Goal: Task Accomplishment & Management: Manage account settings

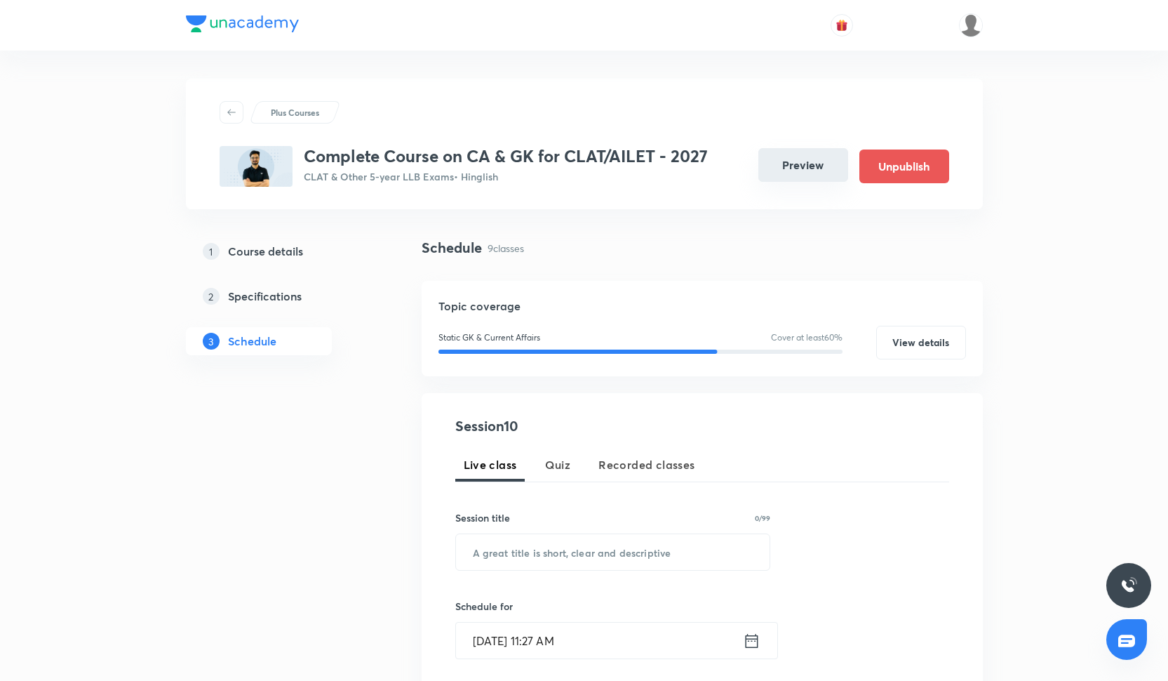
click at [791, 168] on button "Preview" at bounding box center [803, 165] width 90 height 34
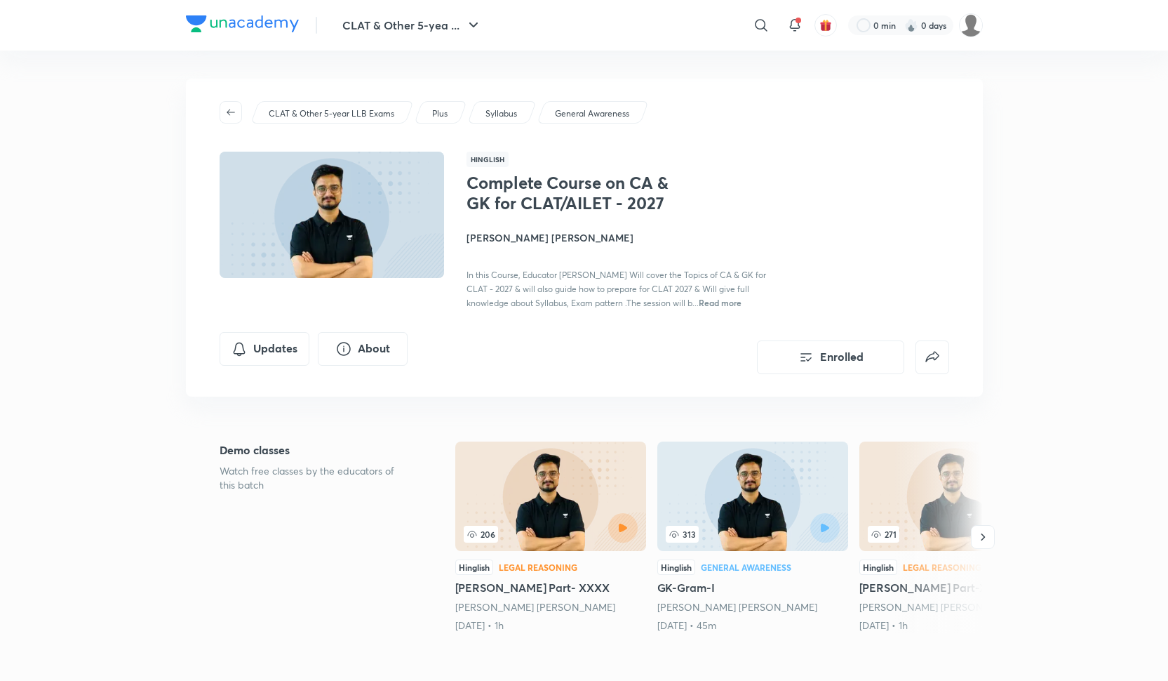
click at [699, 301] on span "Read more" at bounding box center [720, 302] width 43 height 11
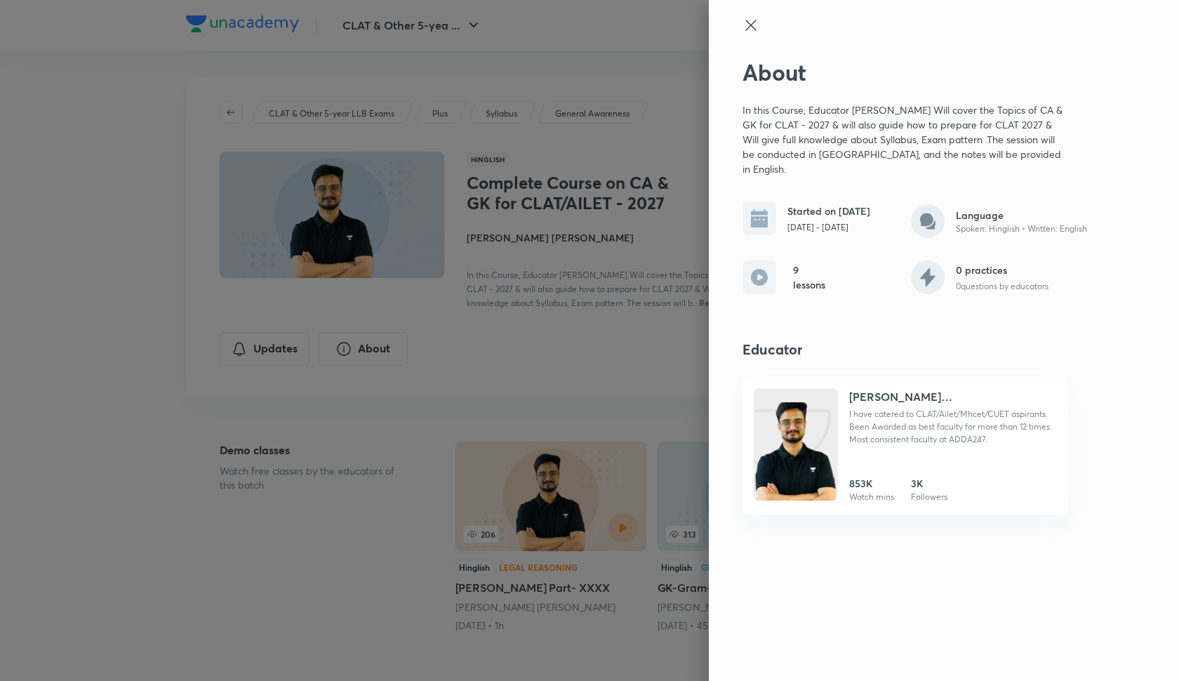
click at [747, 38] on div at bounding box center [905, 38] width 326 height 42
click at [747, 18] on icon at bounding box center [750, 25] width 17 height 17
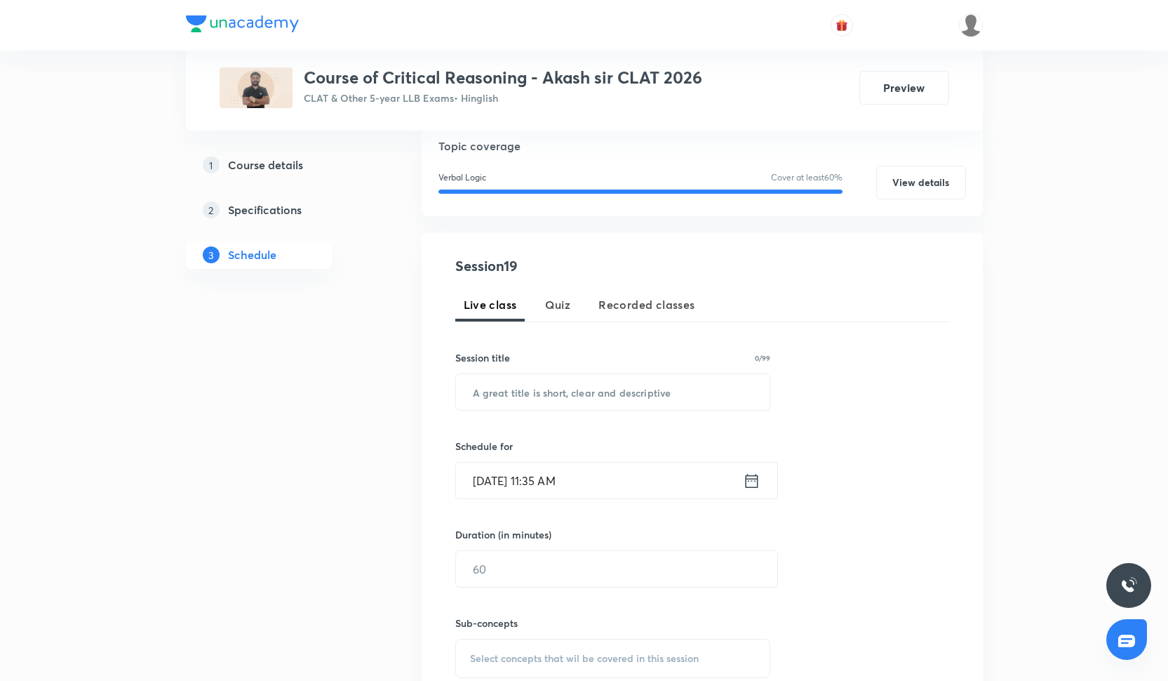
scroll to position [182, 0]
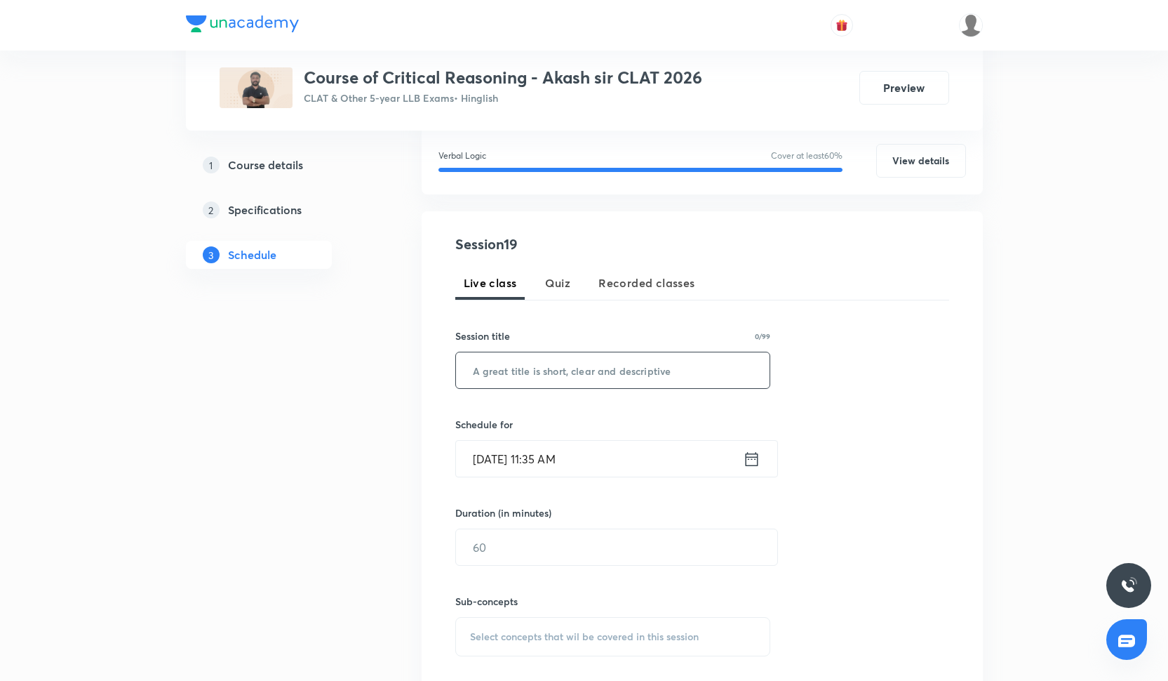
click at [510, 377] on input "text" at bounding box center [613, 370] width 314 height 36
paste input "Passage Based CR moderate"
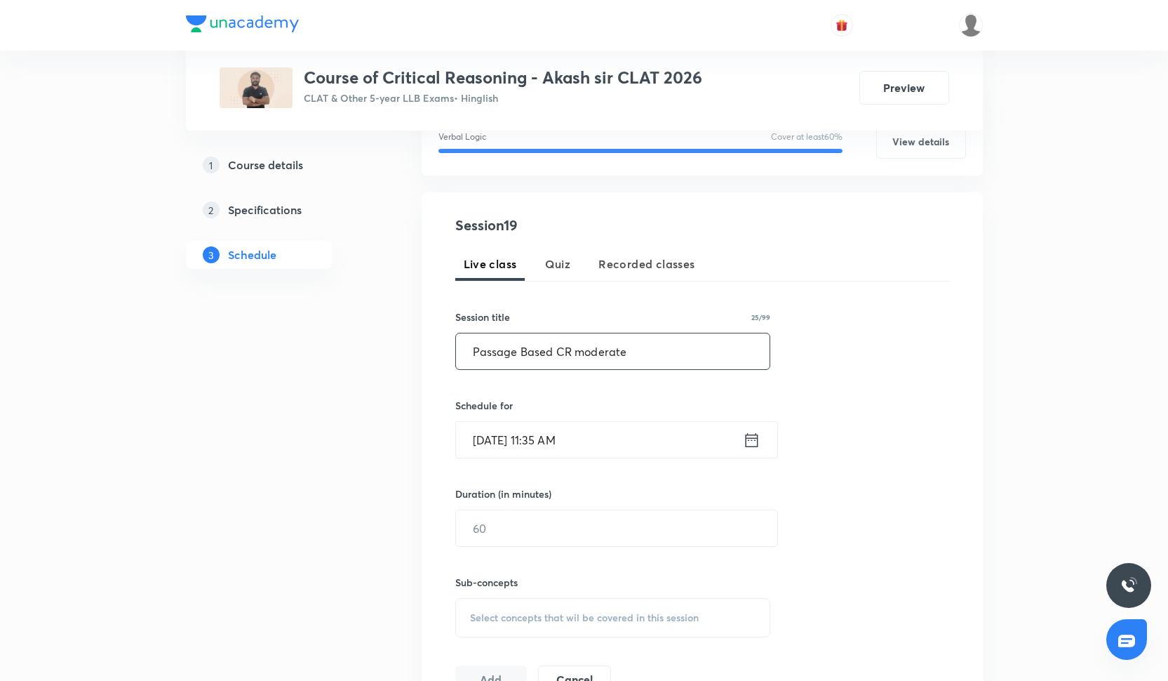
scroll to position [211, 0]
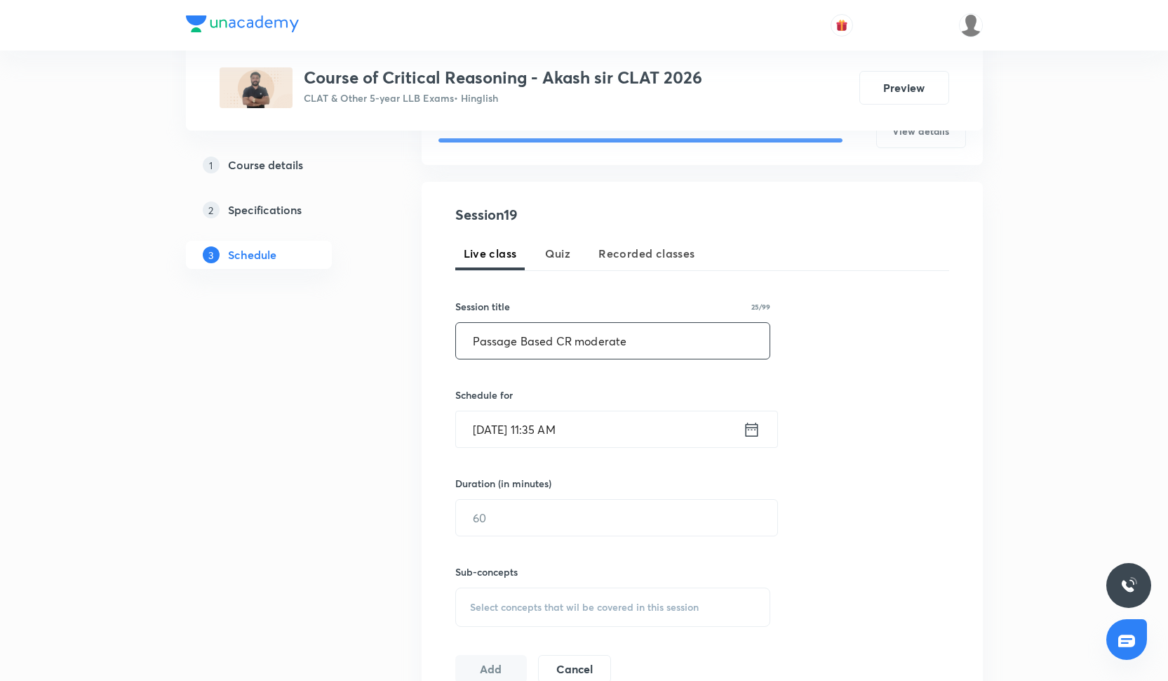
type input "Passage Based CR moderate"
click at [515, 429] on input "Oct 7, 2025, 11:35 AM" at bounding box center [599, 429] width 287 height 36
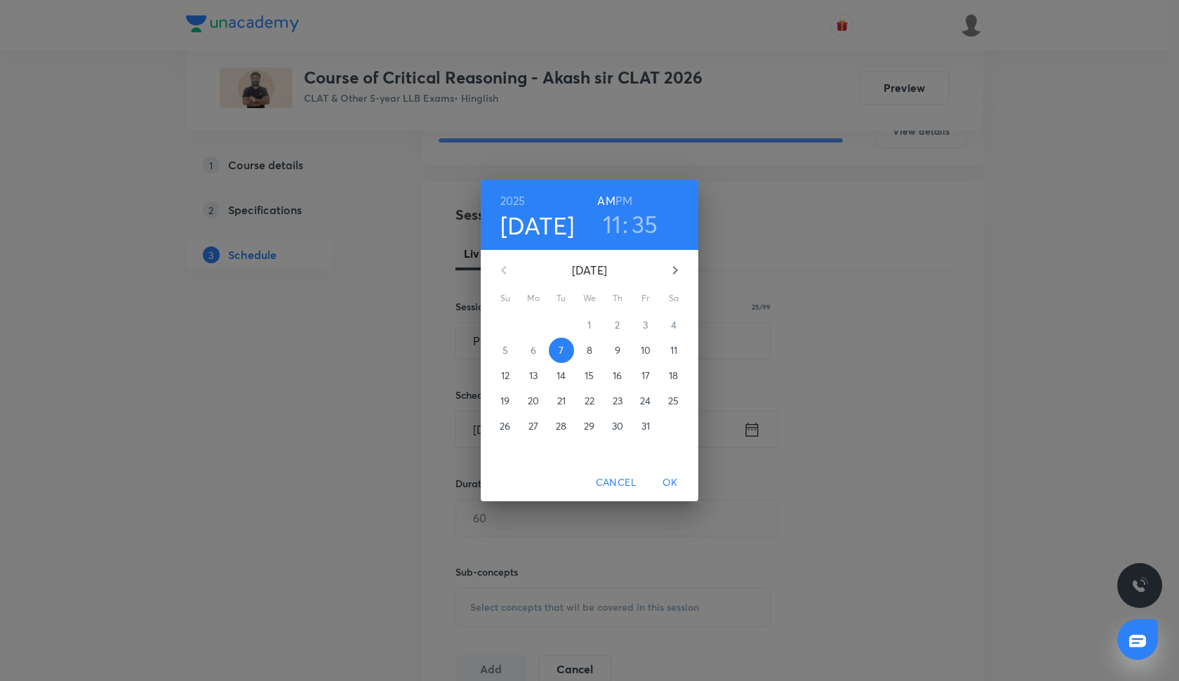
click at [589, 348] on p "8" at bounding box center [590, 350] width 6 height 14
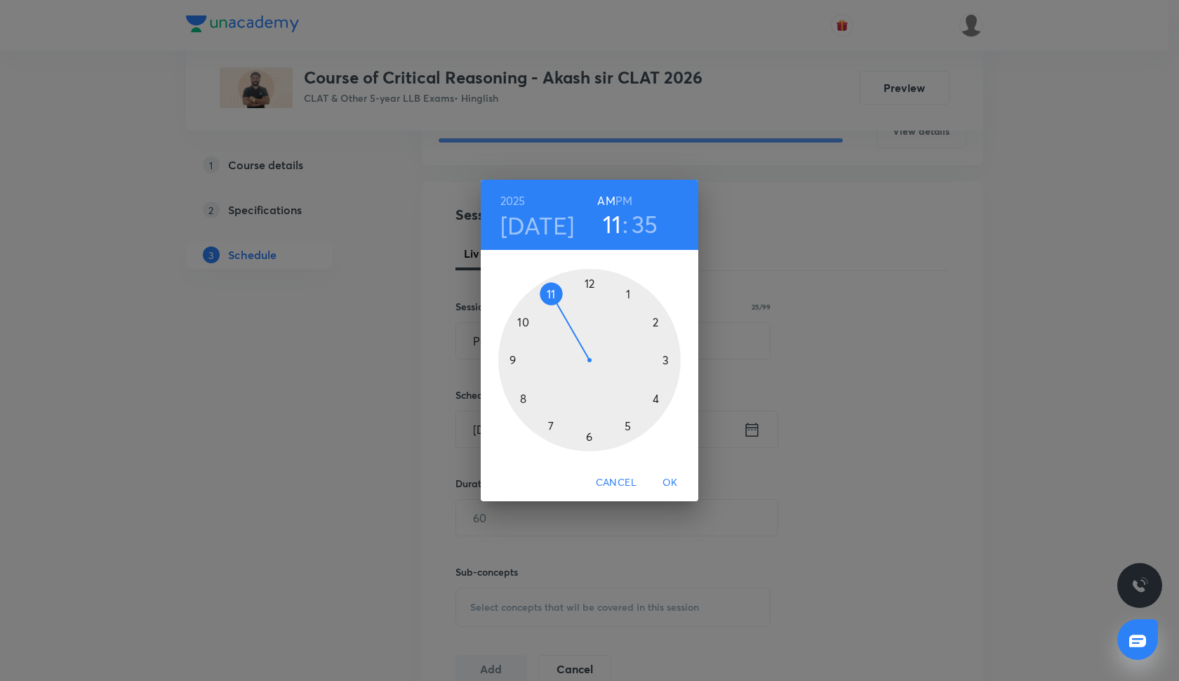
click at [624, 192] on h6 "PM" at bounding box center [623, 201] width 17 height 20
click at [661, 396] on div at bounding box center [589, 360] width 182 height 182
click at [588, 281] on div at bounding box center [589, 360] width 182 height 182
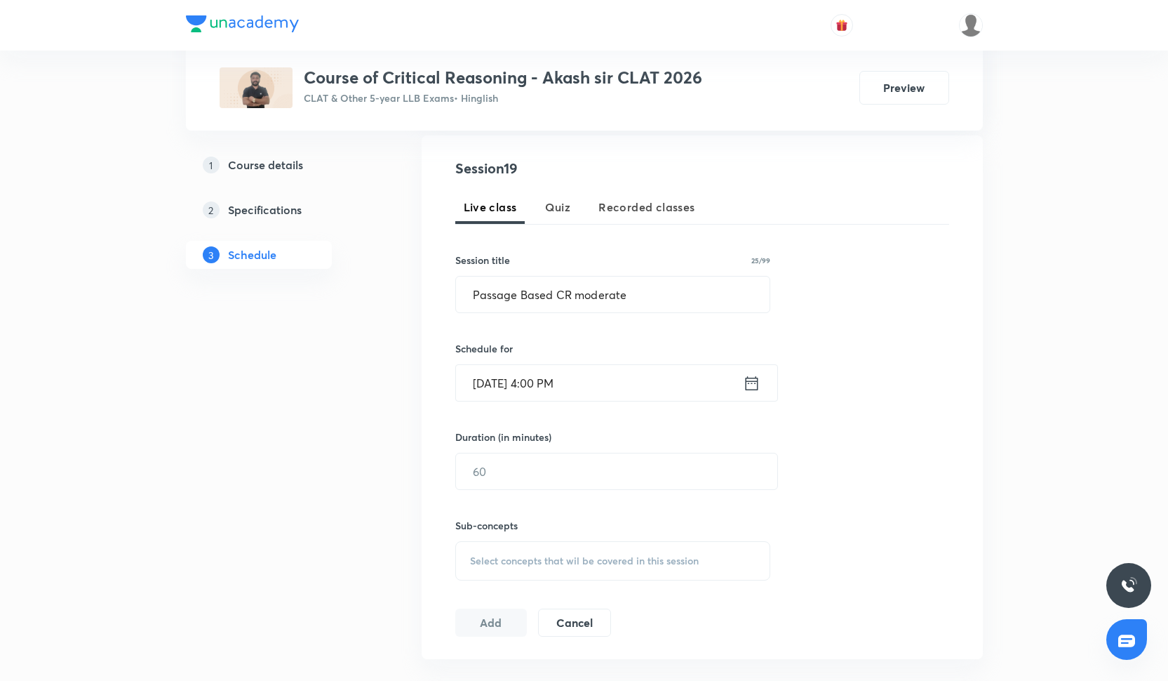
scroll to position [276, 0]
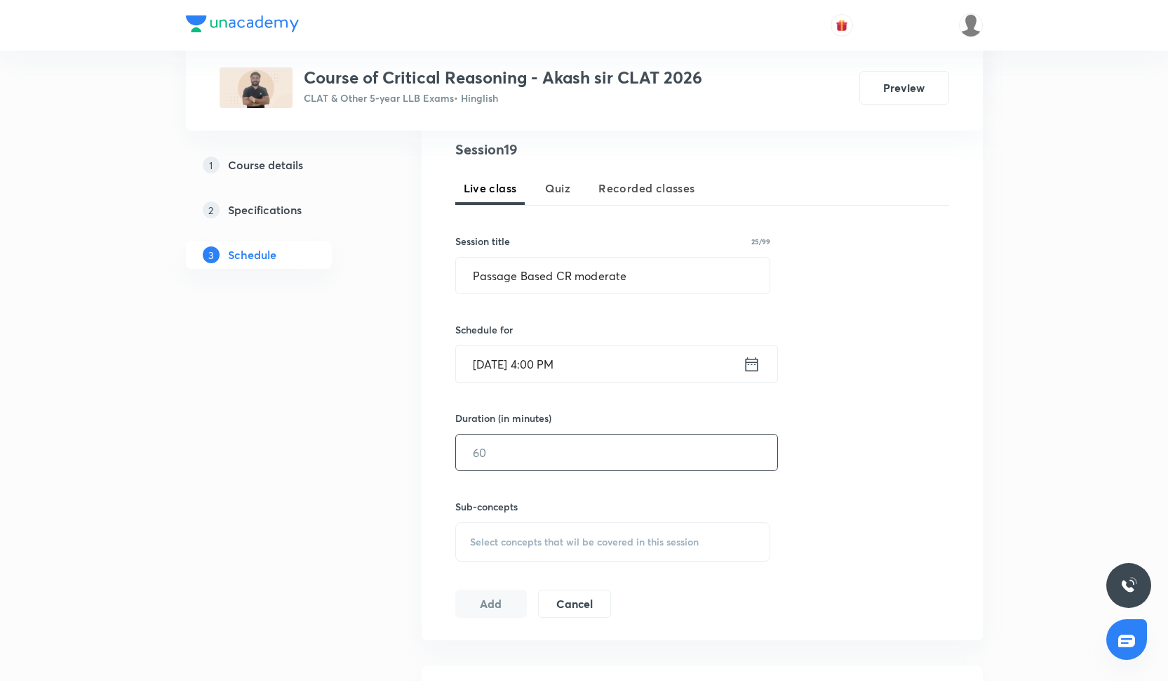
click at [554, 454] on input "text" at bounding box center [616, 452] width 321 height 36
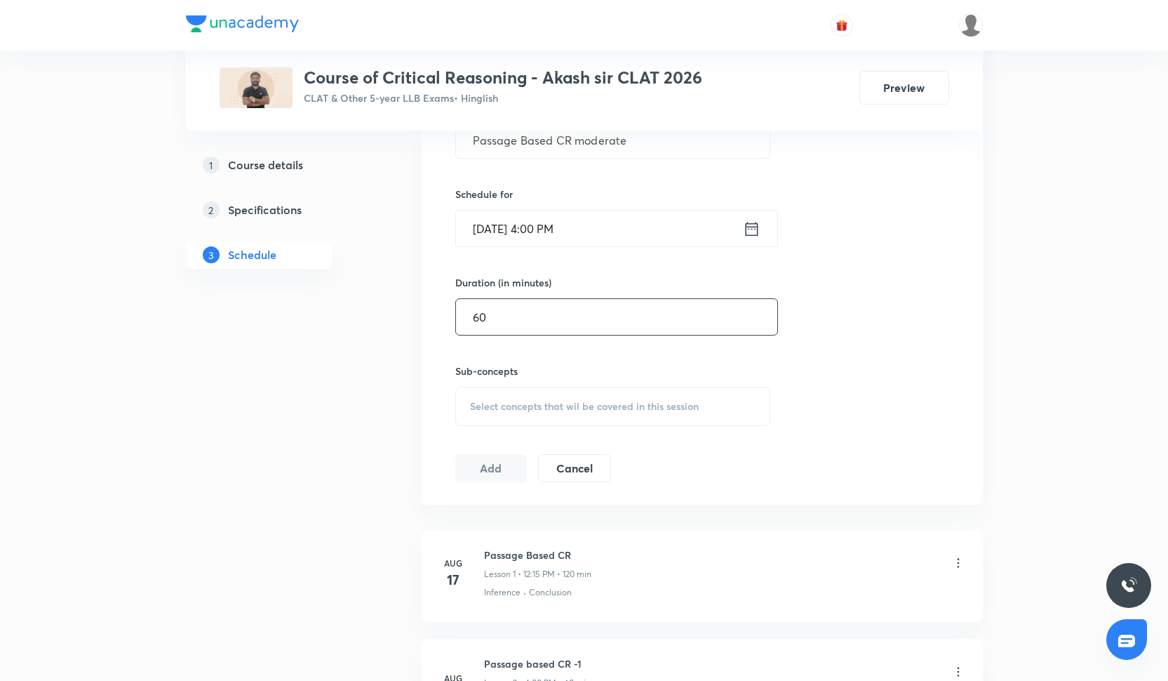
scroll to position [411, 0]
type input "60"
click at [592, 412] on span "Select concepts that wil be covered in this session" at bounding box center [584, 406] width 229 height 11
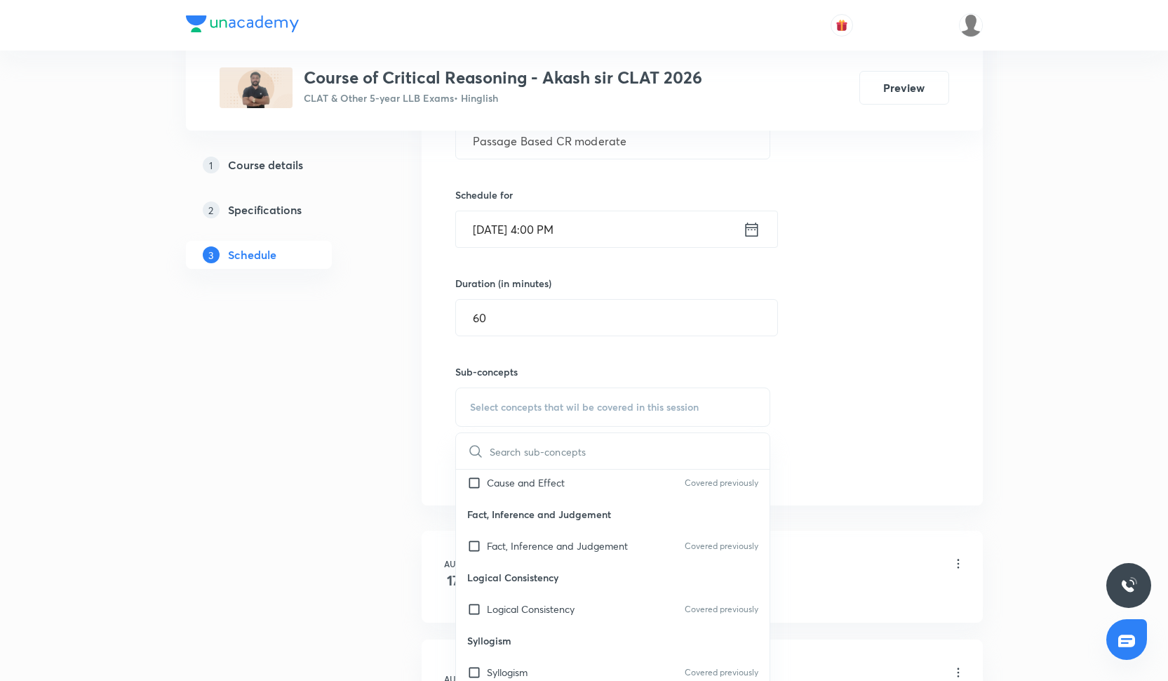
scroll to position [294, 0]
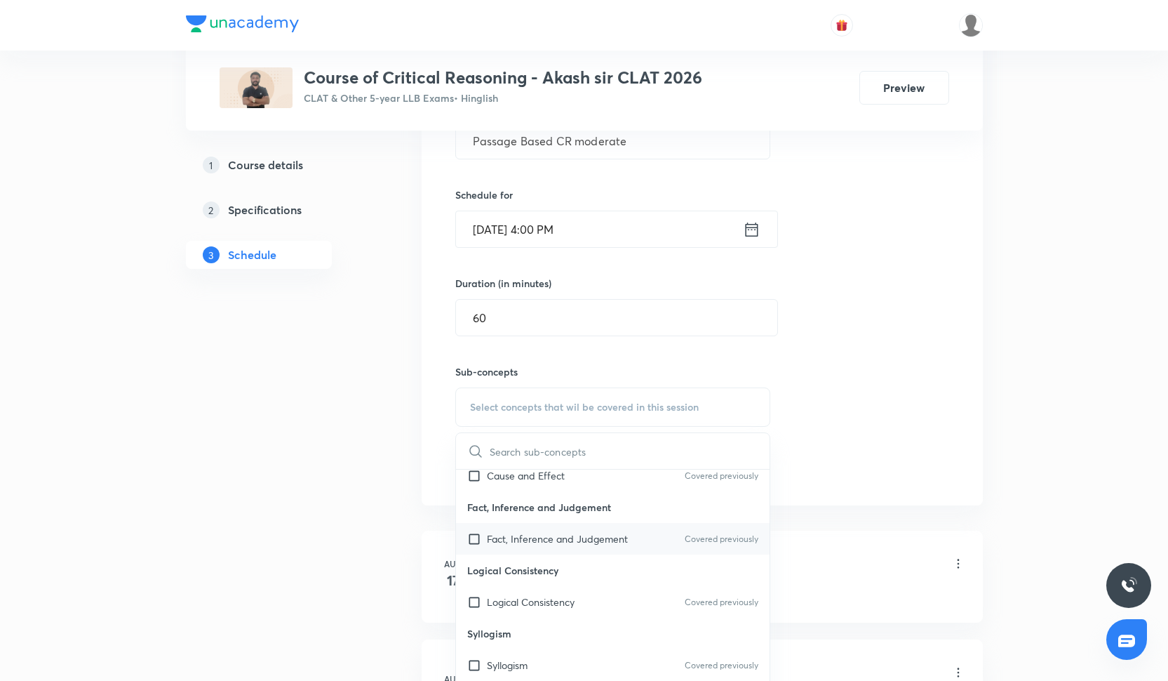
click at [591, 530] on div "Fact, Inference and Judgement Covered previously" at bounding box center [613, 539] width 314 height 32
checkbox input "true"
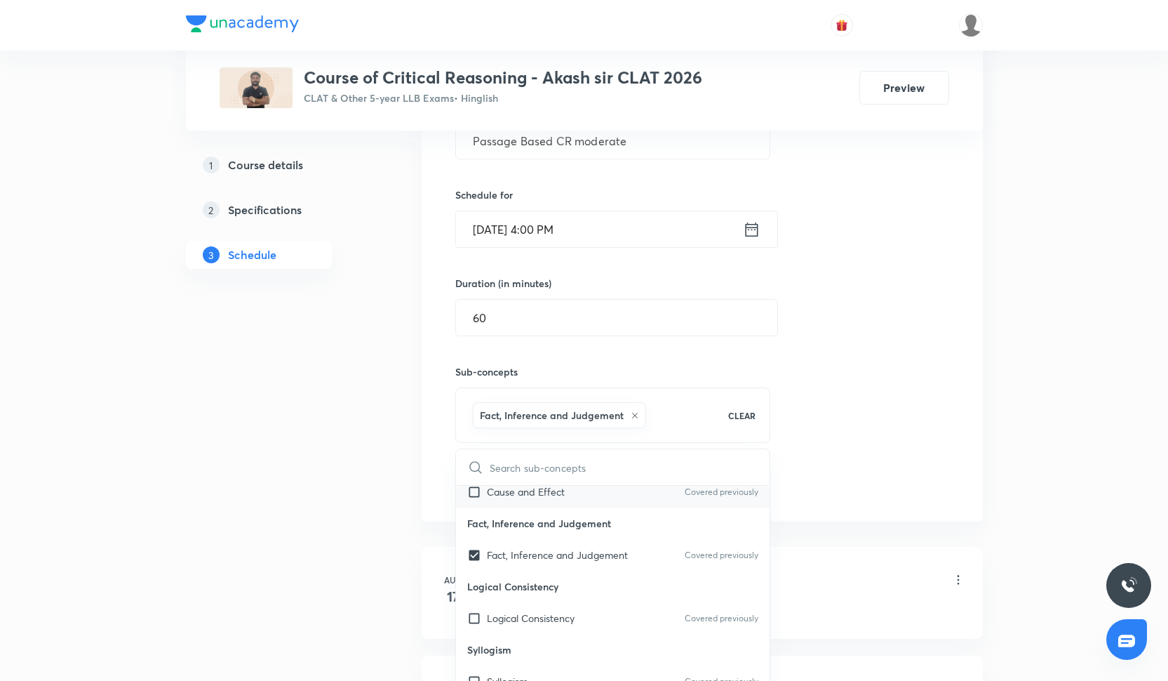
click at [584, 501] on div "Cause and Effect Covered previously" at bounding box center [613, 492] width 314 height 32
checkbox input "true"
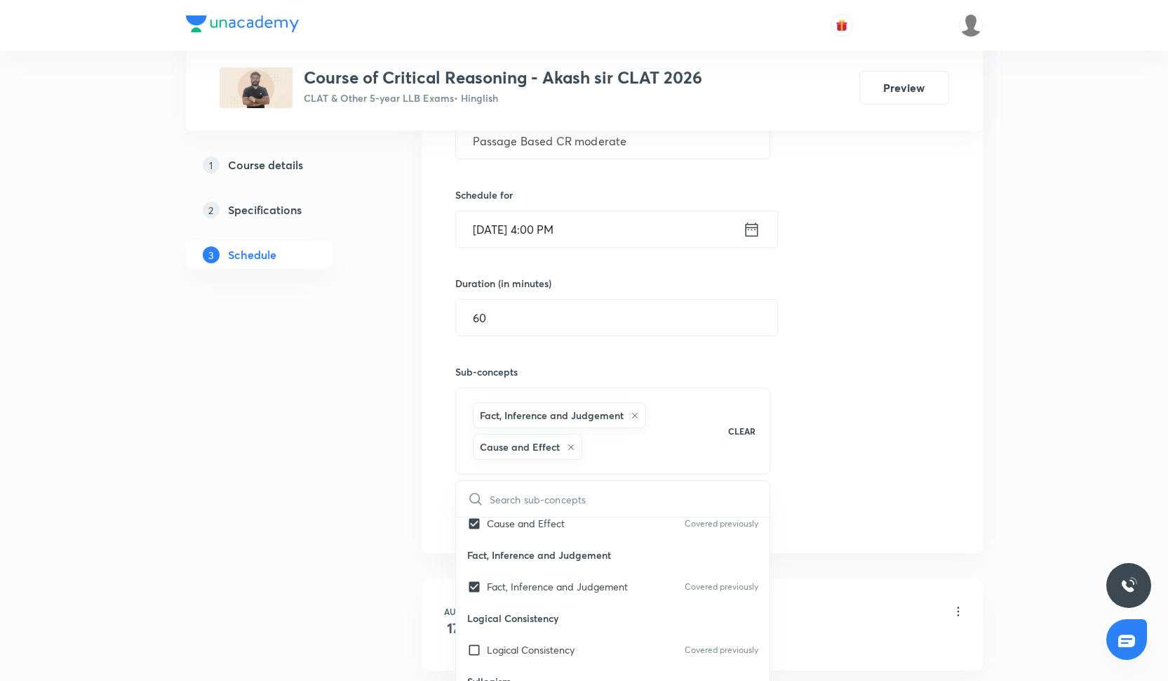
click at [834, 426] on div "Session 19 Live class Quiz Recorded classes Session title 25/99 Passage Based C…" at bounding box center [702, 267] width 494 height 526
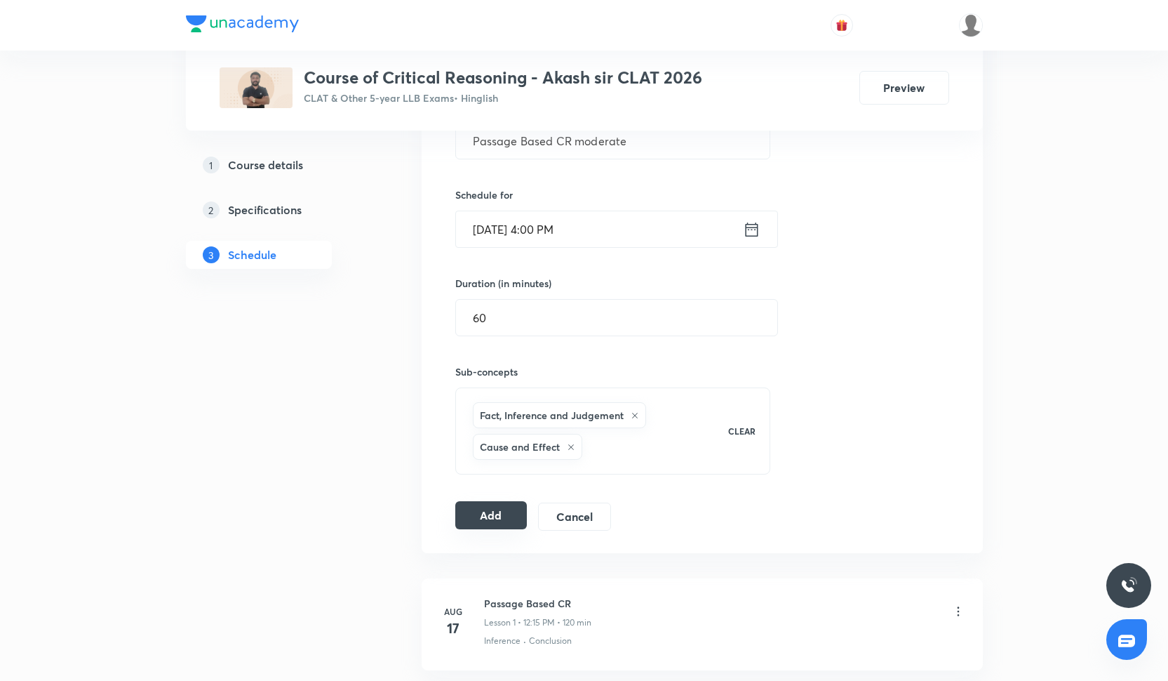
click at [502, 520] on button "Add" at bounding box center [491, 515] width 72 height 28
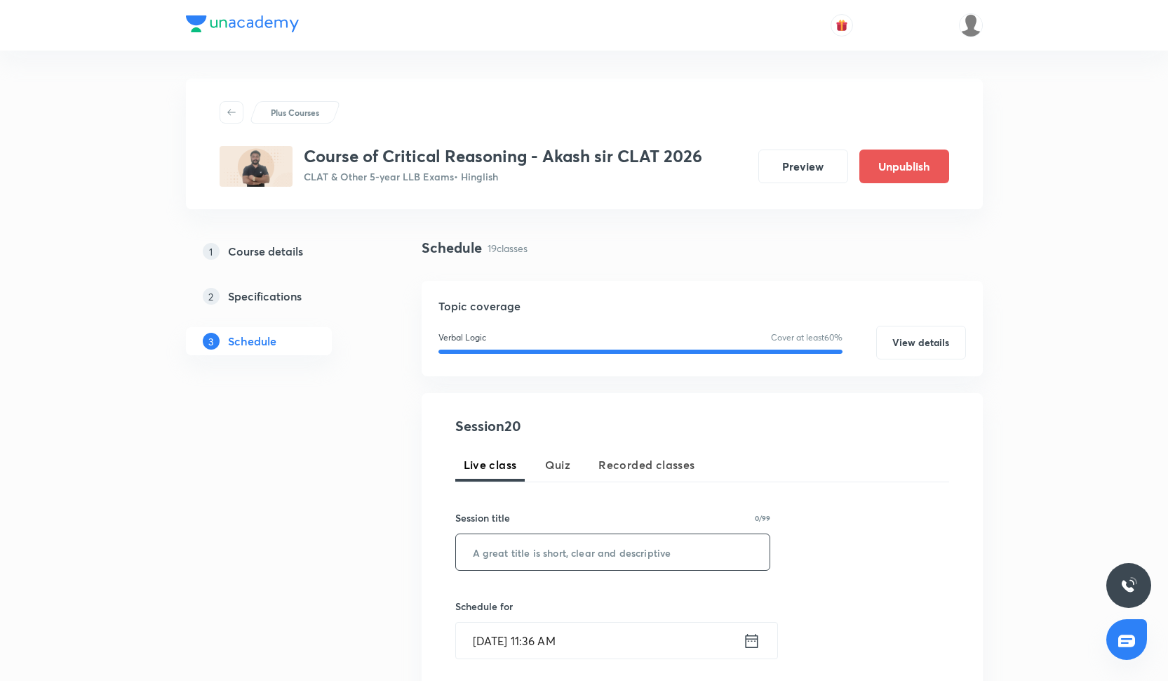
click at [533, 552] on input "text" at bounding box center [613, 552] width 314 height 36
paste input "Passage Based CR moderate"
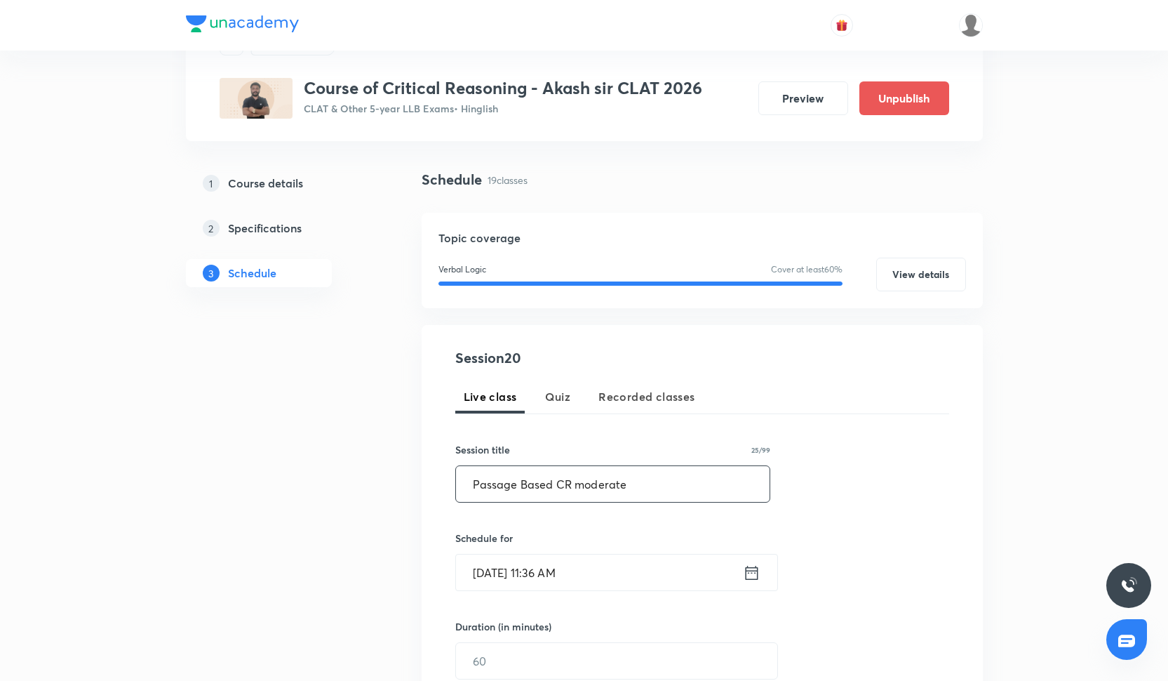
scroll to position [88, 0]
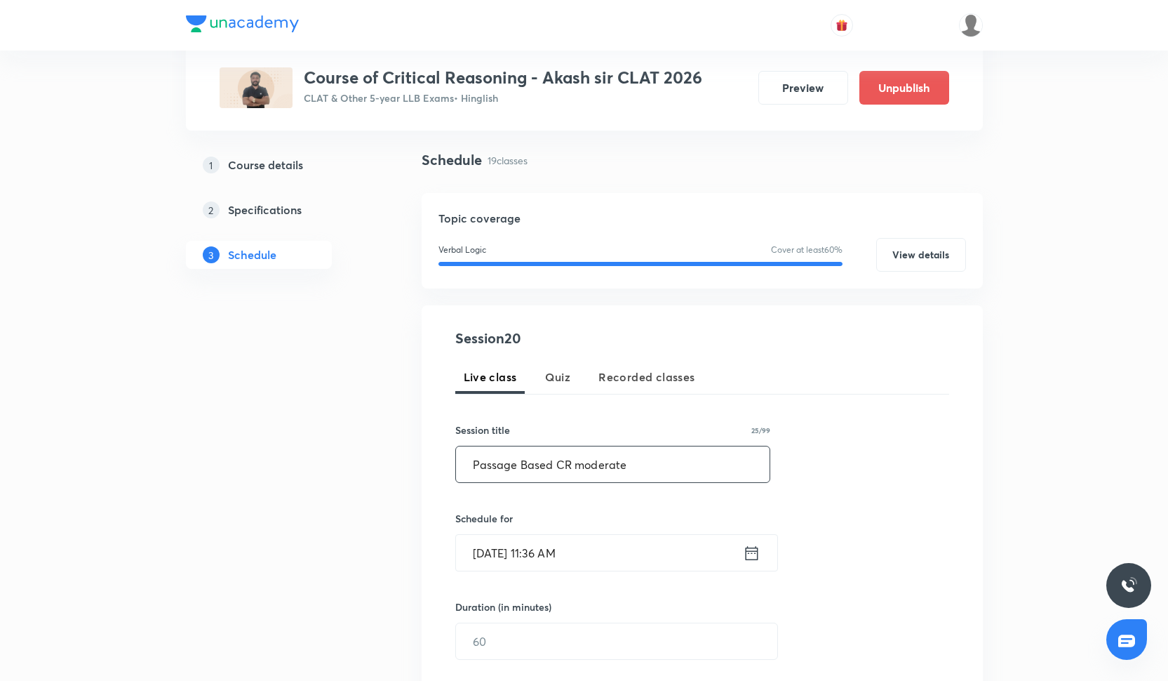
type input "Passage Based CR moderate"
click at [533, 552] on input "Oct 7, 2025, 11:36 AM" at bounding box center [599, 553] width 287 height 36
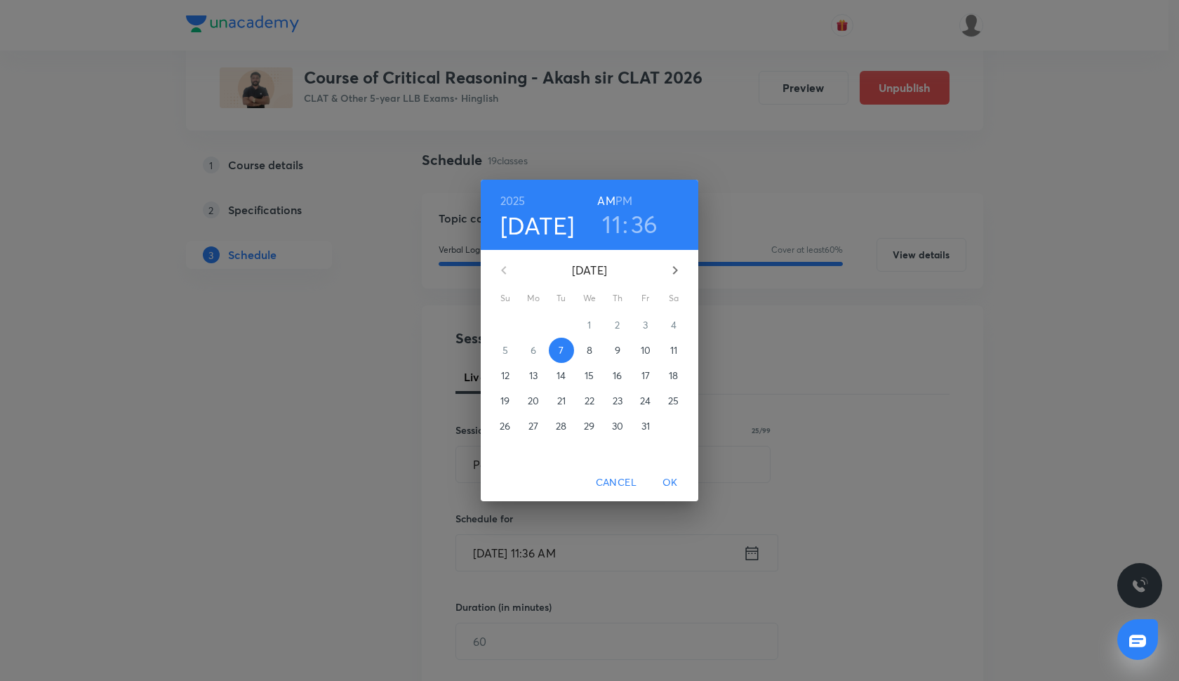
click at [649, 351] on p "10" at bounding box center [646, 350] width 10 height 14
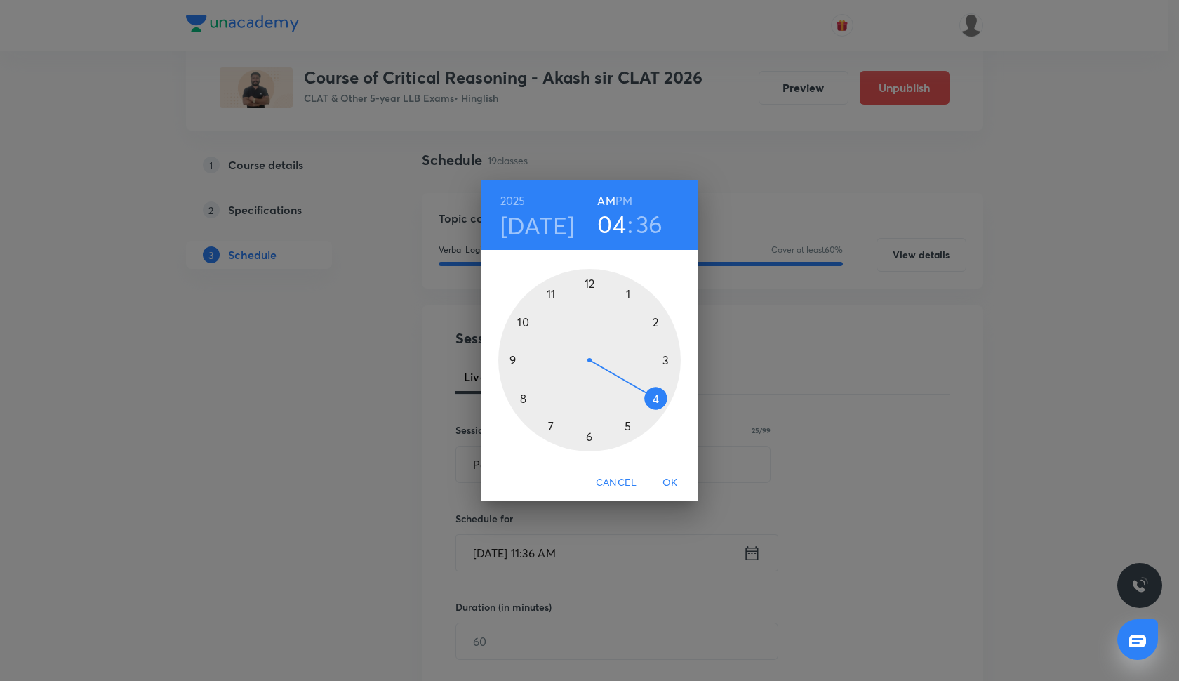
click at [659, 392] on div at bounding box center [589, 360] width 182 height 182
click at [588, 281] on div at bounding box center [589, 360] width 182 height 182
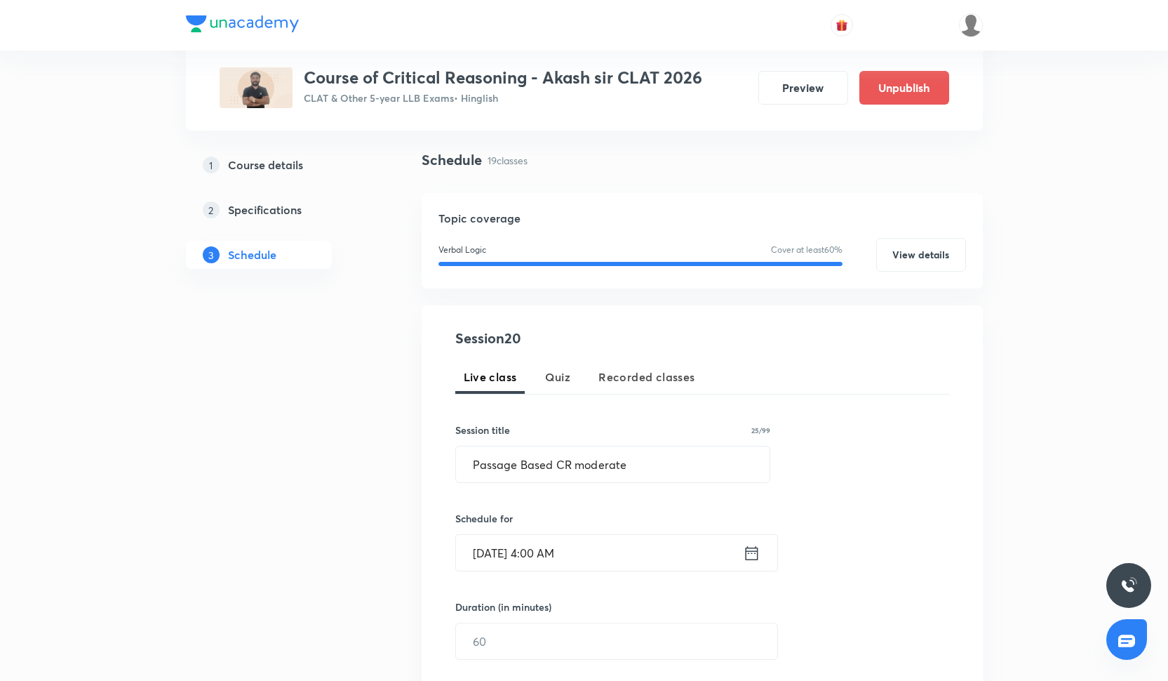
click at [568, 577] on div "Session 20 Live class Quiz Recorded classes Session title 25/99 Passage Based C…" at bounding box center [702, 567] width 494 height 479
click at [572, 549] on input "Oct 10, 2025, 4:00 AM" at bounding box center [599, 553] width 287 height 36
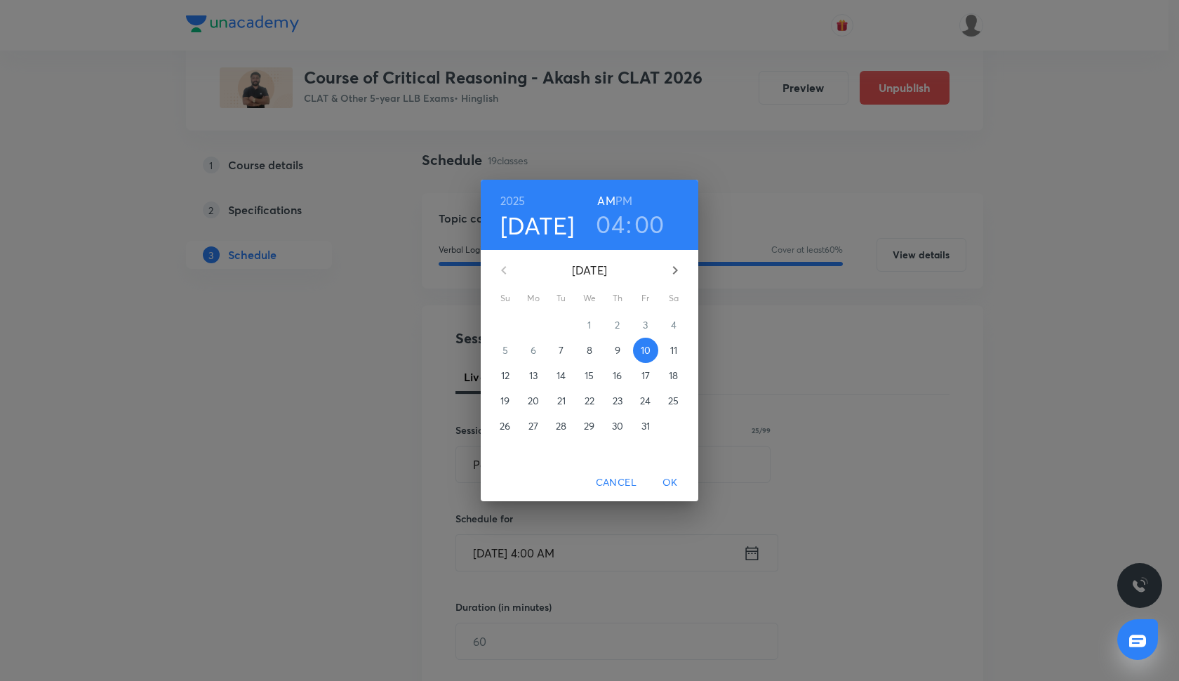
click at [621, 192] on h6 "PM" at bounding box center [623, 201] width 17 height 20
click at [683, 480] on span "OK" at bounding box center [670, 483] width 34 height 18
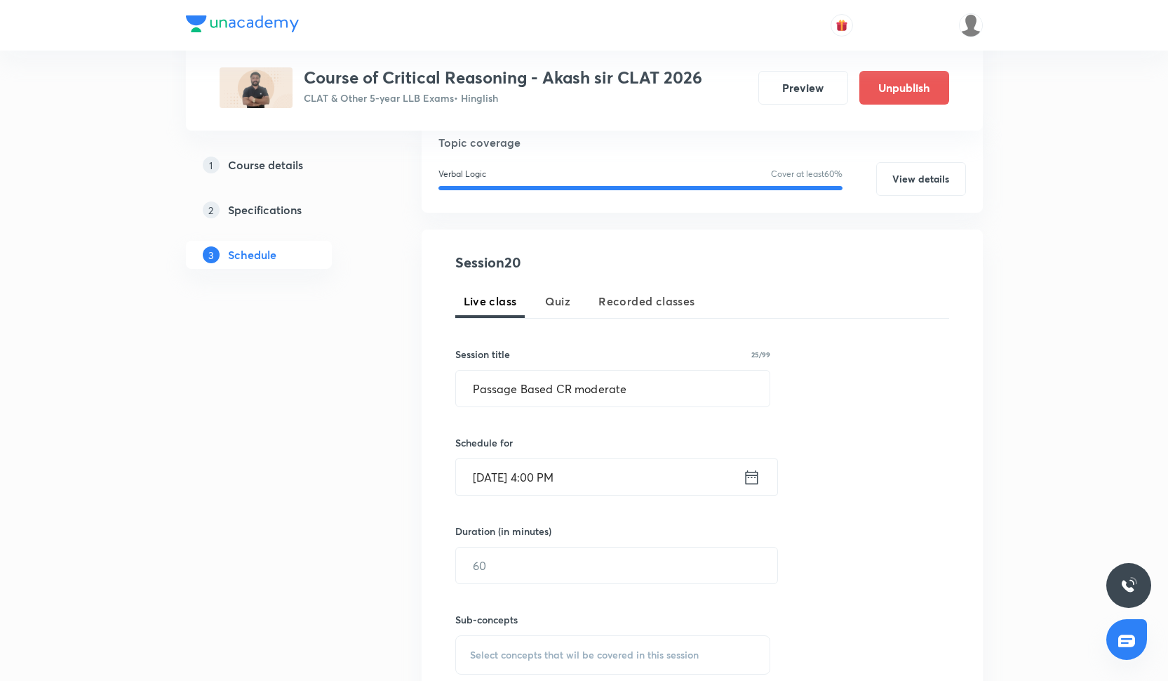
scroll to position [213, 0]
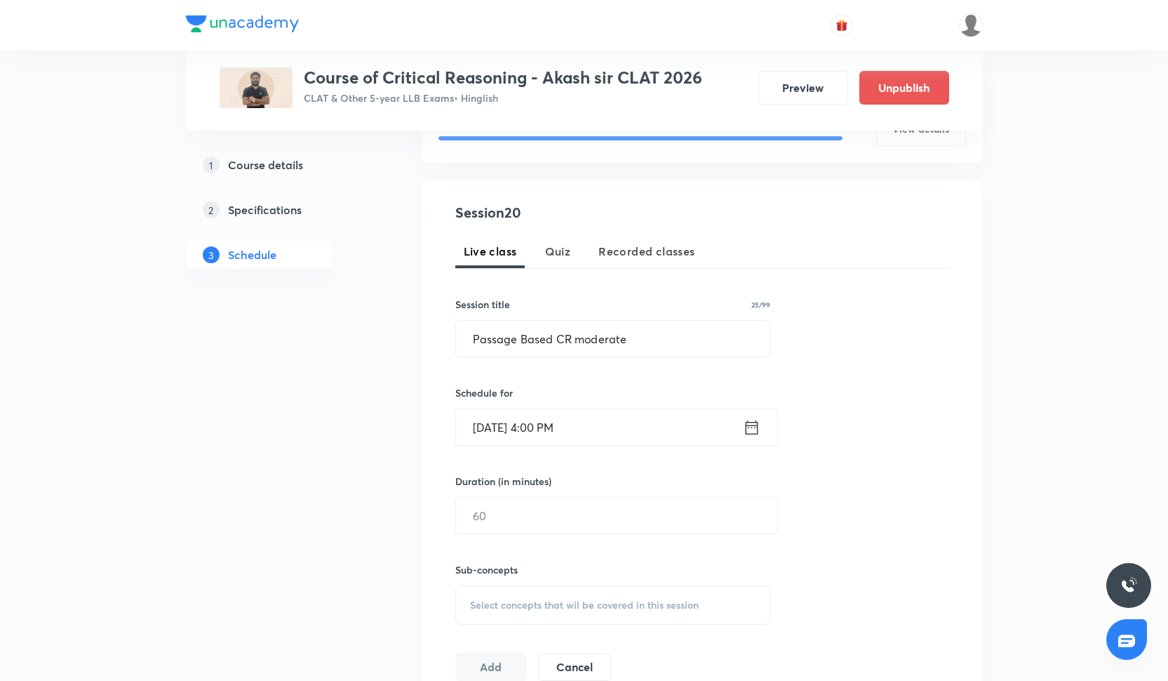
click at [543, 534] on div "Sub-concepts Select concepts that wil be covered in this session" at bounding box center [613, 579] width 316 height 91
click at [546, 524] on input "text" at bounding box center [616, 515] width 321 height 36
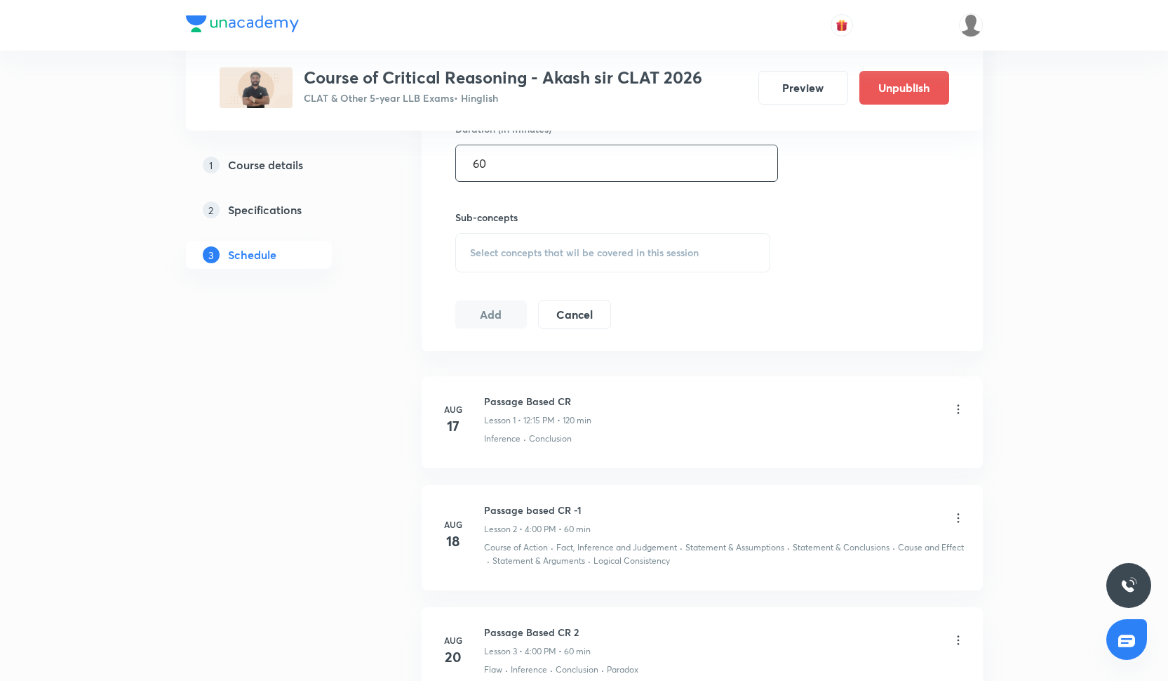
scroll to position [564, 0]
type input "60"
click at [481, 255] on span "Select concepts that wil be covered in this session" at bounding box center [584, 253] width 229 height 11
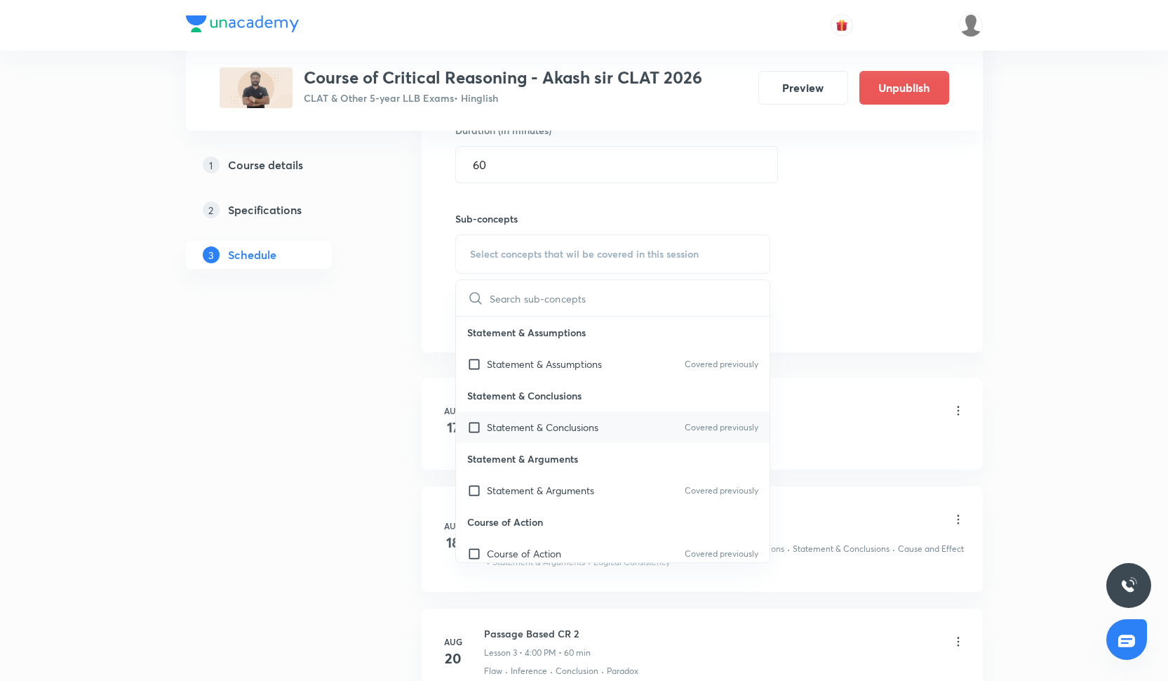
scroll to position [512, 0]
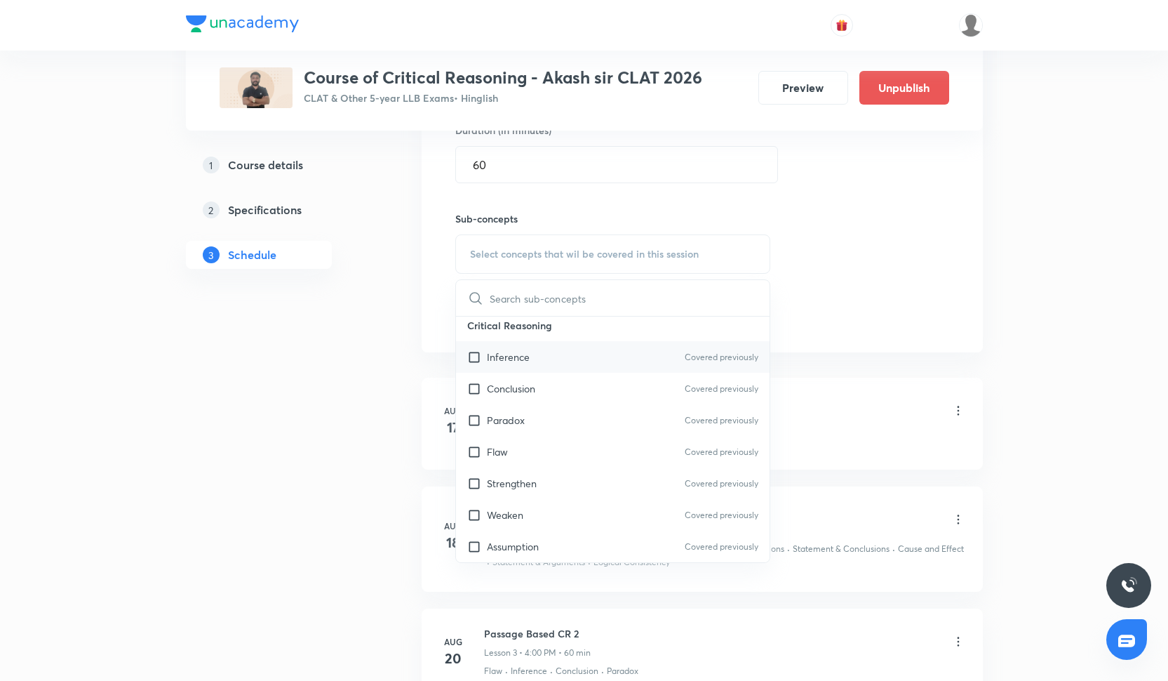
click at [537, 355] on div "Inference Covered previously" at bounding box center [613, 357] width 314 height 32
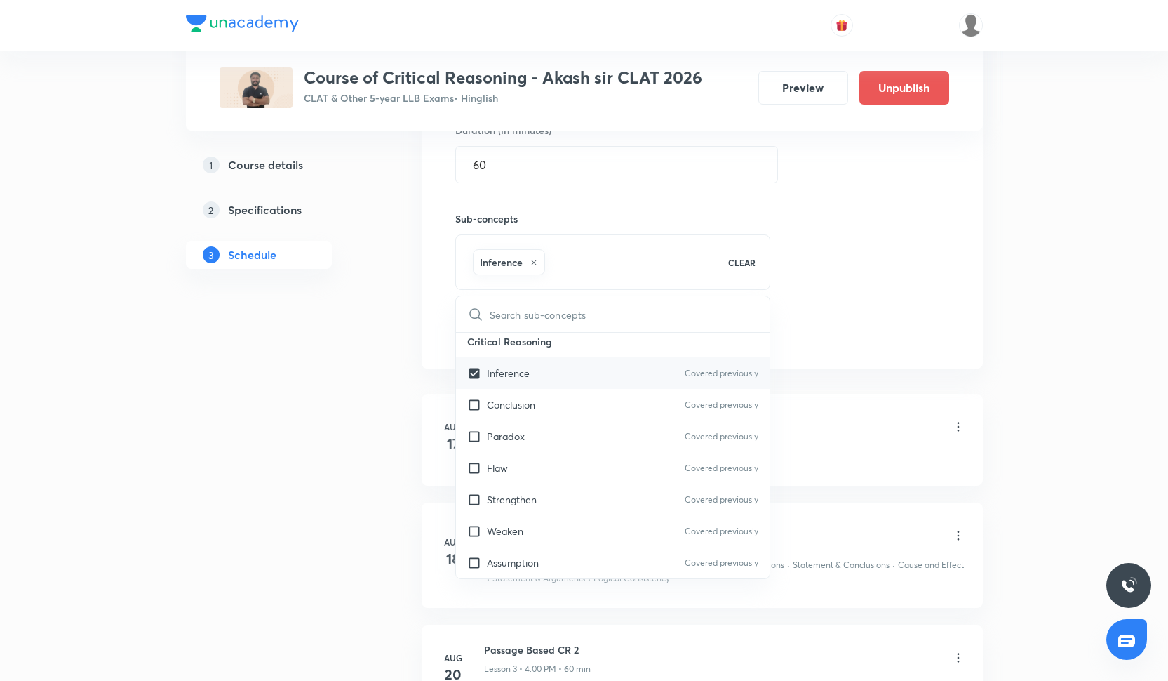
click at [537, 386] on div "Inference Covered previously" at bounding box center [613, 373] width 314 height 32
checkbox input "false"
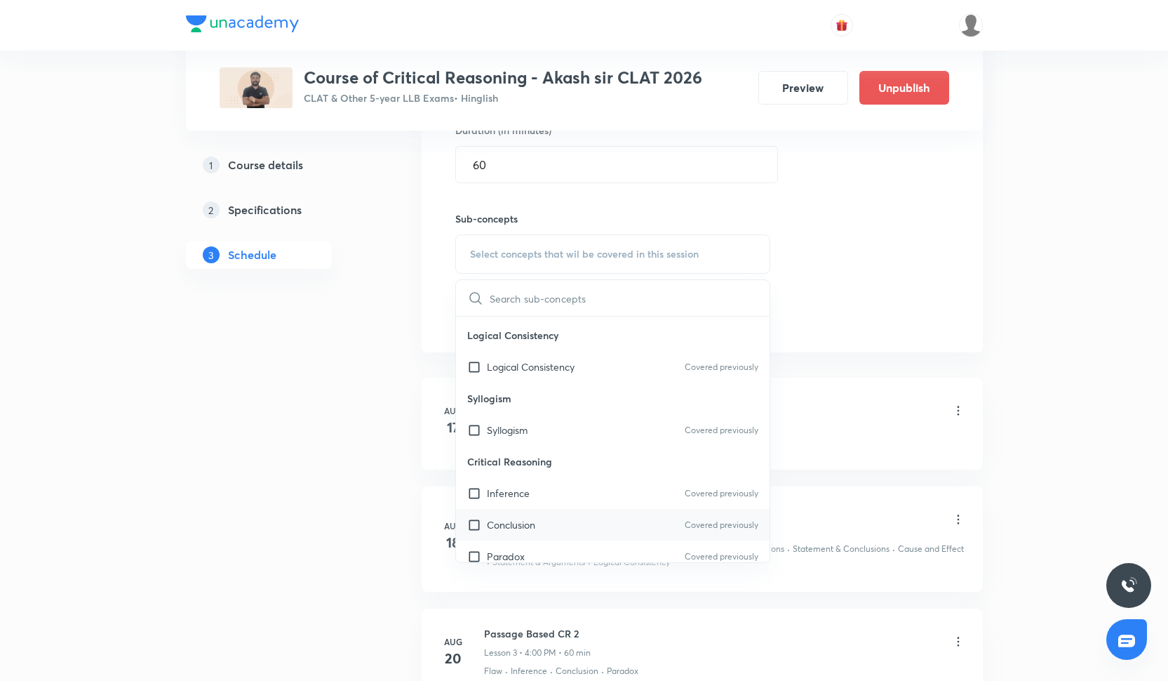
scroll to position [376, 0]
click at [540, 426] on div "Syllogism Covered previously" at bounding box center [613, 430] width 314 height 32
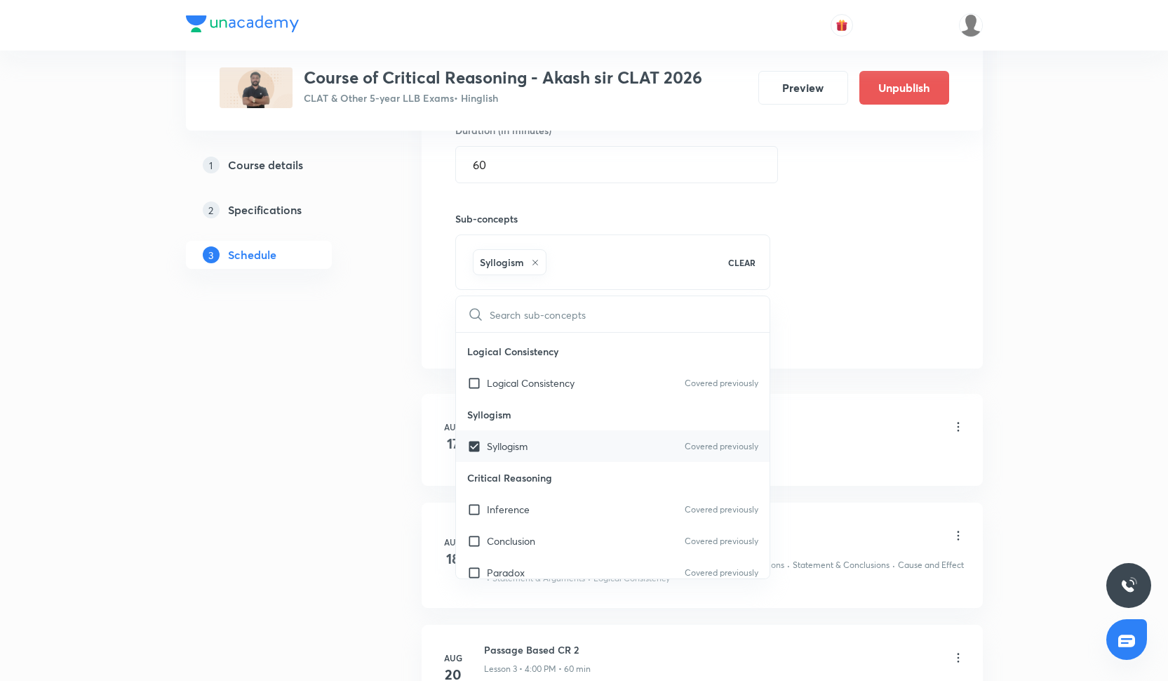
click at [544, 460] on div "Syllogism Covered previously" at bounding box center [613, 446] width 314 height 32
checkbox input "false"
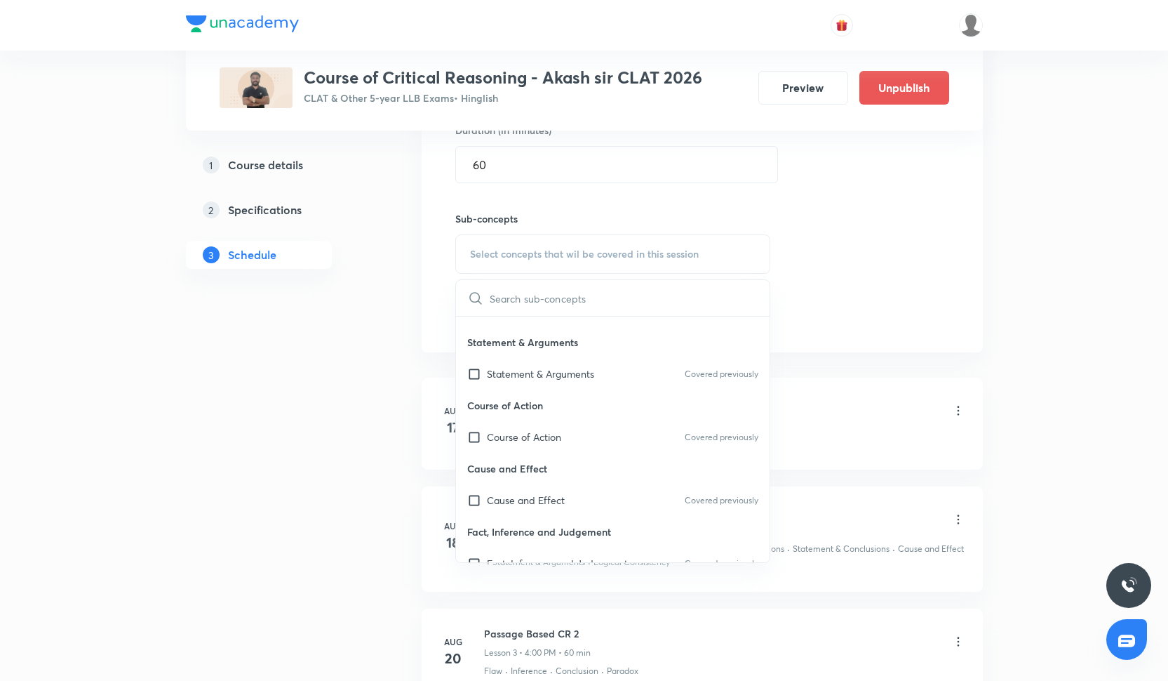
scroll to position [117, 0]
click at [547, 373] on p "Statement & Arguments" at bounding box center [540, 373] width 107 height 15
checkbox input "true"
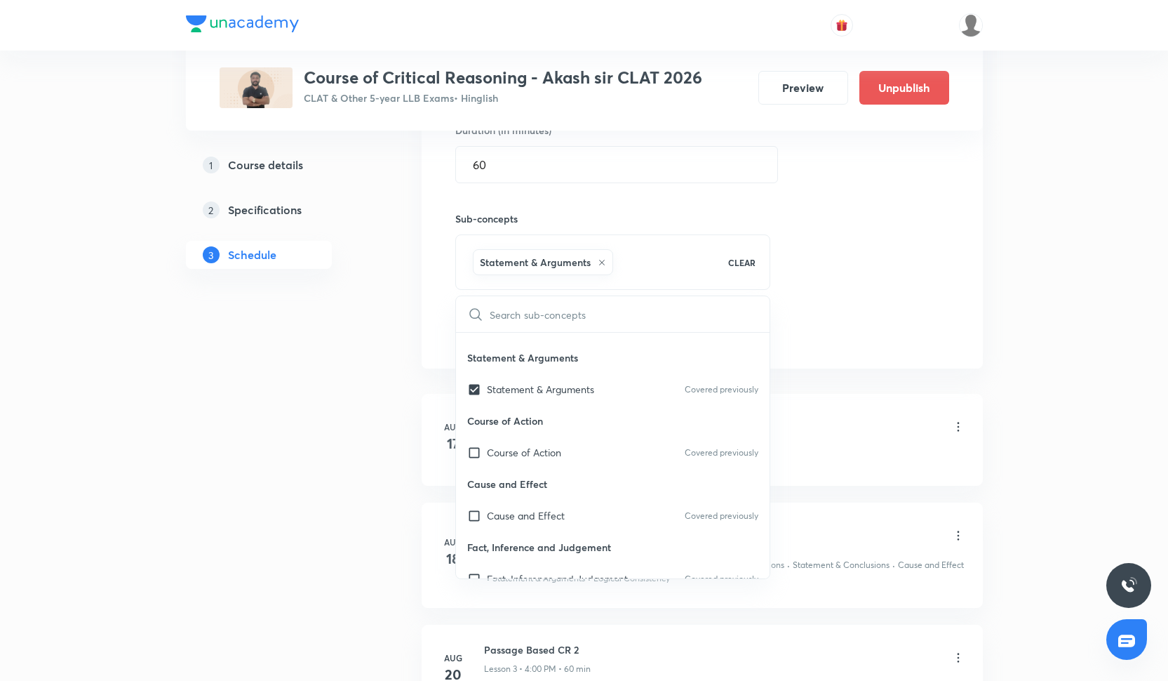
click at [871, 290] on div "Session 20 Live class Quiz Recorded classes Session title 25/99 Passage Based C…" at bounding box center [702, 98] width 494 height 495
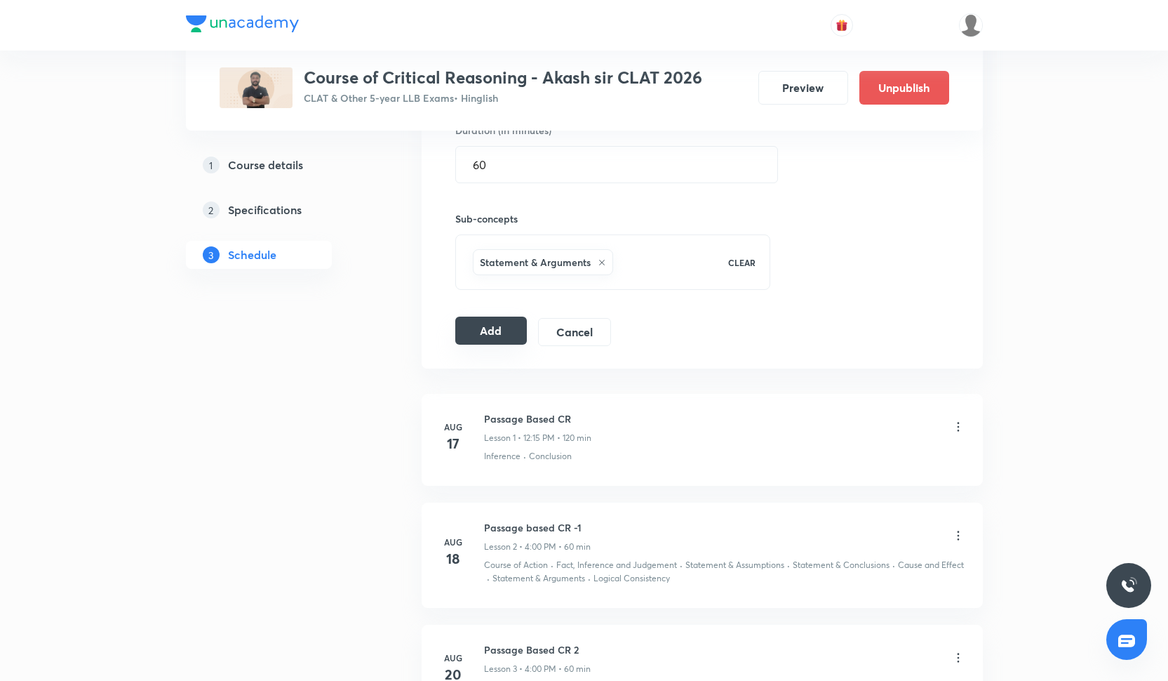
click at [496, 338] on button "Add" at bounding box center [491, 330] width 72 height 28
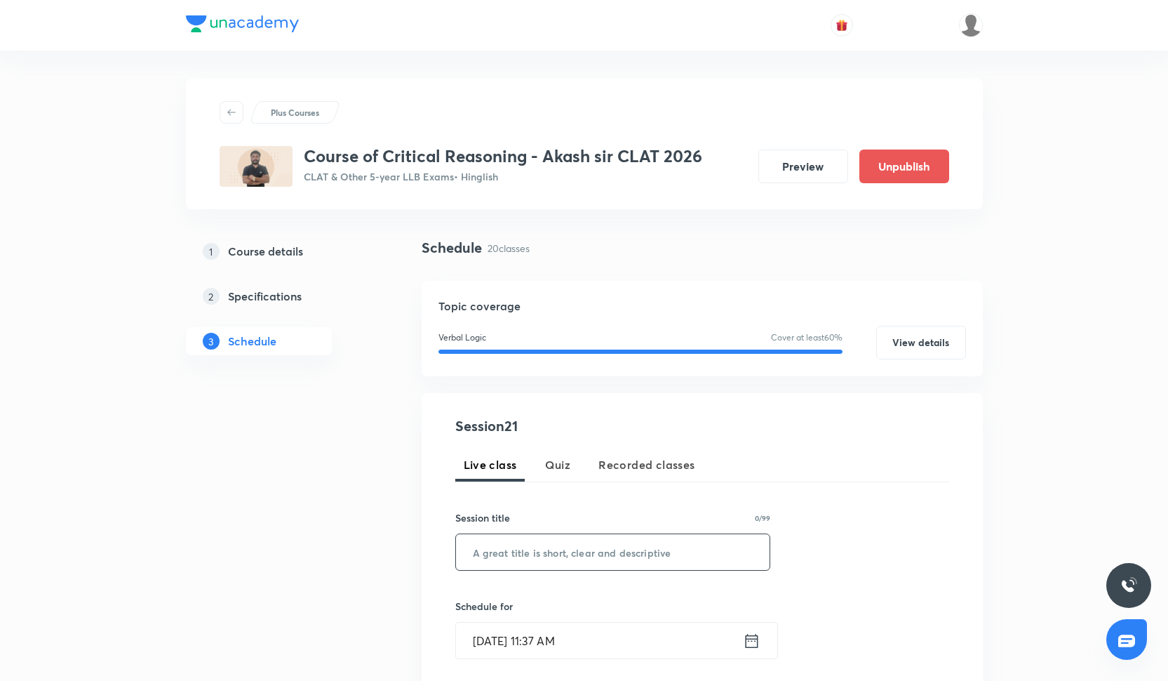
click at [531, 547] on input "text" at bounding box center [613, 552] width 314 height 36
paste input "Passage based CR"
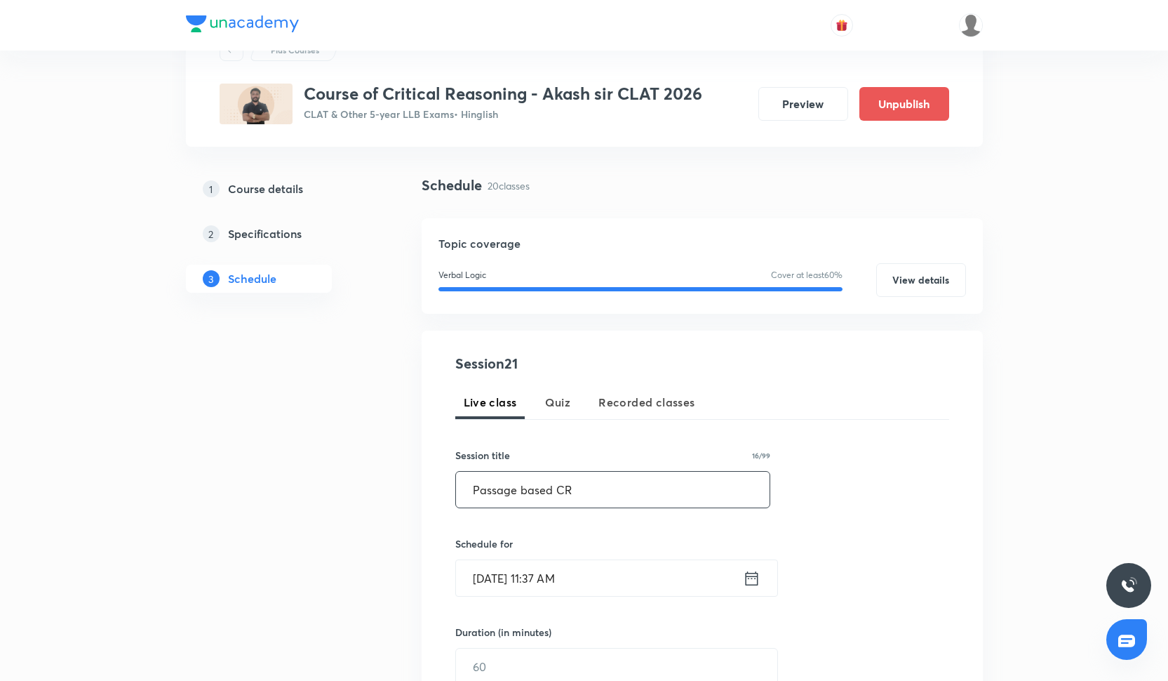
scroll to position [68, 0]
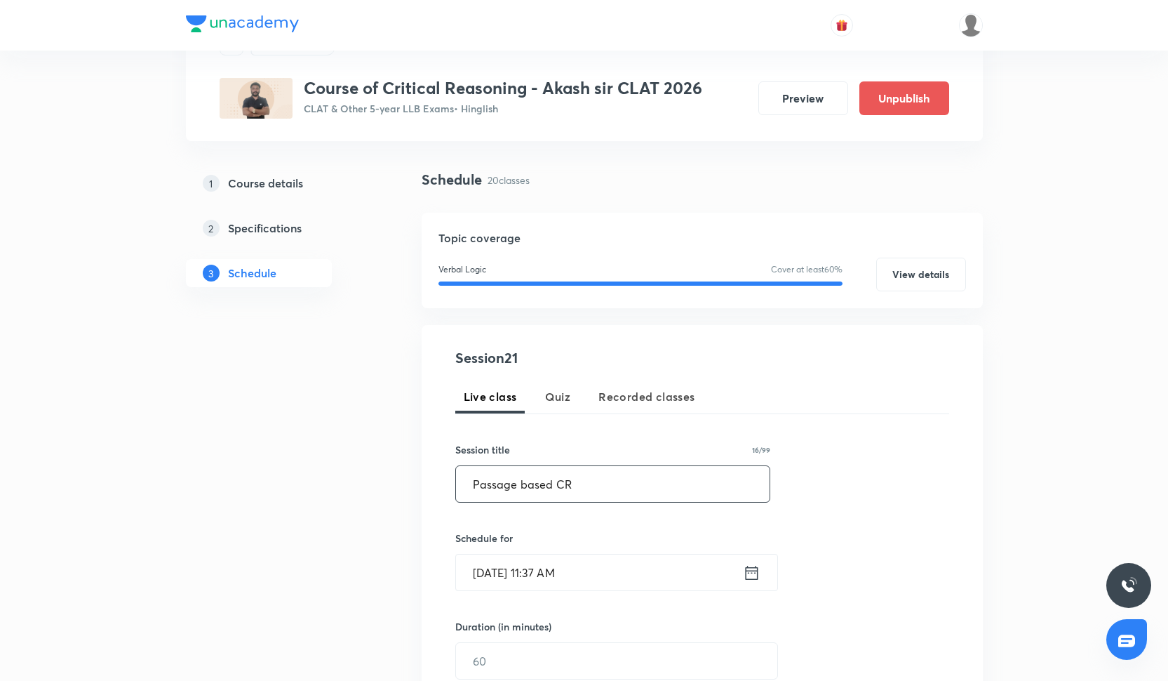
type input "Passage based CR"
click at [573, 568] on input "[DATE] 11:37 AM" at bounding box center [599, 572] width 287 height 36
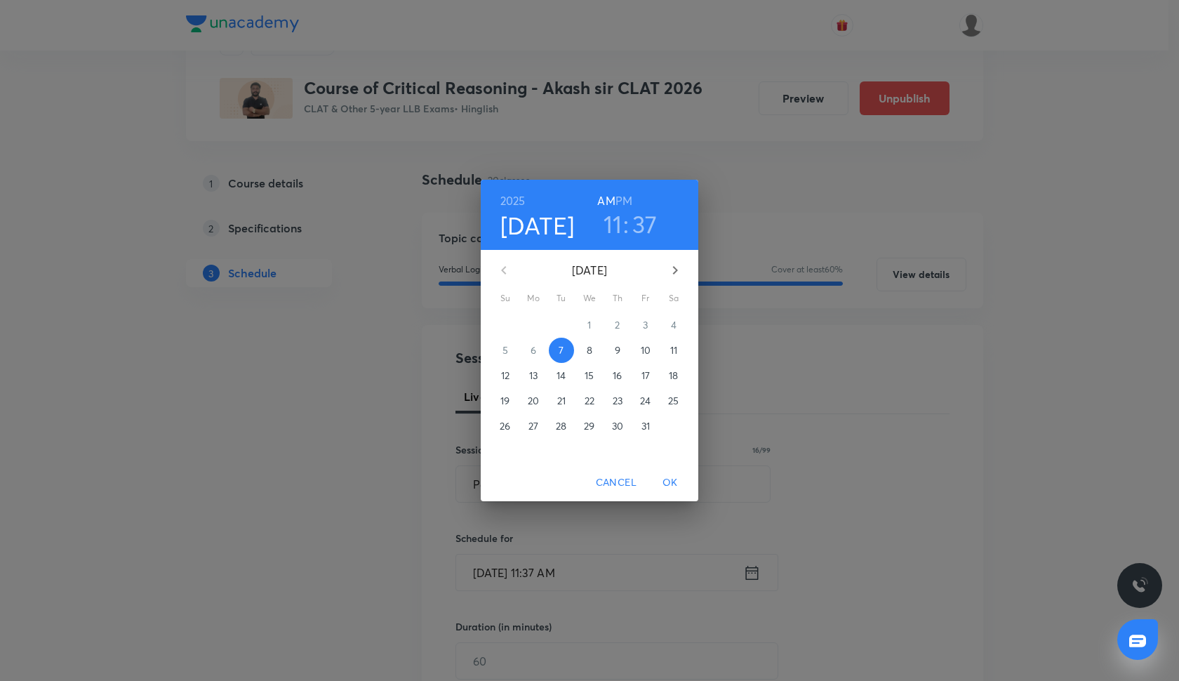
click at [527, 375] on span "13" at bounding box center [533, 375] width 25 height 14
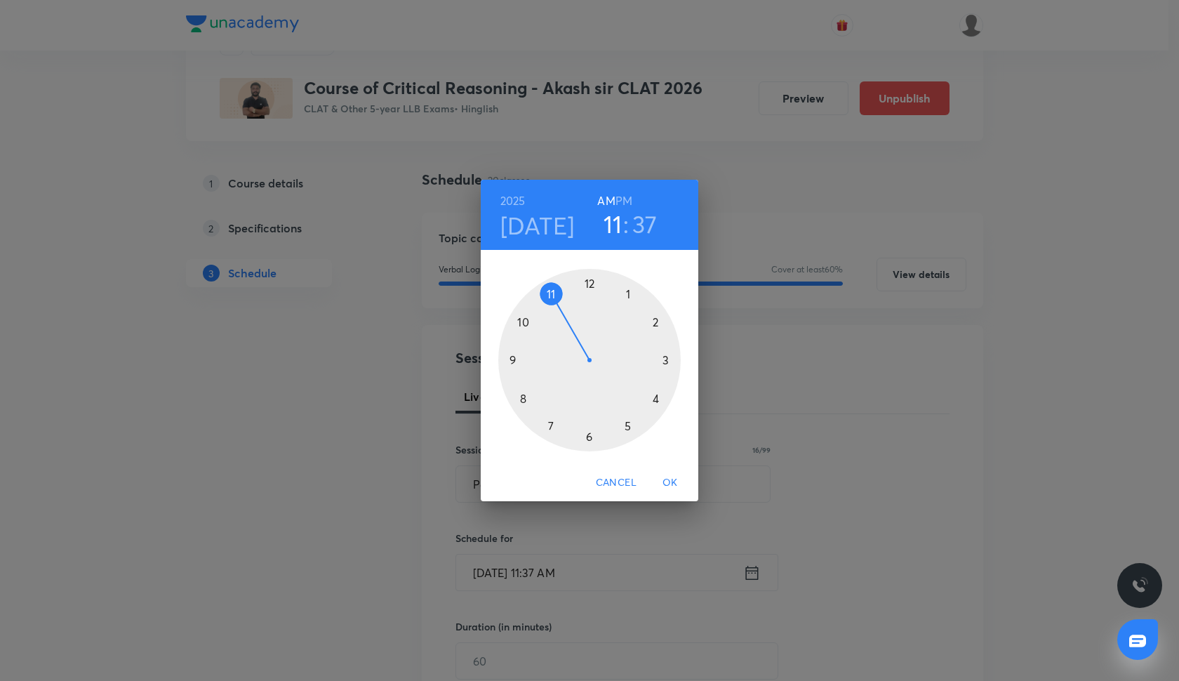
click at [622, 195] on h6 "PM" at bounding box center [623, 201] width 17 height 20
click at [655, 399] on div at bounding box center [589, 360] width 182 height 182
click at [590, 283] on div at bounding box center [589, 360] width 182 height 182
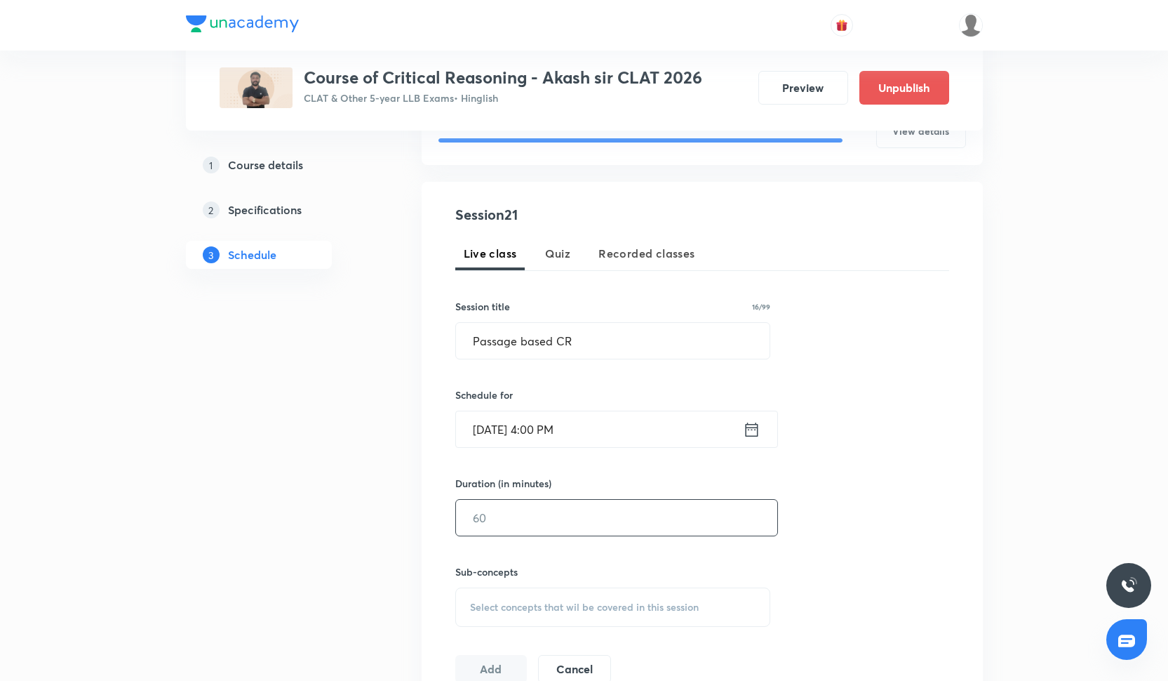
scroll to position [213, 0]
click at [530, 530] on input "text" at bounding box center [616, 516] width 321 height 36
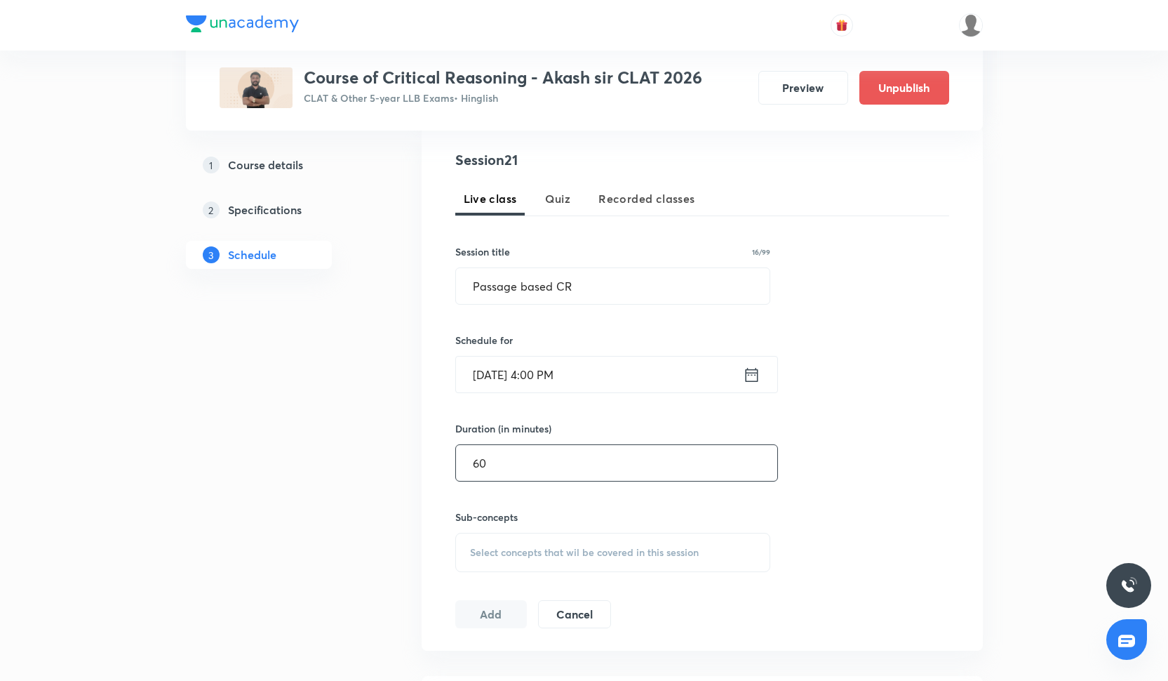
type input "60"
click at [493, 559] on div "Select concepts that wil be covered in this session" at bounding box center [613, 552] width 316 height 39
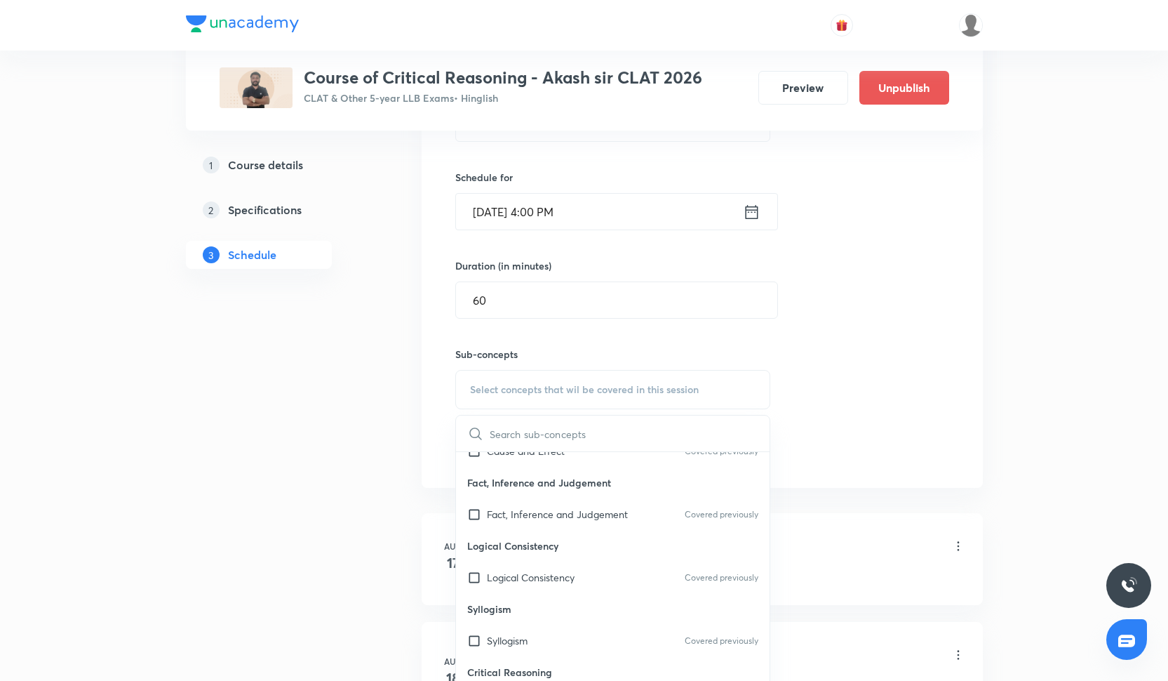
scroll to position [304, 0]
click at [537, 504] on p "Fact, Inference and Judgement" at bounding box center [557, 511] width 141 height 15
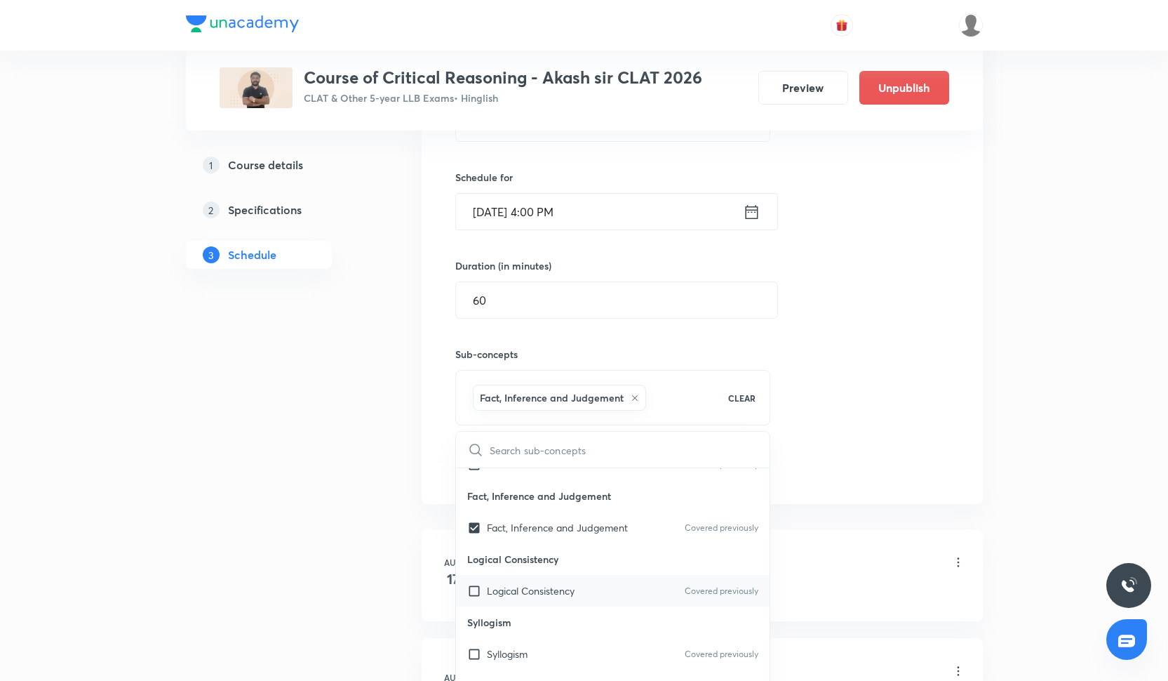
click at [531, 582] on div "Logical Consistency Covered previously" at bounding box center [613, 591] width 314 height 32
checkbox input "true"
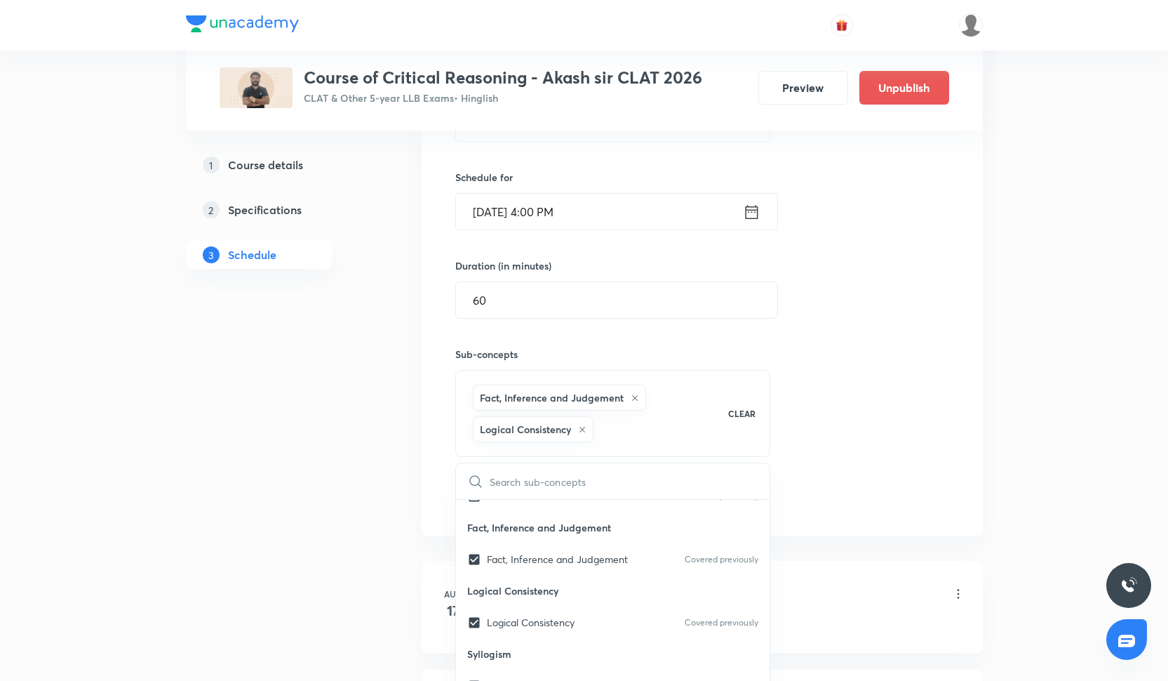
click at [815, 408] on div "Session 21 Live class Quiz Recorded classes Session title 16/99 Passage based C…" at bounding box center [702, 250] width 494 height 526
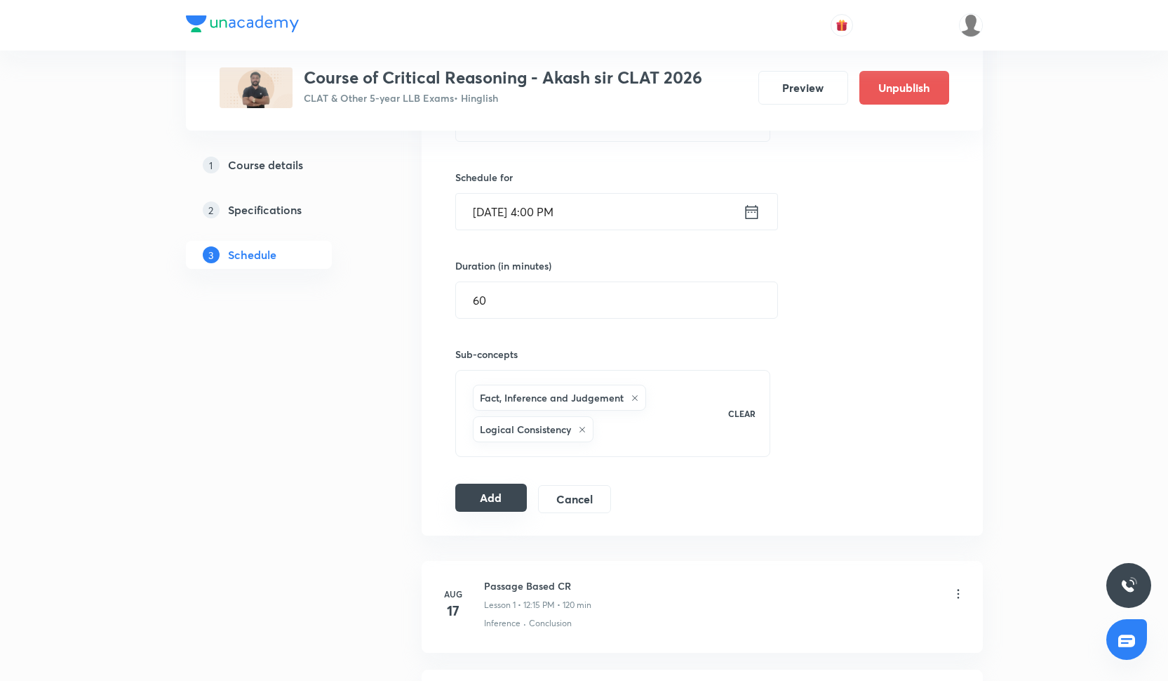
click at [491, 502] on button "Add" at bounding box center [491, 497] width 72 height 28
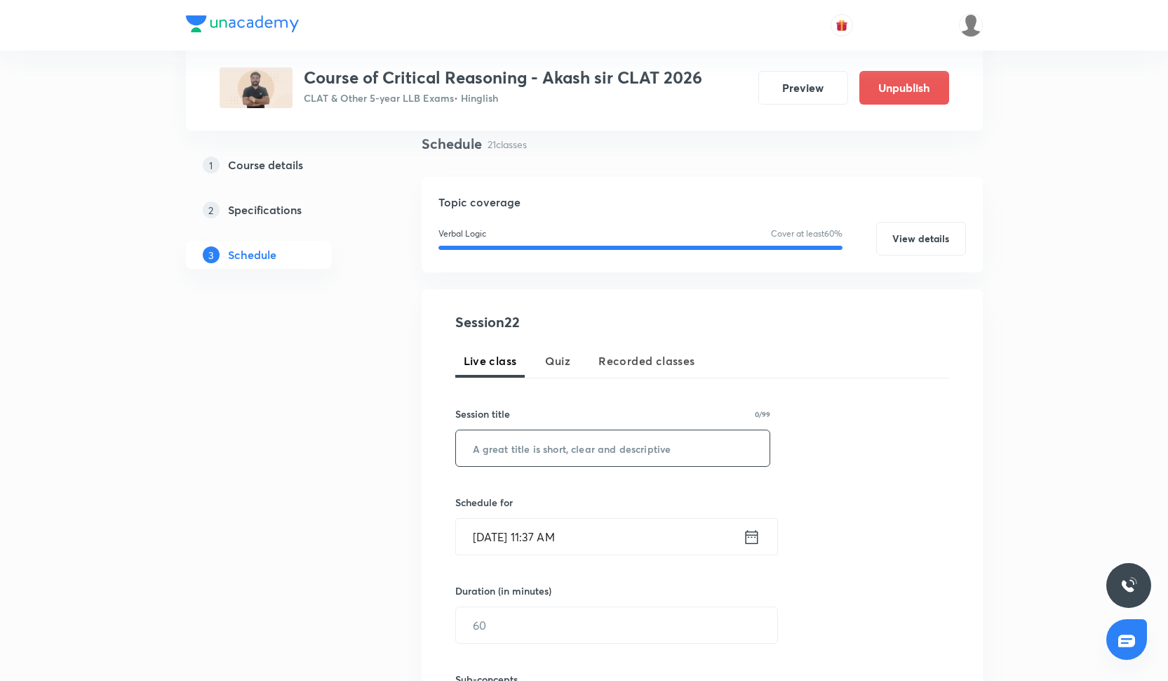
scroll to position [129, 0]
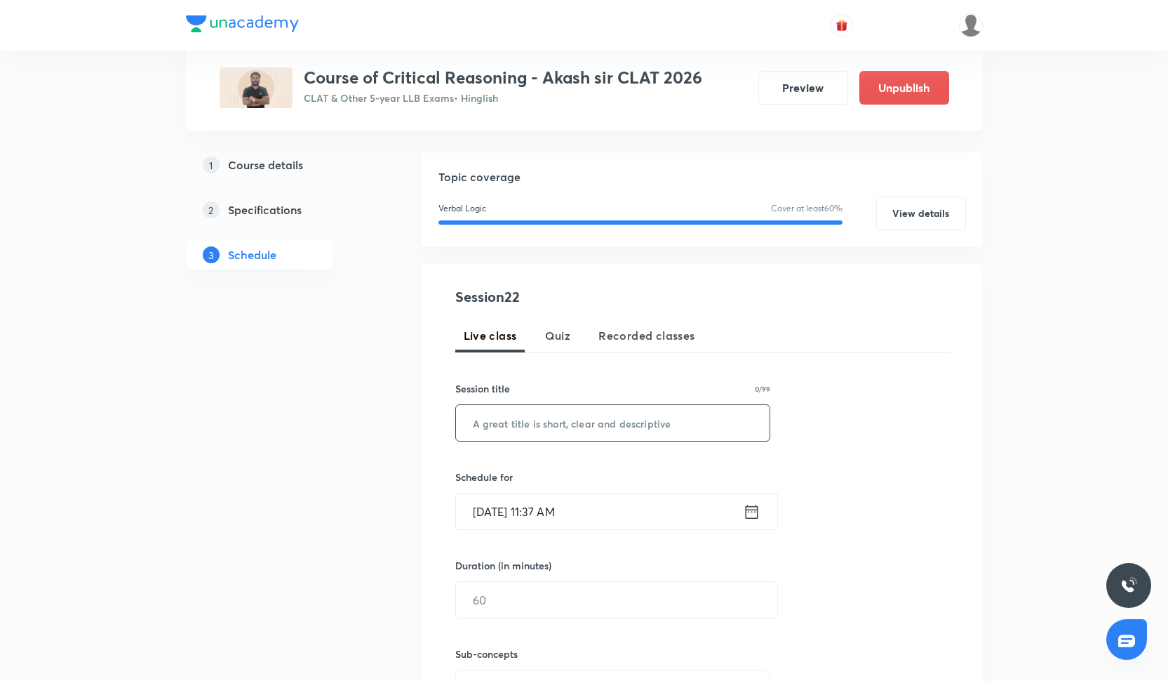
click at [554, 433] on input "text" at bounding box center [613, 423] width 314 height 36
paste input "Passage Based CR moderate"
type input "Passage Based CR moderate"
click at [608, 511] on input "Oct 7, 2025, 11:37 AM" at bounding box center [599, 511] width 287 height 36
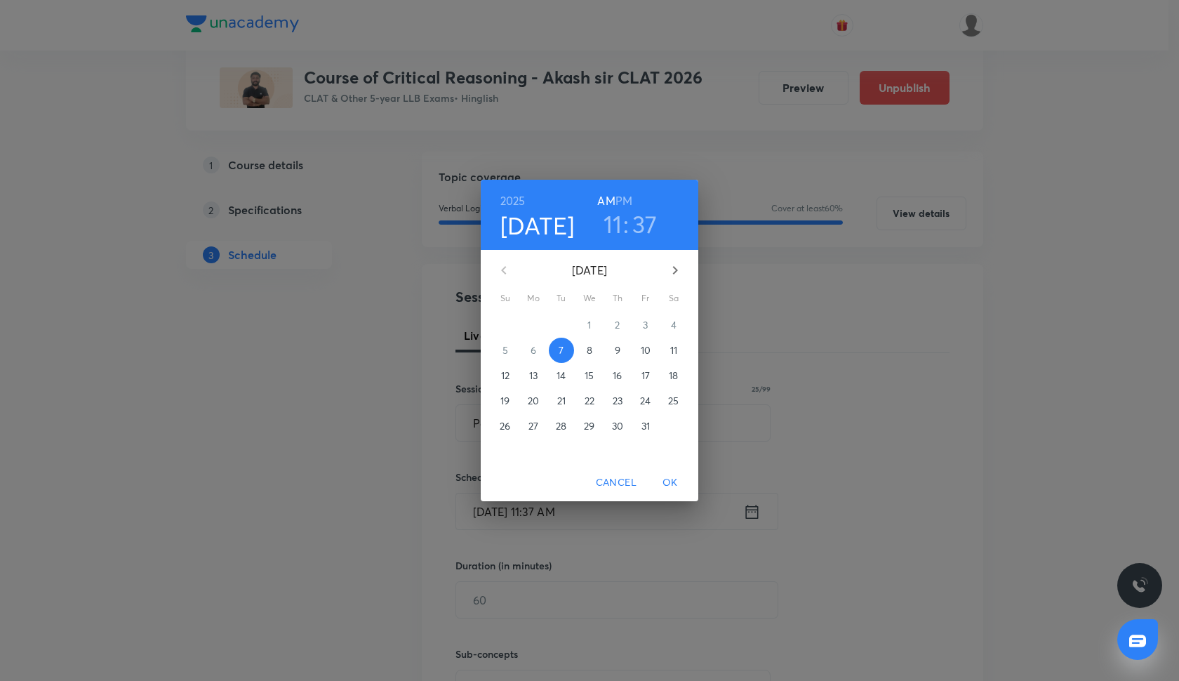
click at [584, 375] on span "15" at bounding box center [589, 375] width 25 height 14
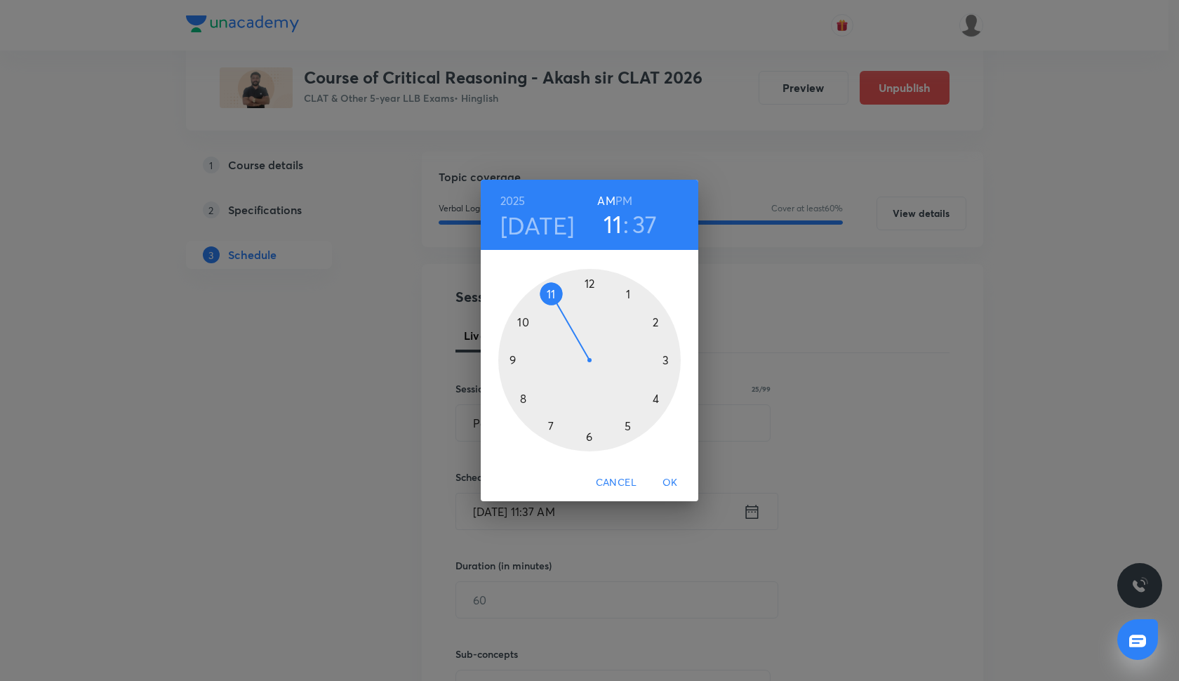
click at [623, 201] on h6 "PM" at bounding box center [623, 201] width 17 height 20
click at [656, 399] on div at bounding box center [589, 360] width 182 height 182
click at [588, 285] on div at bounding box center [589, 360] width 182 height 182
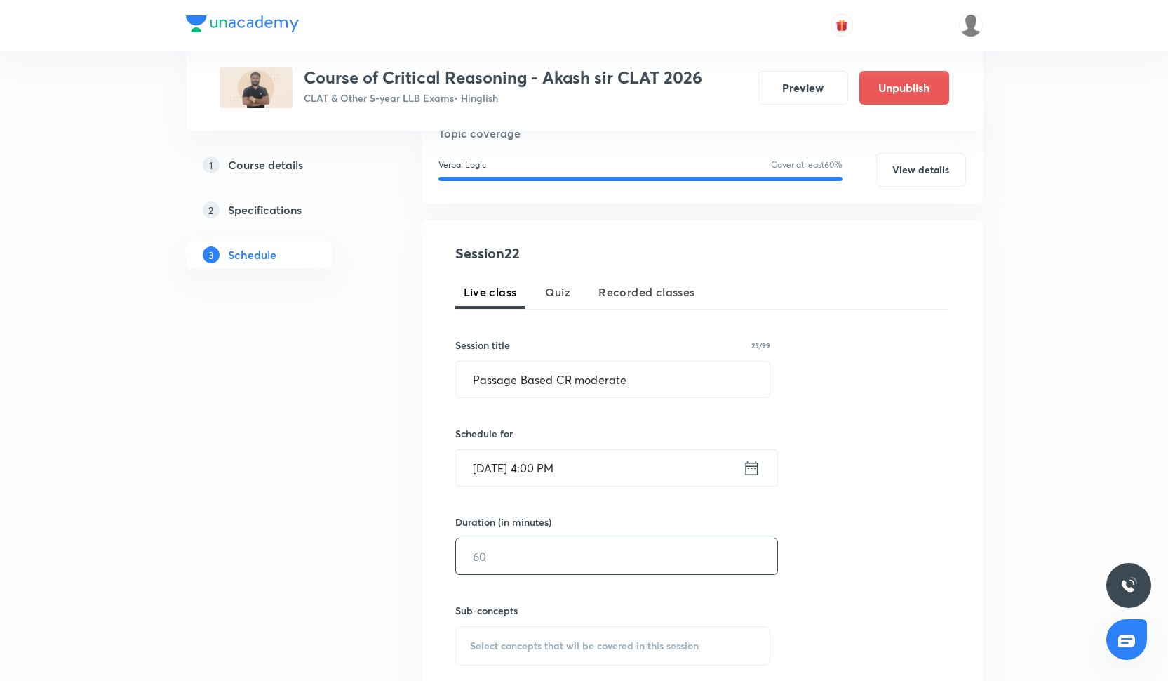
scroll to position [173, 0]
click at [566, 556] on input "text" at bounding box center [616, 555] width 321 height 36
type input "5"
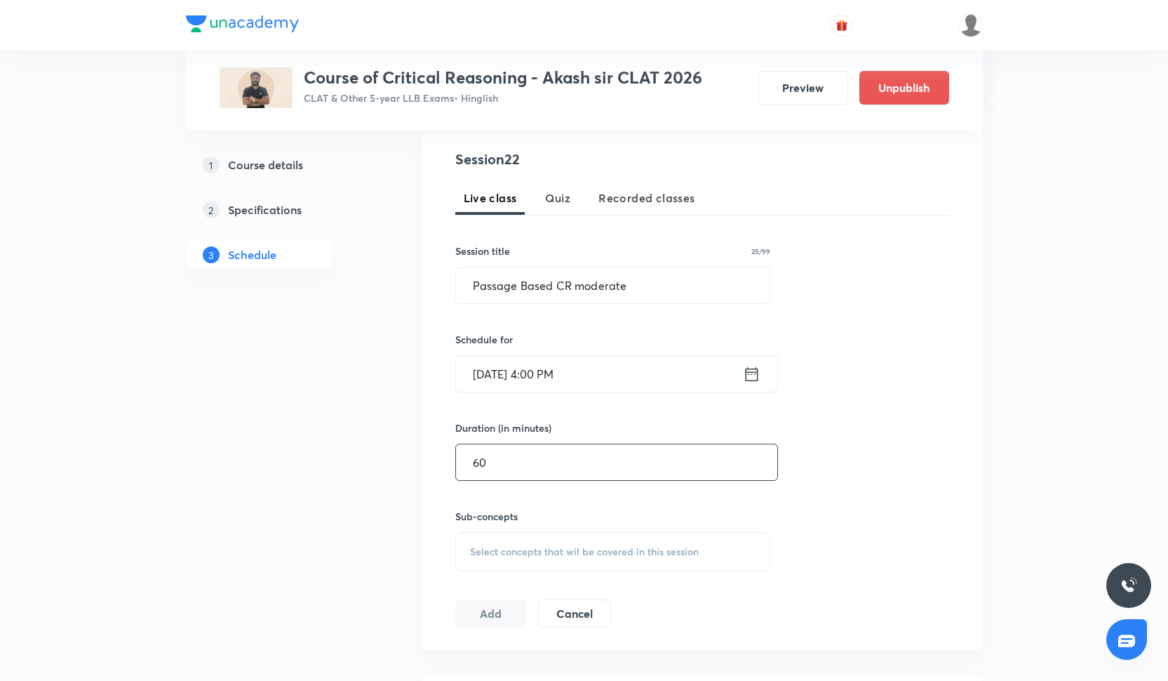
scroll to position [286, 0]
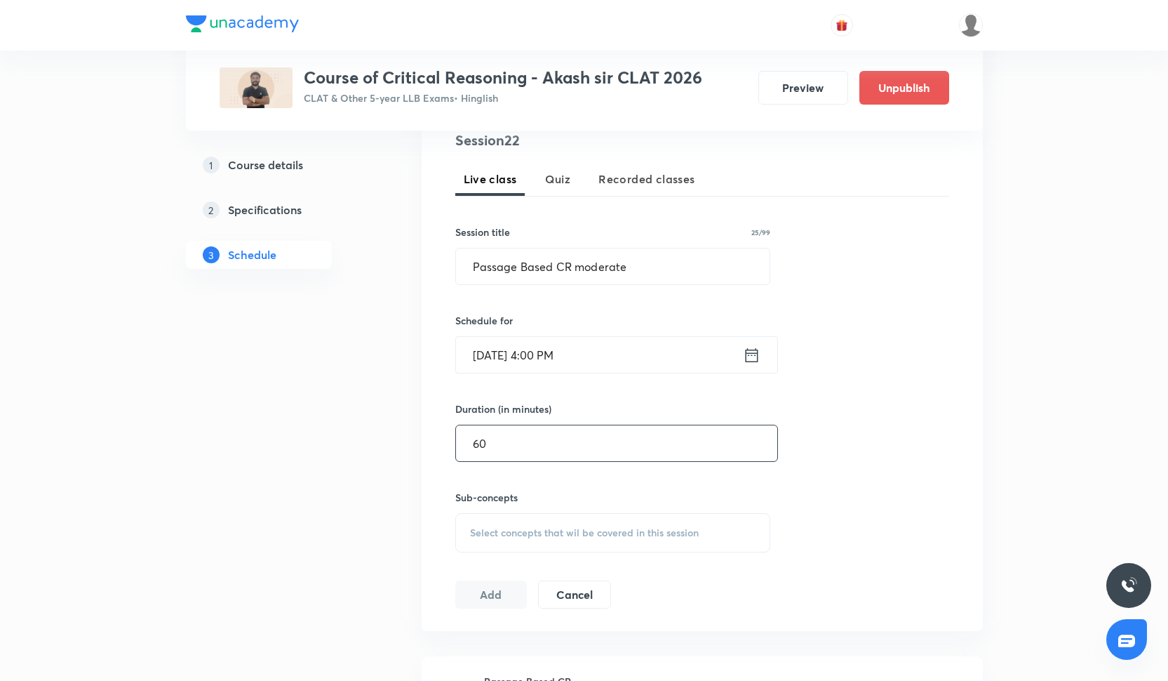
type input "60"
click at [548, 506] on div "Sub-concepts Select concepts that wil be covered in this session" at bounding box center [613, 521] width 316 height 62
click at [548, 518] on div "Select concepts that wil be covered in this session" at bounding box center [613, 532] width 316 height 39
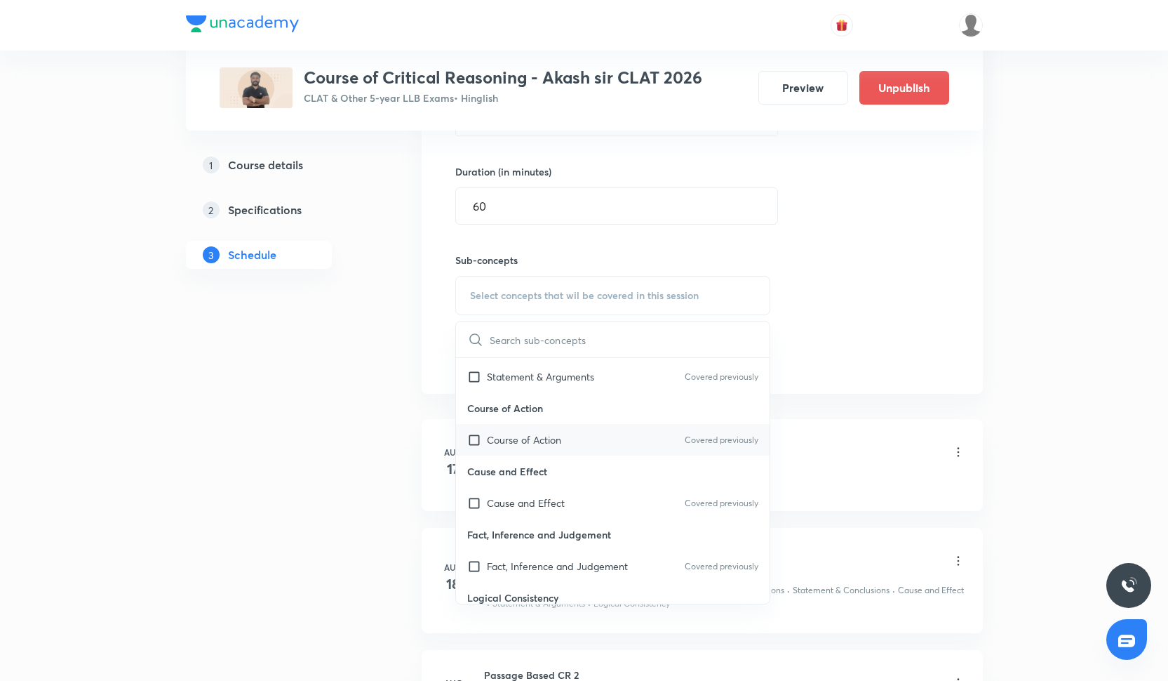
scroll to position [176, 0]
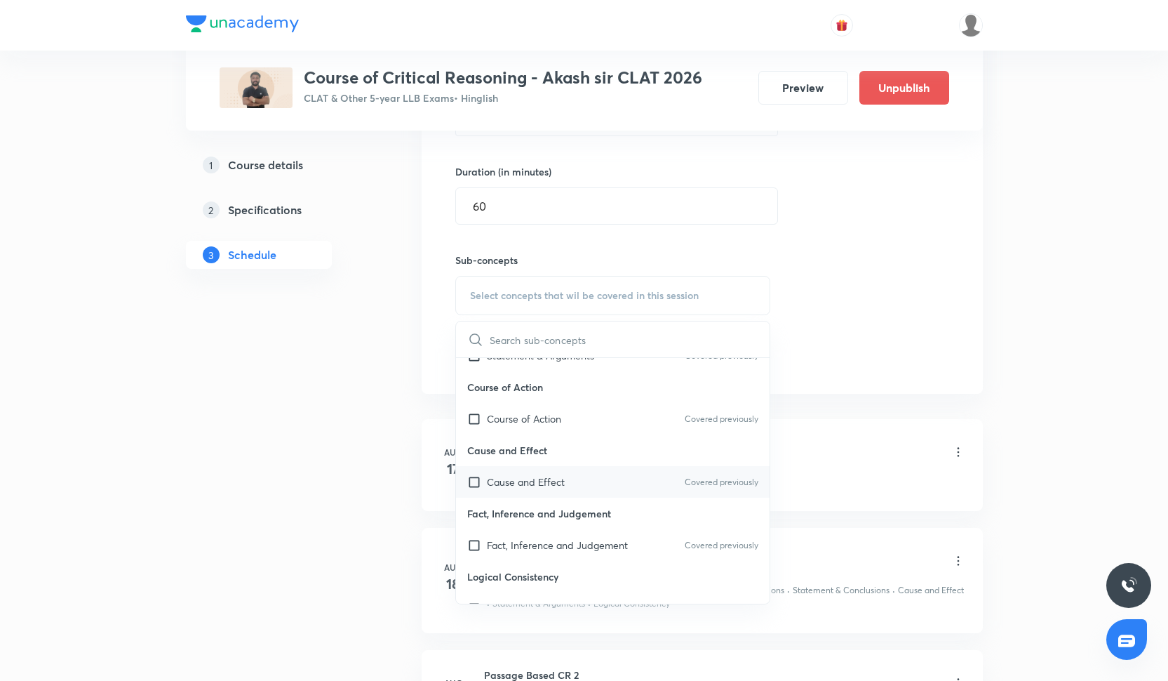
click at [548, 476] on p "Cause and Effect" at bounding box center [526, 481] width 78 height 15
checkbox input "true"
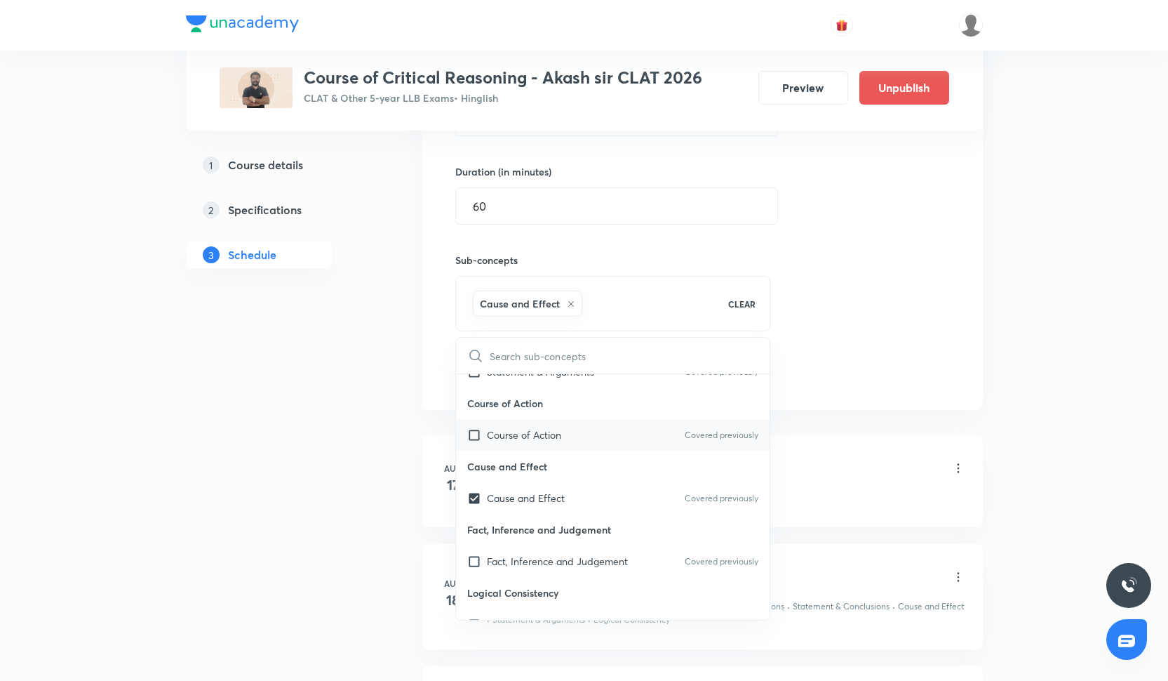
click at [542, 445] on div "Course of Action Covered previously" at bounding box center [613, 435] width 314 height 32
checkbox input "true"
click at [811, 382] on div "Session 22 Live class Quiz Recorded classes Session title 25/99 Passage Based C…" at bounding box center [702, 140] width 494 height 495
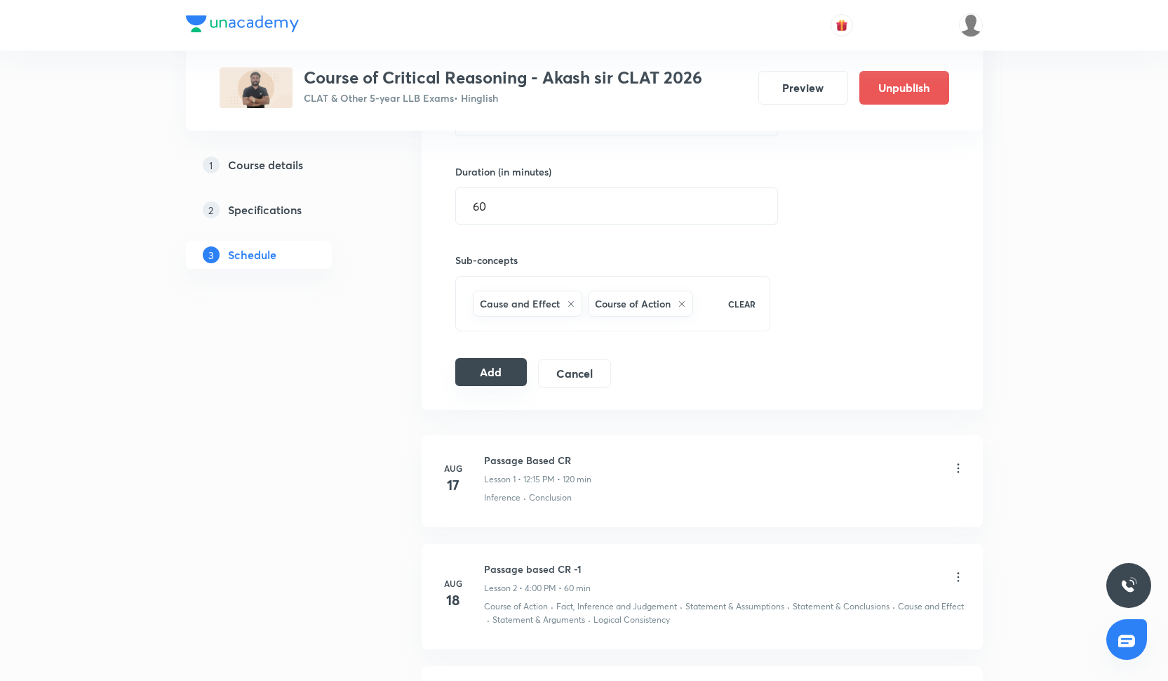
click at [509, 367] on button "Add" at bounding box center [491, 372] width 72 height 28
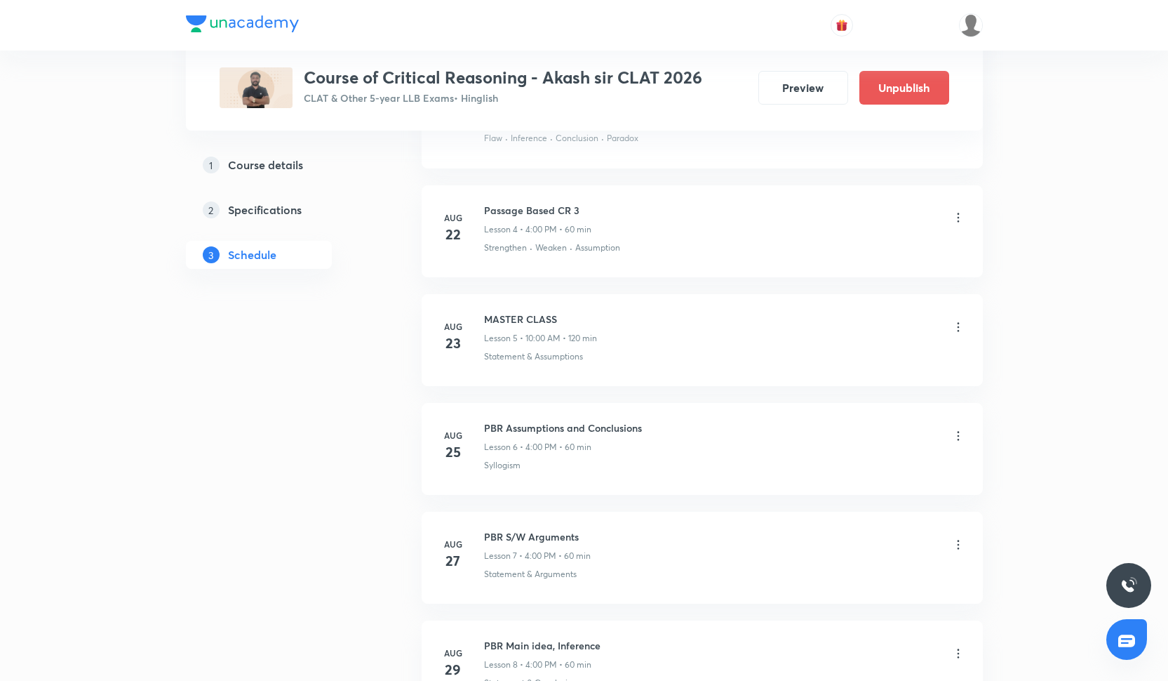
scroll to position [182, 0]
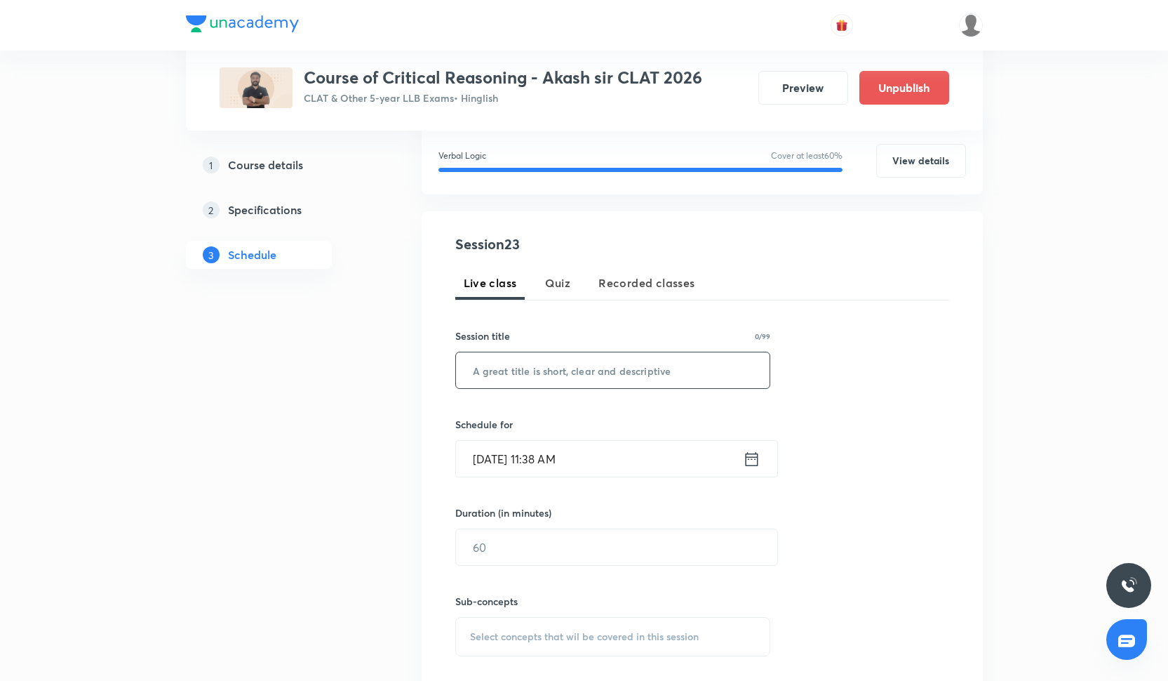
click at [551, 370] on input "text" at bounding box center [613, 370] width 314 height 36
paste input "Passage Based CR moderate"
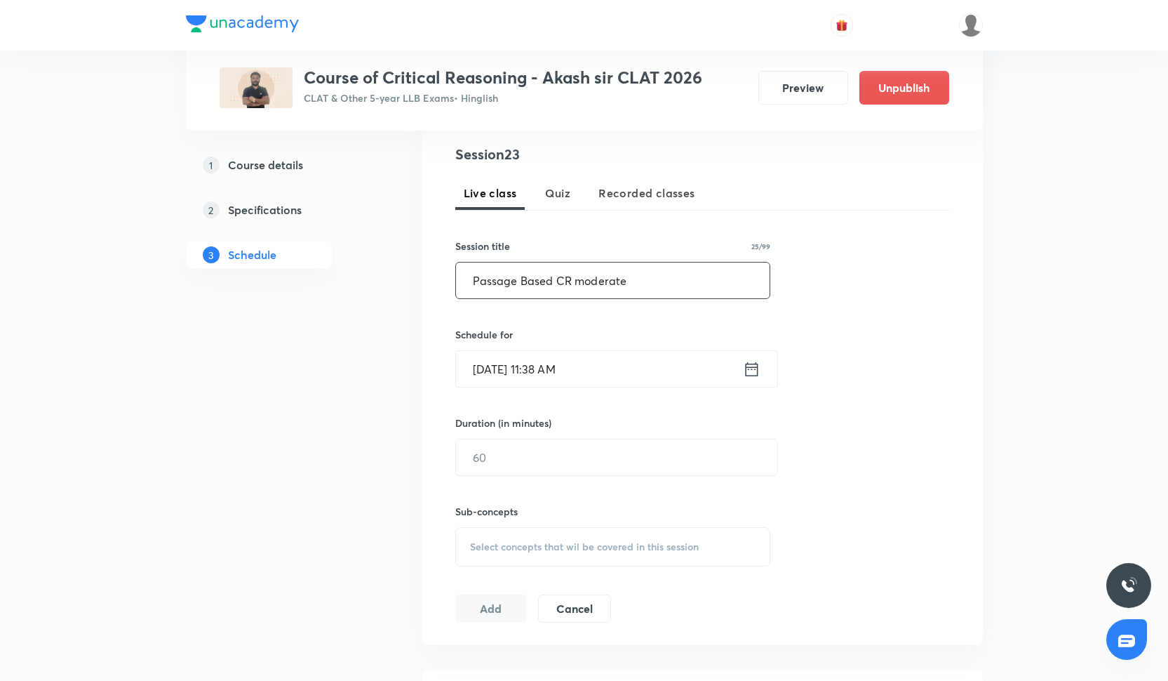
scroll to position [279, 0]
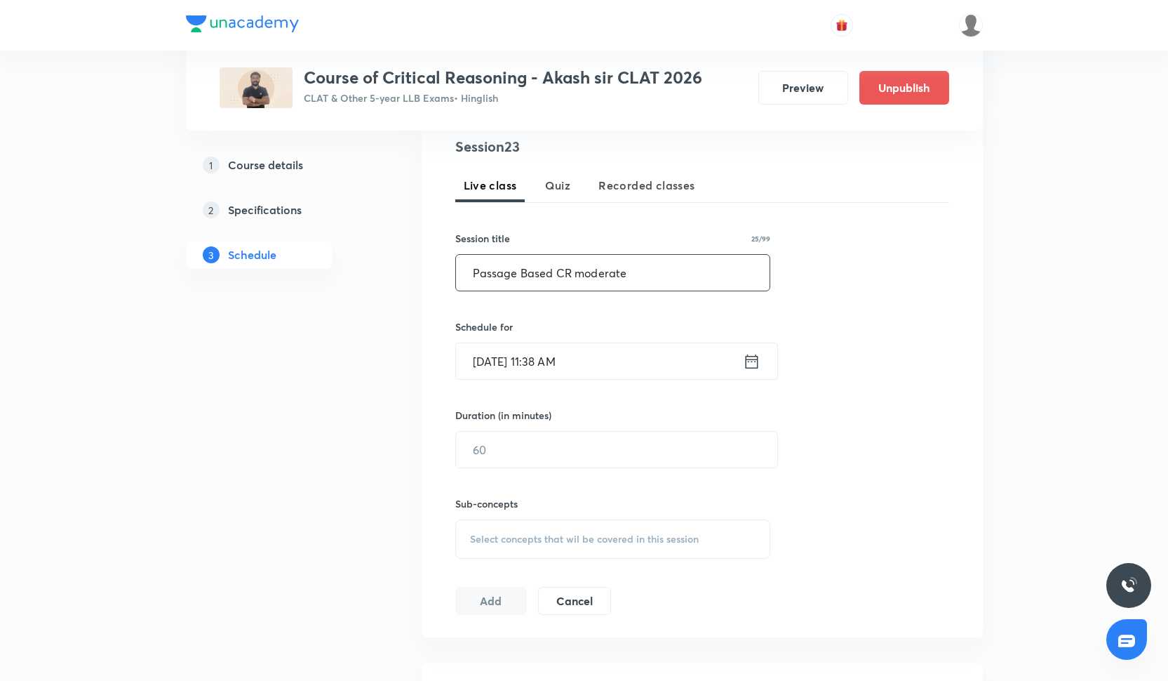
type input "Passage Based CR moderate"
click at [547, 375] on input "[DATE] 11:38 AM" at bounding box center [599, 361] width 287 height 36
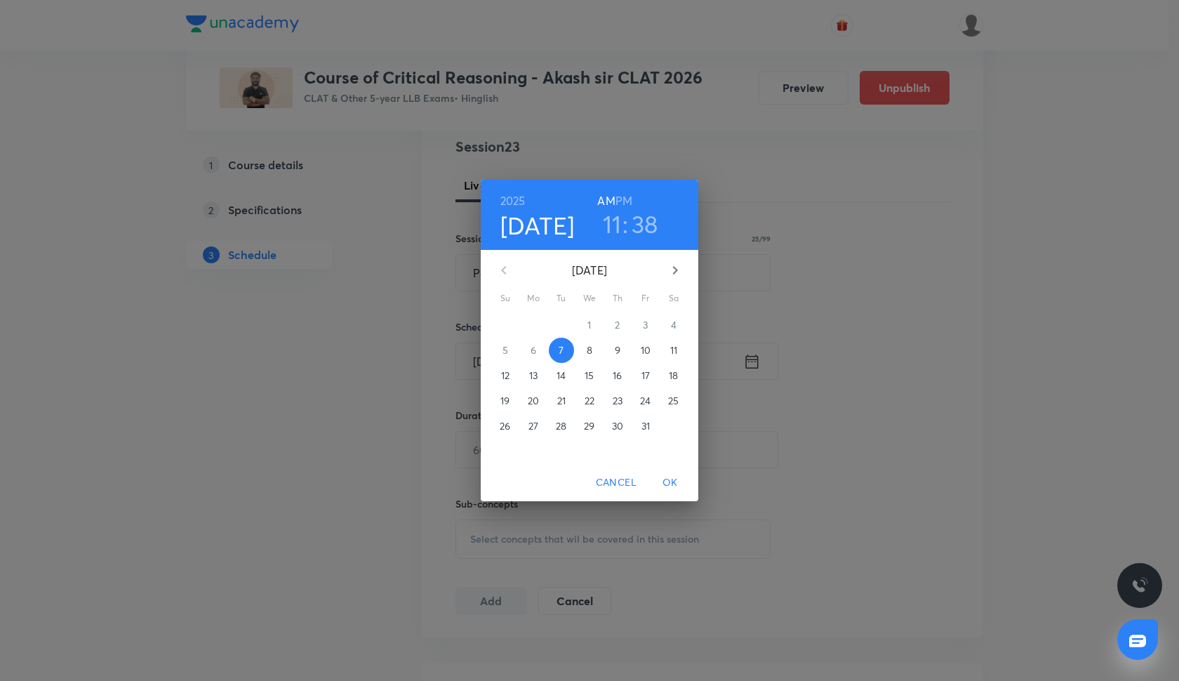
click at [643, 375] on p "17" at bounding box center [645, 375] width 8 height 14
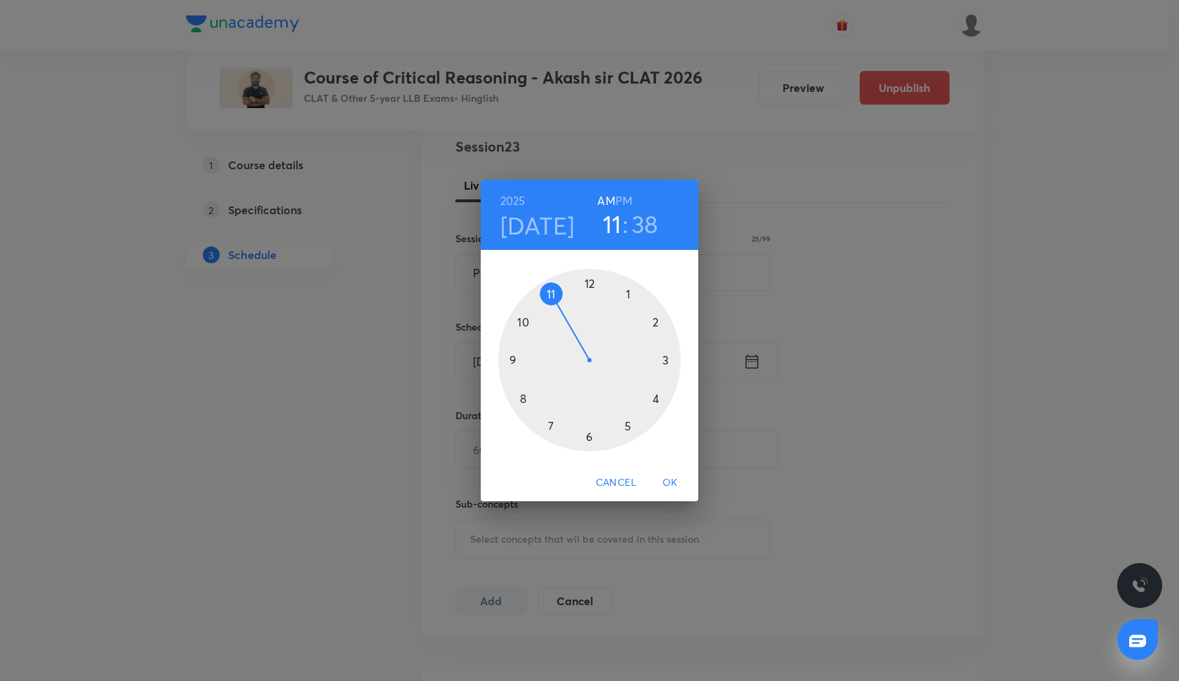
click at [627, 199] on h6 "PM" at bounding box center [623, 201] width 17 height 20
click at [658, 400] on div at bounding box center [589, 360] width 182 height 182
click at [589, 283] on div at bounding box center [589, 360] width 182 height 182
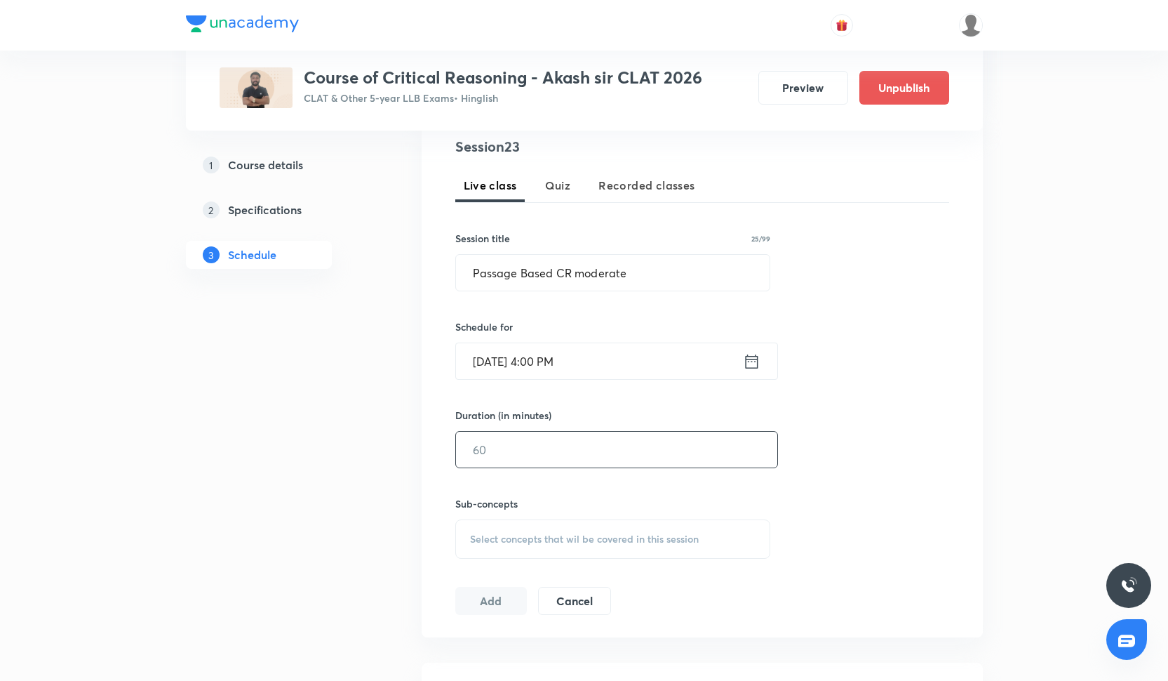
click at [511, 439] on input "text" at bounding box center [616, 450] width 321 height 36
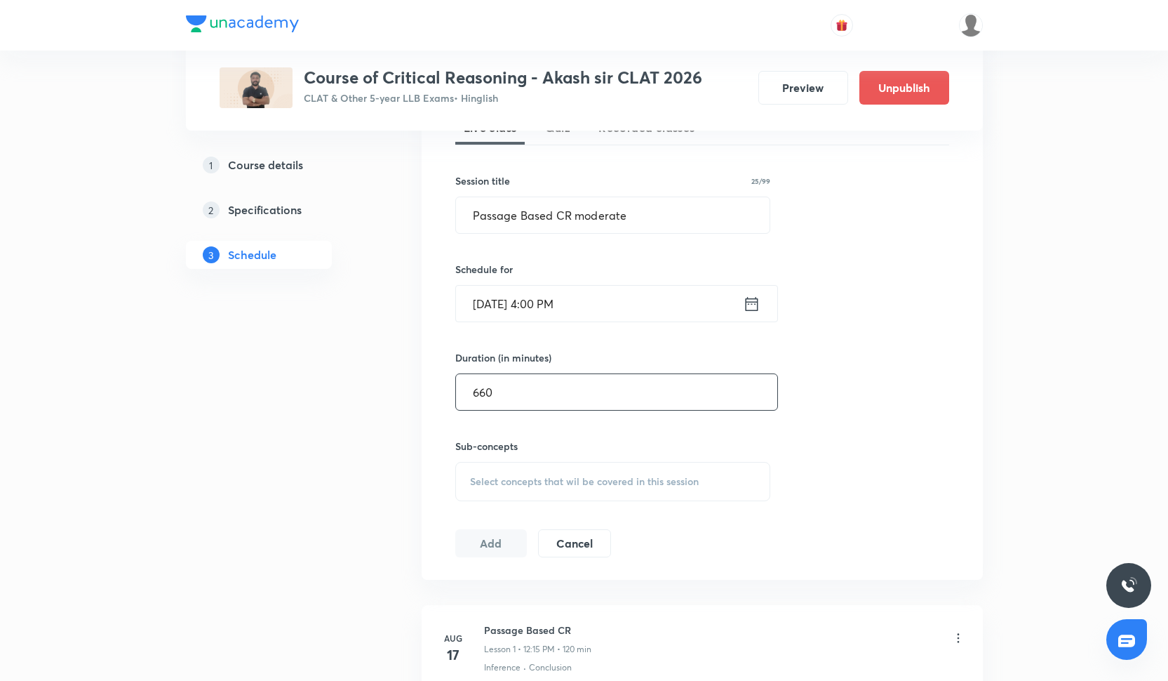
scroll to position [336, 0]
type input "60"
click at [516, 488] on span "Select concepts that wil be covered in this session" at bounding box center [584, 481] width 229 height 11
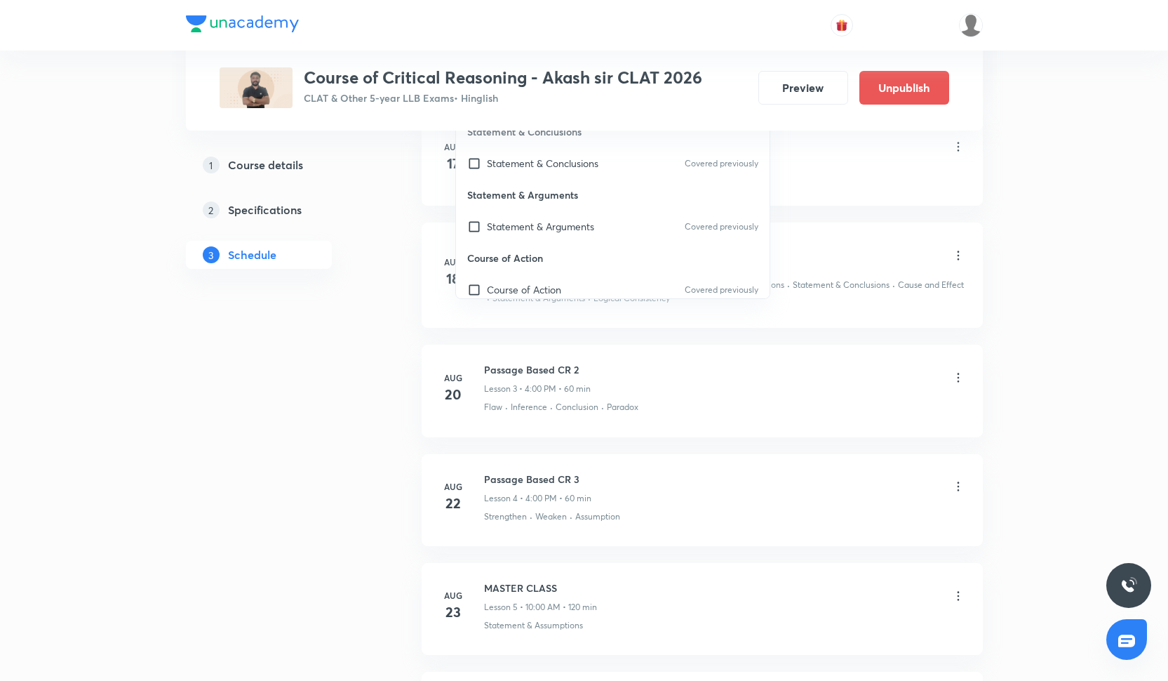
scroll to position [865, 0]
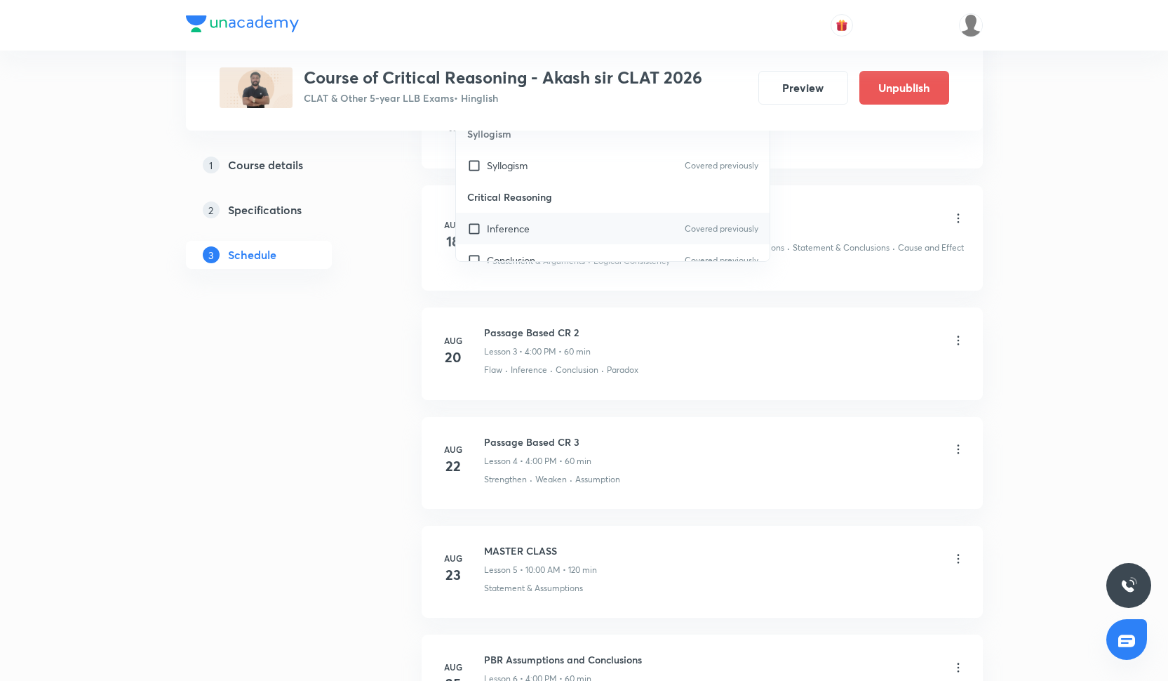
click at [577, 231] on div "Inference Covered previously" at bounding box center [613, 229] width 314 height 32
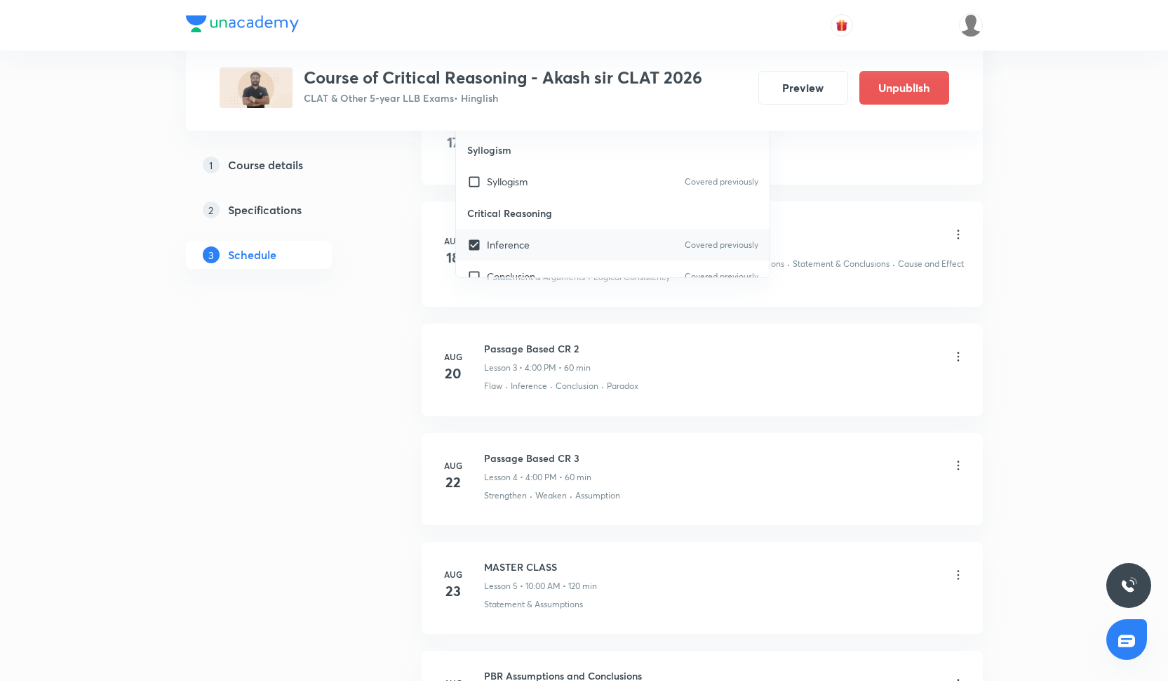
scroll to position [383, 0]
click at [577, 232] on div "Conclusion Covered previously" at bounding box center [613, 233] width 314 height 32
checkbox input "true"
click at [828, 205] on li "Aug 18 Passage based CR -1 Lesson 2 • 4:00 PM • 60 min Course of Action · Fact,…" at bounding box center [702, 253] width 561 height 105
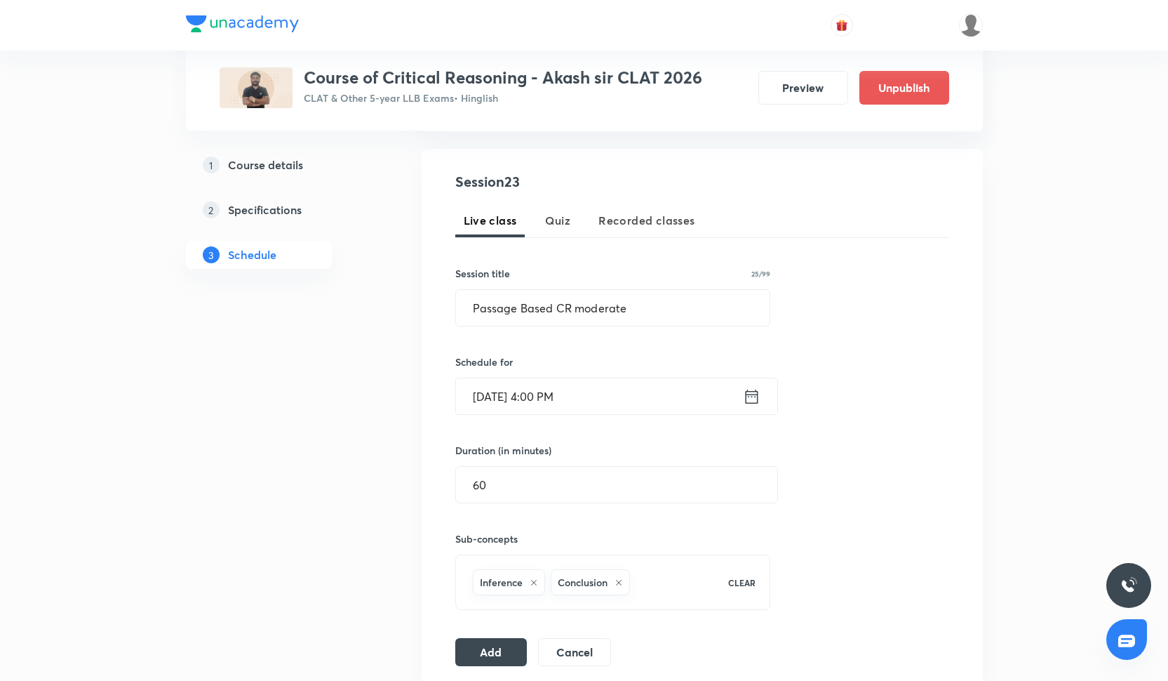
scroll to position [243, 0]
click at [494, 646] on button "Add" at bounding box center [491, 651] width 72 height 28
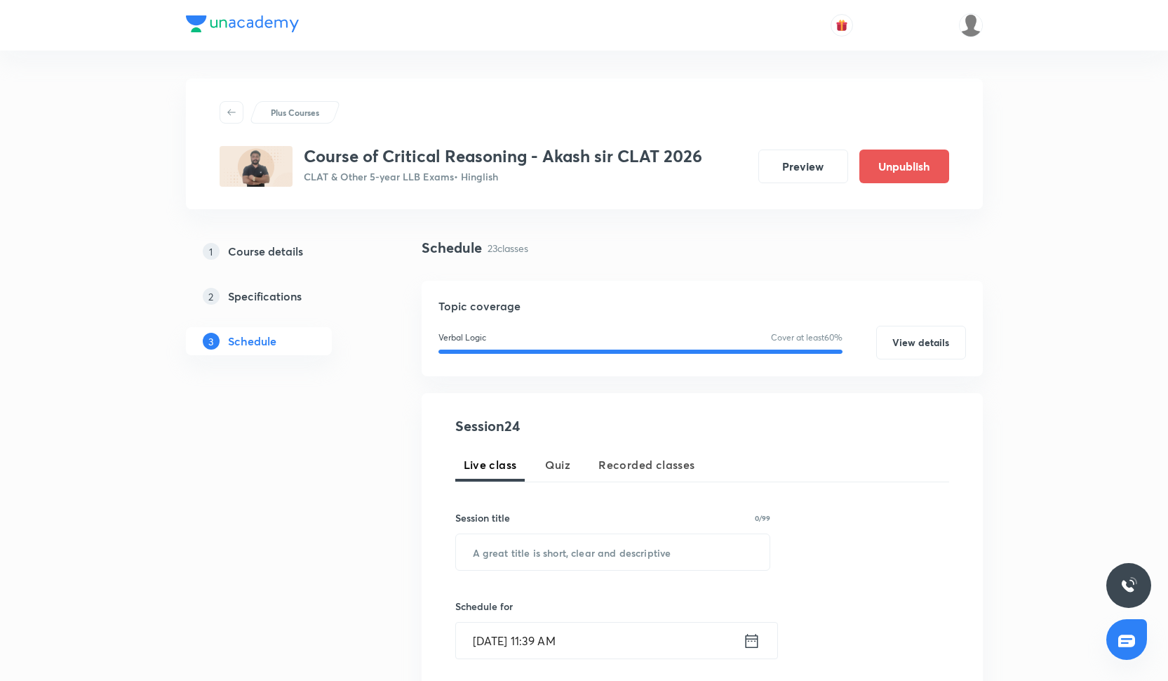
scroll to position [123, 0]
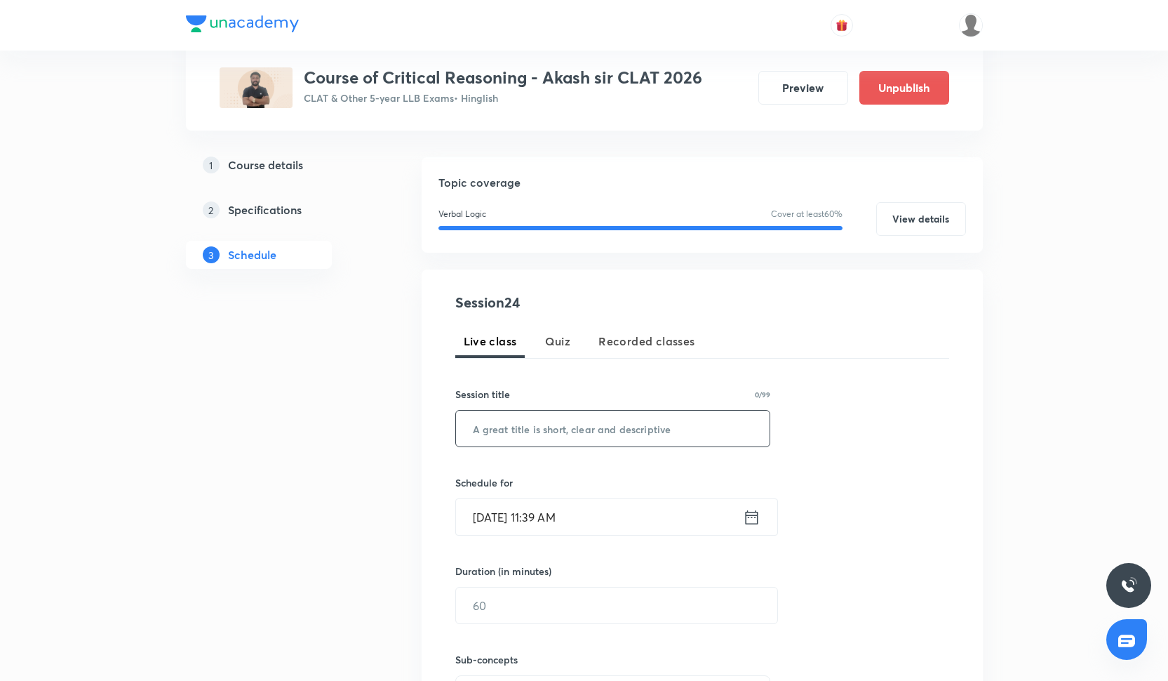
click at [618, 434] on input "text" at bounding box center [613, 428] width 314 height 36
paste input "Passage based CR"
type input "Passage based CR"
click at [457, 1] on div at bounding box center [584, 0] width 1168 height 1
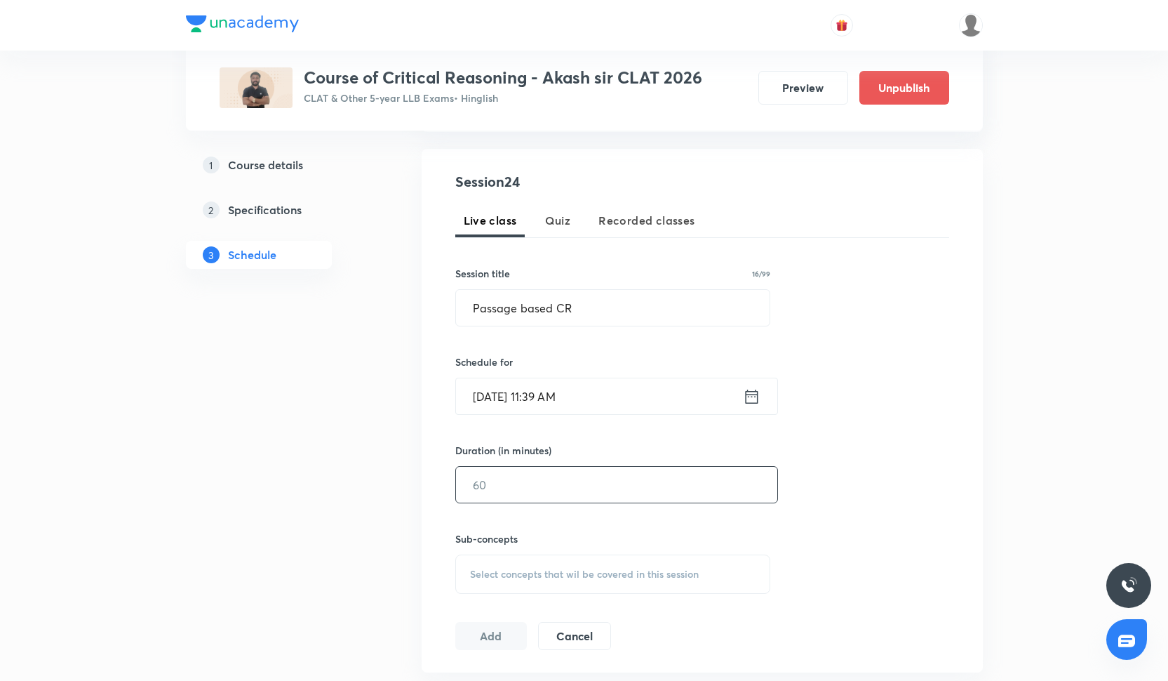
scroll to position [243, 0]
click at [491, 406] on input "Oct 7, 2025, 11:39 AM" at bounding box center [599, 398] width 287 height 36
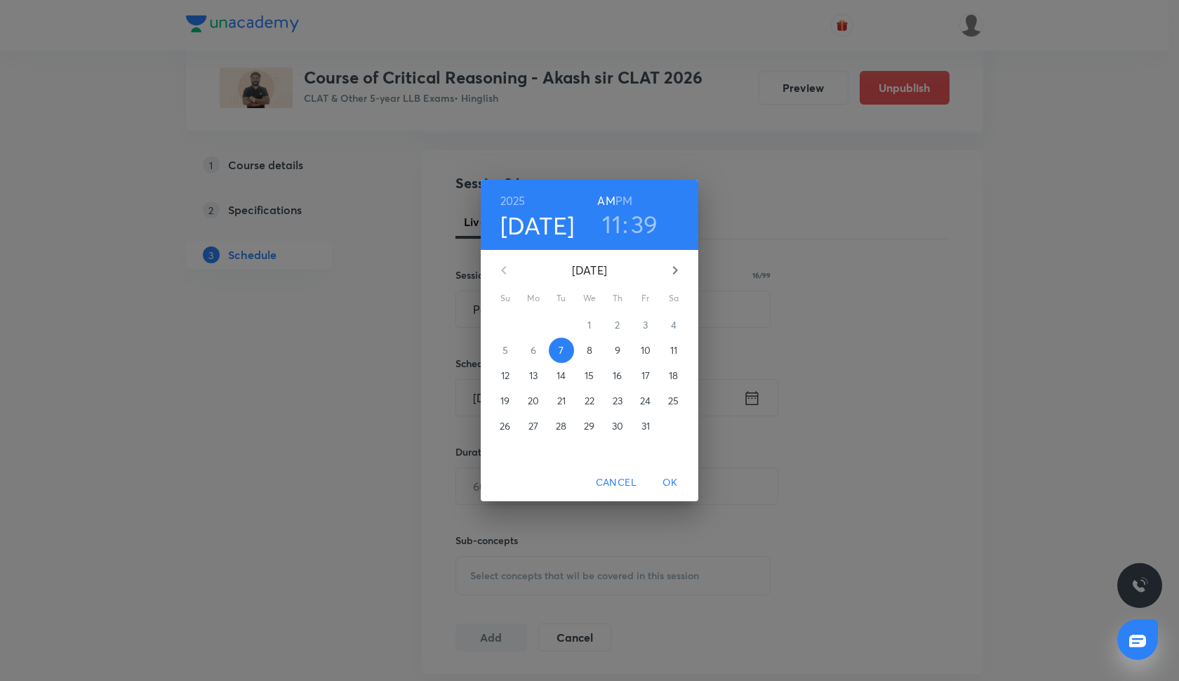
click at [533, 403] on p "20" at bounding box center [533, 401] width 11 height 14
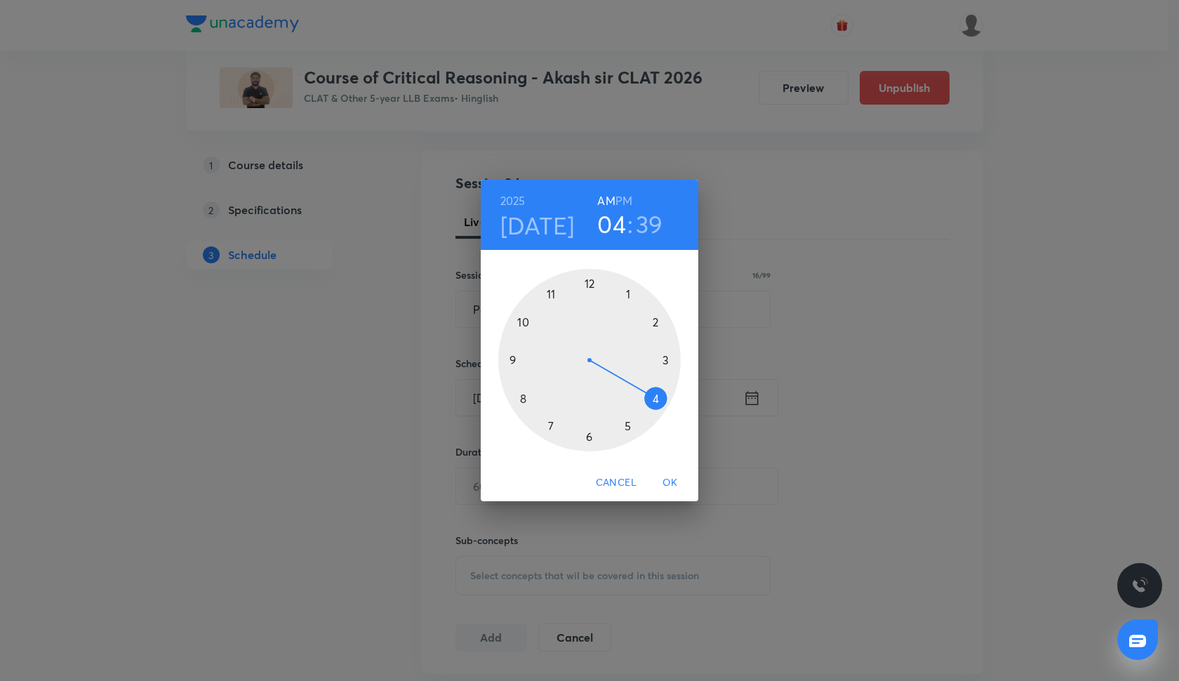
click at [655, 403] on div at bounding box center [589, 360] width 182 height 182
click at [585, 286] on div at bounding box center [589, 360] width 182 height 182
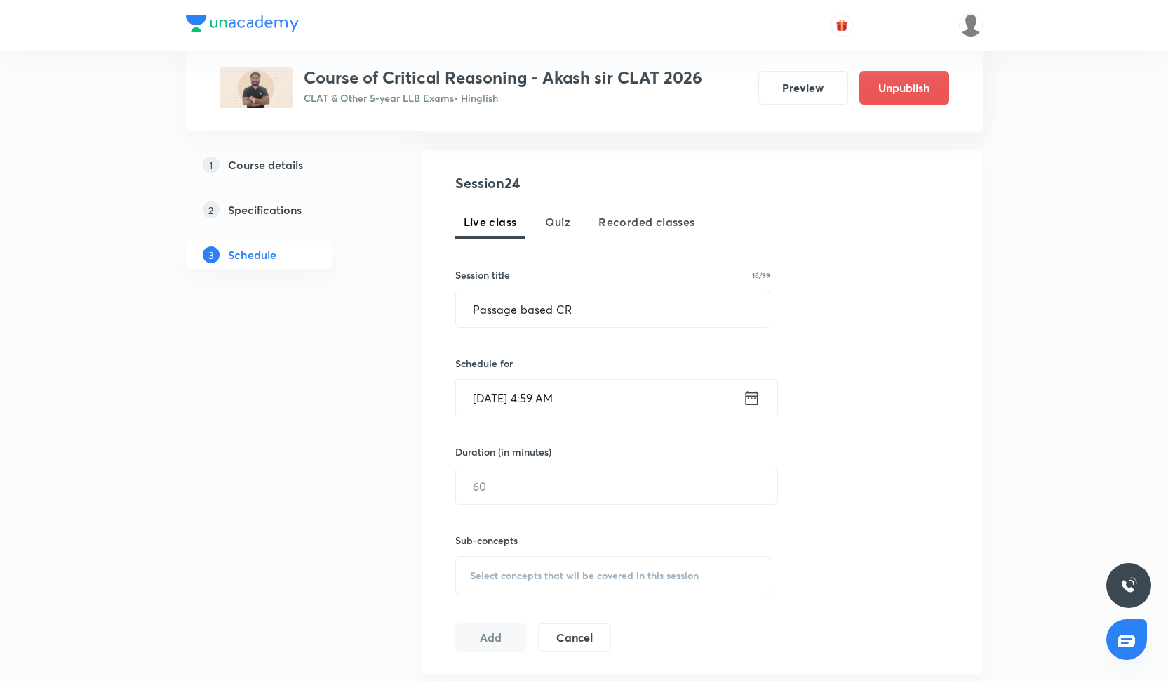
click at [561, 406] on input "Oct 20, 2025, 4:59 AM" at bounding box center [599, 398] width 287 height 36
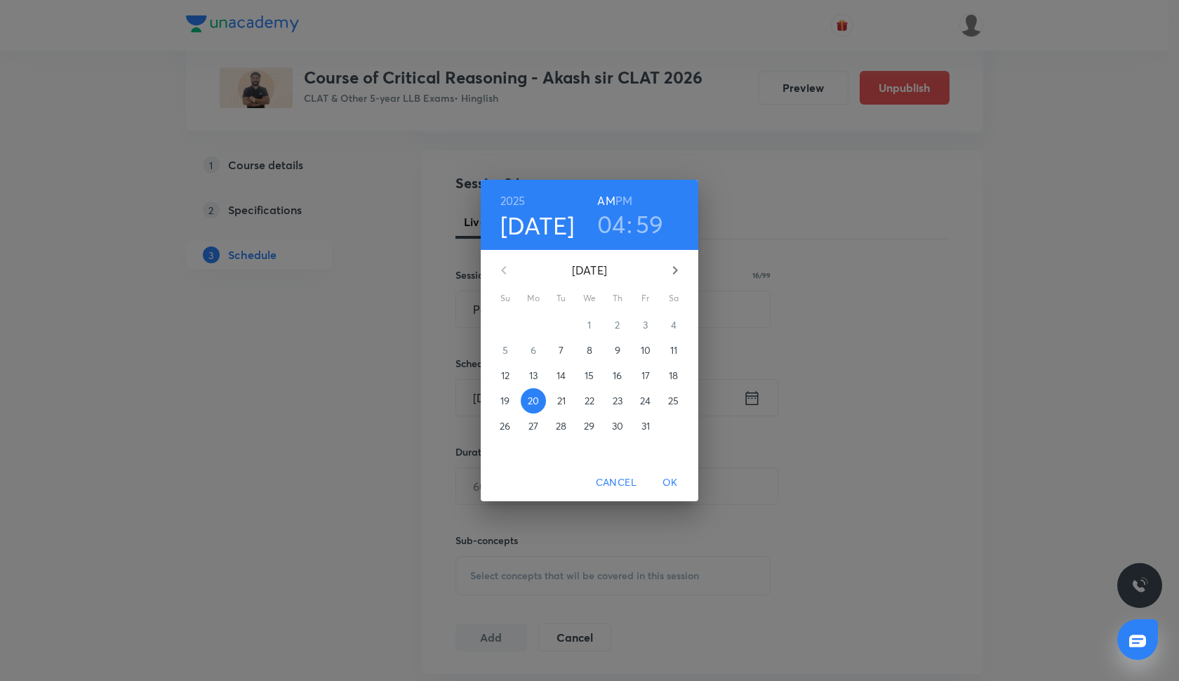
click at [624, 197] on h6 "PM" at bounding box center [623, 201] width 17 height 20
click at [648, 228] on h3 "59" at bounding box center [650, 223] width 28 height 29
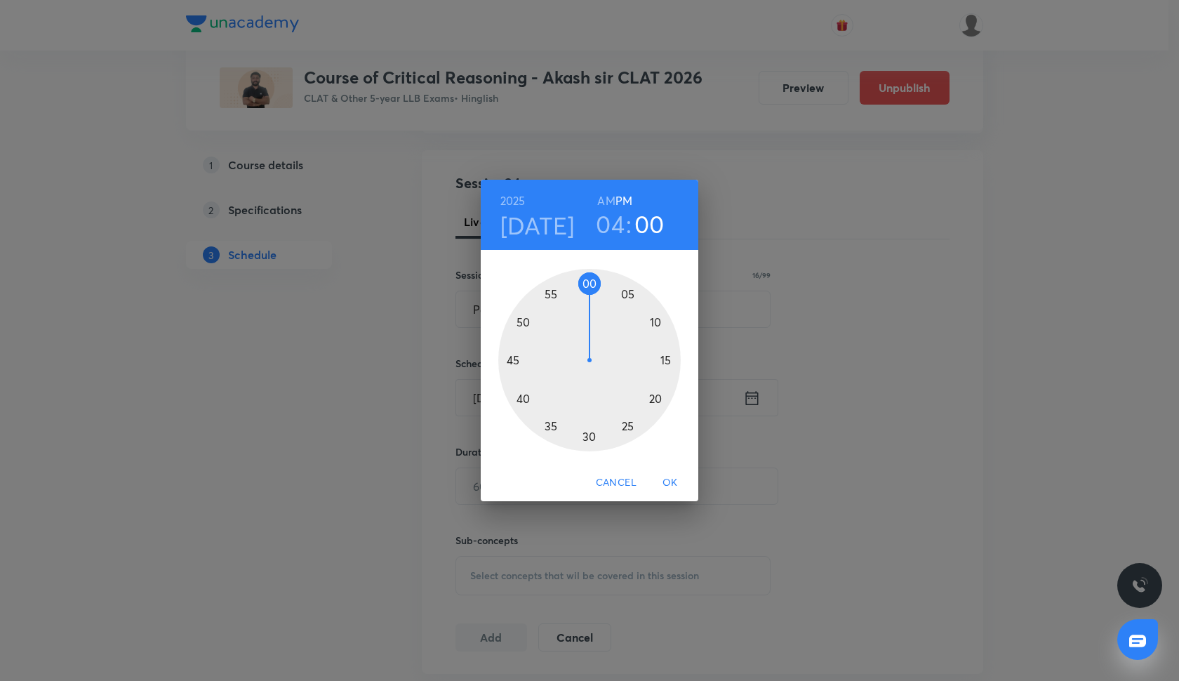
click at [591, 286] on div at bounding box center [589, 360] width 182 height 182
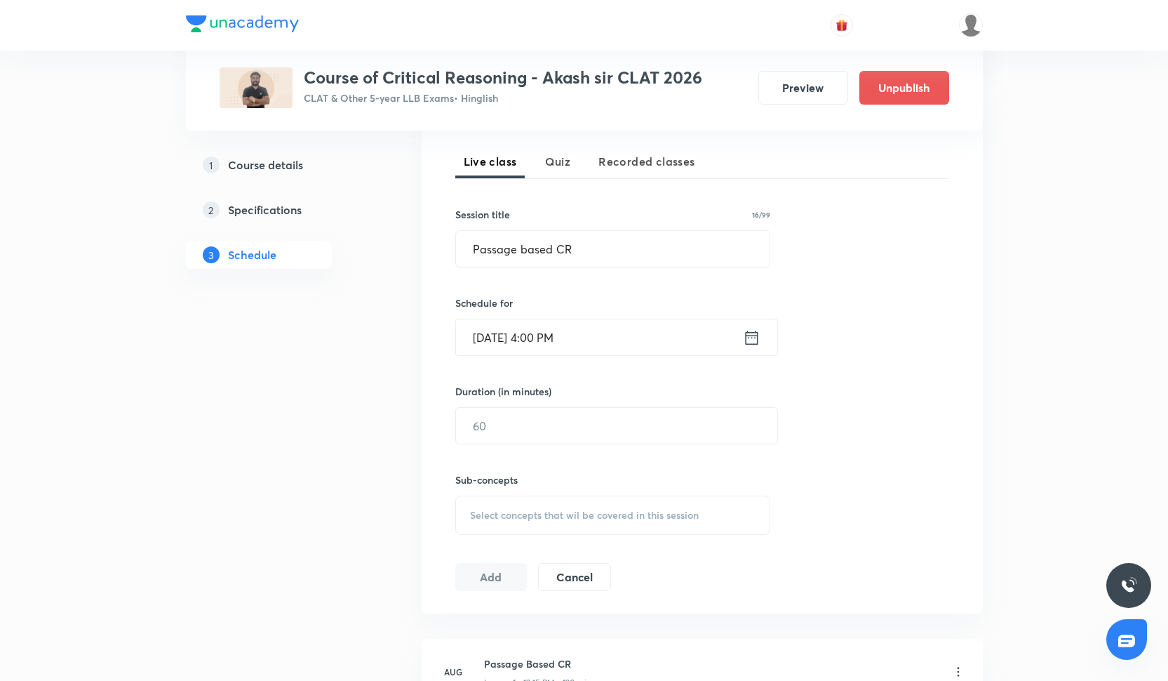
scroll to position [317, 0]
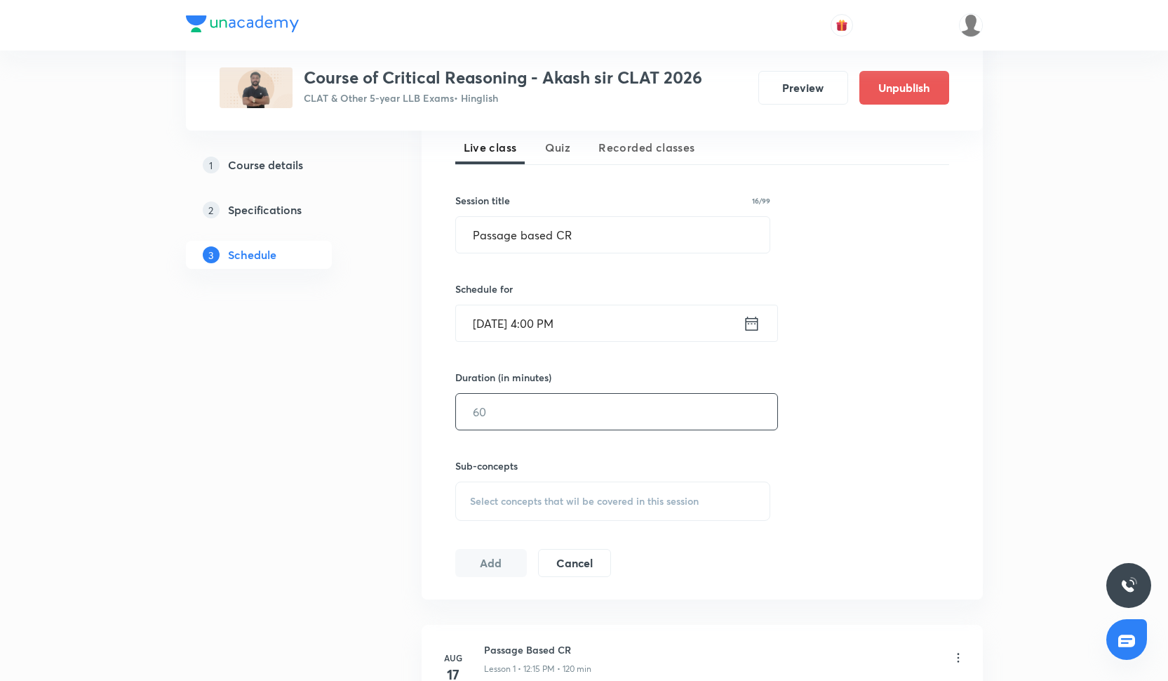
click at [582, 403] on input "text" at bounding box center [616, 412] width 321 height 36
type input "60"
click at [556, 491] on div "Select concepts that wil be covered in this session" at bounding box center [613, 500] width 316 height 39
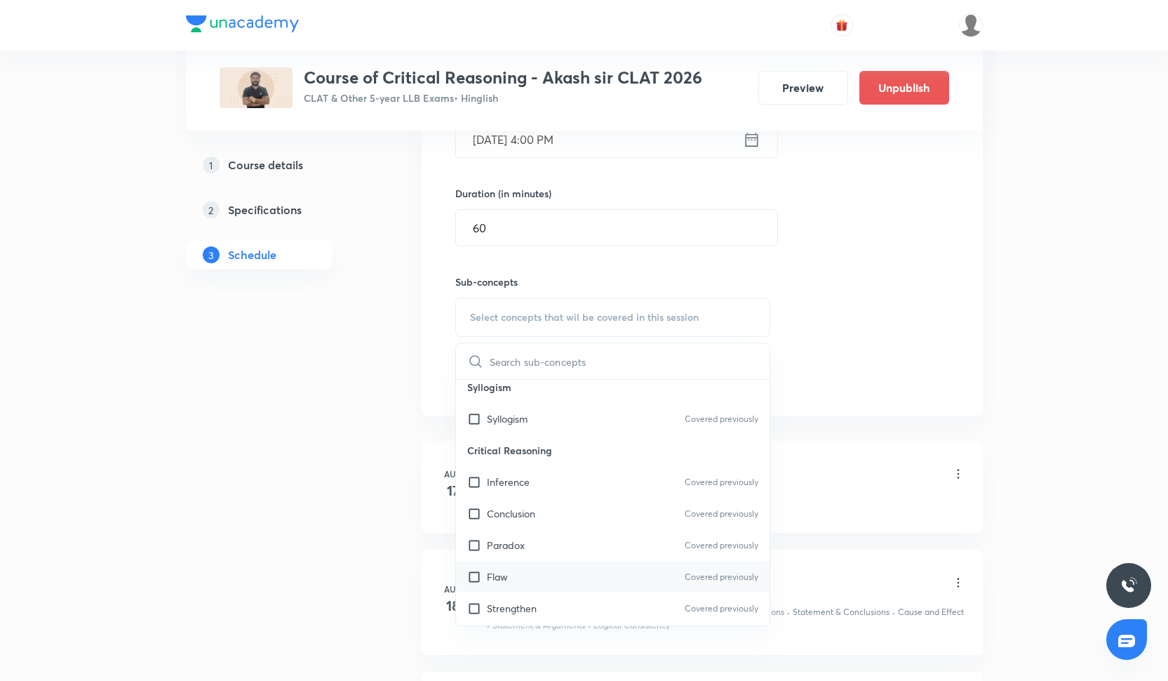
scroll to position [448, 0]
click at [572, 480] on div "Inference Covered previously" at bounding box center [613, 485] width 314 height 32
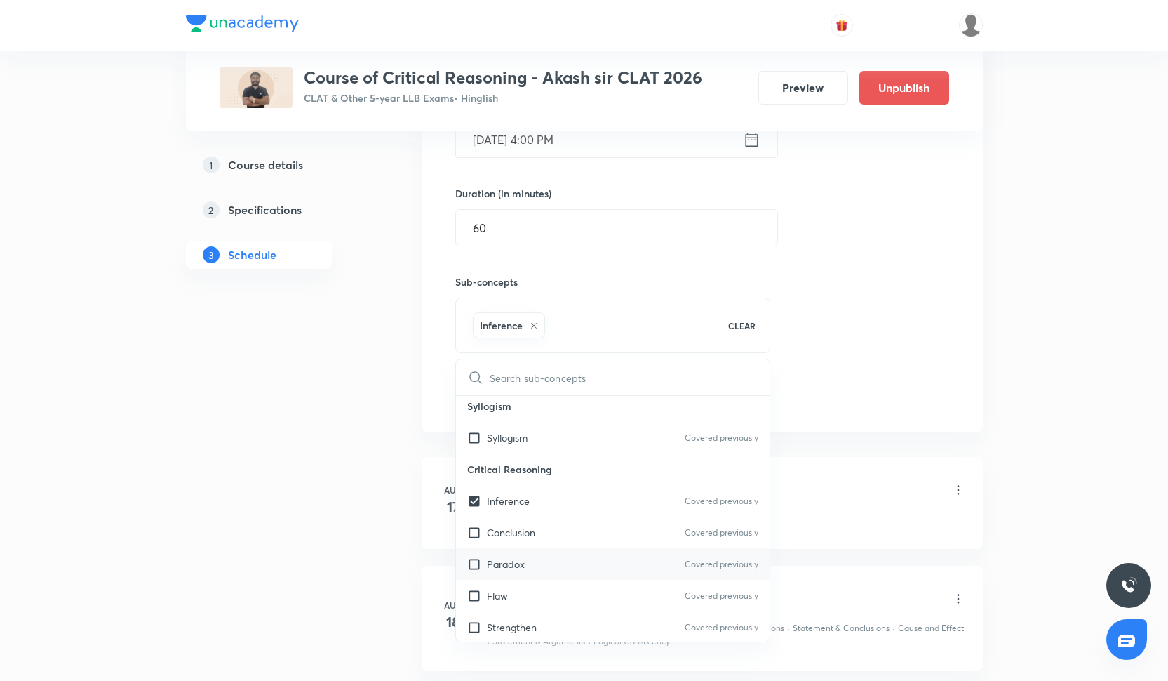
click at [565, 560] on div "Paradox Covered previously" at bounding box center [613, 564] width 314 height 32
checkbox input "true"
click at [873, 378] on div "Session 24 Live class Quiz Recorded classes Session title 16/99 Passage based C…" at bounding box center [702, 161] width 494 height 495
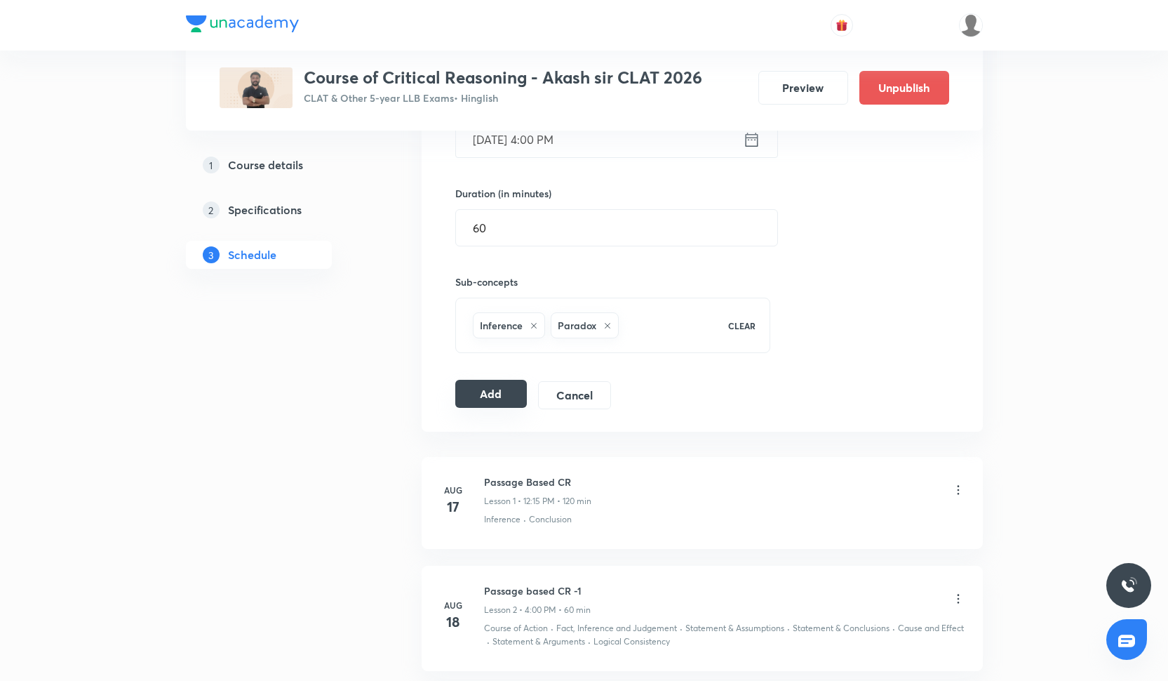
click at [504, 401] on button "Add" at bounding box center [491, 394] width 72 height 28
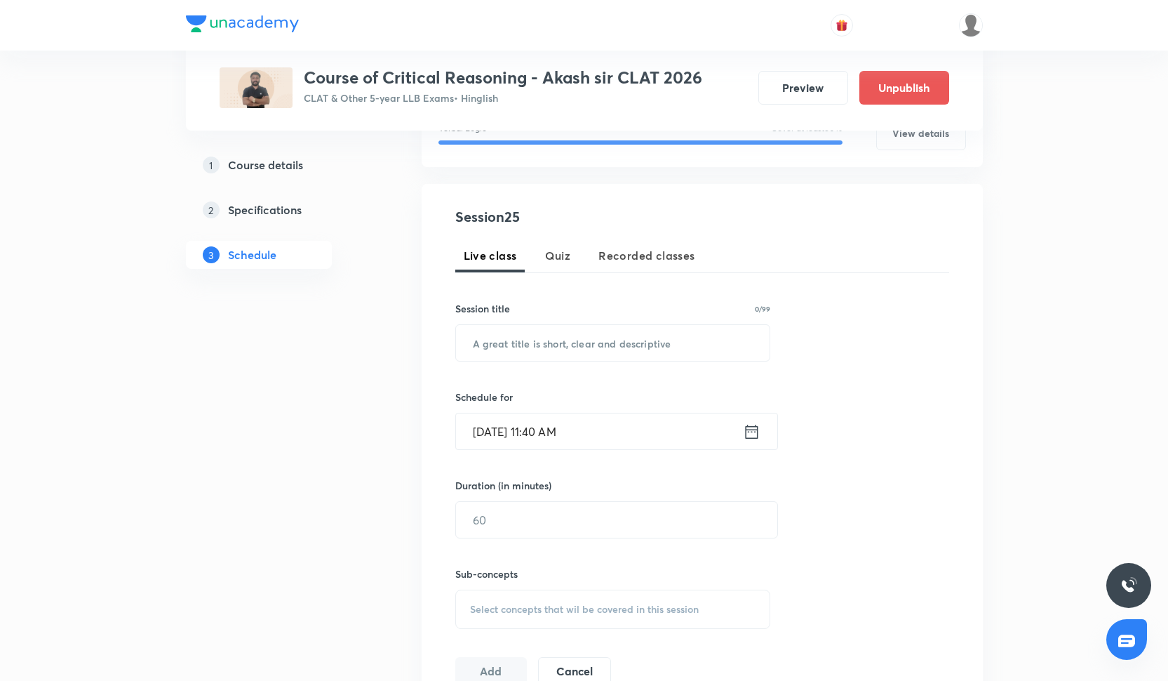
scroll to position [230, 0]
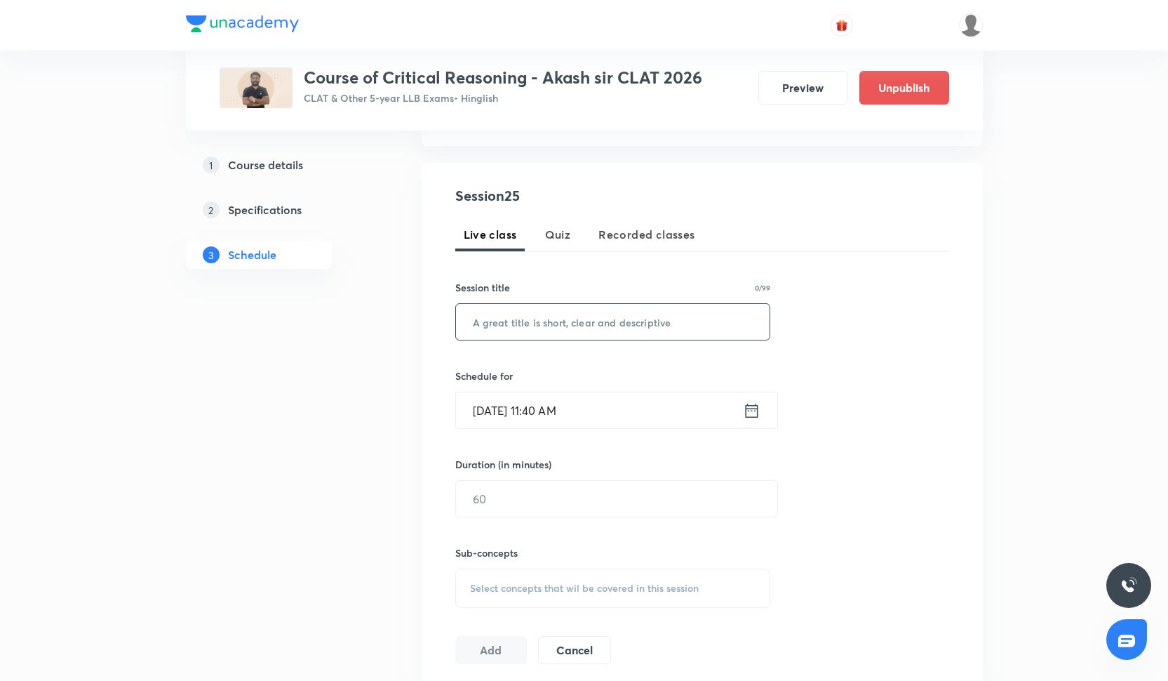
click at [540, 326] on input "text" at bounding box center [613, 322] width 314 height 36
paste input "Passage Based CR moderate"
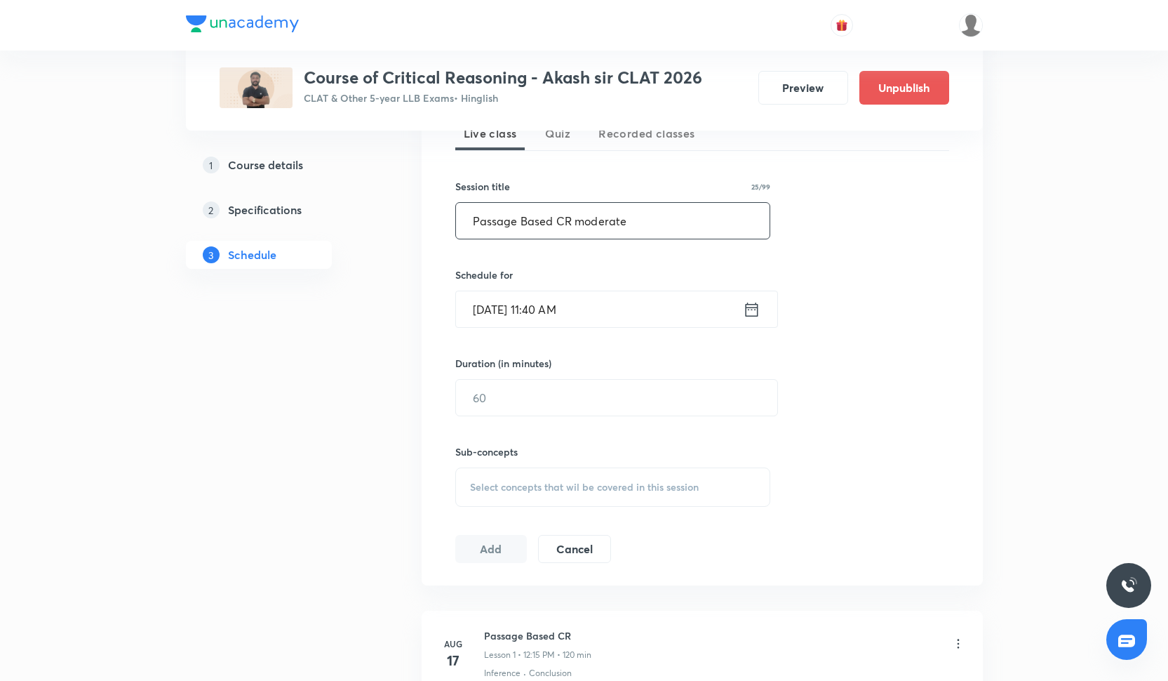
scroll to position [333, 0]
type input "Passage Based CR moderate"
click at [537, 312] on input "[DATE] 11:40 AM" at bounding box center [599, 308] width 287 height 36
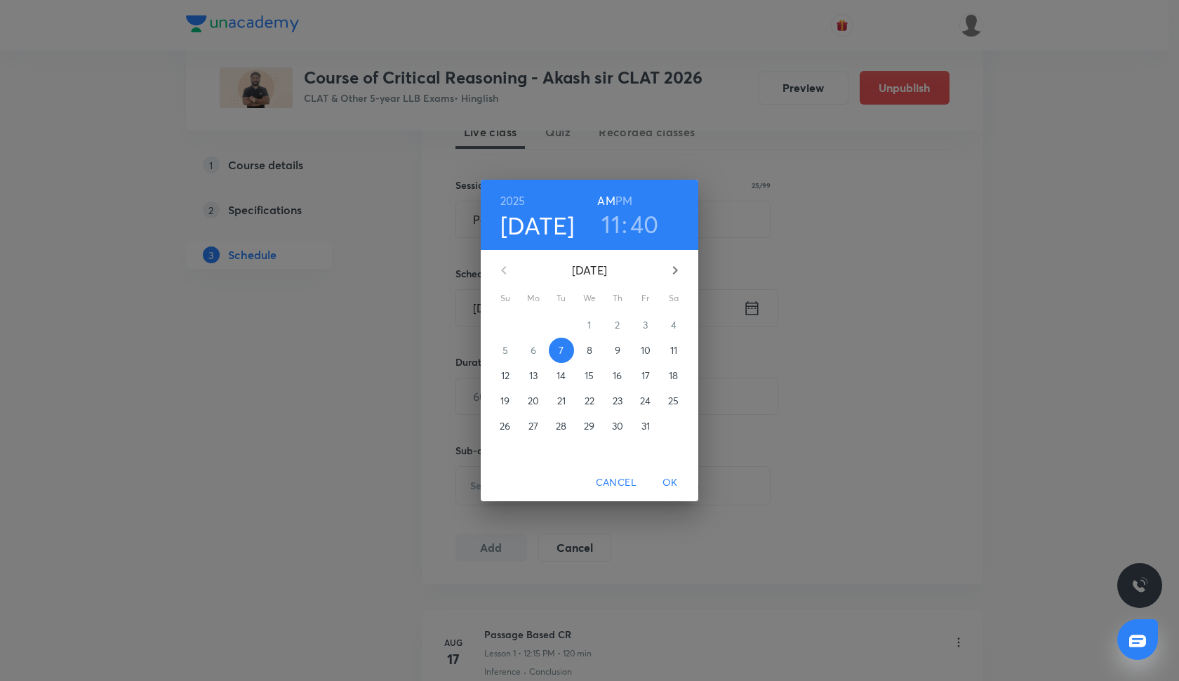
click at [597, 405] on span "22" at bounding box center [589, 401] width 25 height 14
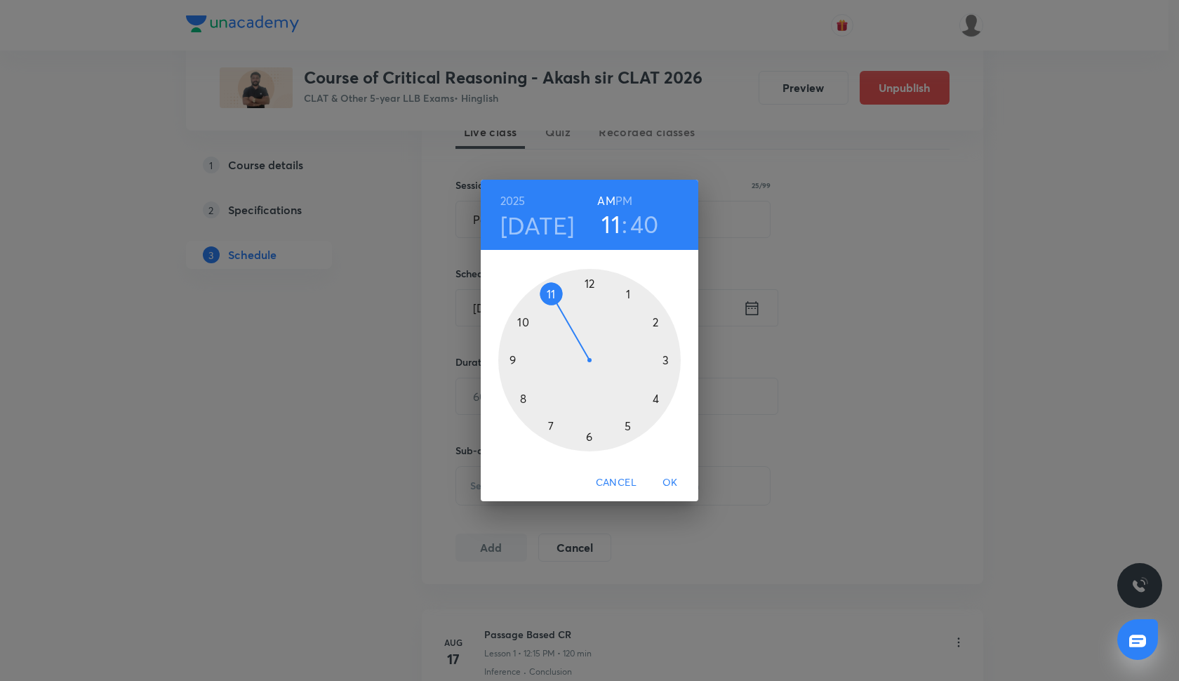
click at [623, 199] on h6 "PM" at bounding box center [623, 201] width 17 height 20
click at [660, 401] on div at bounding box center [589, 360] width 182 height 182
click at [589, 285] on div at bounding box center [589, 360] width 182 height 182
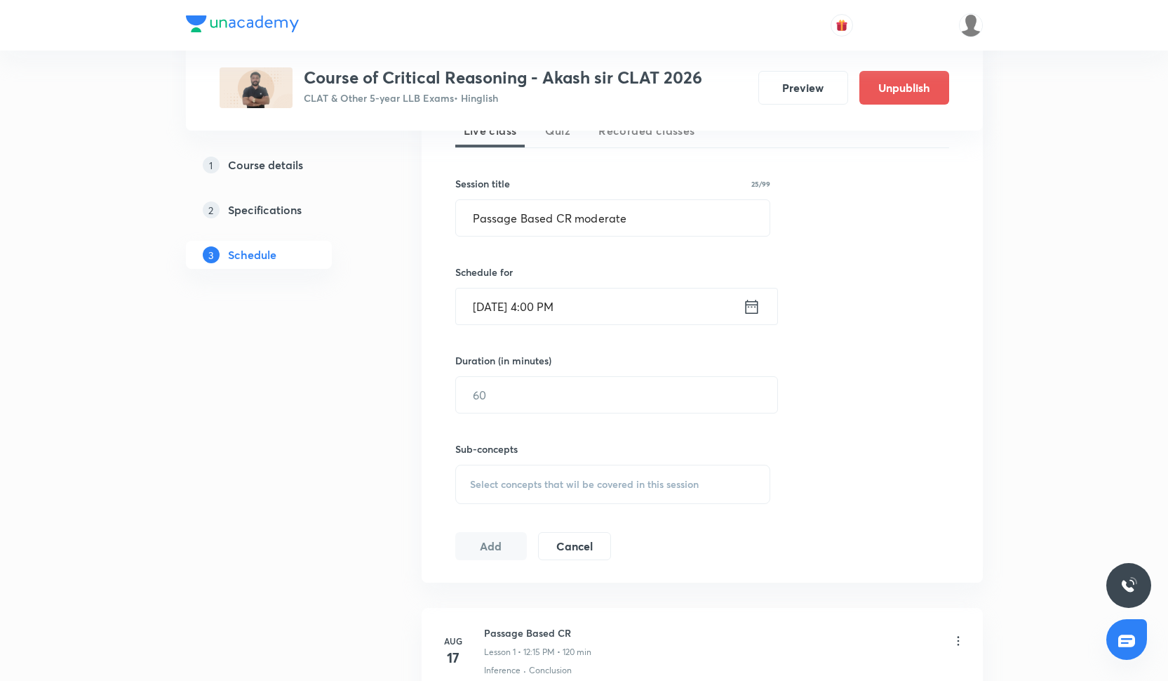
scroll to position [344, 0]
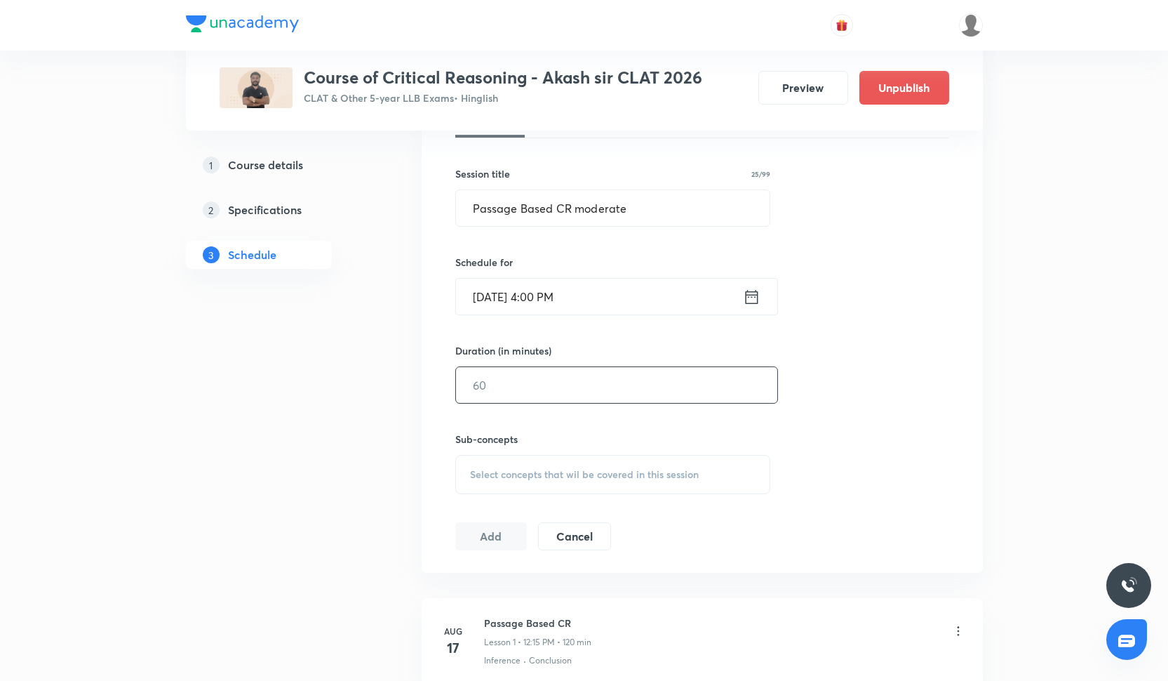
click at [551, 382] on input "text" at bounding box center [616, 385] width 321 height 36
type input "60"
click at [534, 466] on div "Select concepts that wil be covered in this session" at bounding box center [613, 474] width 316 height 39
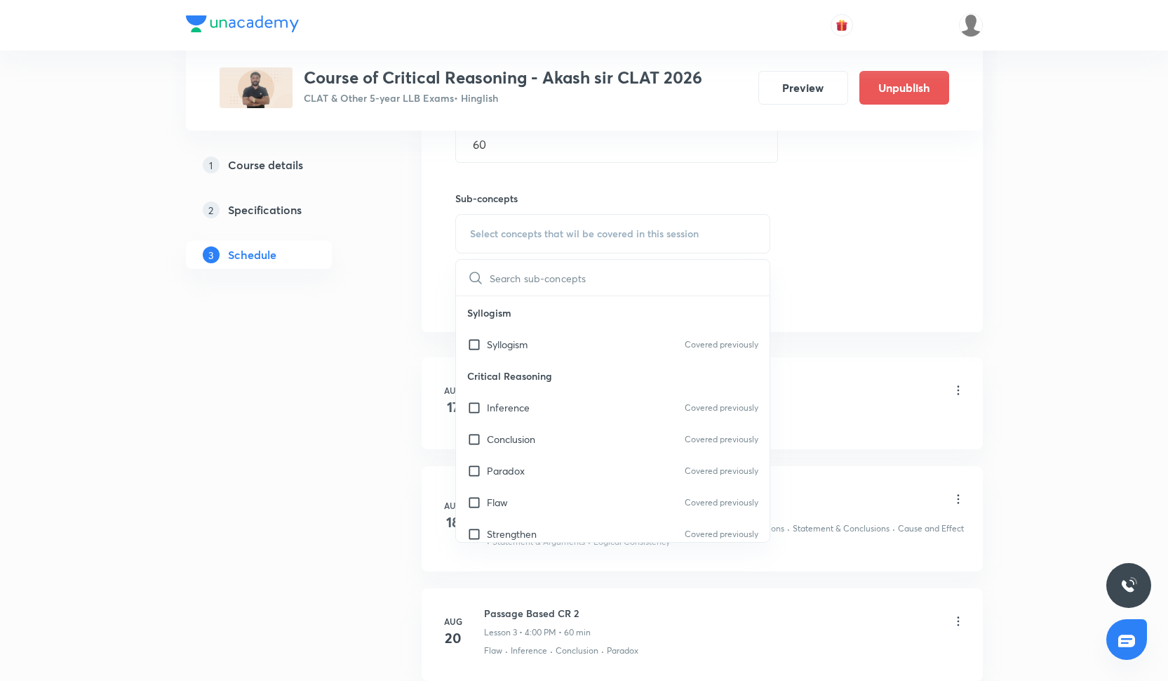
scroll to position [470, 0]
click at [537, 321] on div "Syllogism Covered previously" at bounding box center [613, 316] width 314 height 32
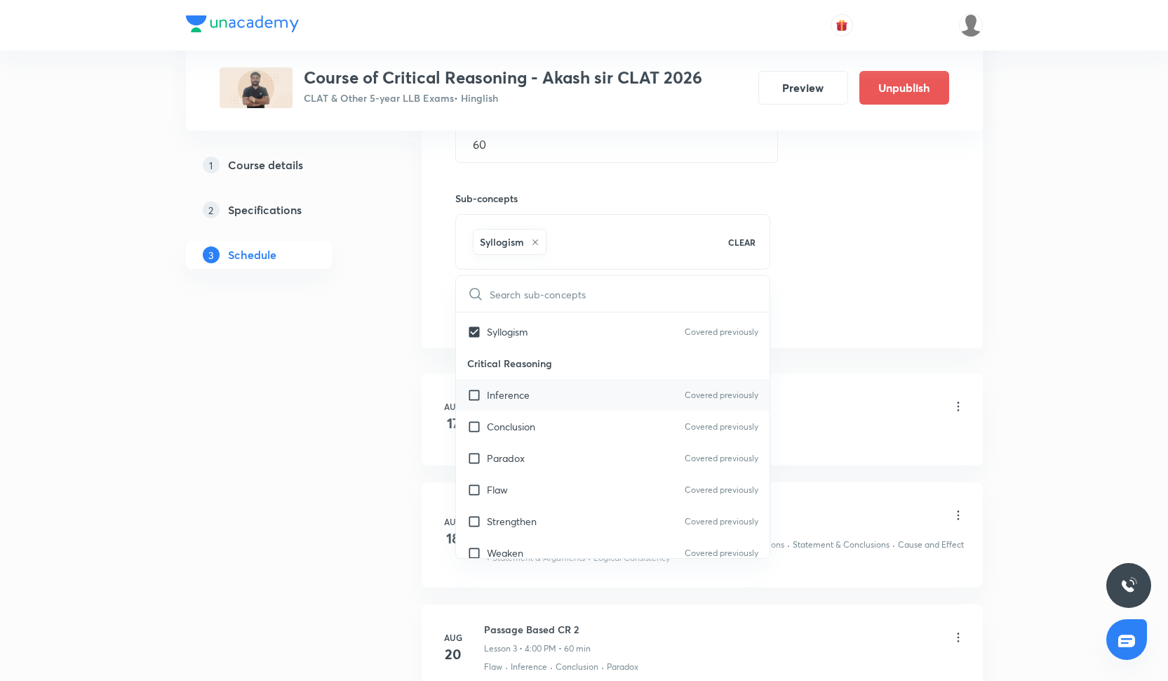
click at [538, 398] on div "Inference Covered previously" at bounding box center [613, 395] width 314 height 32
checkbox input "true"
click at [918, 249] on div "Session 25 Live class Quiz Recorded classes Session title 25/99 Passage Based C…" at bounding box center [702, 78] width 494 height 495
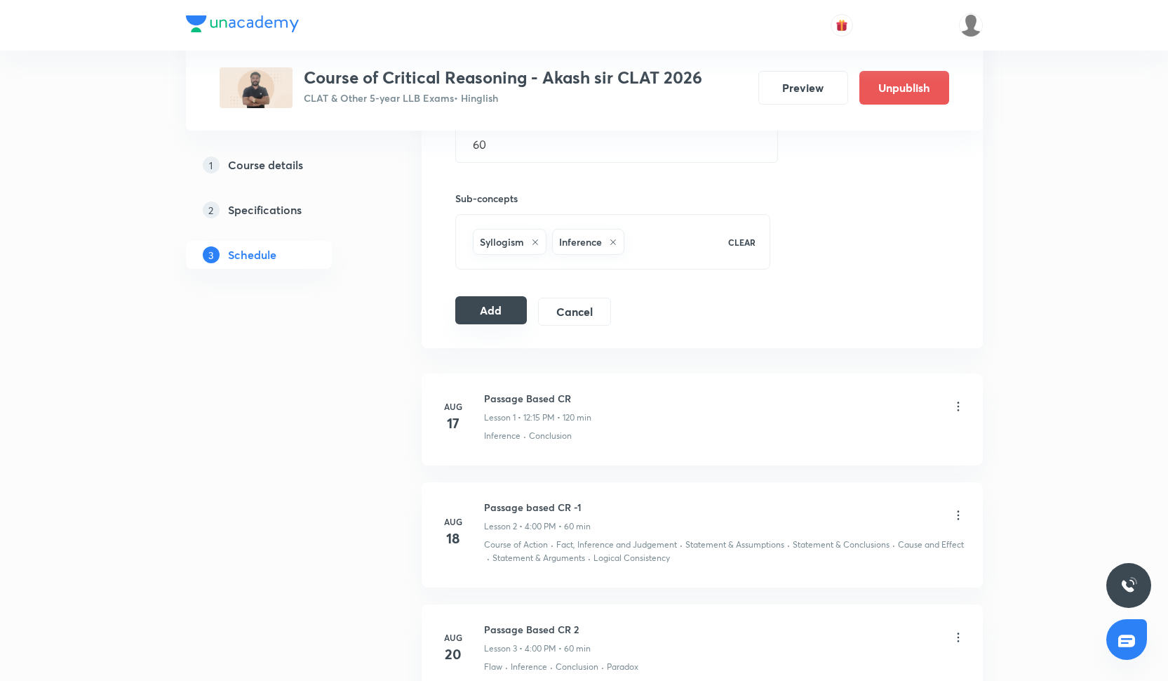
click at [488, 321] on button "Add" at bounding box center [491, 310] width 72 height 28
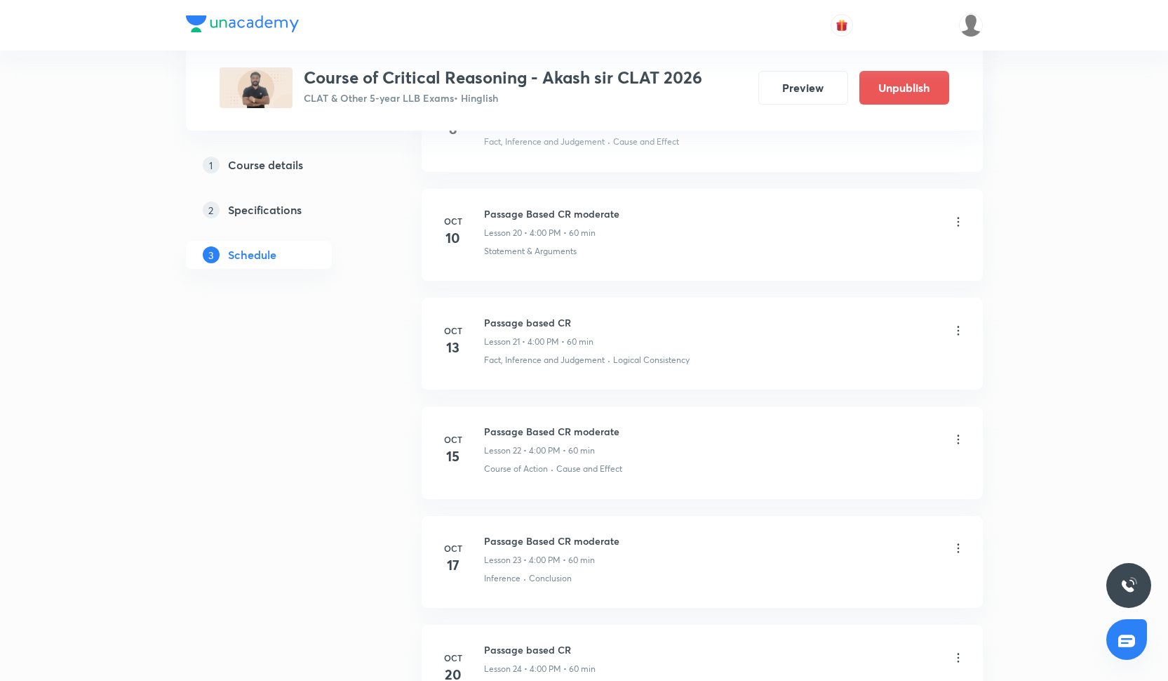
scroll to position [3108, 0]
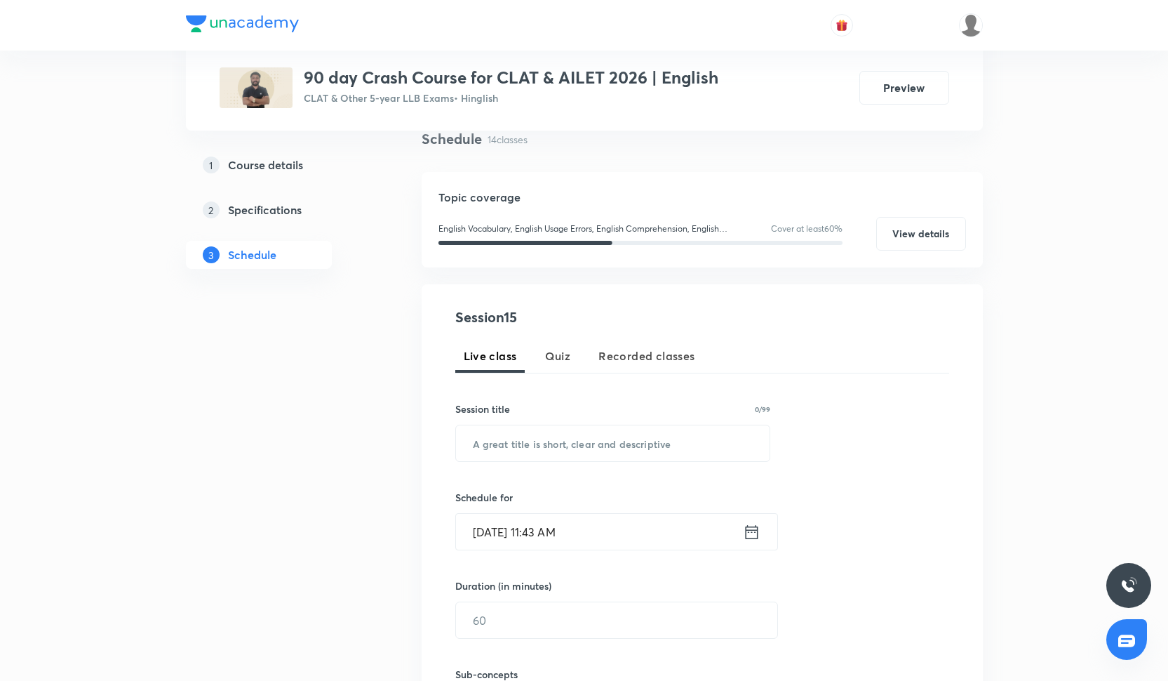
scroll to position [147, 0]
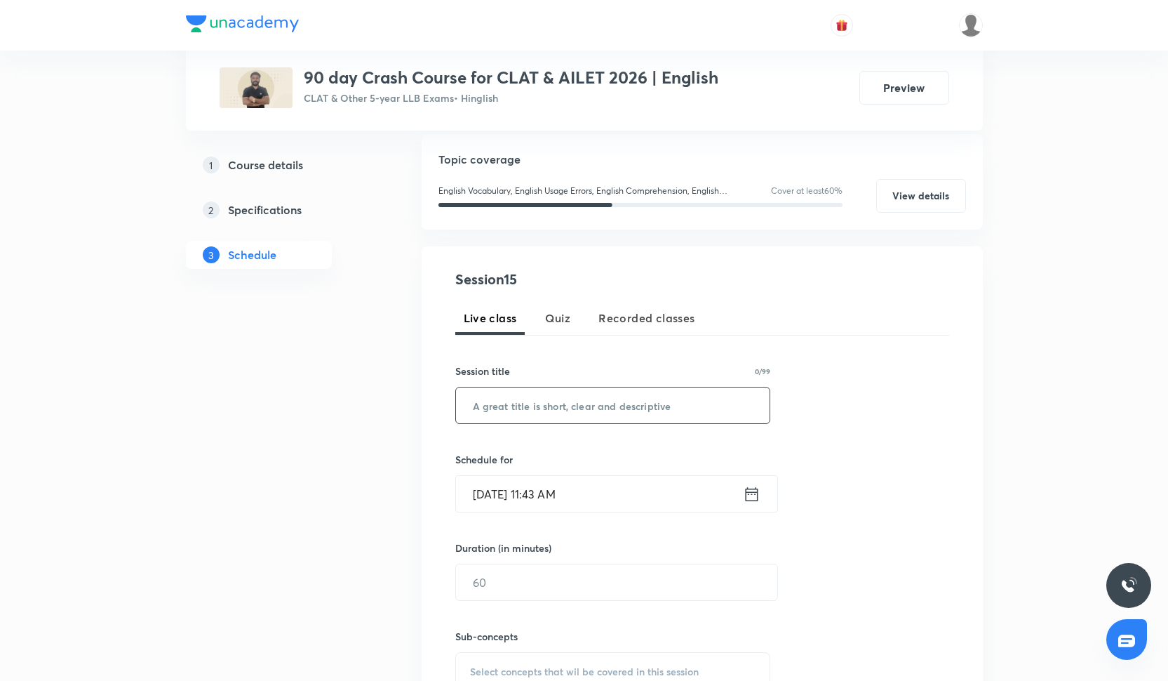
click at [548, 399] on input "text" at bounding box center [613, 405] width 314 height 36
paste input "Vocabulary"
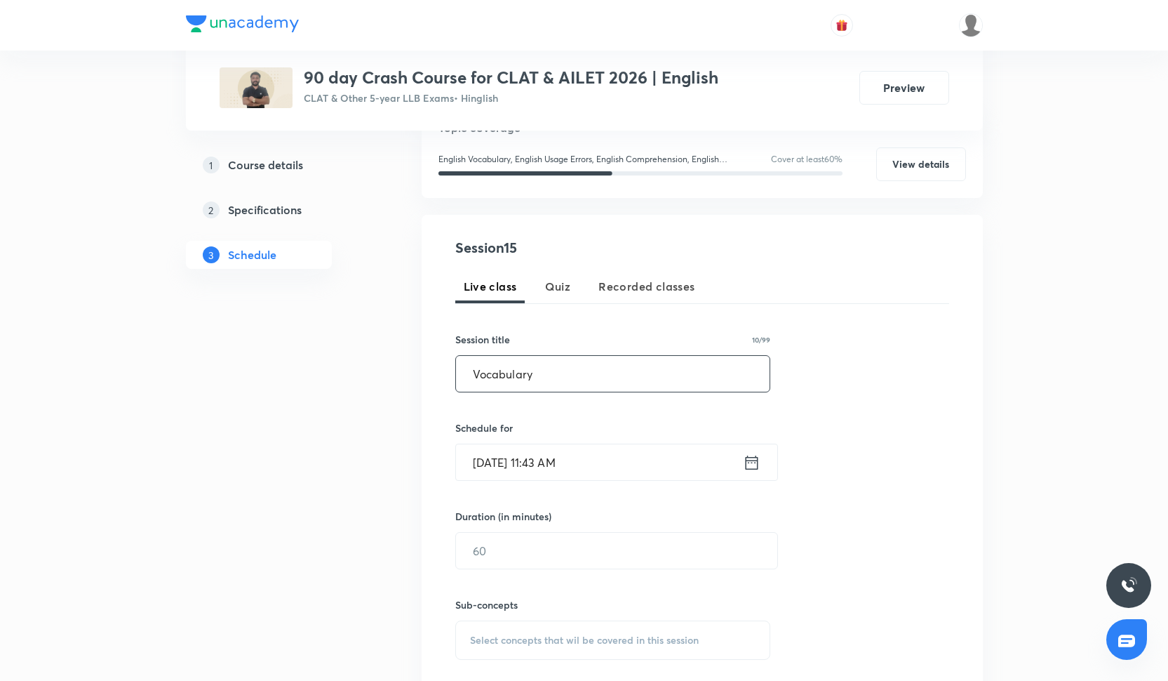
type input "Vocabulary"
click at [546, 441] on div "Schedule for [DATE] 11:43 AM ​" at bounding box center [613, 450] width 316 height 60
click at [547, 460] on input "[DATE] 11:43 AM" at bounding box center [599, 462] width 287 height 36
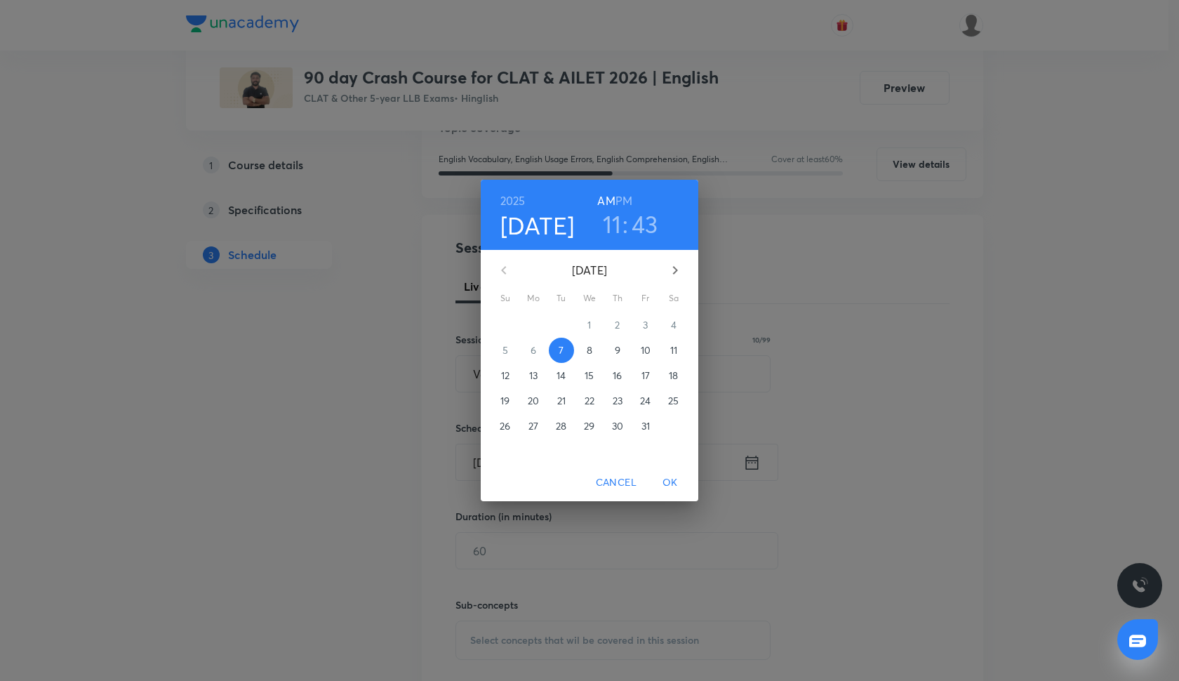
click at [588, 352] on p "8" at bounding box center [590, 350] width 6 height 14
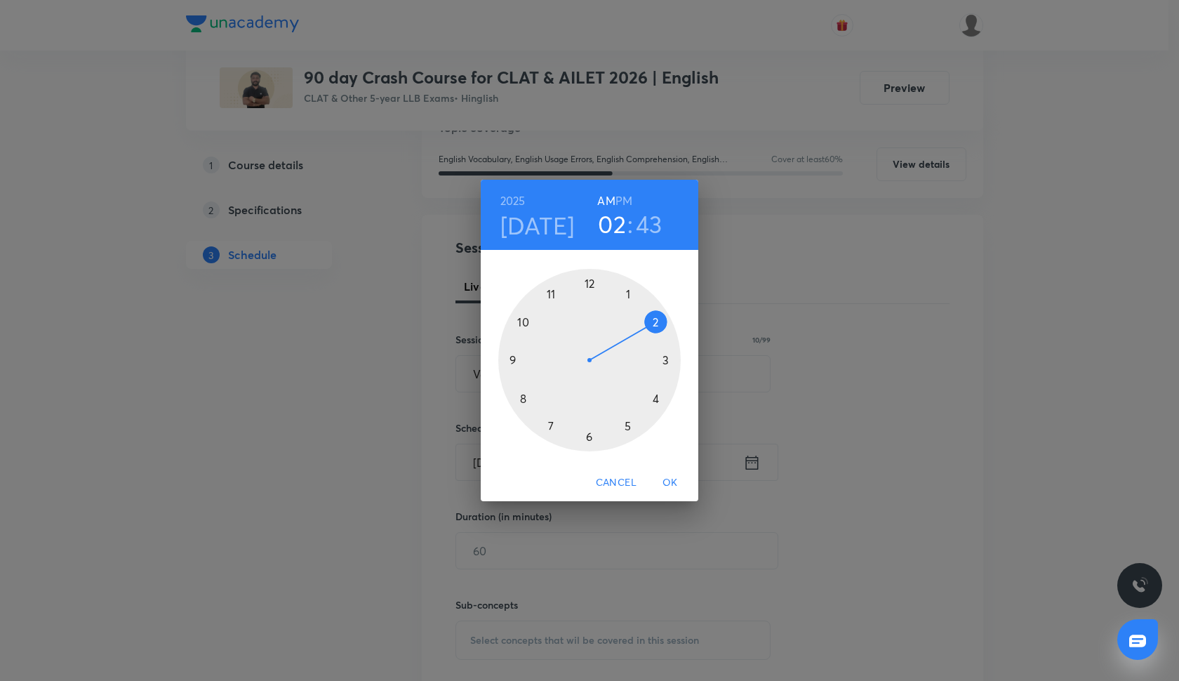
click at [655, 323] on div at bounding box center [589, 360] width 182 height 182
click at [622, 195] on h6 "PM" at bounding box center [623, 201] width 17 height 20
click at [510, 360] on div at bounding box center [589, 360] width 182 height 182
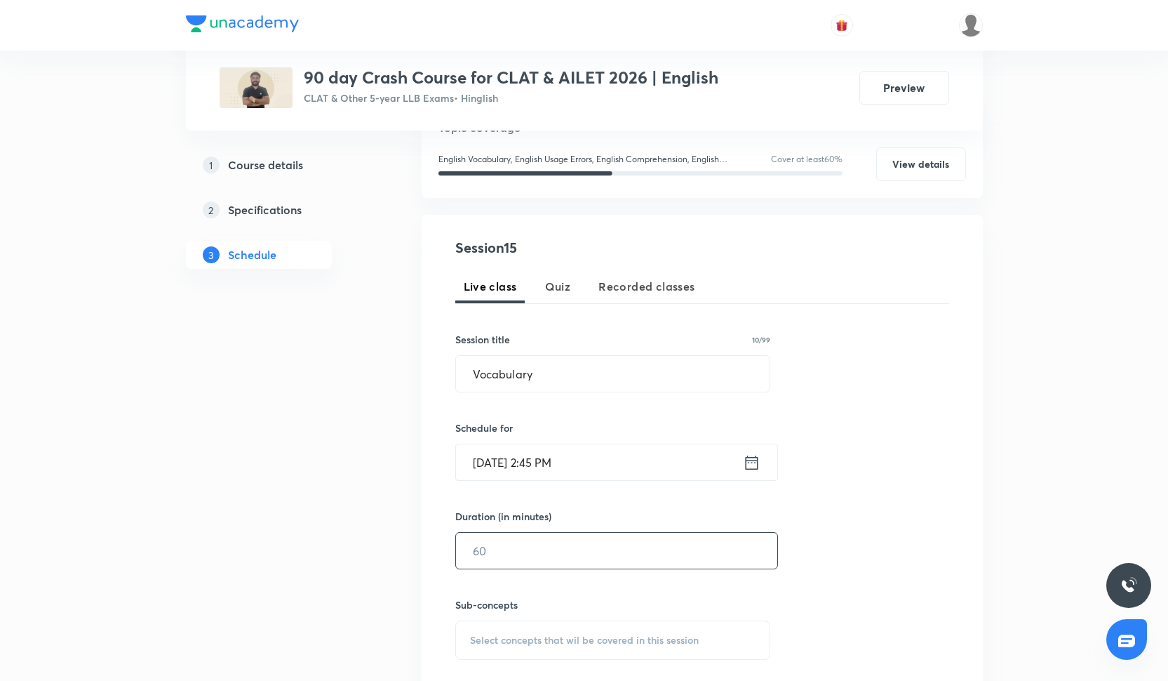
click at [515, 542] on input "text" at bounding box center [616, 551] width 321 height 36
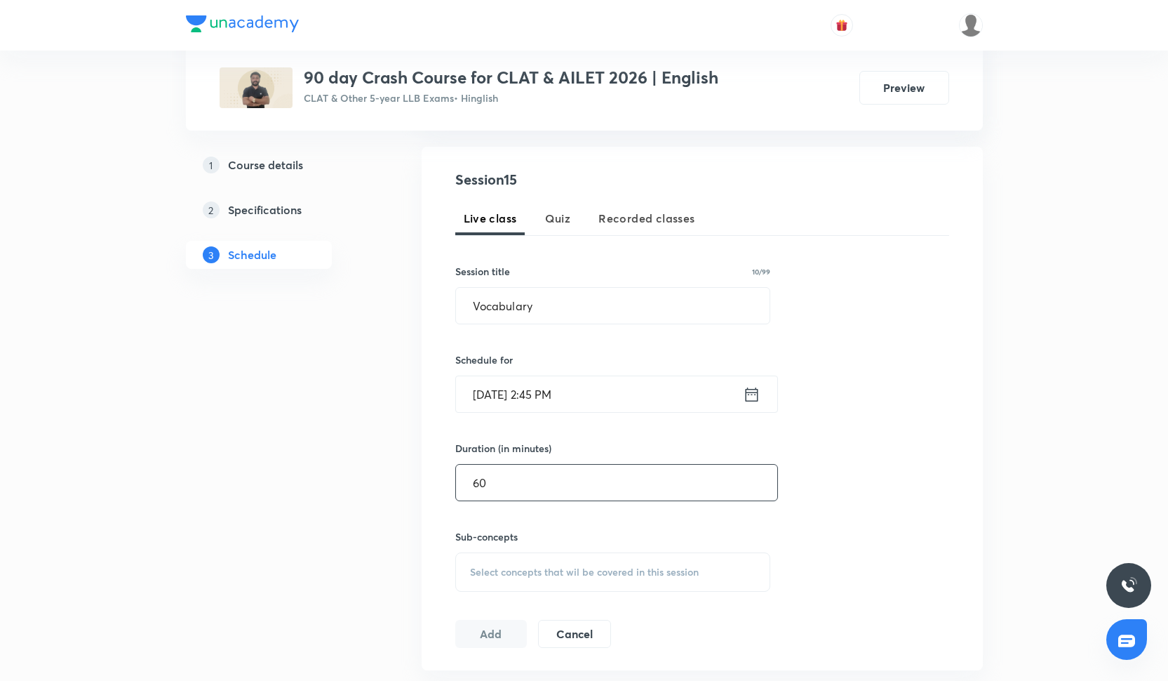
scroll to position [248, 0]
type input "60"
click at [530, 559] on div "Select concepts that wil be covered in this session" at bounding box center [613, 569] width 316 height 39
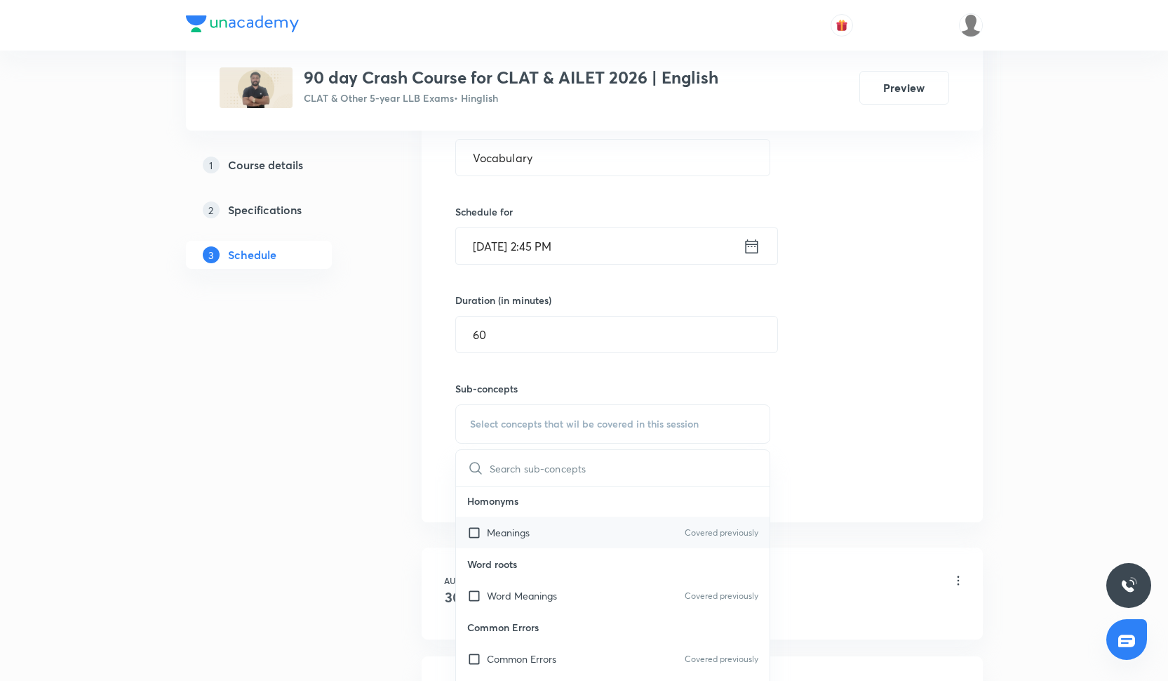
scroll to position [476, 0]
click at [568, 532] on div "Meanings Covered previously" at bounding box center [613, 532] width 314 height 32
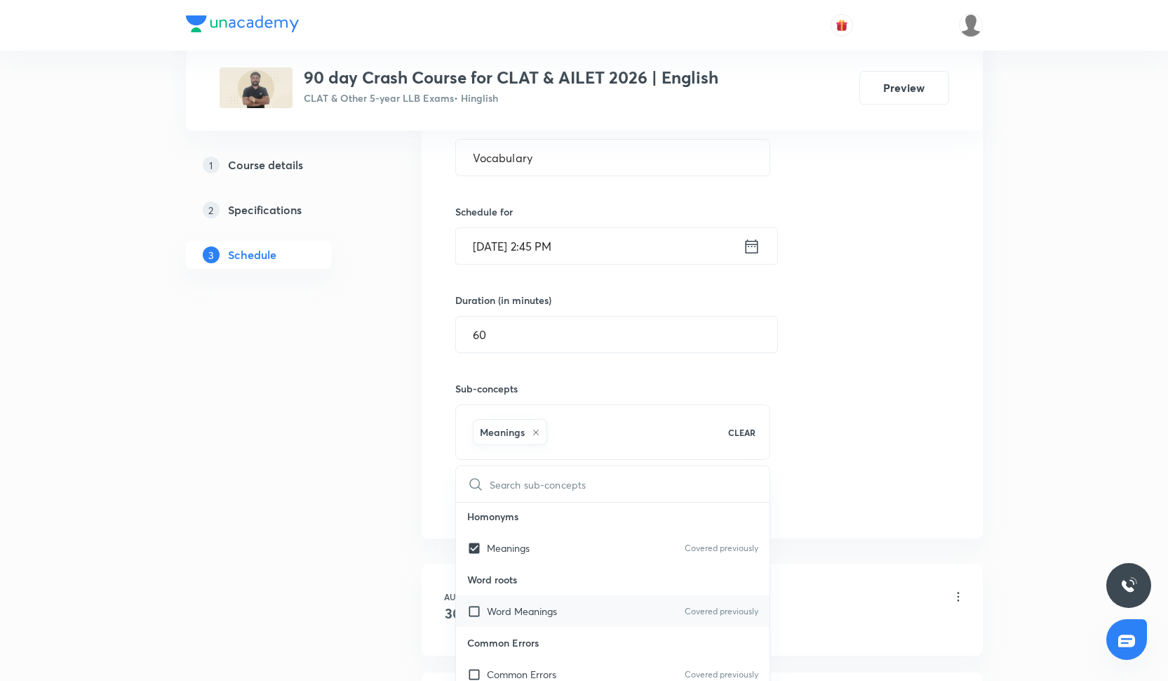
click at [561, 613] on div "Word Meanings Covered previously" at bounding box center [613, 611] width 314 height 32
checkbox input "true"
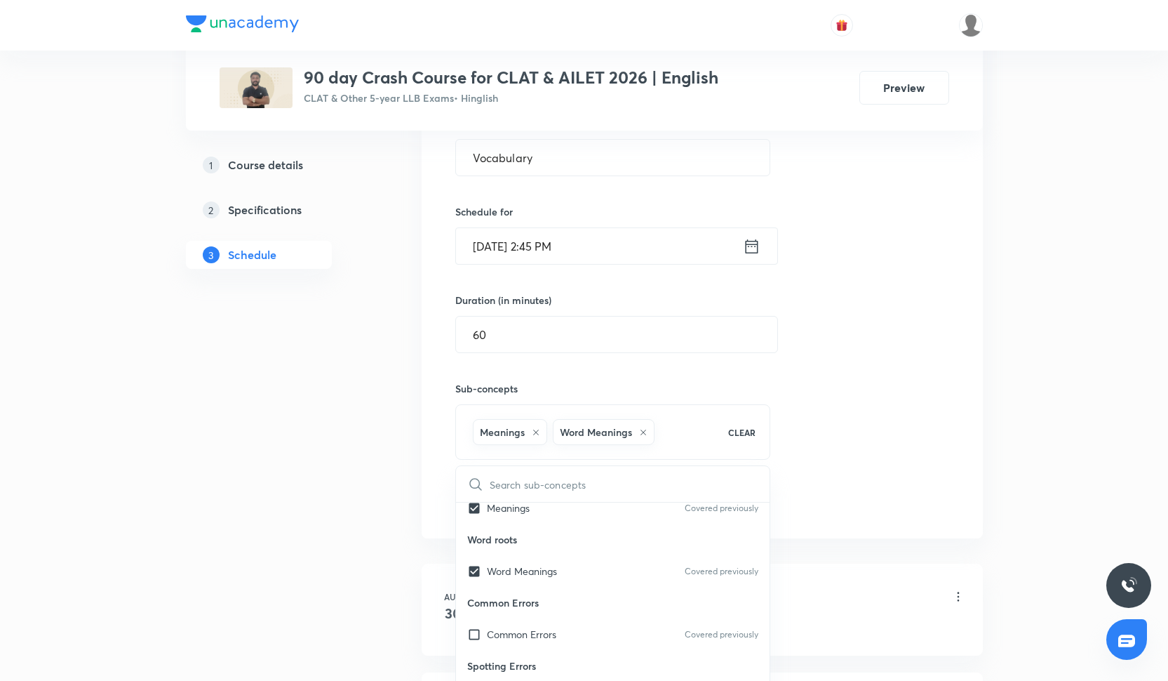
click at [827, 413] on div "Session 15 Live class Quiz Recorded classes Session title 10/99 Vocabulary ​ Sc…" at bounding box center [702, 268] width 494 height 495
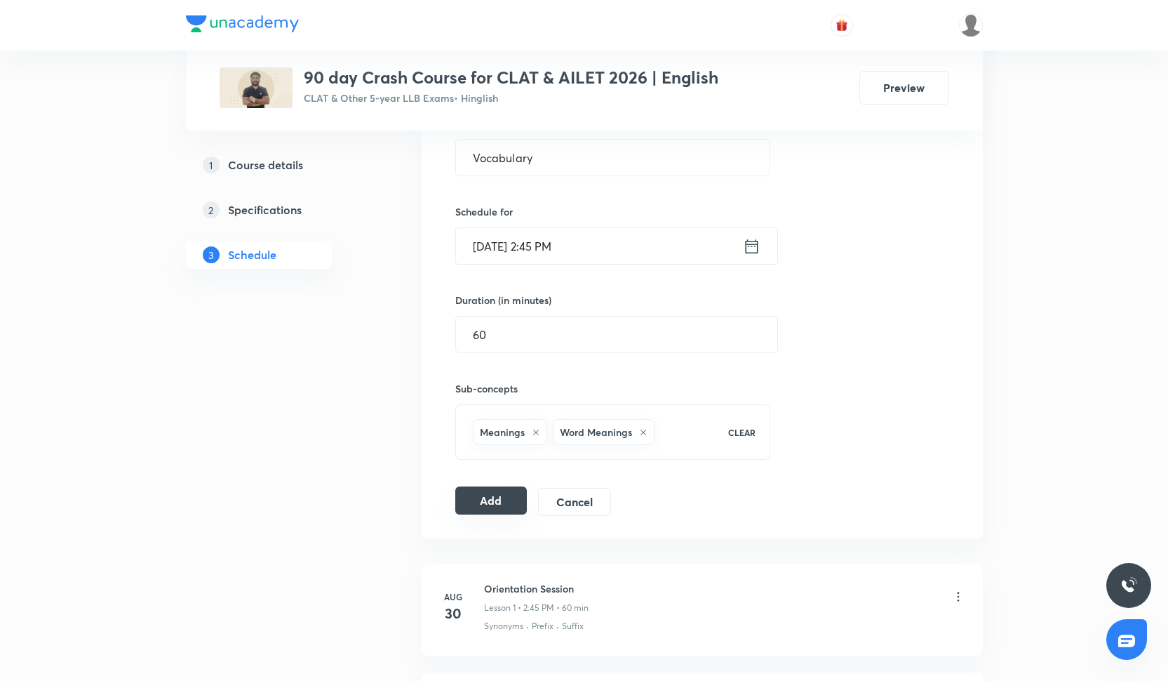
click at [484, 504] on button "Add" at bounding box center [491, 500] width 72 height 28
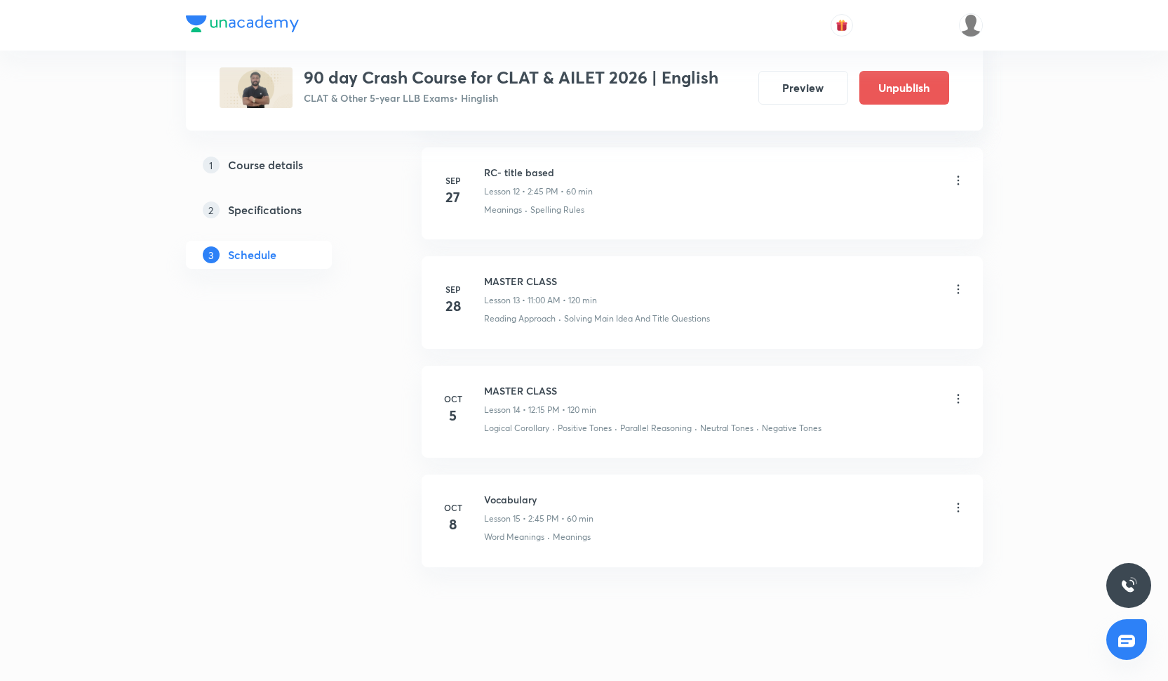
scroll to position [2033, 0]
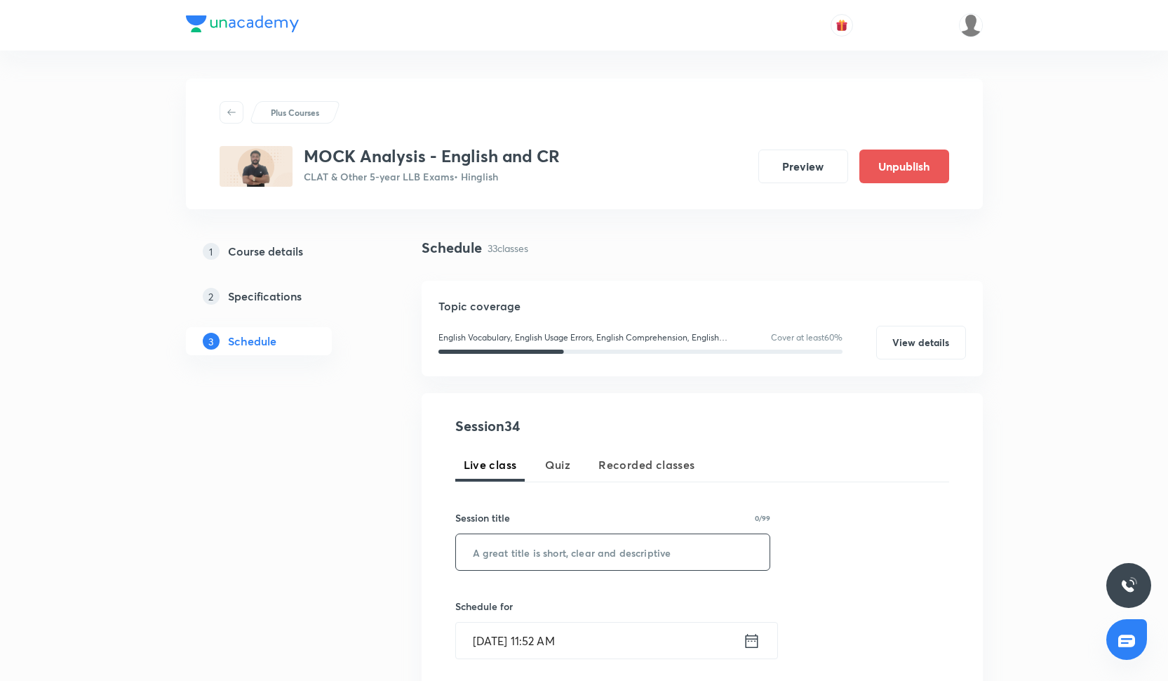
click at [527, 543] on input "text" at bounding box center [613, 552] width 314 height 36
paste input "AILET 1 ENGLISH"
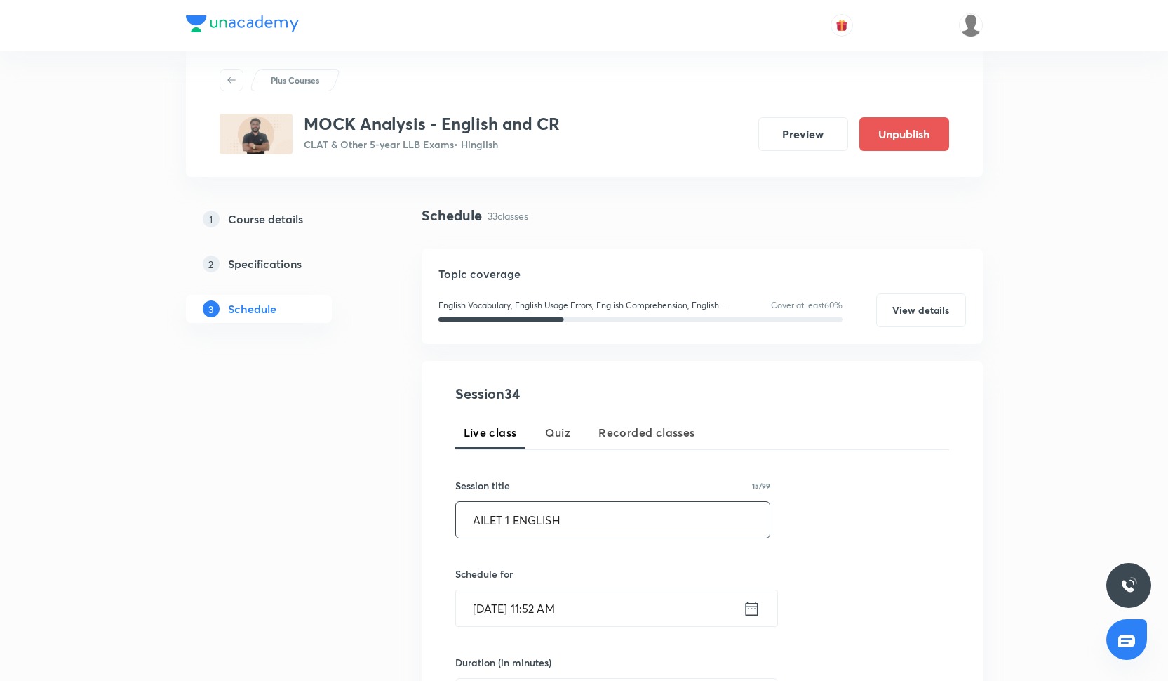
scroll to position [60, 0]
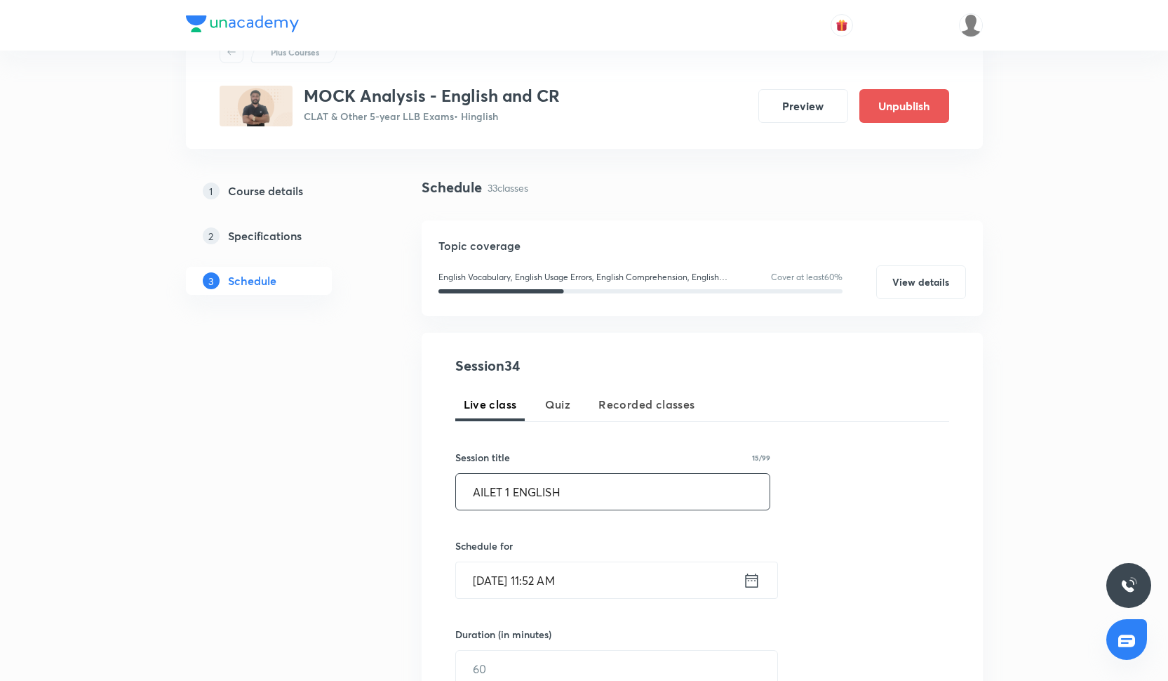
type input "AILET 1 ENGLISH"
click at [511, 571] on input "[DATE] 11:52 AM" at bounding box center [599, 580] width 287 height 36
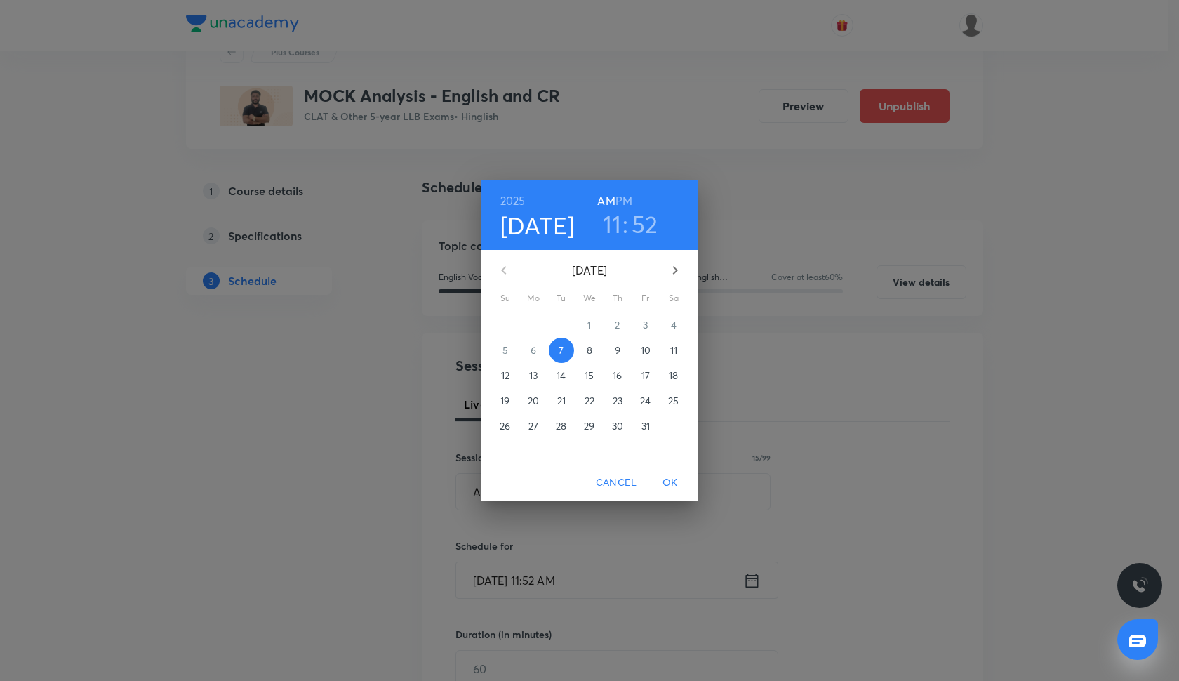
click at [587, 350] on p "8" at bounding box center [590, 350] width 6 height 14
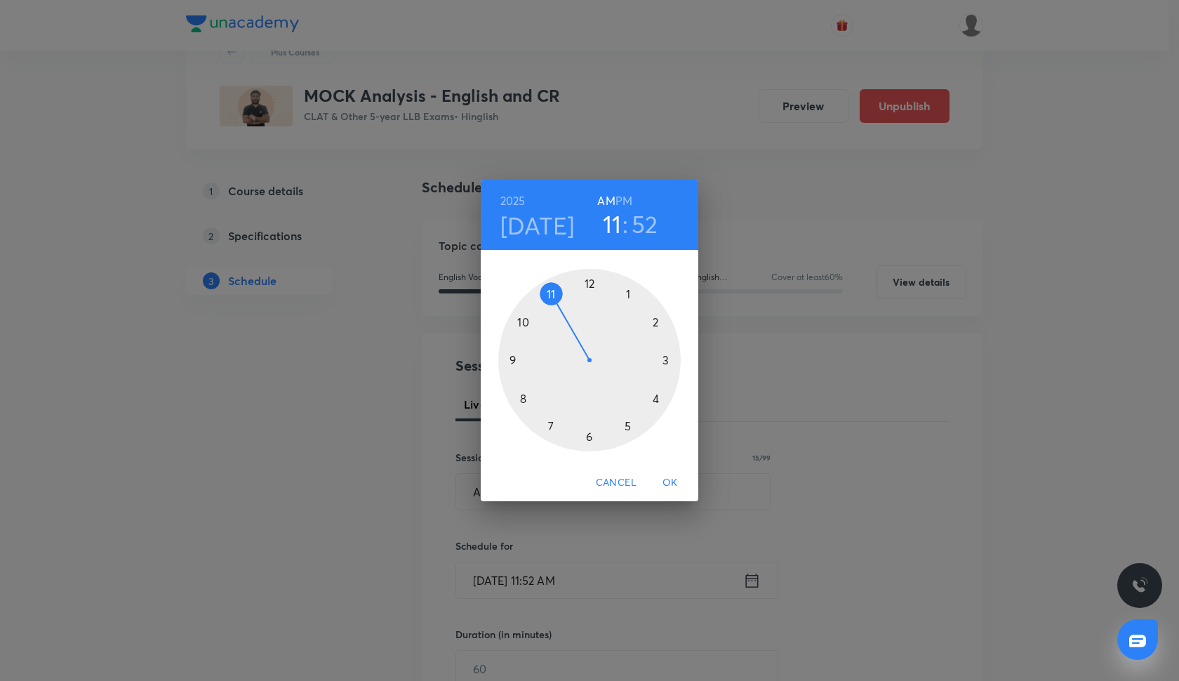
click at [511, 358] on div at bounding box center [589, 360] width 182 height 182
click at [589, 281] on div at bounding box center [589, 360] width 182 height 182
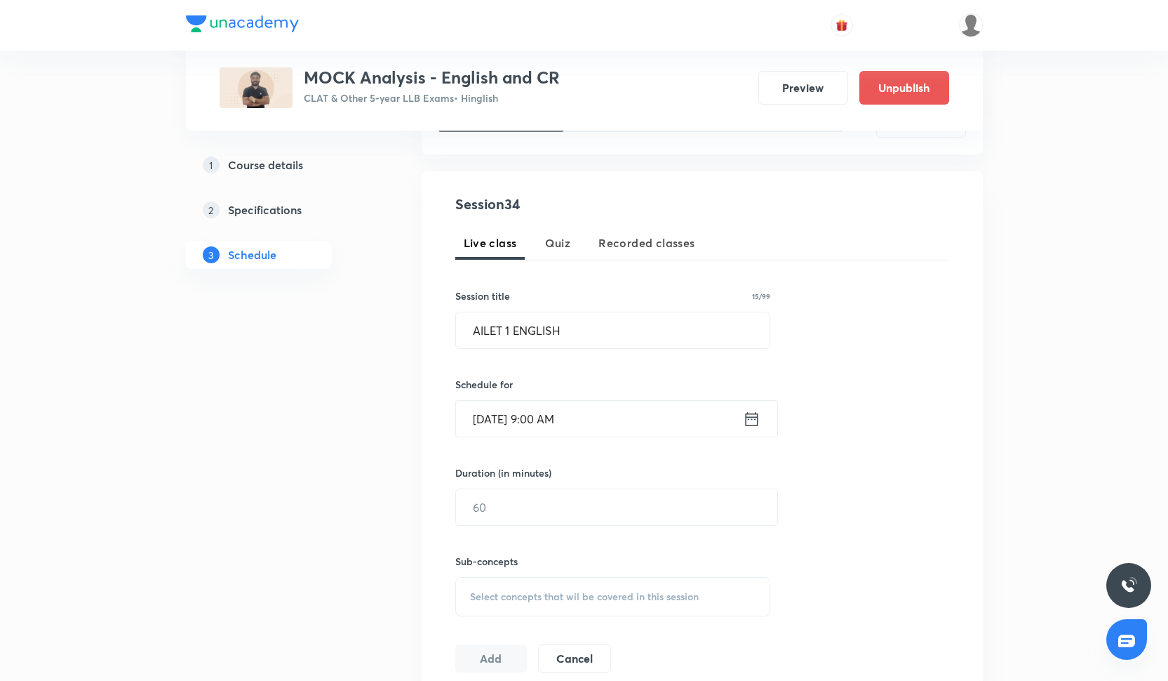
scroll to position [223, 0]
click at [541, 497] on input "text" at bounding box center [616, 506] width 321 height 36
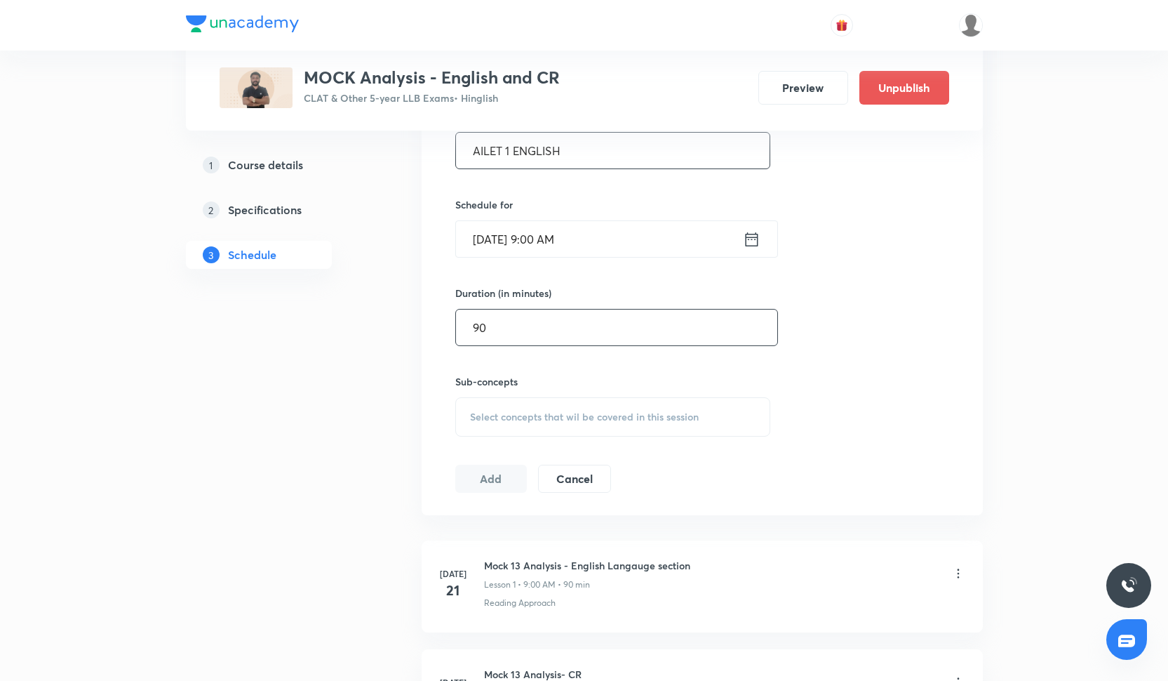
scroll to position [403, 0]
type input "90"
click at [546, 403] on div "Select concepts that wil be covered in this session" at bounding box center [613, 414] width 316 height 39
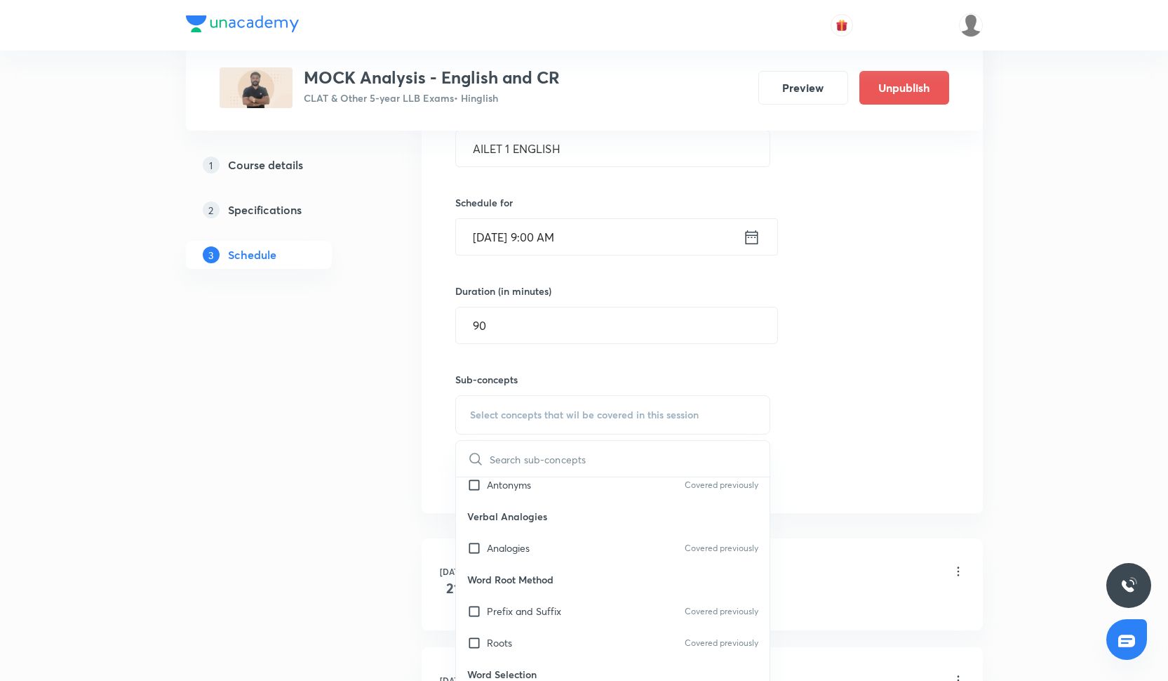
scroll to position [167, 0]
click at [555, 556] on div "Analogies Covered previously" at bounding box center [613, 547] width 314 height 32
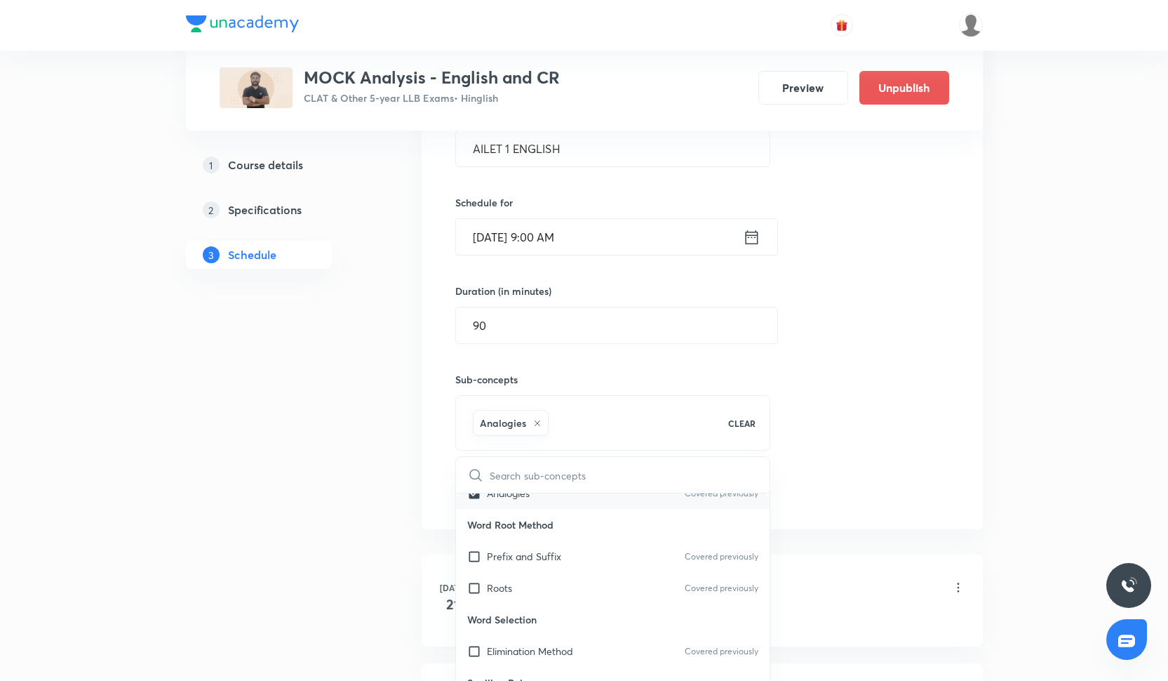
scroll to position [241, 0]
click at [554, 559] on p "Prefix and Suffix" at bounding box center [524, 552] width 74 height 15
checkbox input "true"
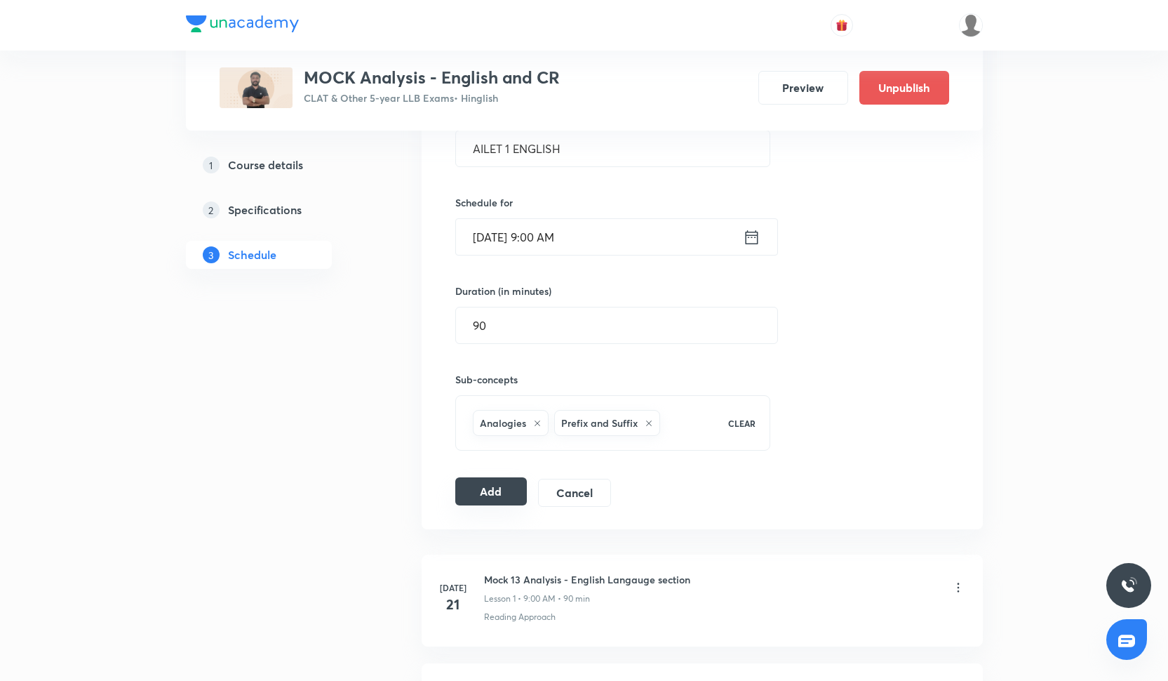
click at [479, 495] on button "Add" at bounding box center [491, 491] width 72 height 28
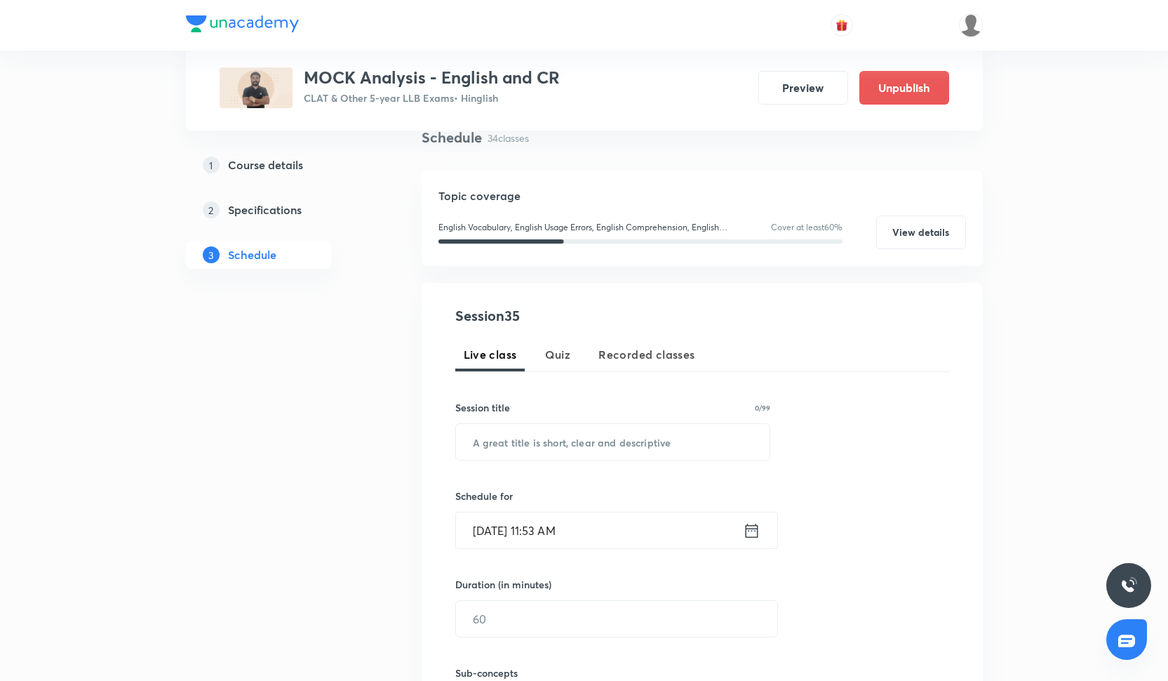
scroll to position [114, 0]
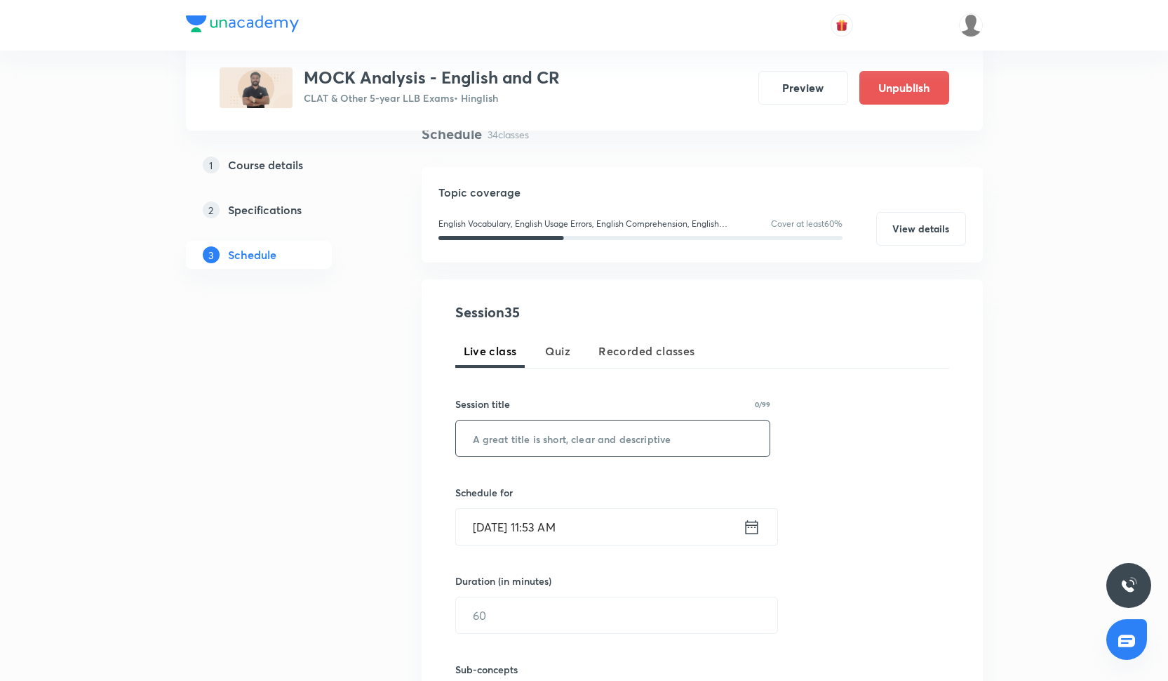
click at [549, 434] on input "text" at bounding box center [613, 438] width 314 height 36
paste input "AILET 1 CR"
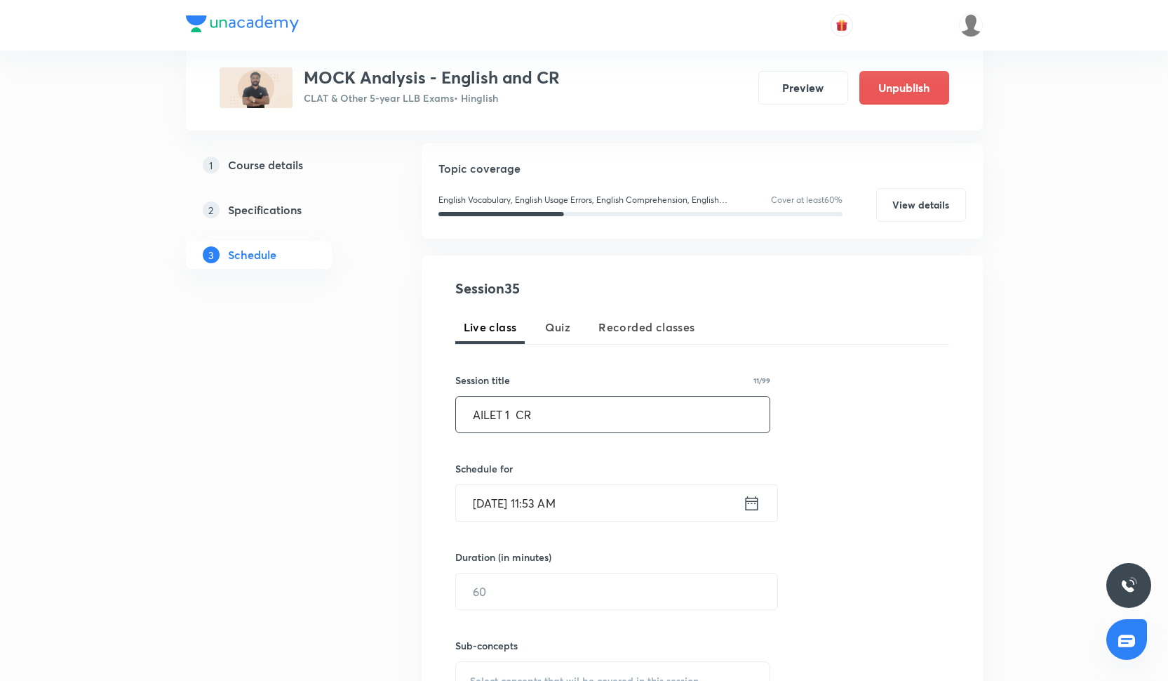
scroll to position [153, 0]
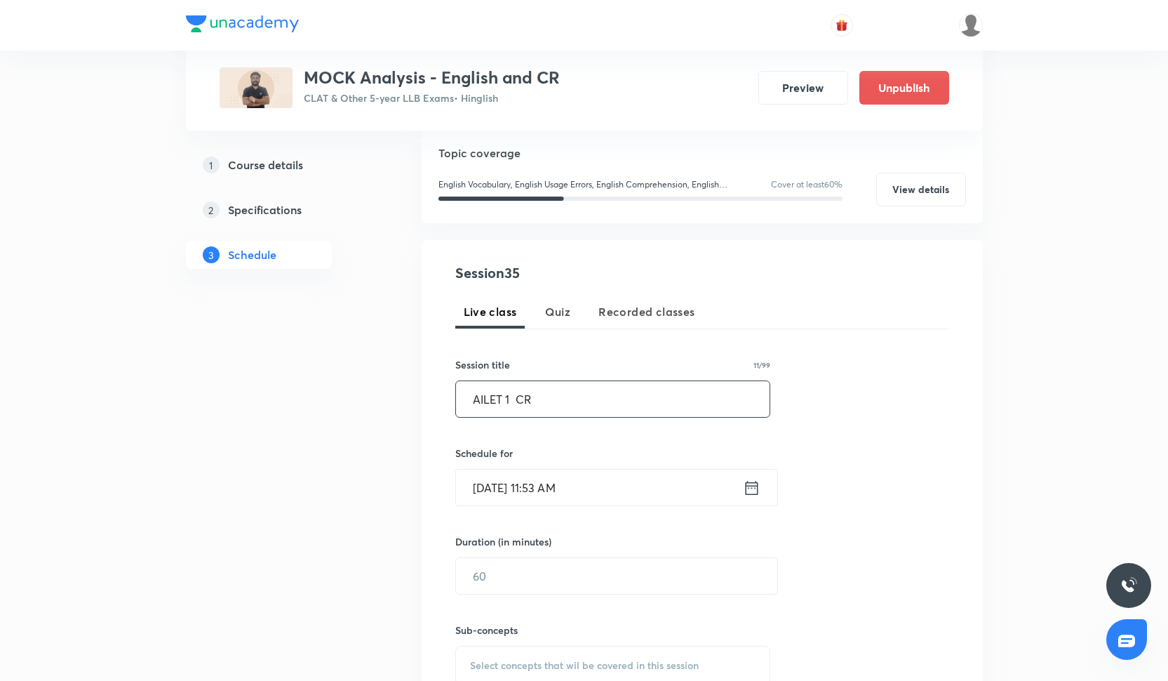
type input "AILET 1 CR"
click at [535, 498] on input "Oct 7, 2025, 11:53 AM" at bounding box center [599, 487] width 287 height 36
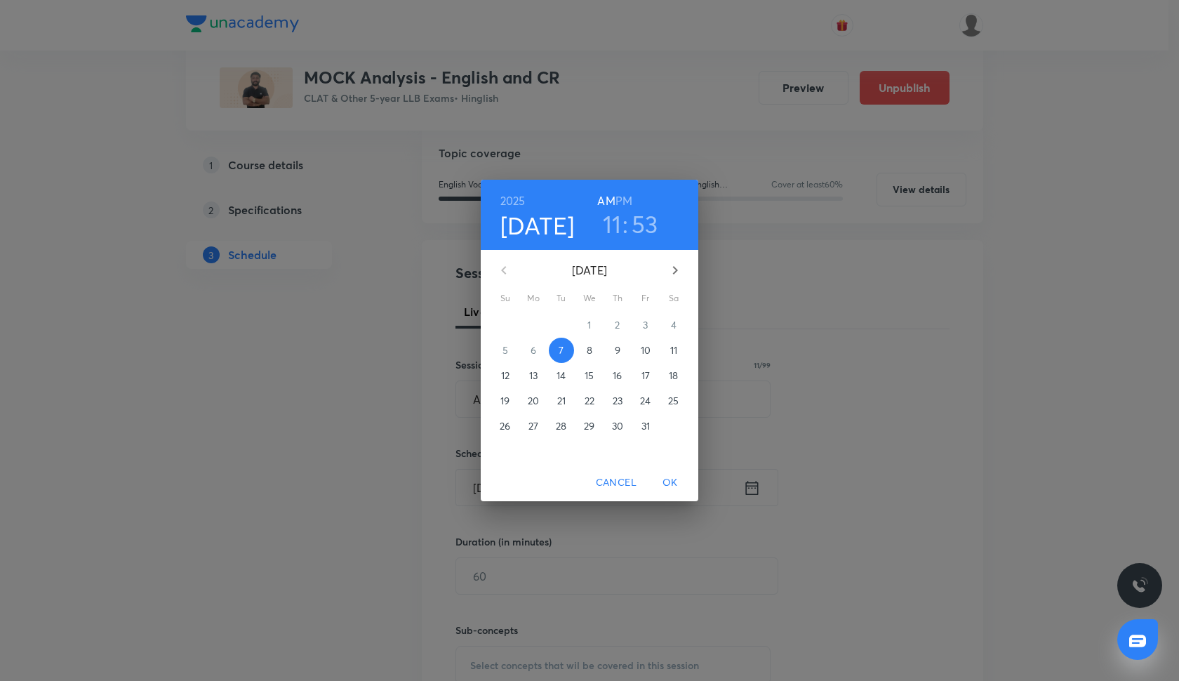
click at [625, 352] on span "9" at bounding box center [617, 350] width 25 height 14
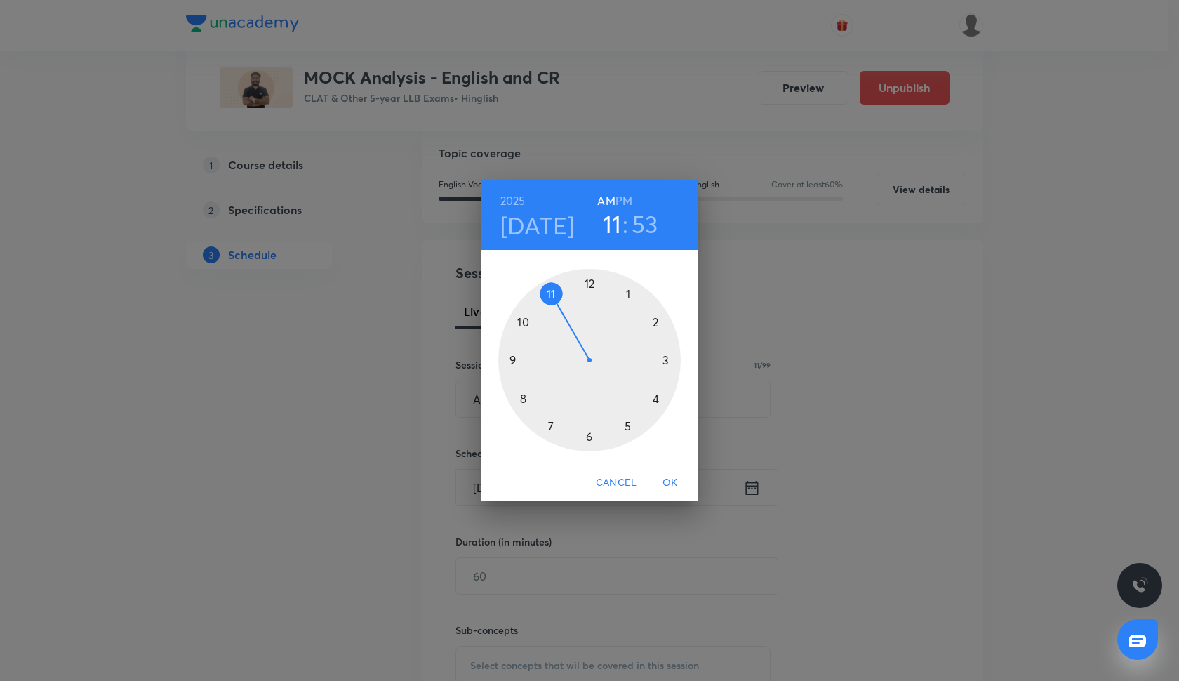
click at [511, 361] on div at bounding box center [589, 360] width 182 height 182
click at [591, 285] on div at bounding box center [589, 360] width 182 height 182
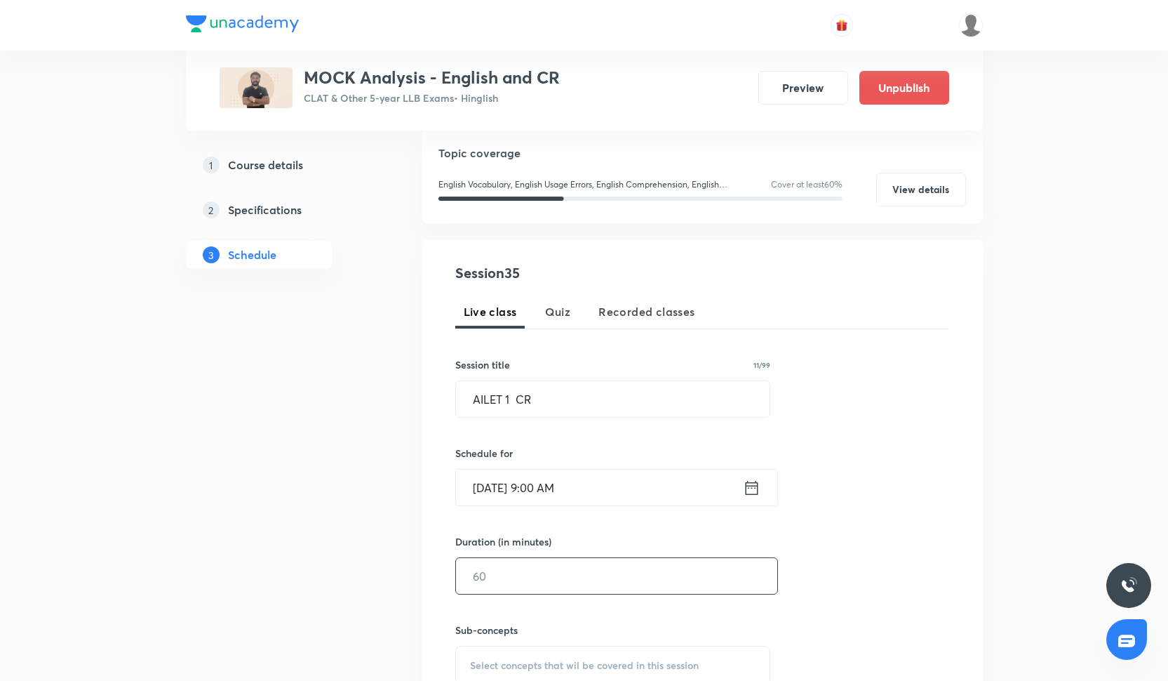
click at [542, 576] on input "text" at bounding box center [616, 576] width 321 height 36
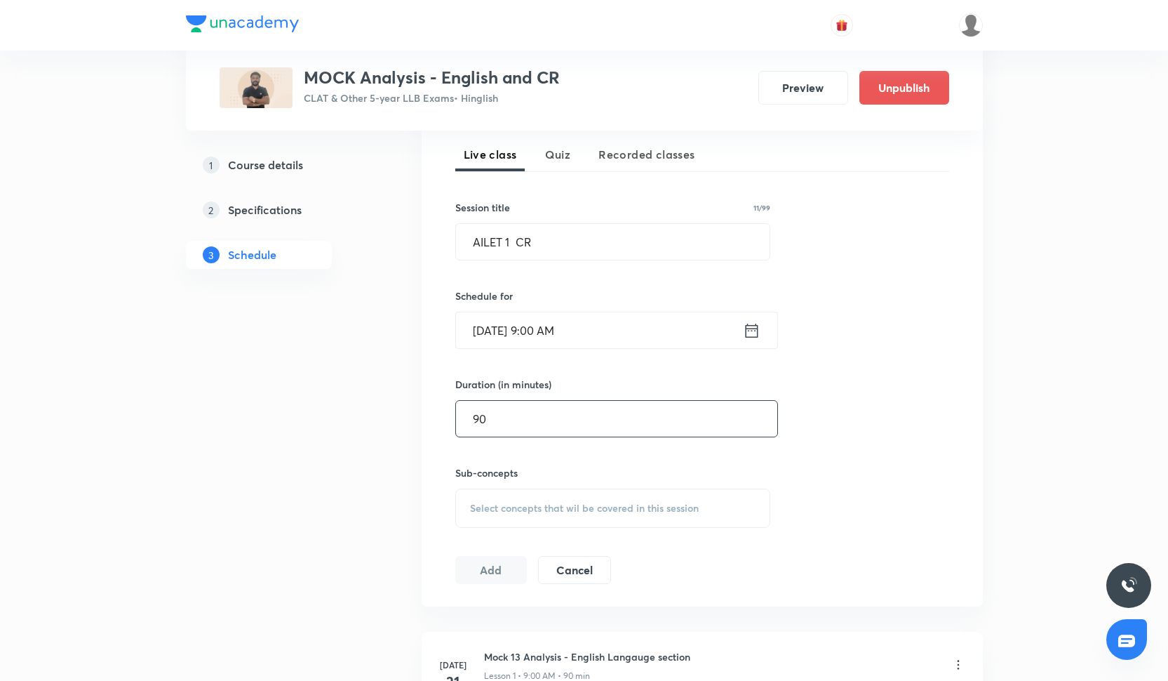
scroll to position [332, 0]
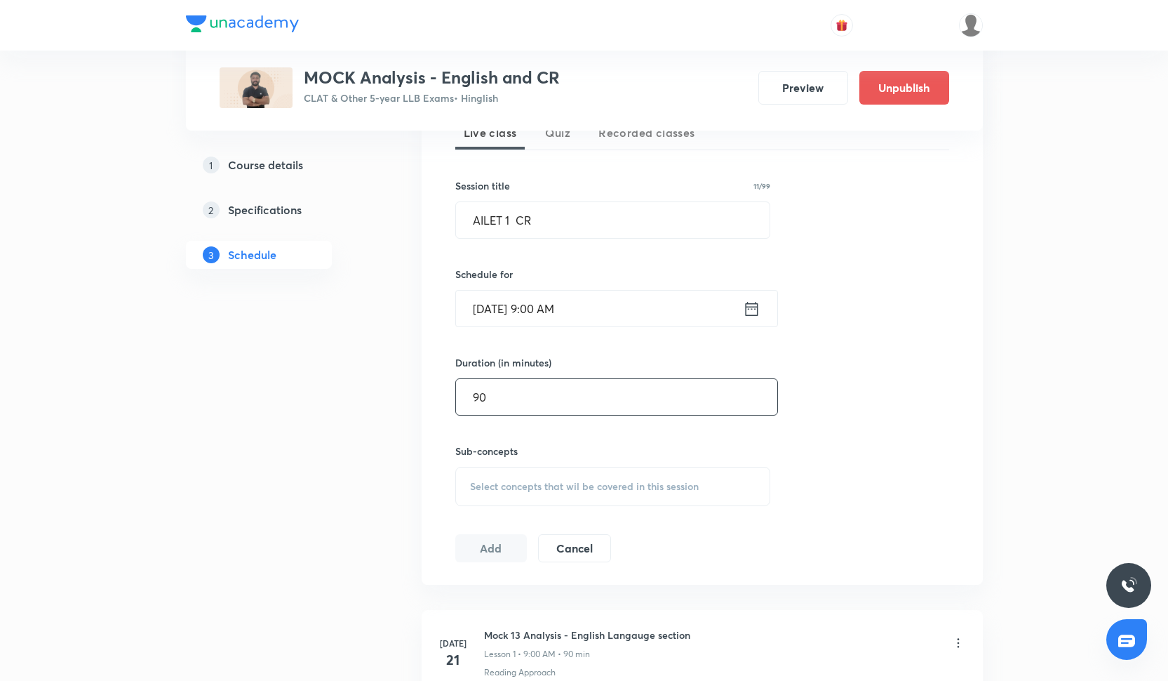
type input "90"
click at [516, 494] on div "Select concepts that wil be covered in this session" at bounding box center [613, 486] width 316 height 39
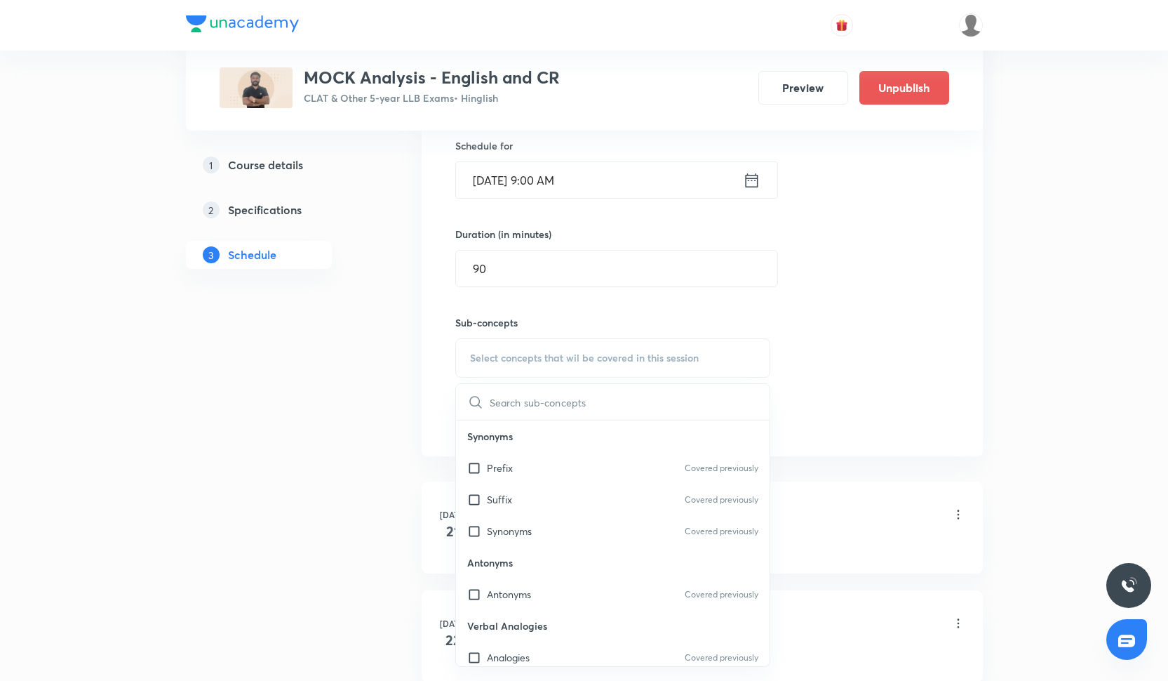
scroll to position [479, 0]
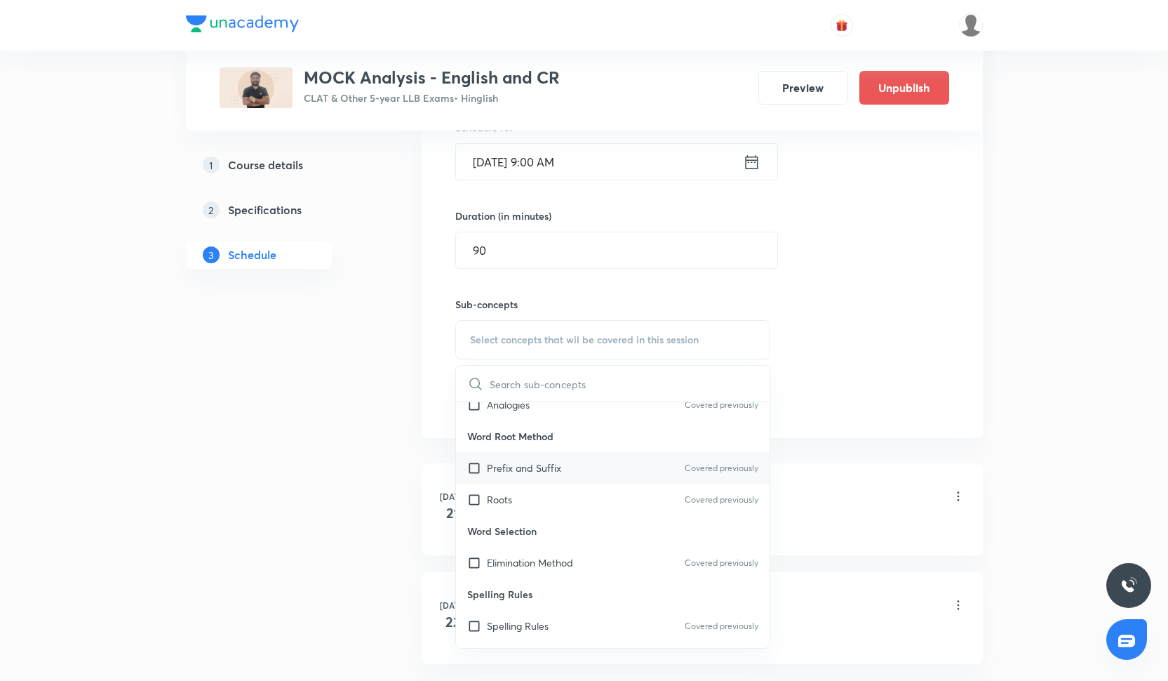
click at [568, 464] on div "Prefix and Suffix Covered previously" at bounding box center [613, 468] width 314 height 32
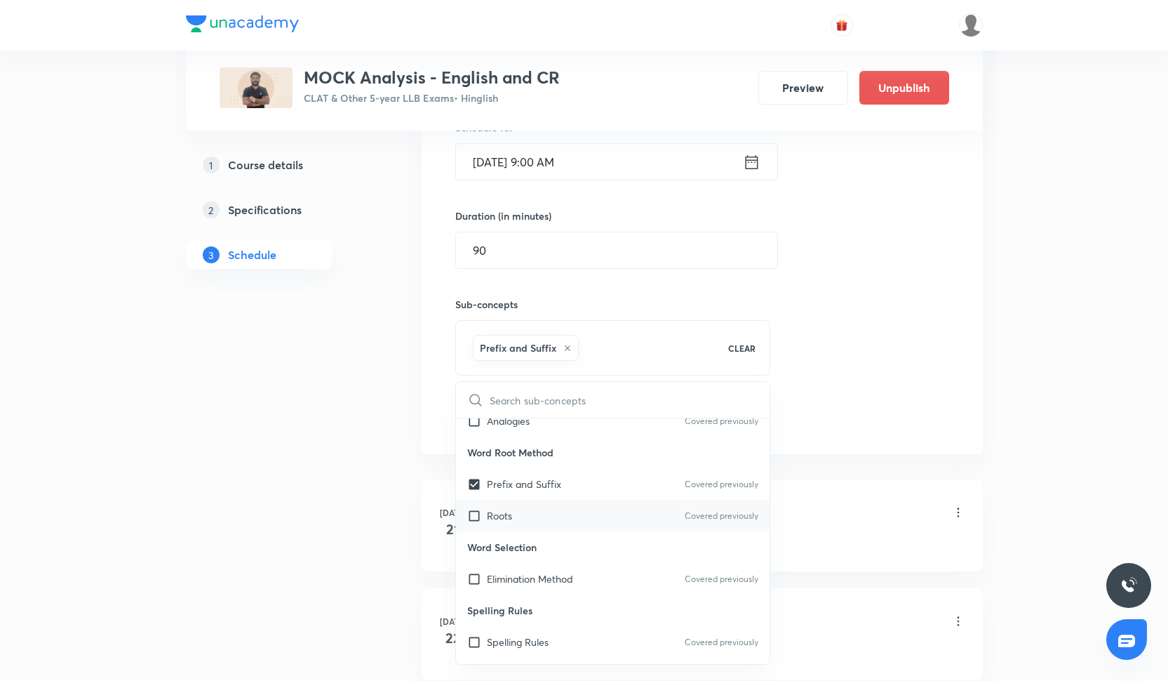
scroll to position [302, 0]
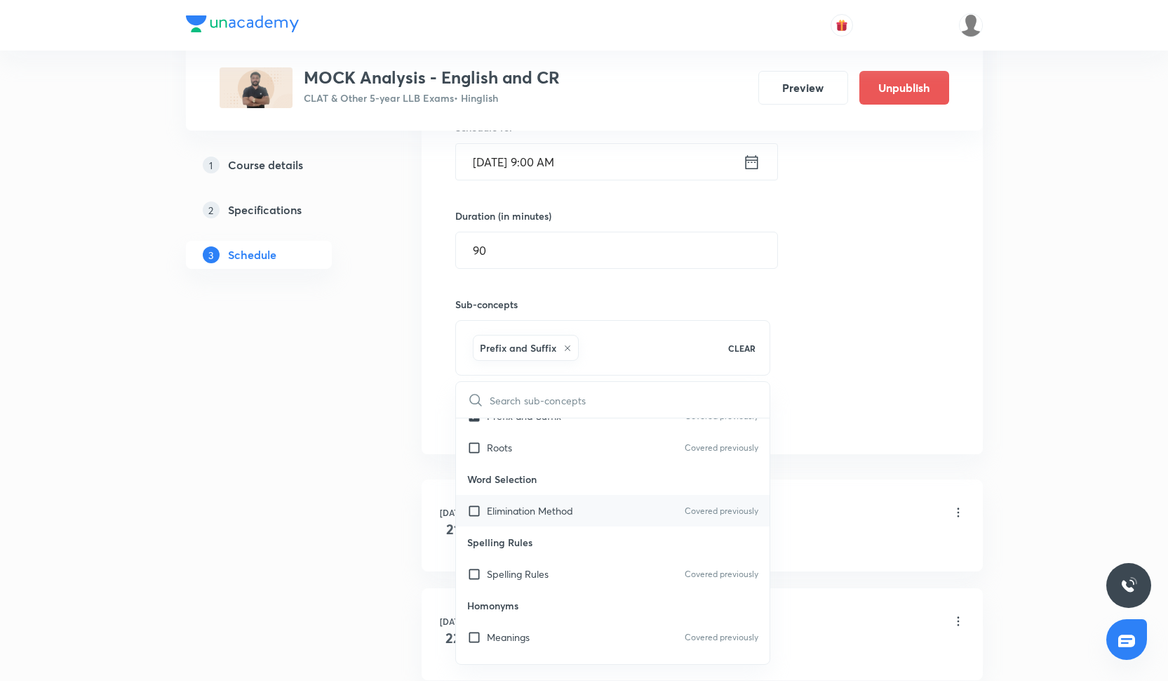
click at [568, 514] on p "Elimination Method" at bounding box center [530, 510] width 86 height 15
checkbox input "true"
click at [848, 364] on div "Session 35 Live class Quiz Recorded classes Session title 11/99 AILET 1 CR ​ Sc…" at bounding box center [702, 184] width 494 height 495
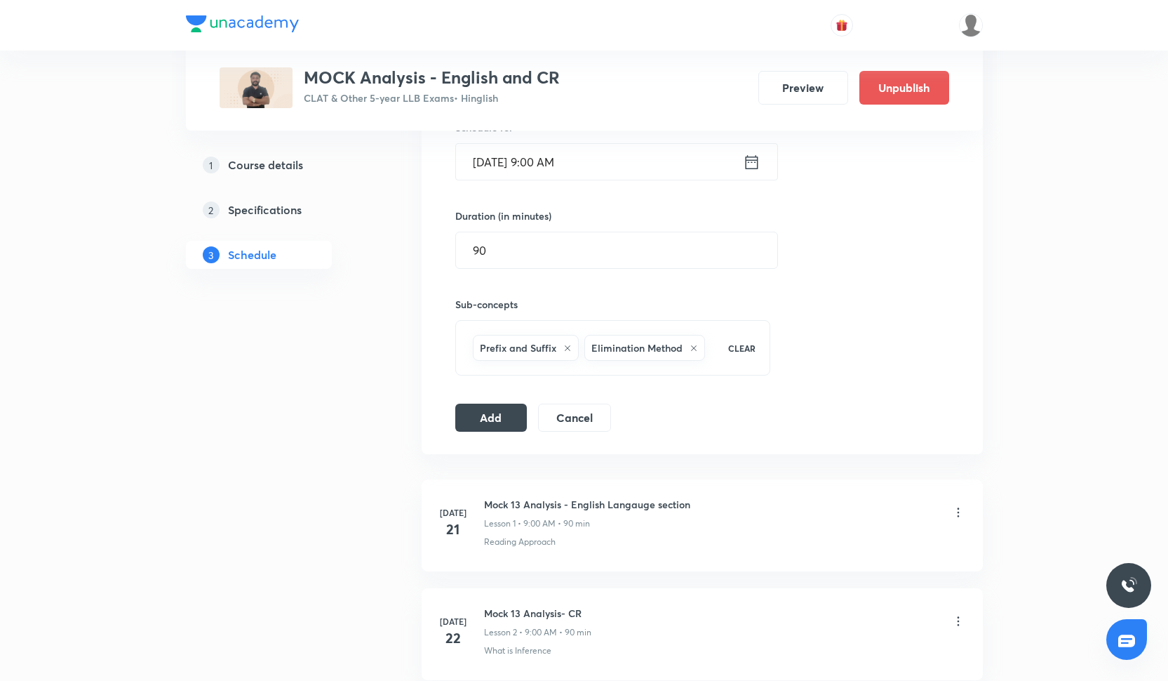
click at [463, 433] on div "Session 35 Live class Quiz Recorded classes Session title 11/99 AILET 1 CR ​ Sc…" at bounding box center [702, 184] width 561 height 540
click at [468, 416] on button "Add" at bounding box center [491, 416] width 72 height 28
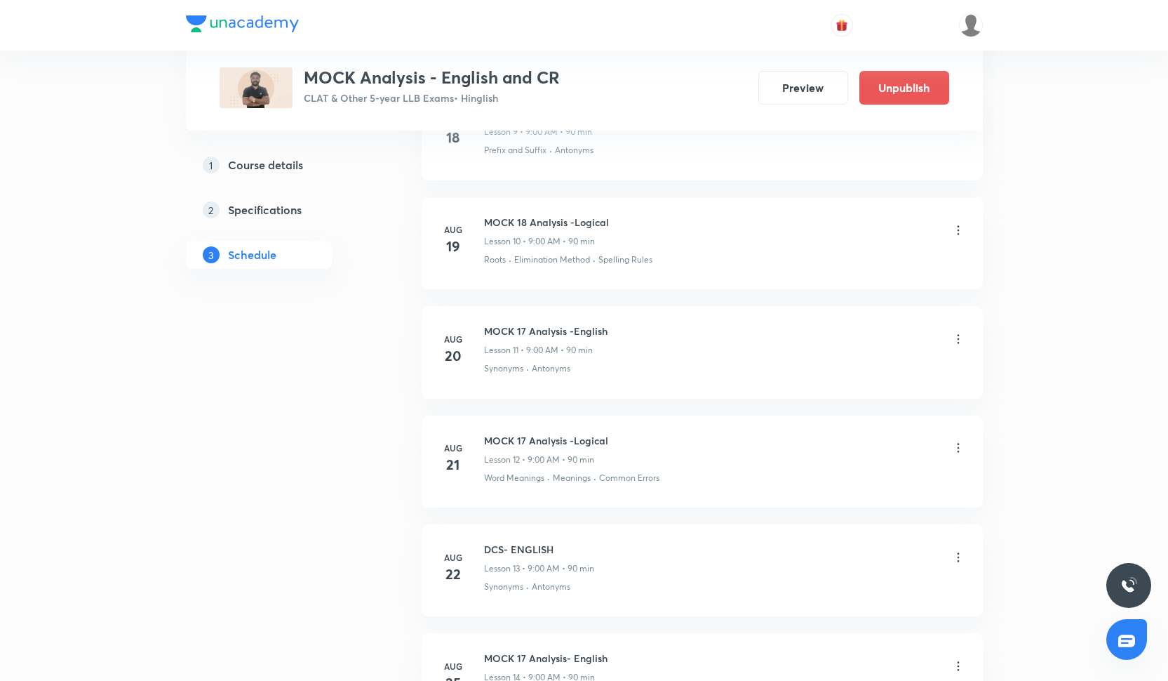
scroll to position [1244, 0]
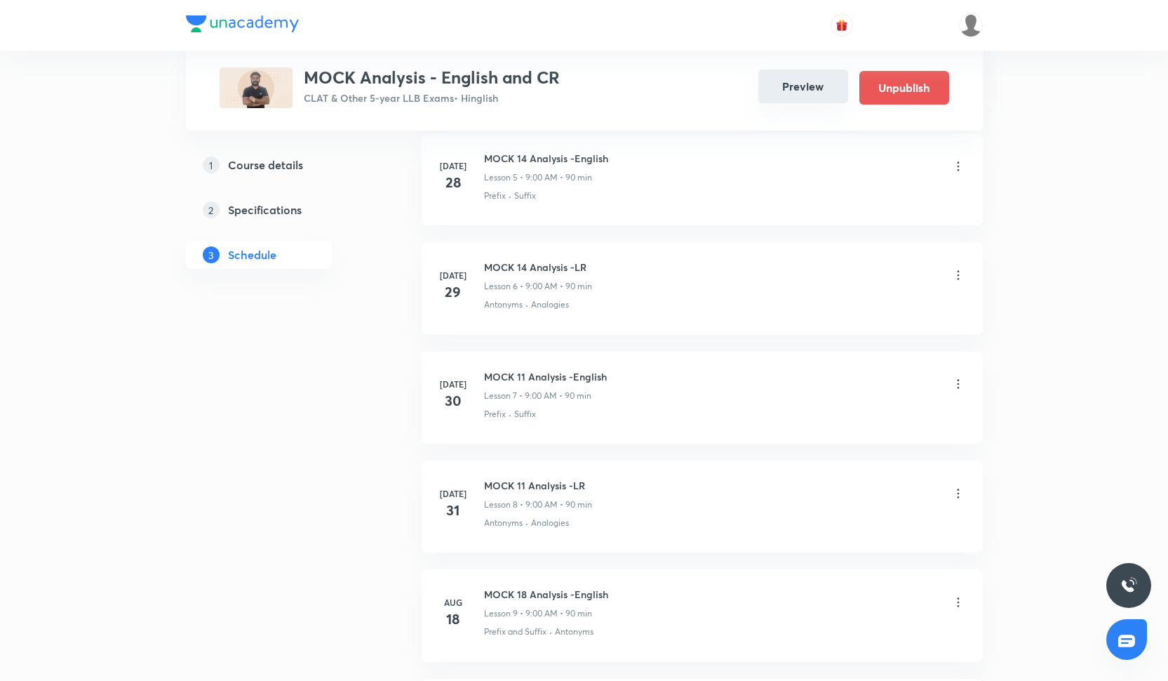
click at [777, 88] on button "Preview" at bounding box center [803, 86] width 90 height 34
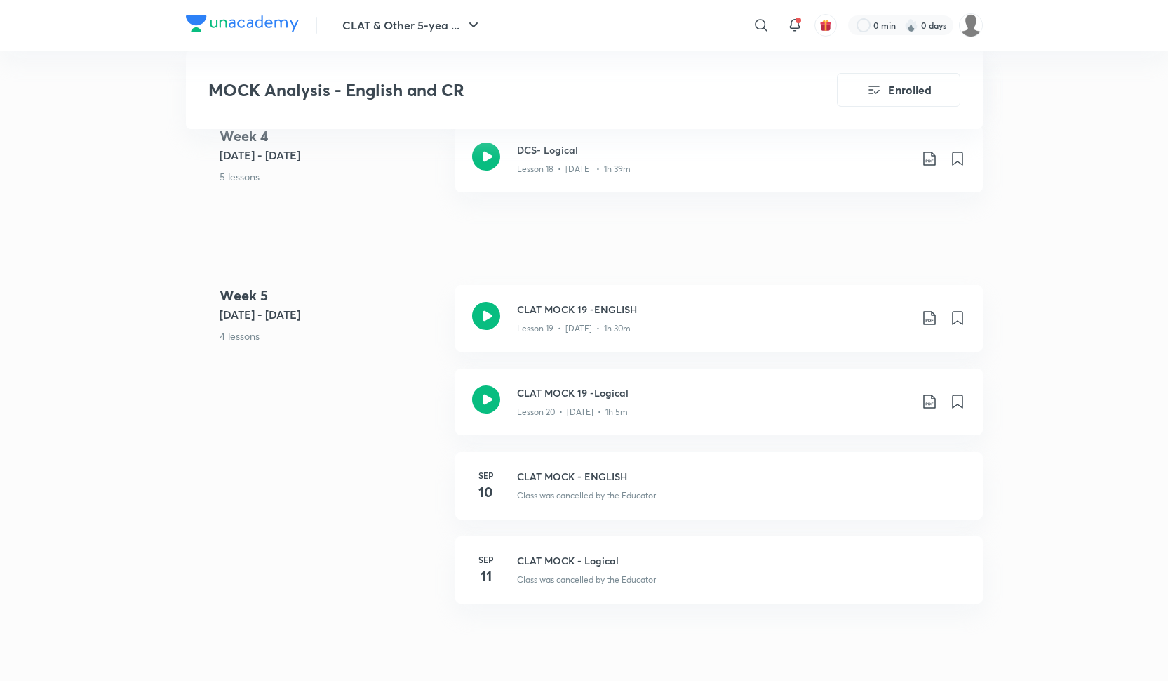
scroll to position [2225, 0]
click at [570, 325] on p "Lesson 19 • [DATE] • 1h 30m" at bounding box center [574, 330] width 114 height 13
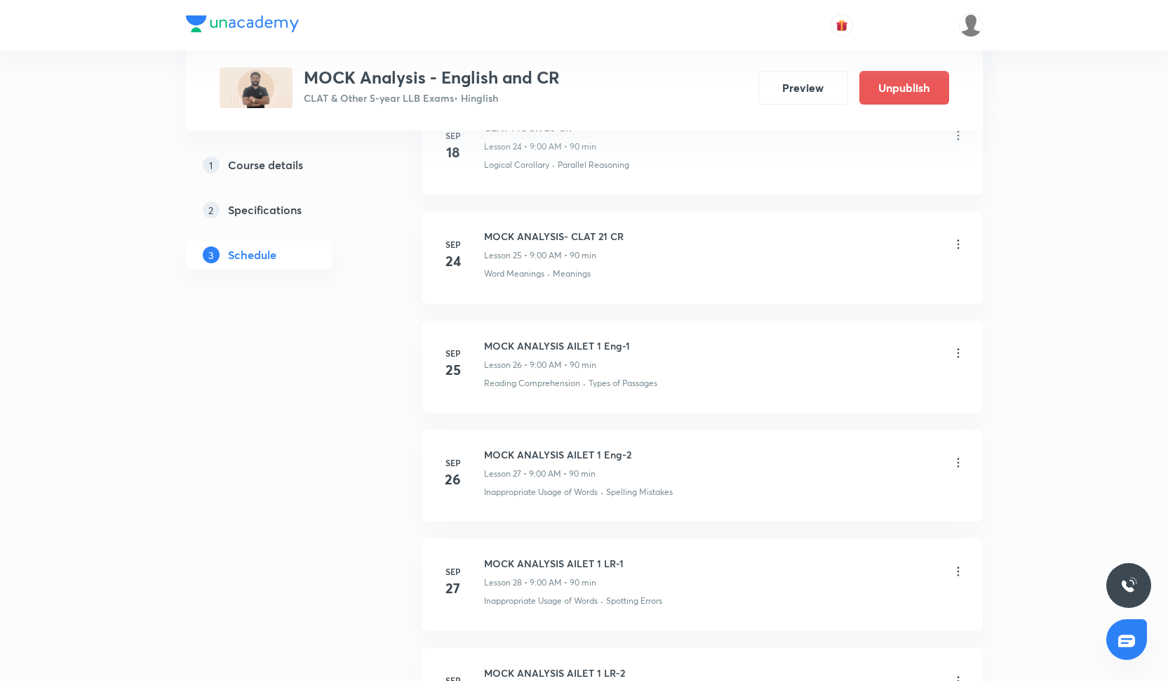
scroll to position [4182, 0]
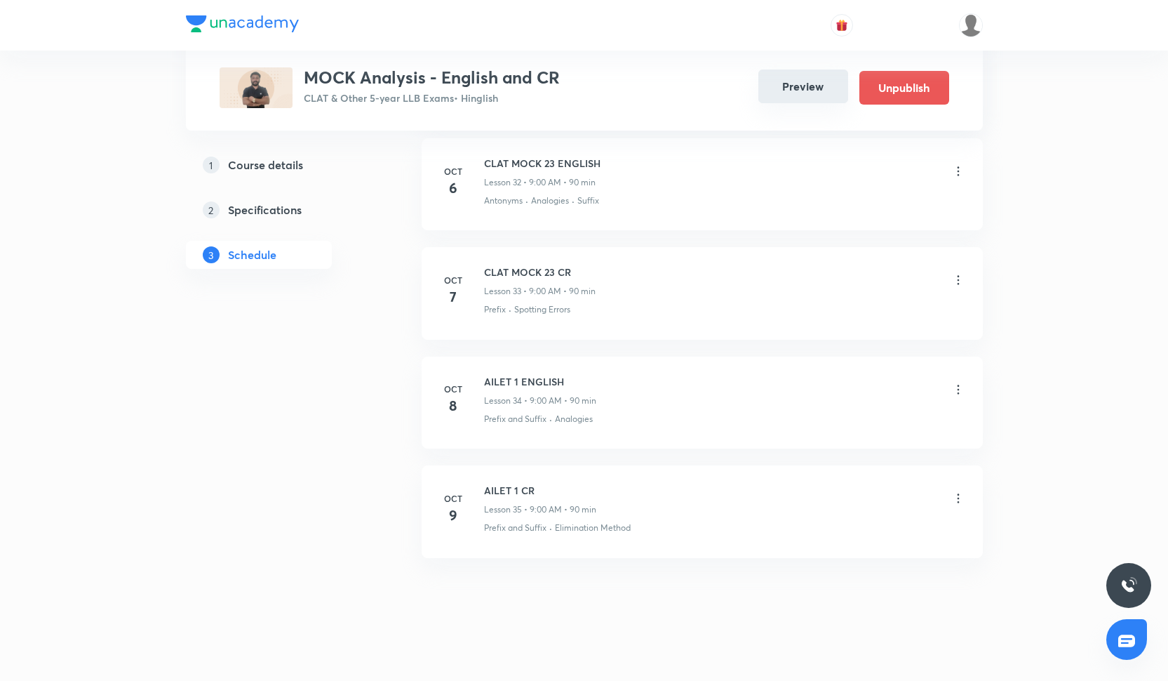
click at [784, 86] on button "Preview" at bounding box center [803, 86] width 90 height 34
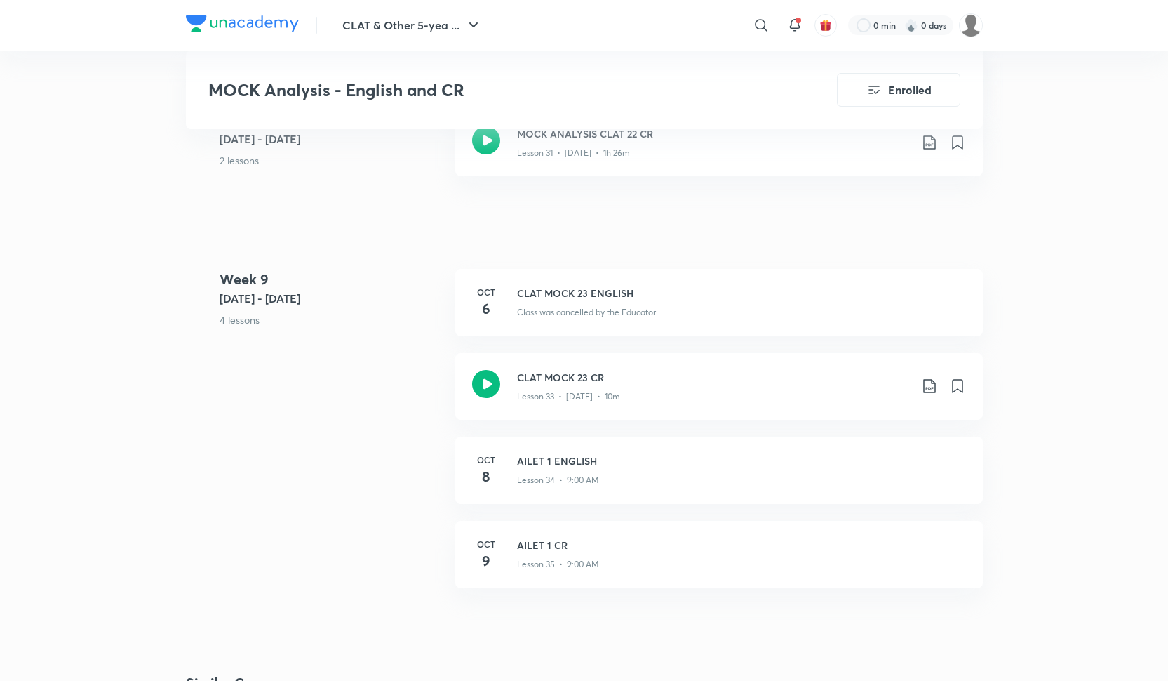
scroll to position [3627, 0]
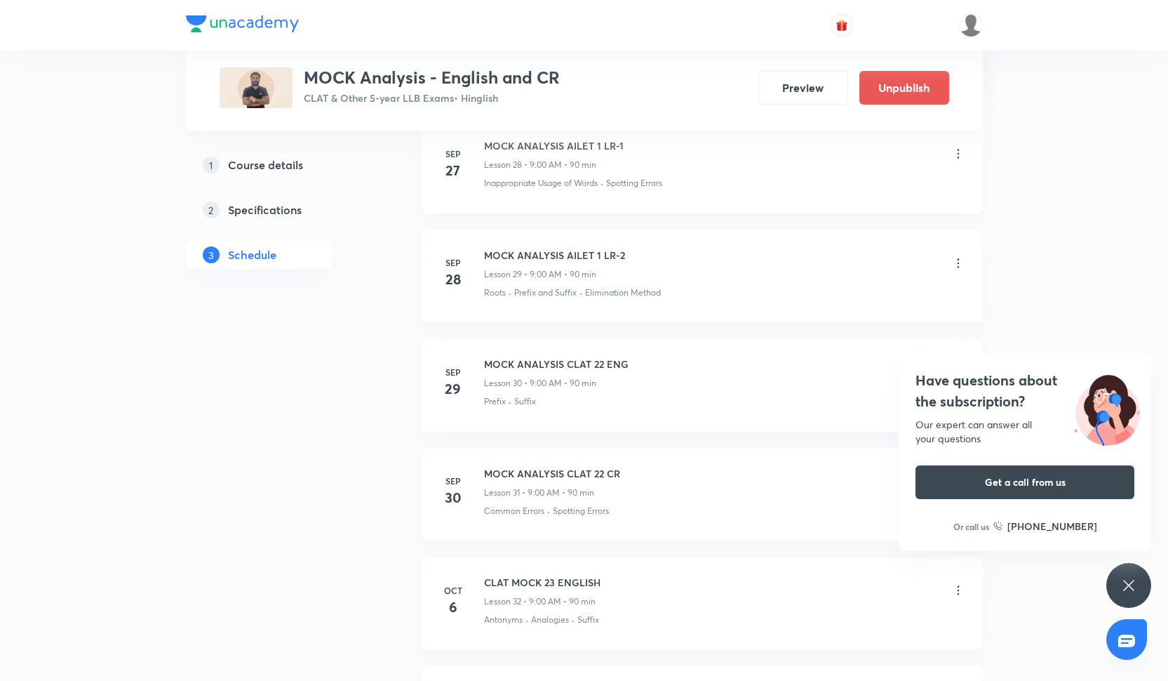
scroll to position [4182, 0]
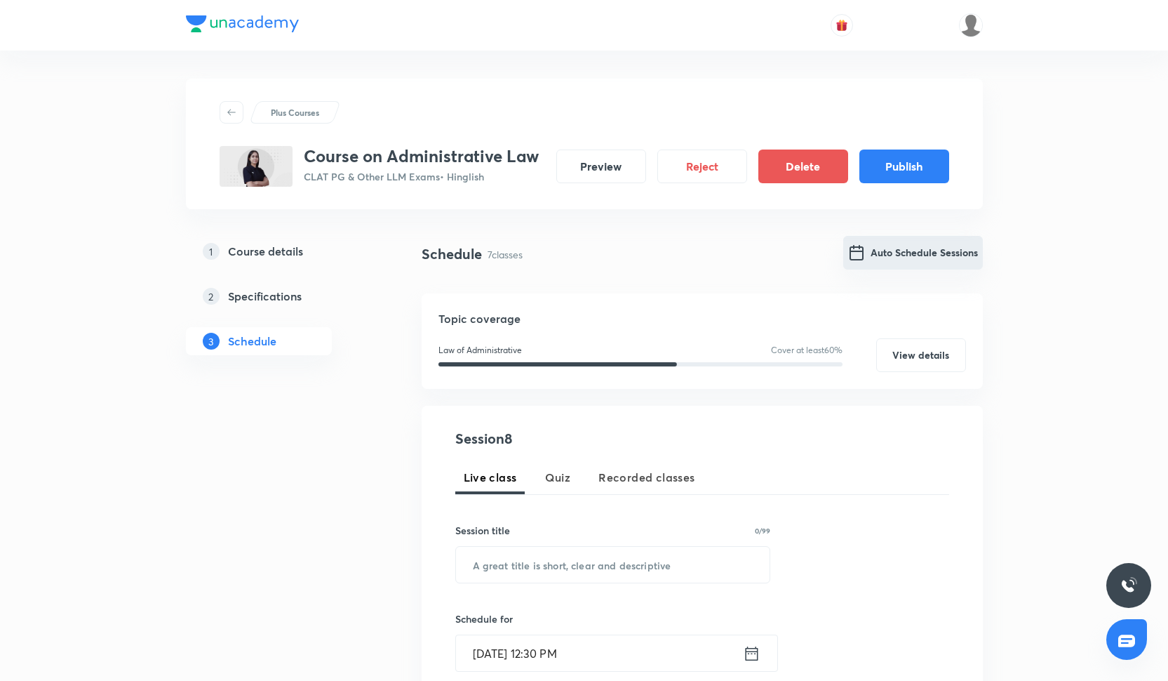
click at [864, 263] on button "Auto Schedule Sessions" at bounding box center [913, 253] width 140 height 34
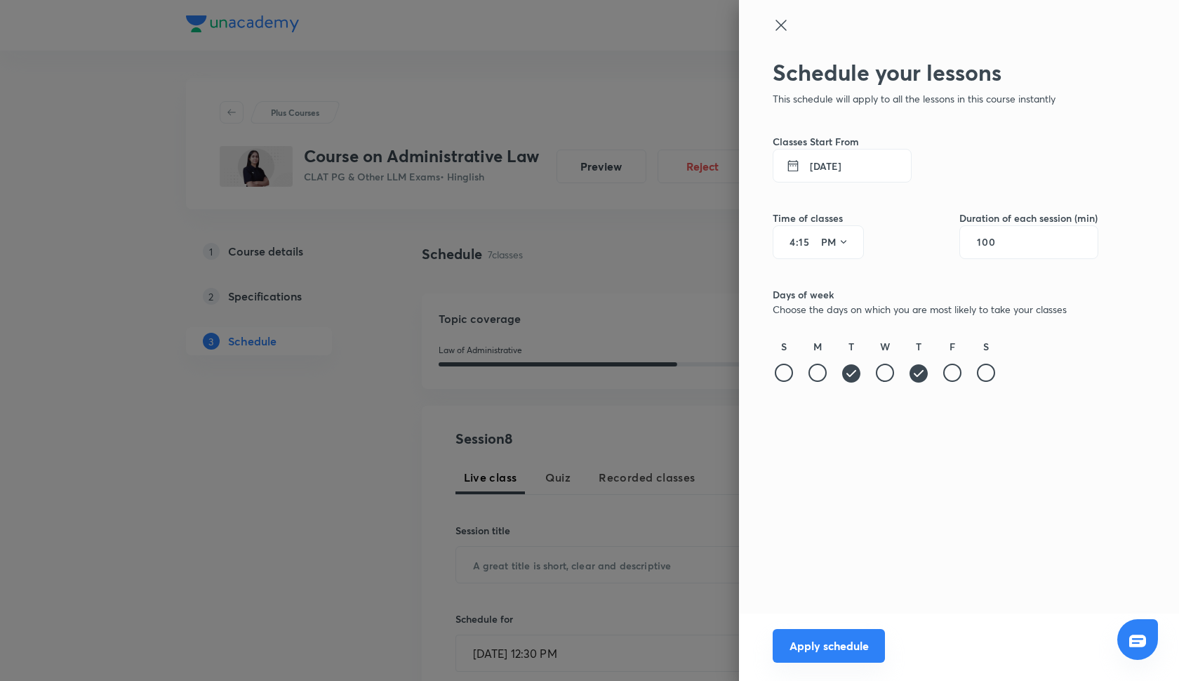
click at [836, 638] on button "Apply schedule" at bounding box center [829, 646] width 112 height 34
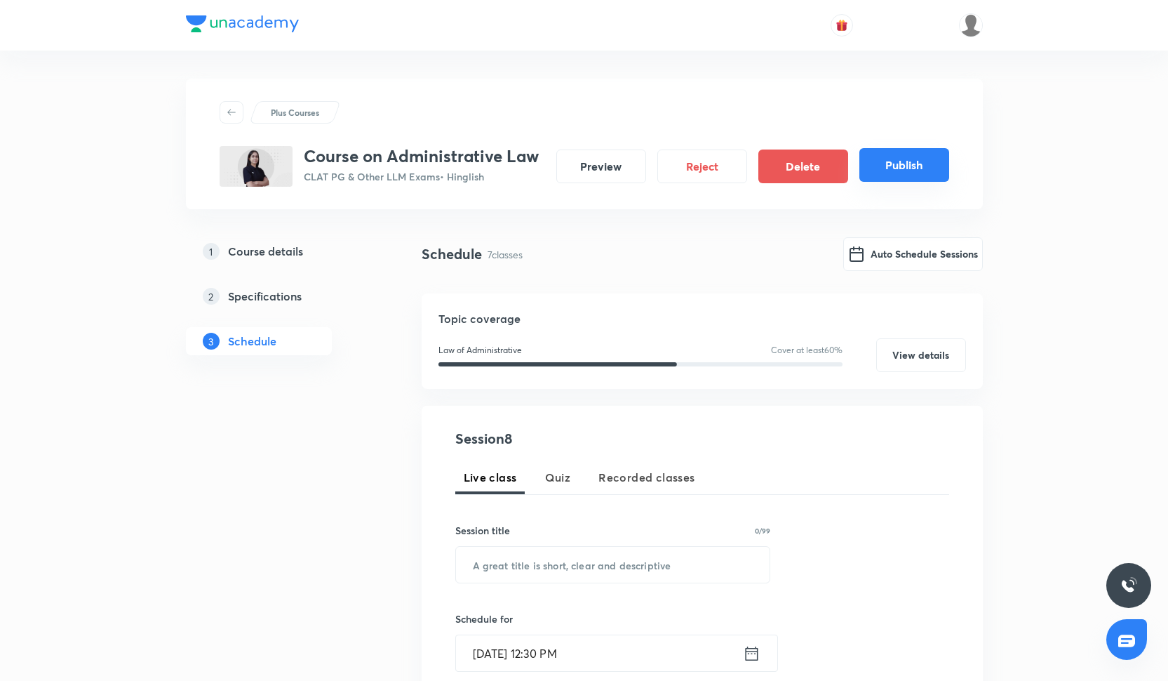
click at [937, 169] on button "Publish" at bounding box center [905, 165] width 90 height 34
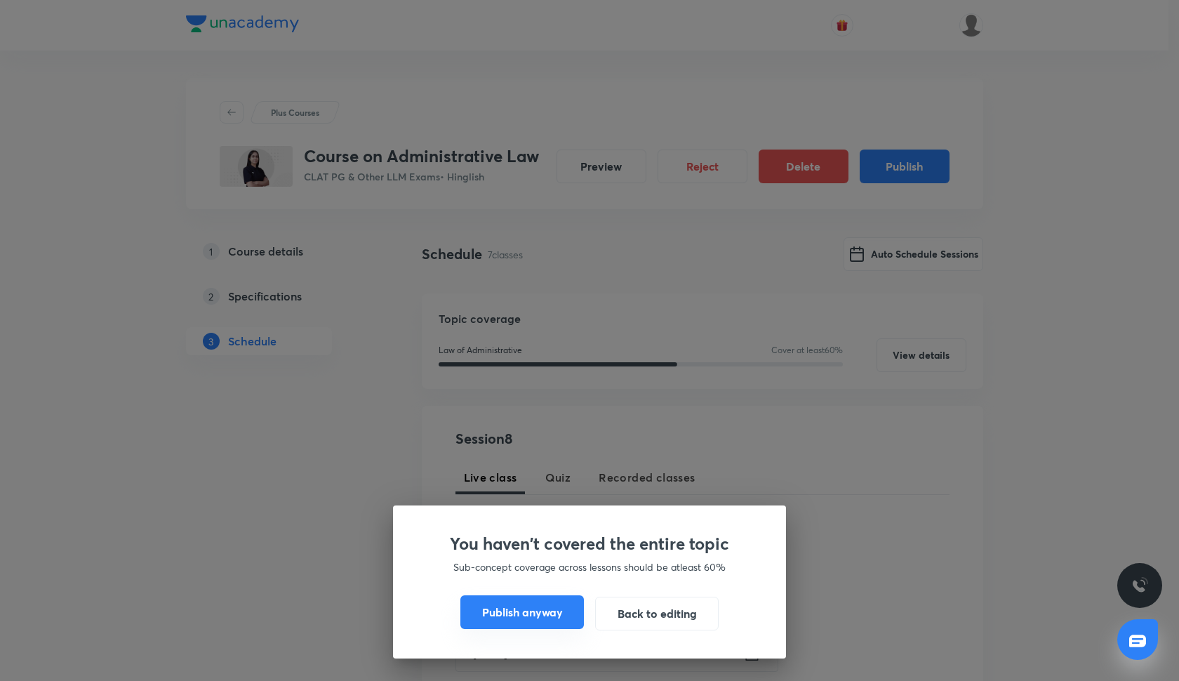
click at [540, 629] on div "Publish anyway Back to editing" at bounding box center [590, 613] width 326 height 34
click at [541, 619] on button "Publish anyway" at bounding box center [521, 612] width 123 height 34
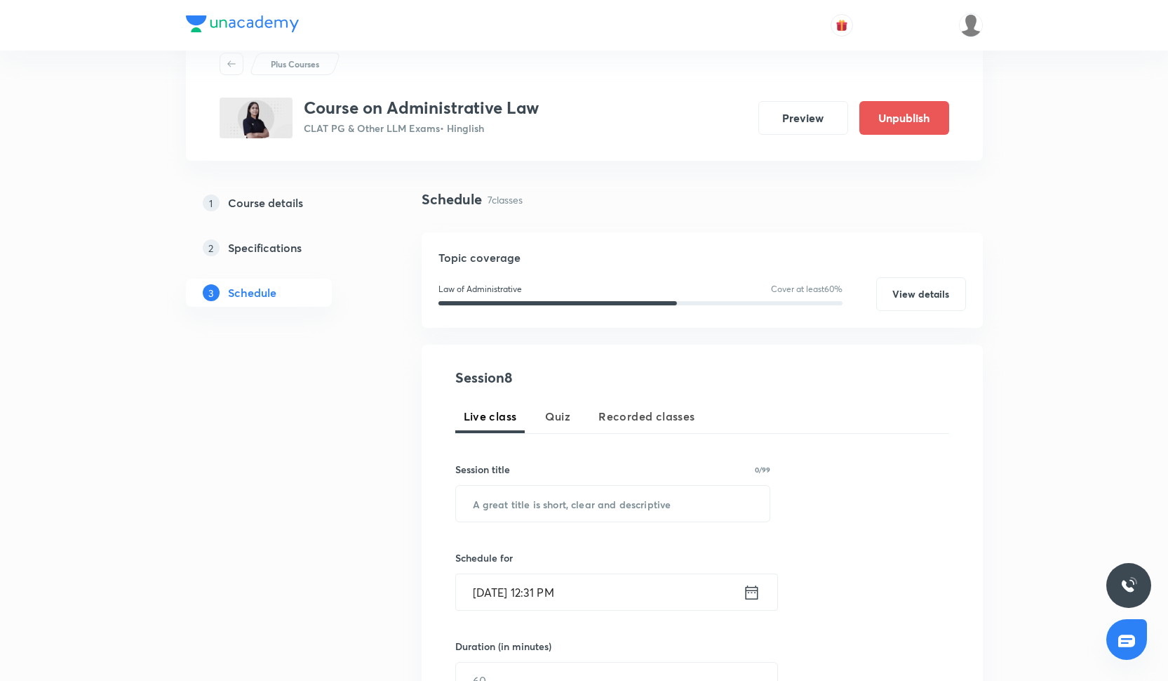
scroll to position [41, 0]
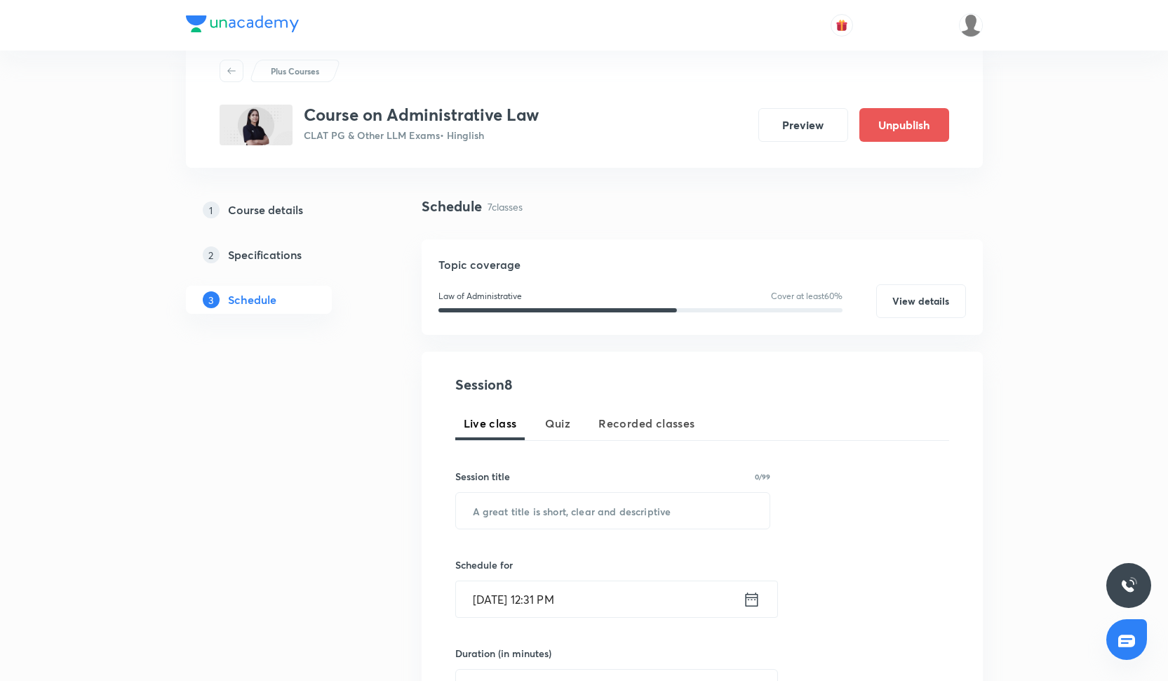
click at [888, 1] on div at bounding box center [584, 25] width 797 height 51
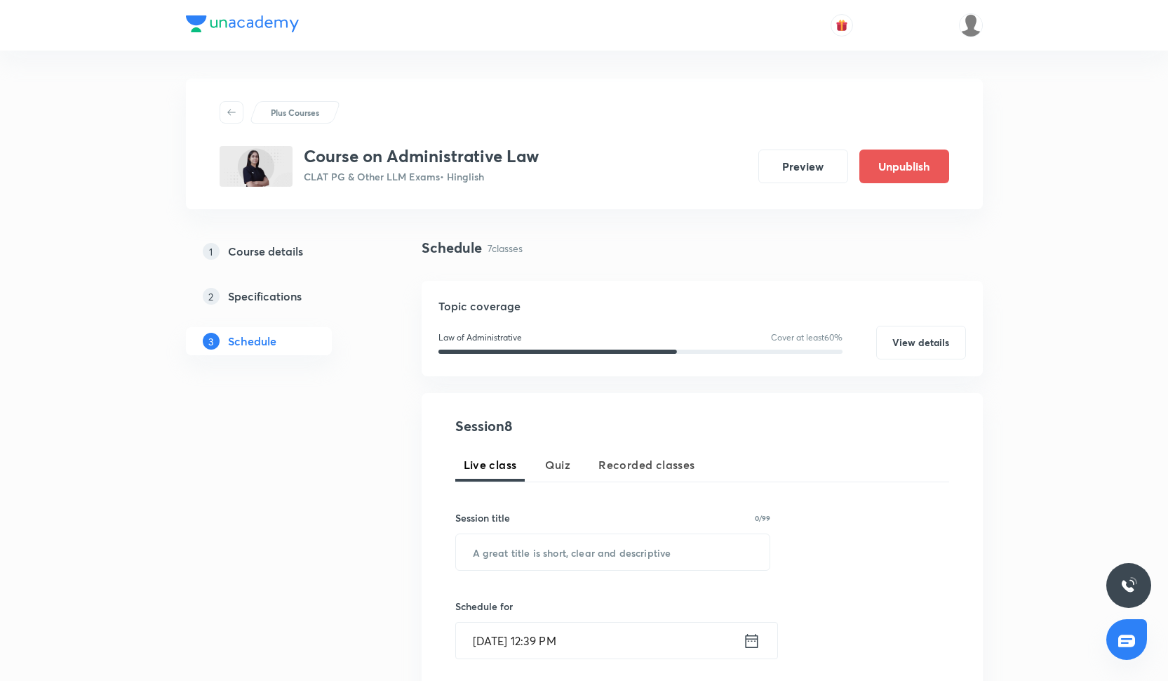
click at [982, 113] on div "Plus Courses Course on Administrative Law CLAT PG & Other LLM Exams • Hinglish …" at bounding box center [584, 144] width 797 height 131
click at [820, 163] on button "Preview" at bounding box center [803, 165] width 90 height 34
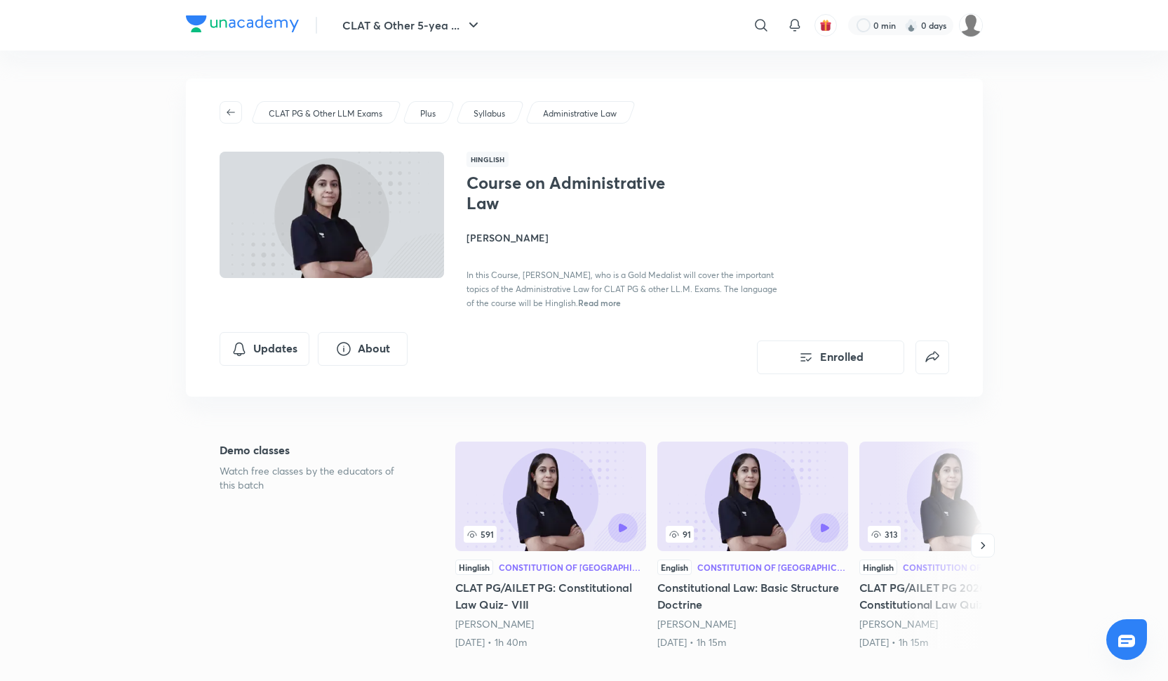
scroll to position [54, 0]
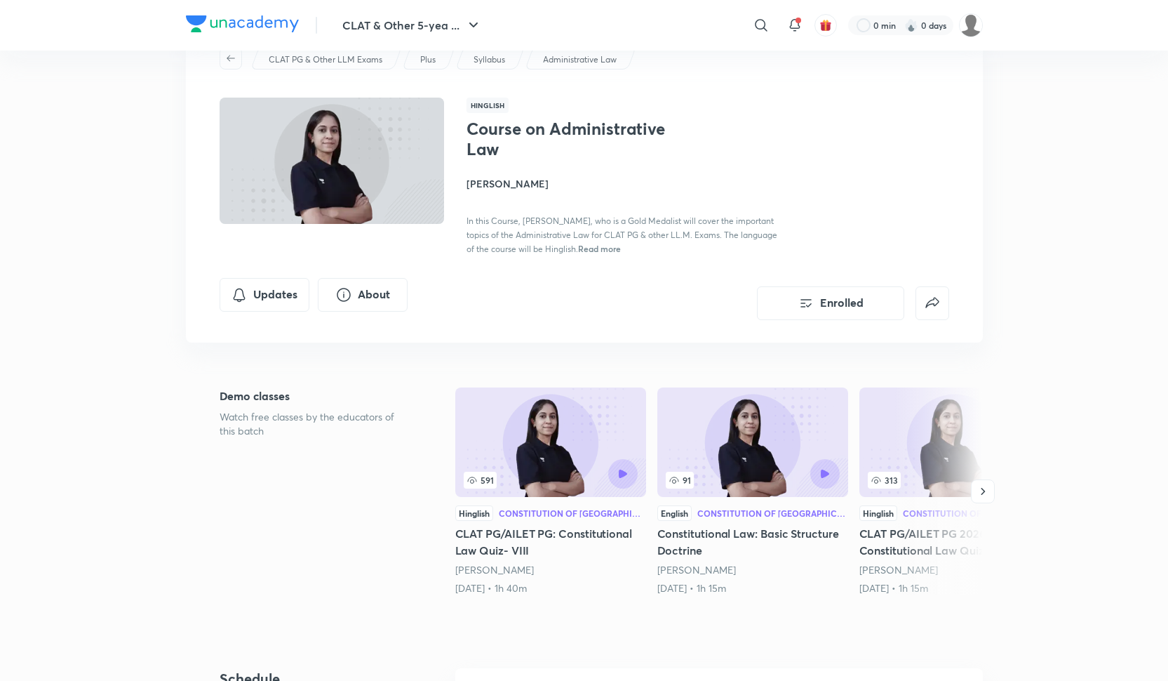
click at [612, 249] on span "Read more" at bounding box center [599, 248] width 43 height 11
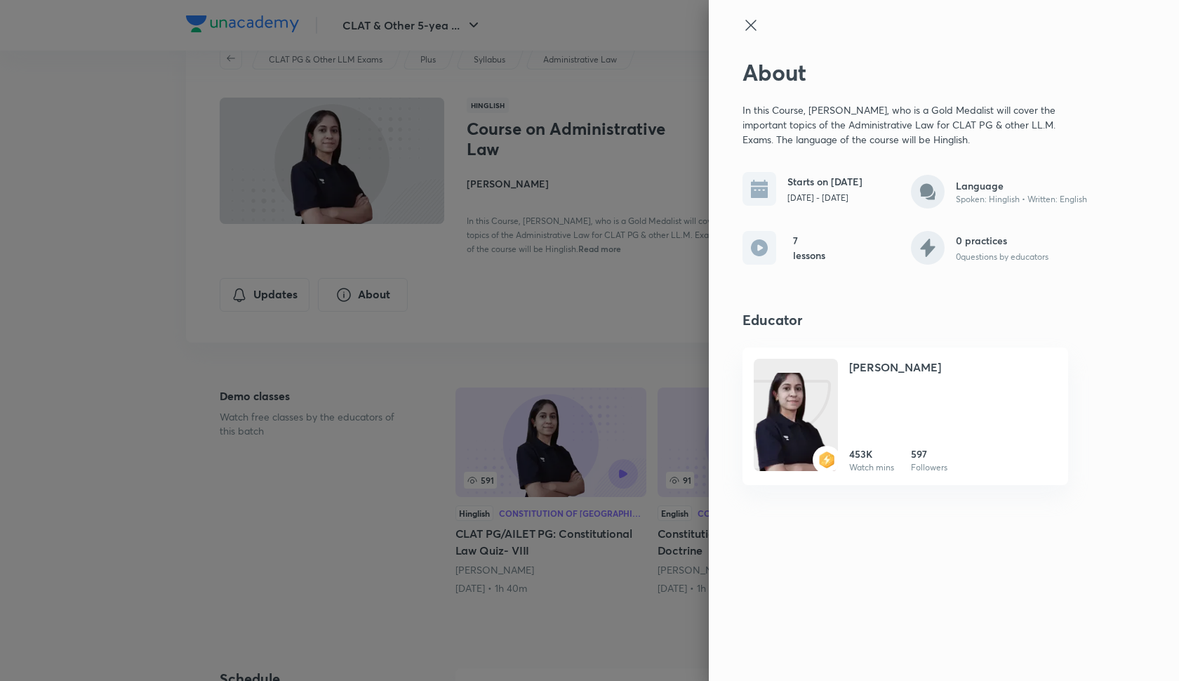
click at [718, 131] on div "About In this Course, Manjari Ma'am, who is a Gold Medalist will cover the impo…" at bounding box center [944, 340] width 470 height 681
click at [754, 22] on icon at bounding box center [750, 25] width 17 height 17
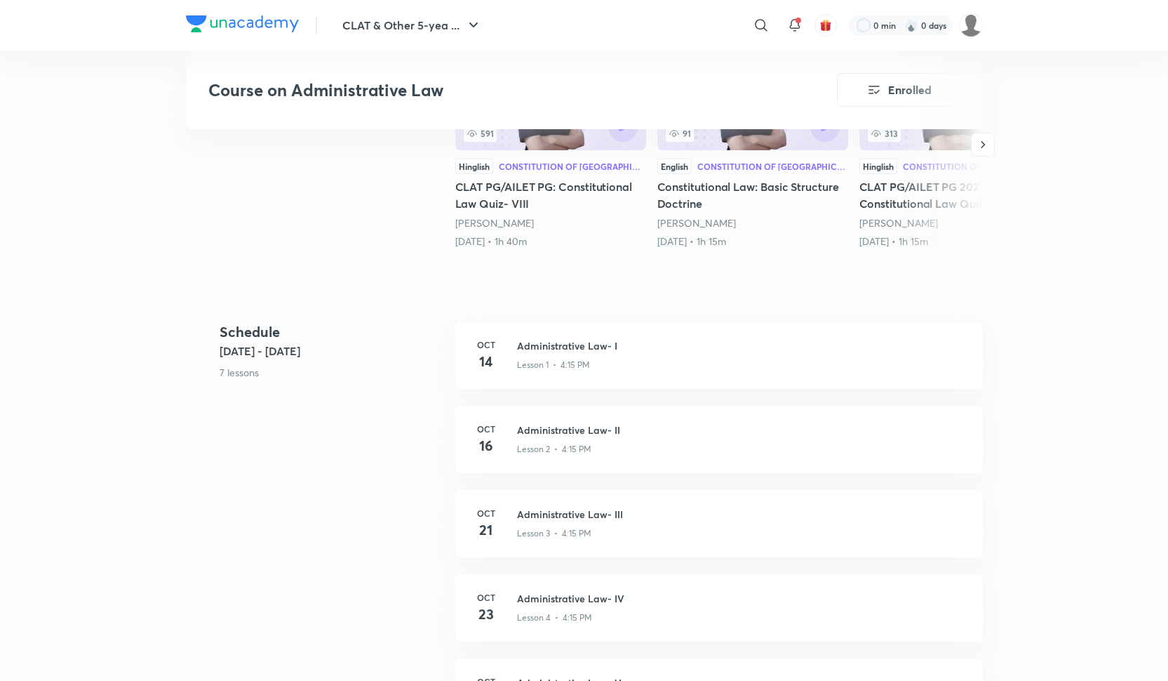
scroll to position [399, 0]
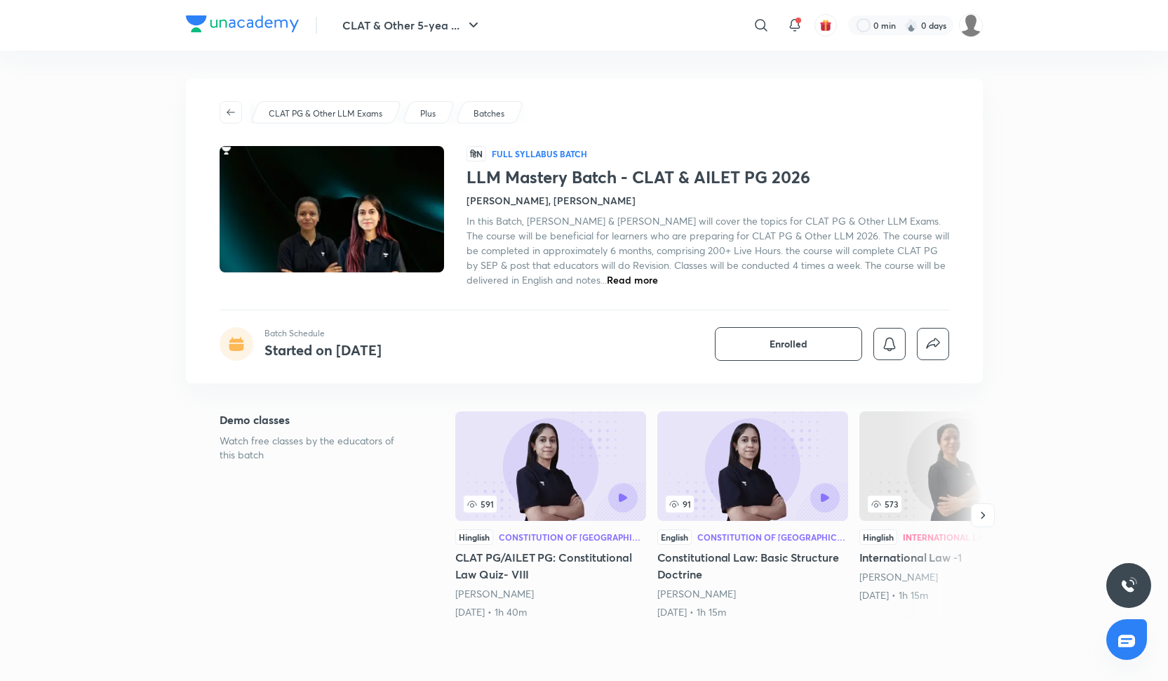
click at [620, 280] on span "Read more" at bounding box center [632, 279] width 51 height 13
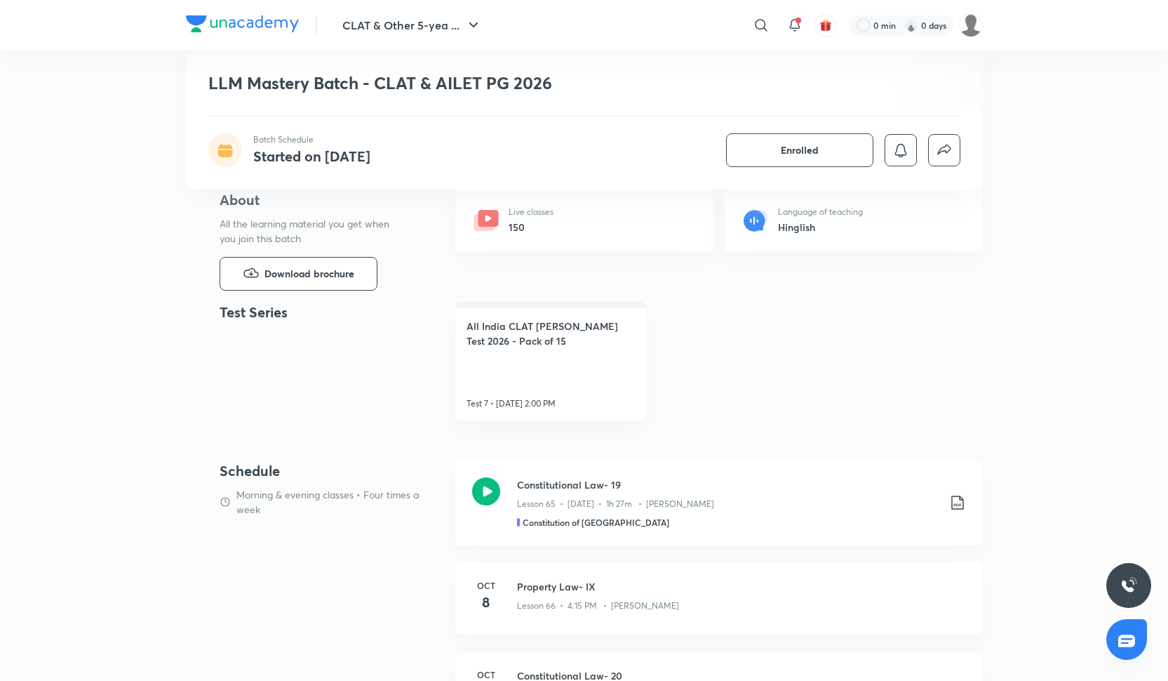
scroll to position [507, 0]
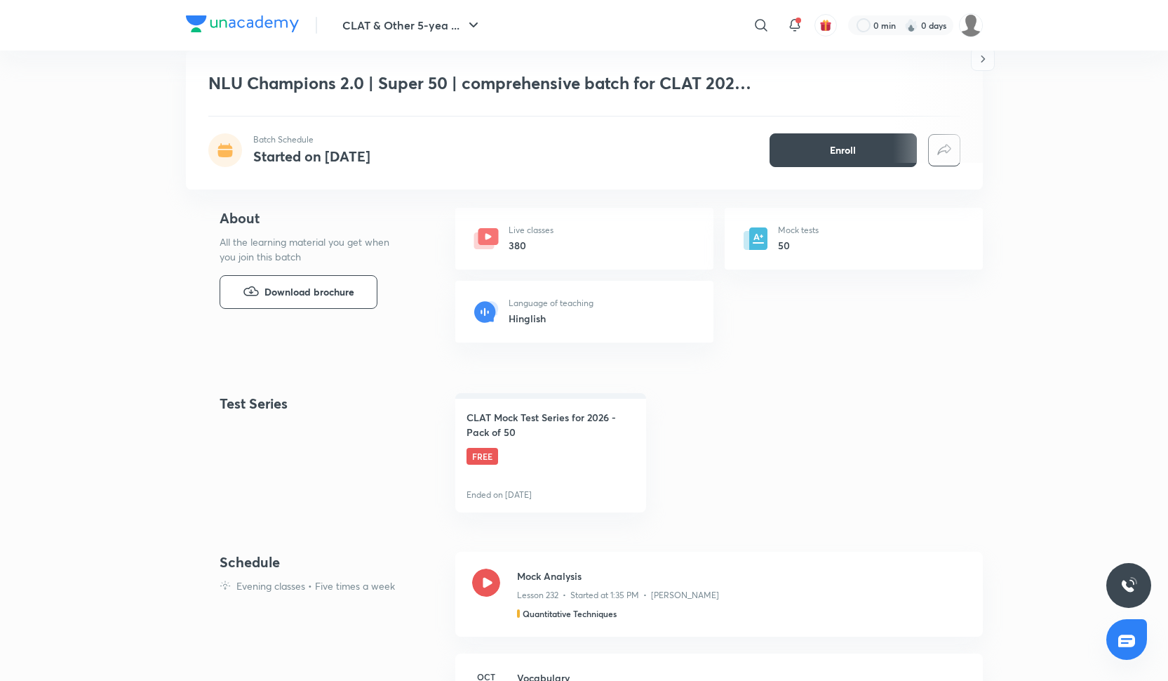
scroll to position [475, 0]
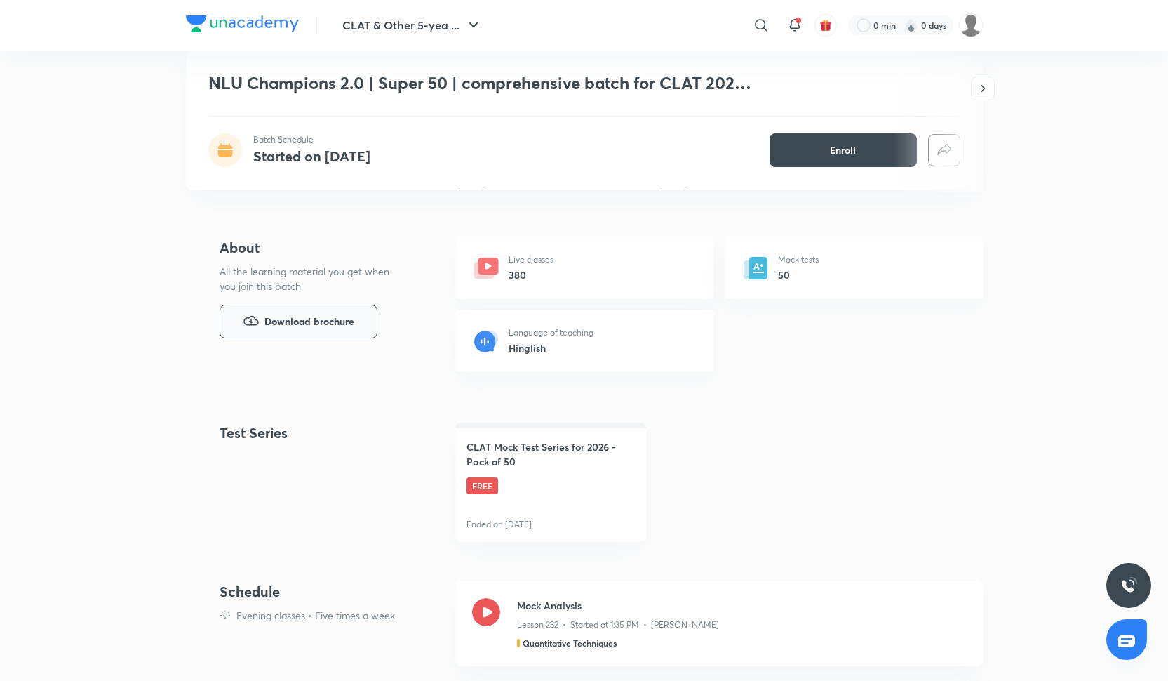
click at [341, 321] on span "Download brochure" at bounding box center [310, 321] width 90 height 15
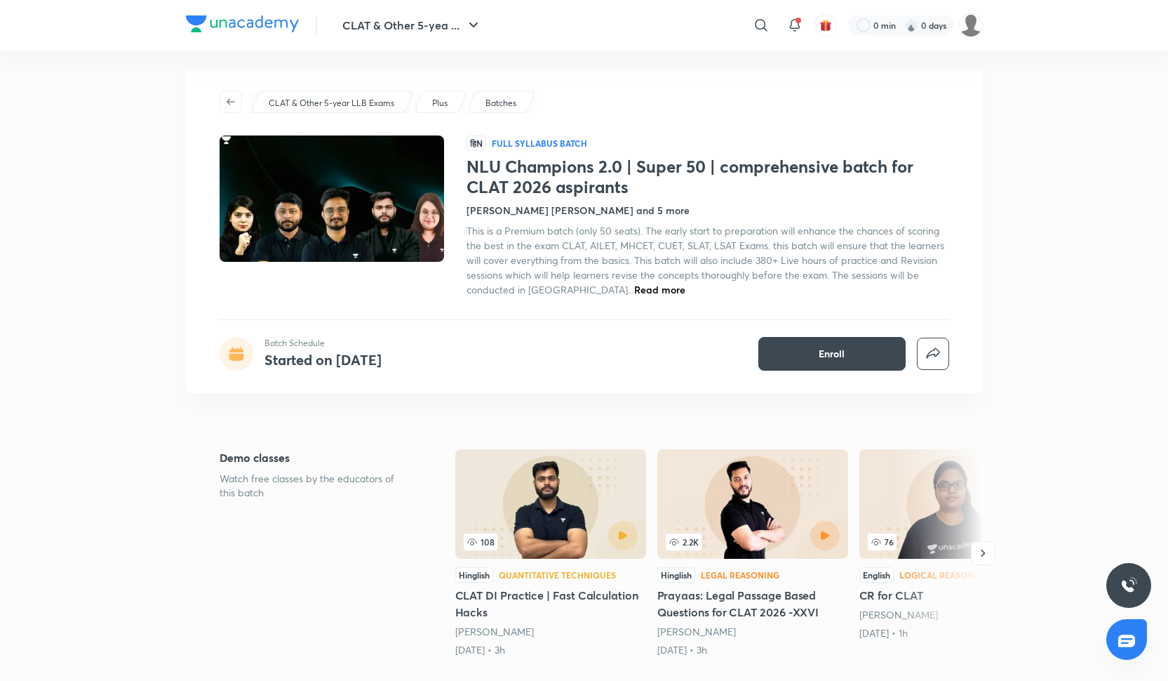
scroll to position [0, 0]
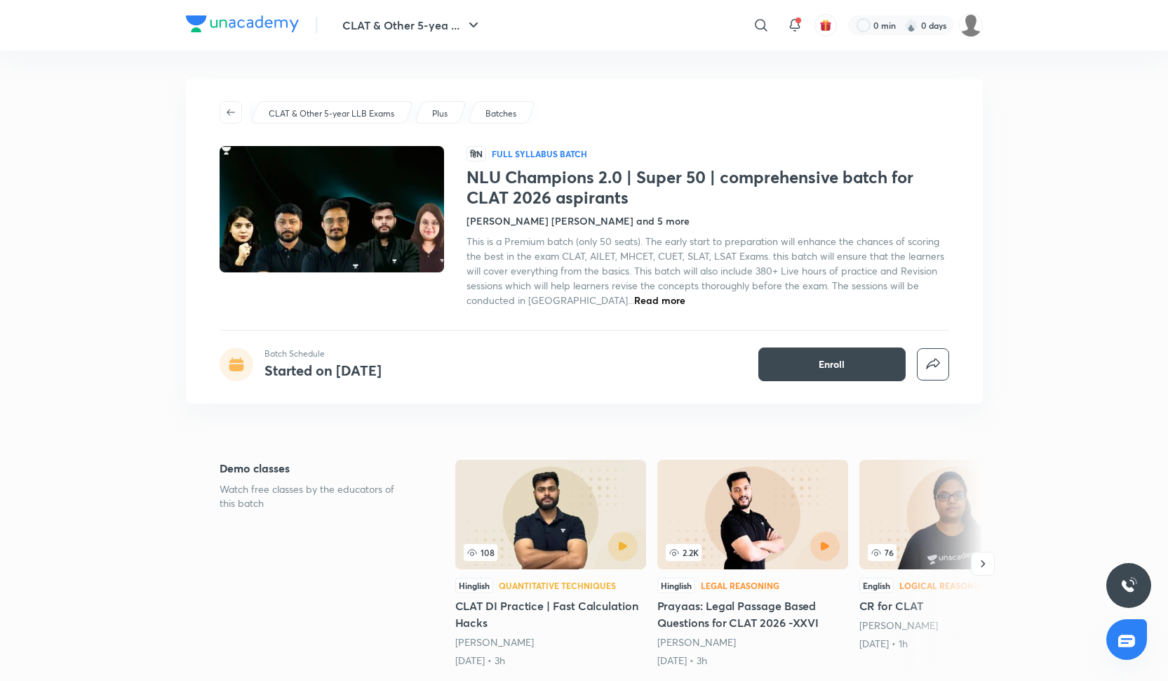
click at [634, 295] on span "Read more" at bounding box center [659, 299] width 51 height 13
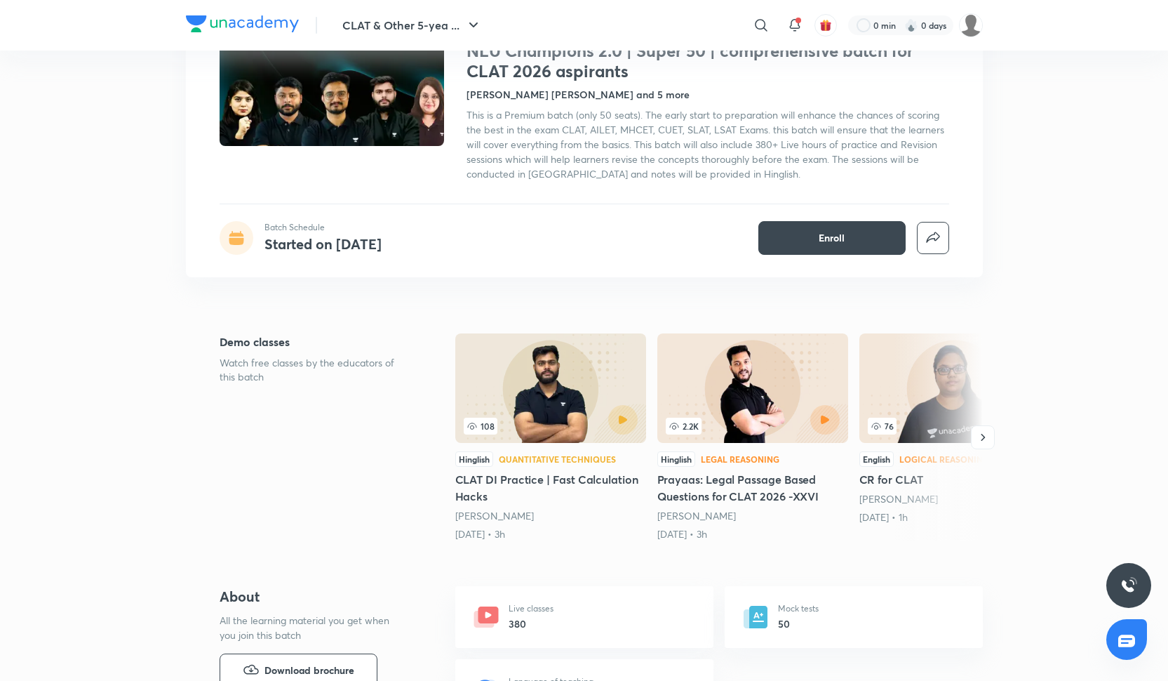
scroll to position [206, 0]
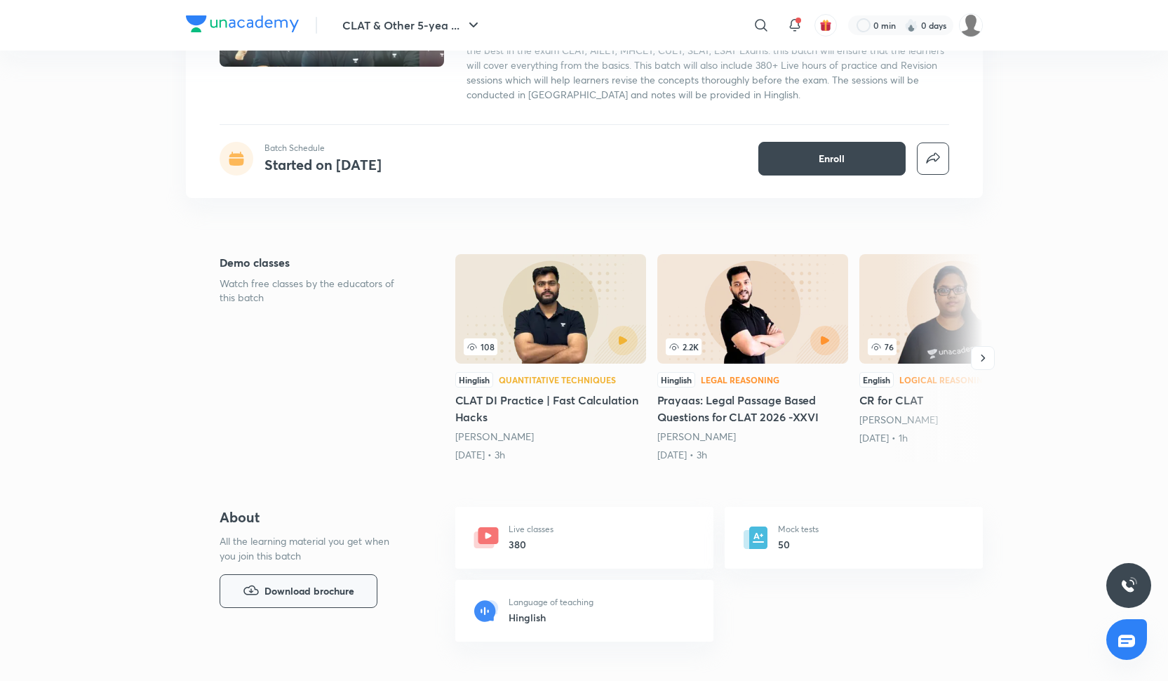
click at [297, 594] on span "Download brochure" at bounding box center [310, 590] width 90 height 15
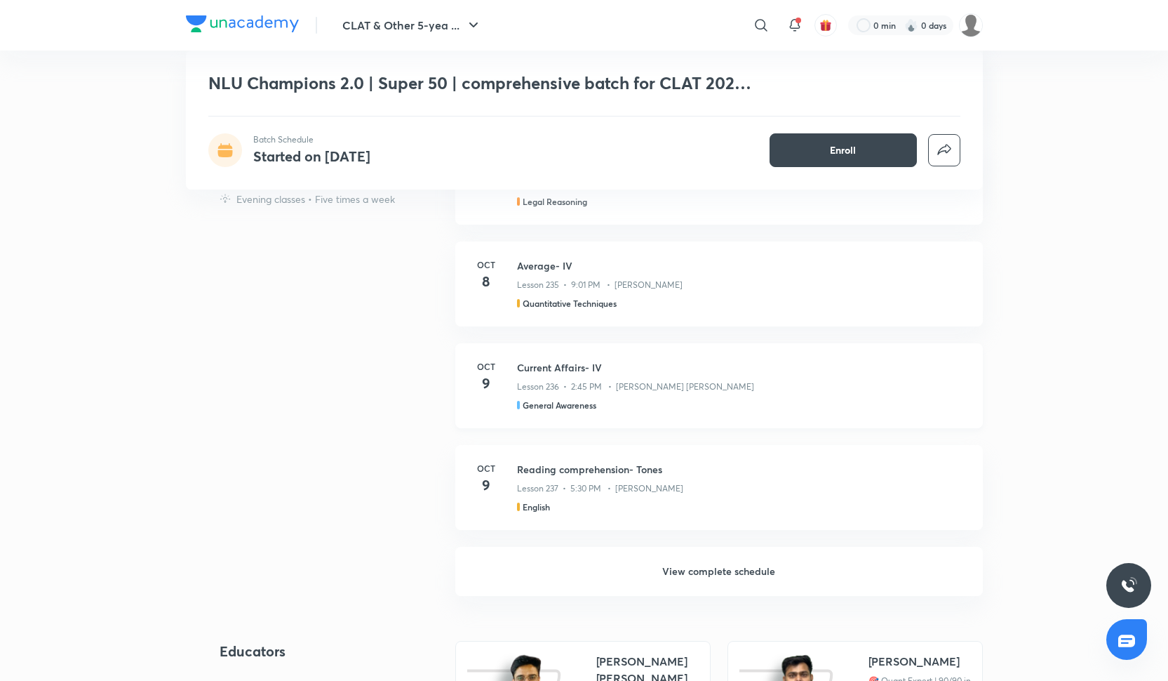
scroll to position [1119, 0]
click at [698, 570] on h6 "View complete schedule" at bounding box center [719, 571] width 528 height 49
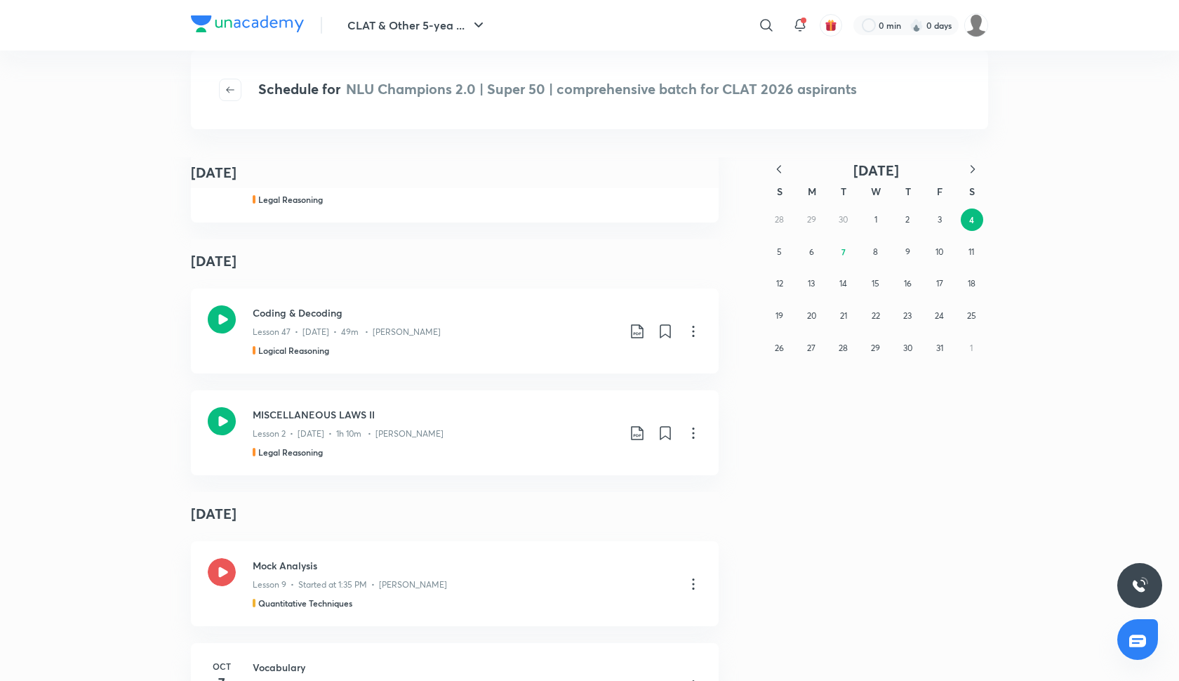
scroll to position [1579, 0]
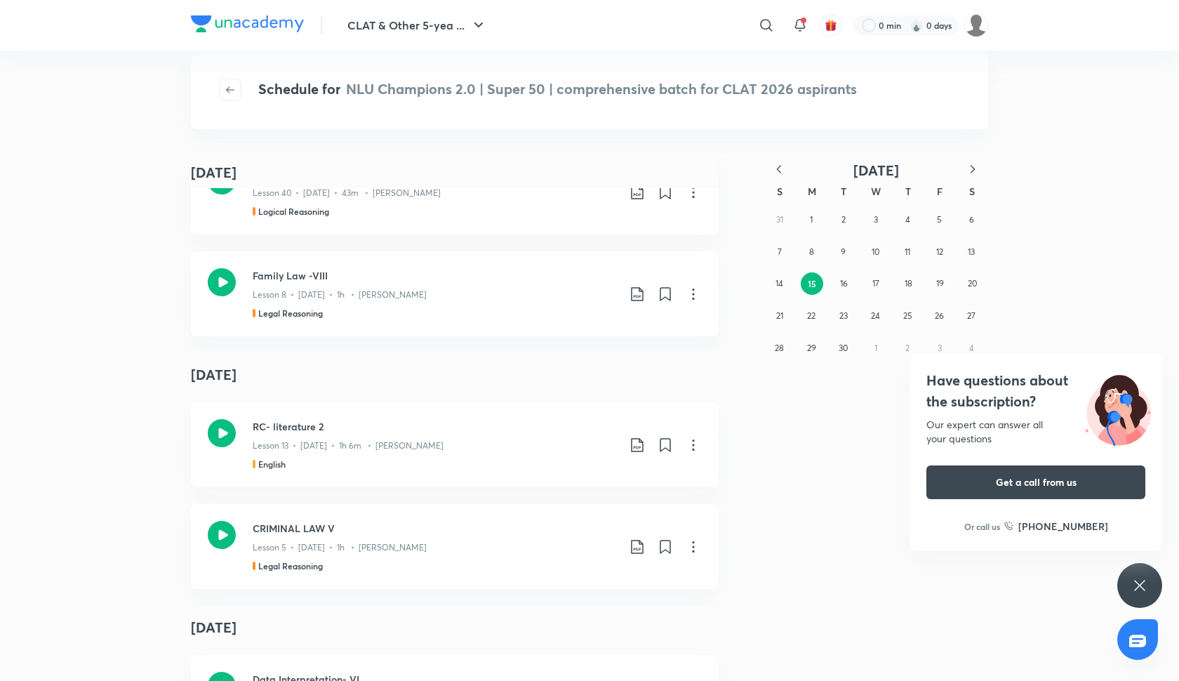
scroll to position [6571, 0]
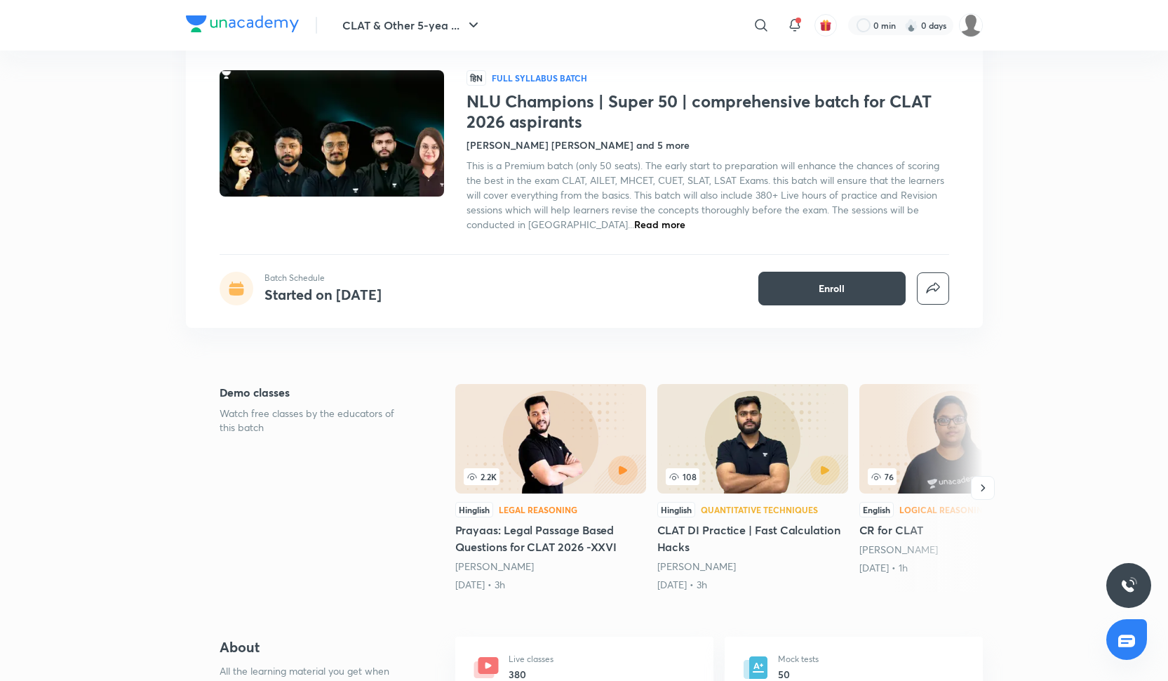
scroll to position [78, 0]
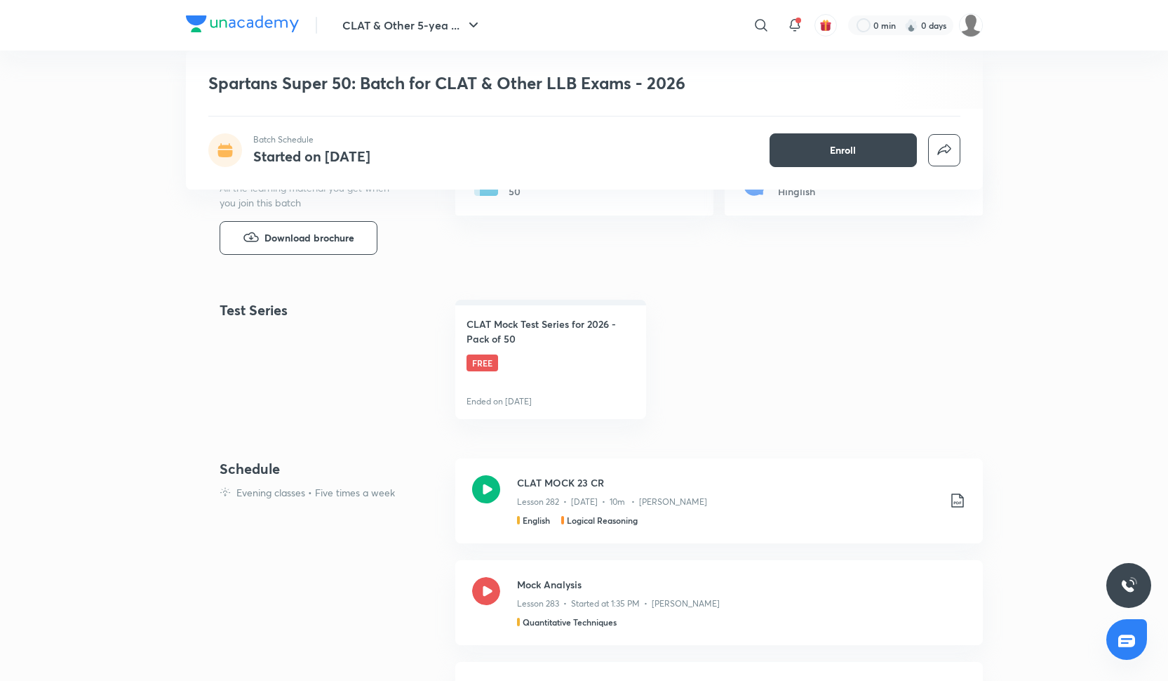
scroll to position [526, 0]
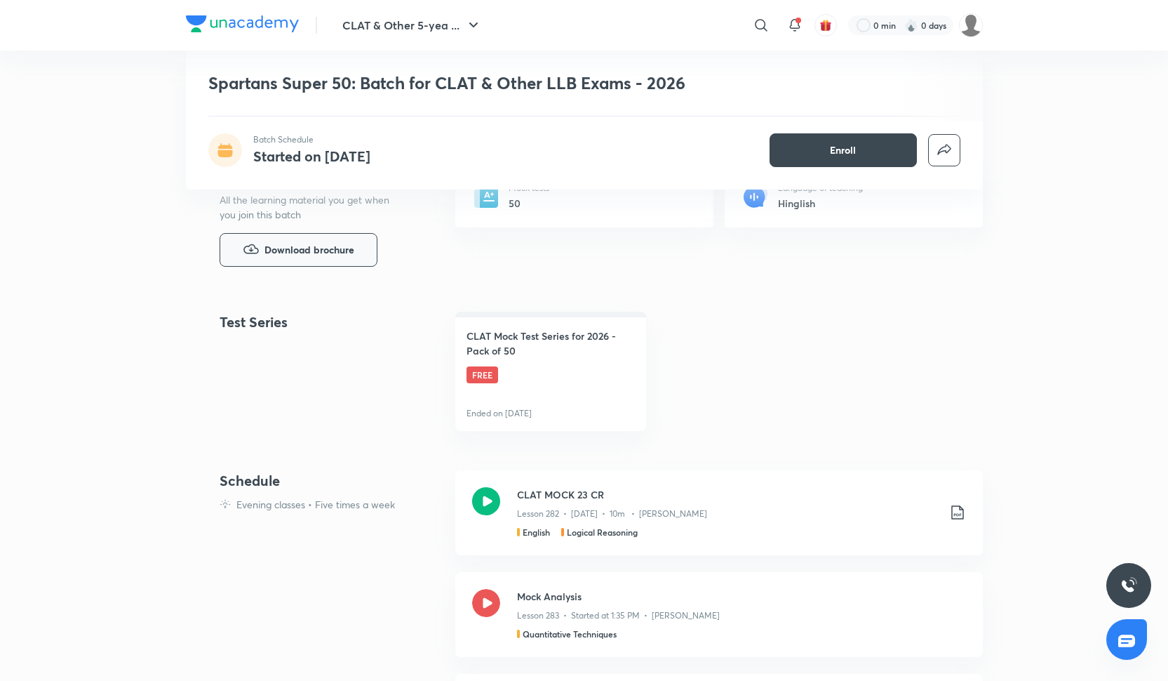
click at [324, 246] on span "Download brochure" at bounding box center [310, 249] width 90 height 15
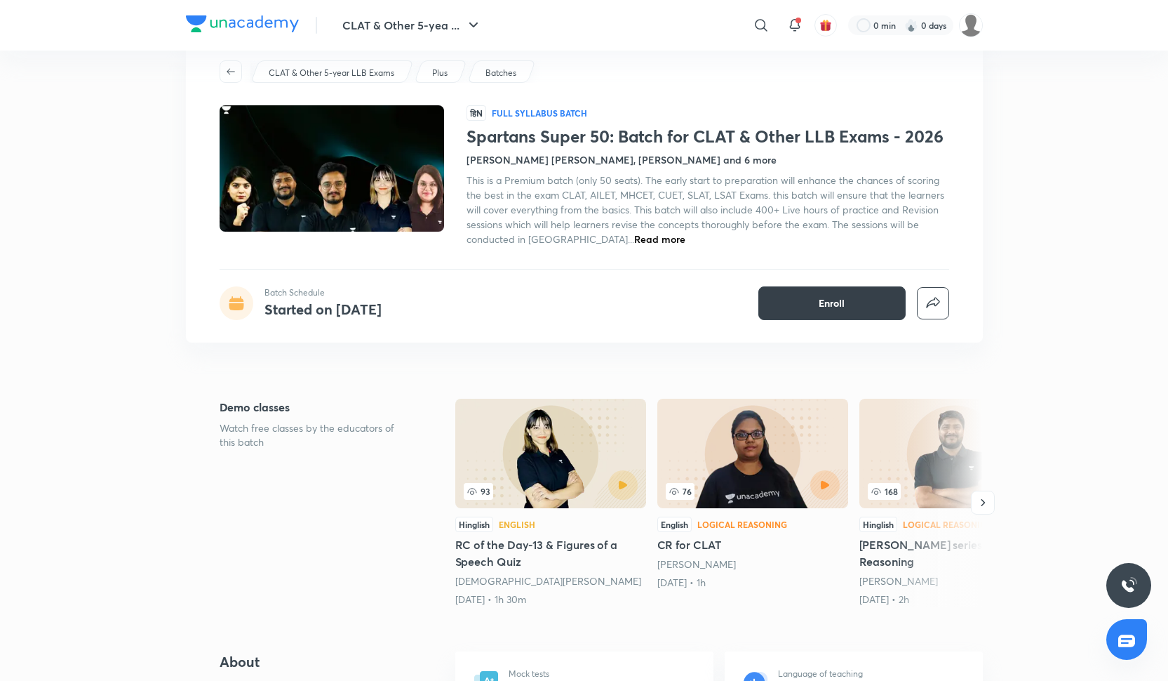
scroll to position [39, 0]
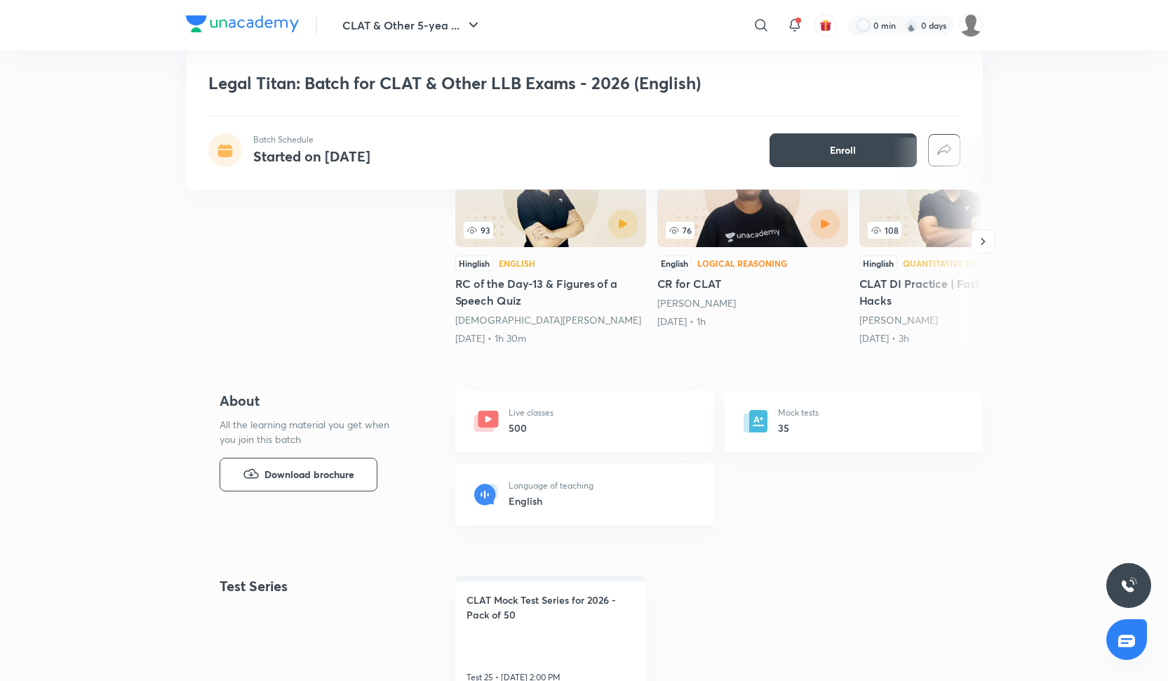
scroll to position [352, 0]
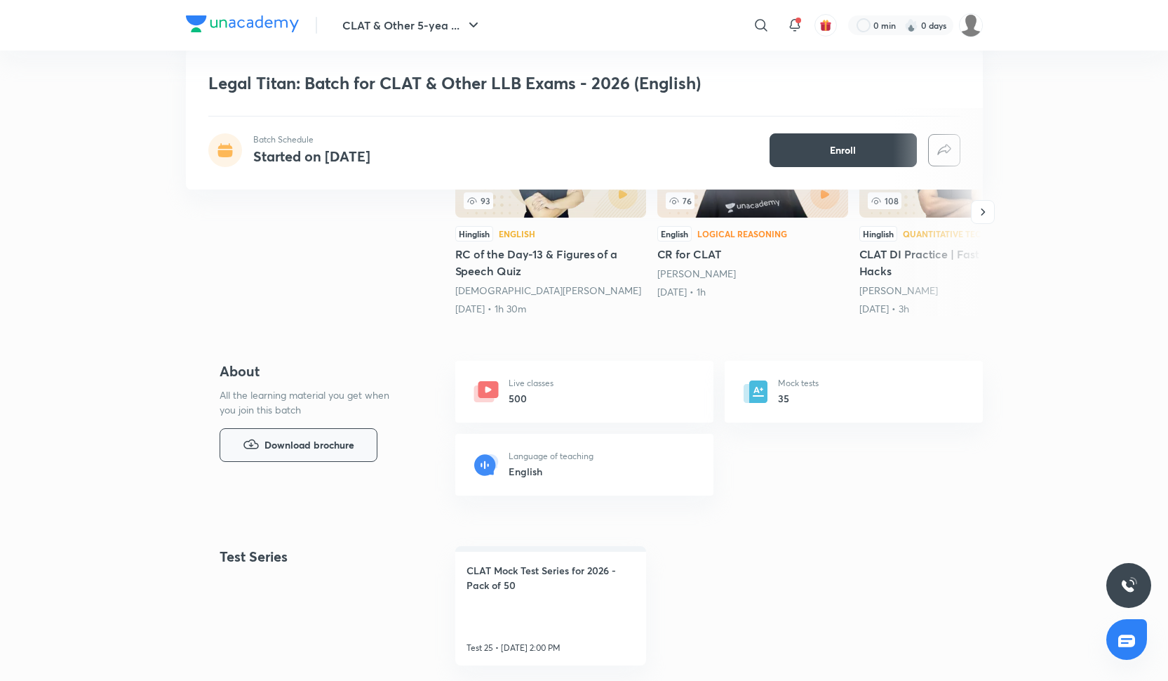
click at [293, 437] on span "Download brochure" at bounding box center [310, 444] width 90 height 15
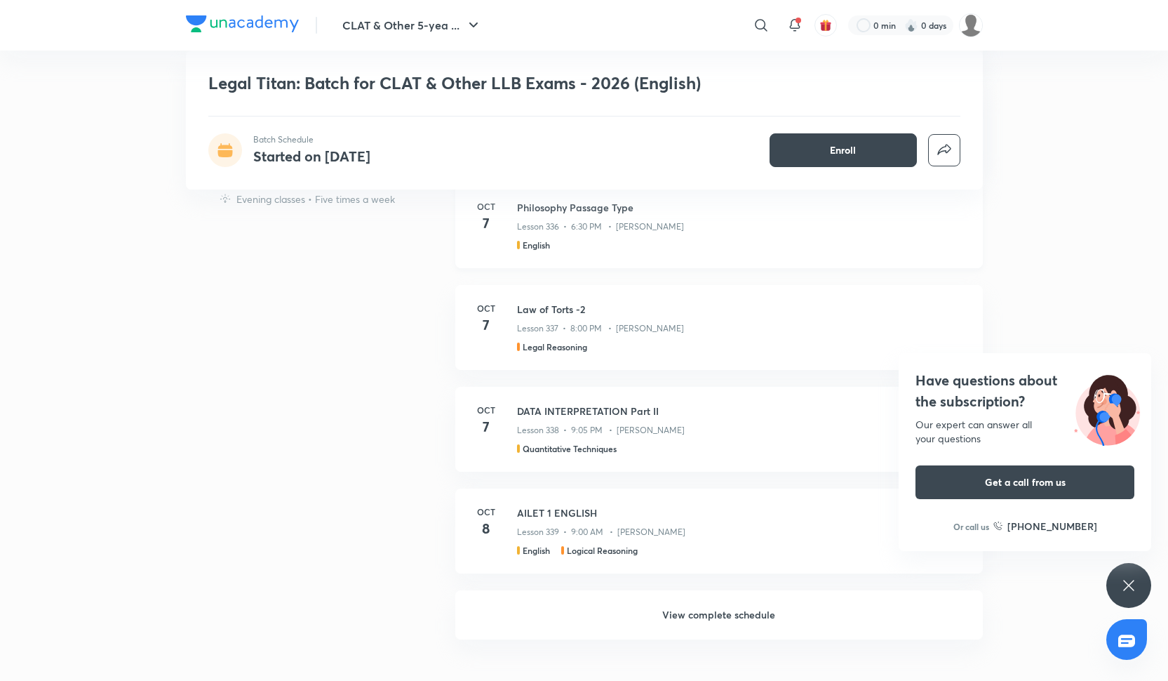
scroll to position [1078, 0]
click at [683, 612] on h6 "View complete schedule" at bounding box center [719, 612] width 528 height 49
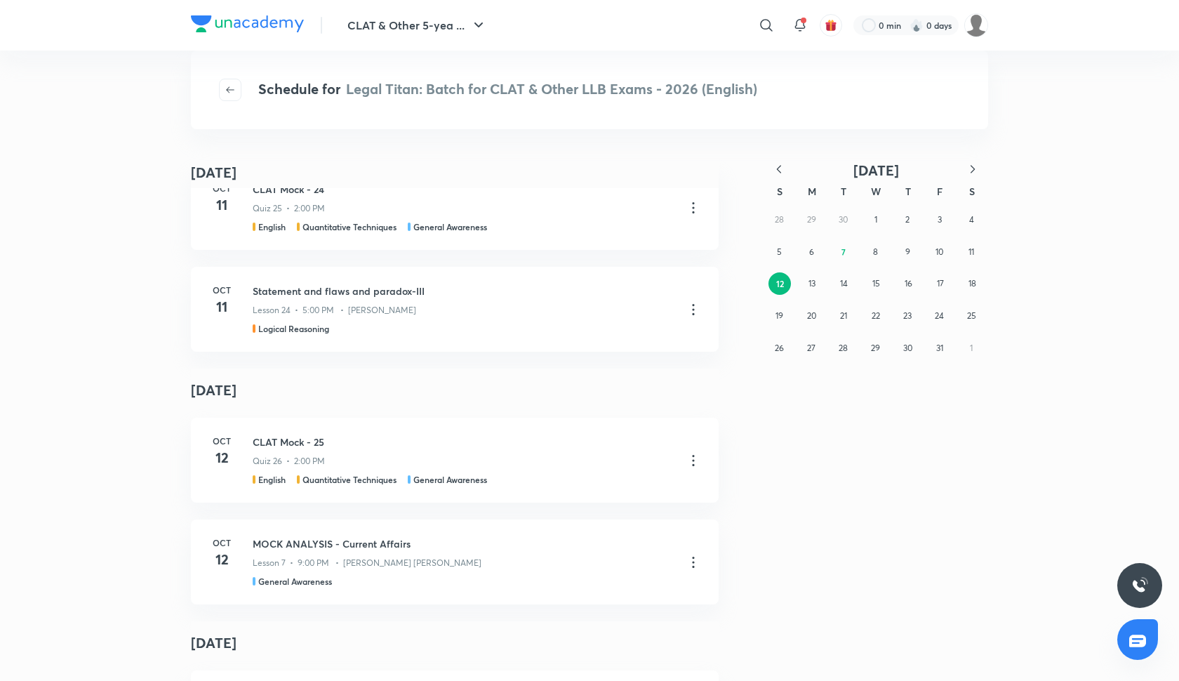
scroll to position [1041, 0]
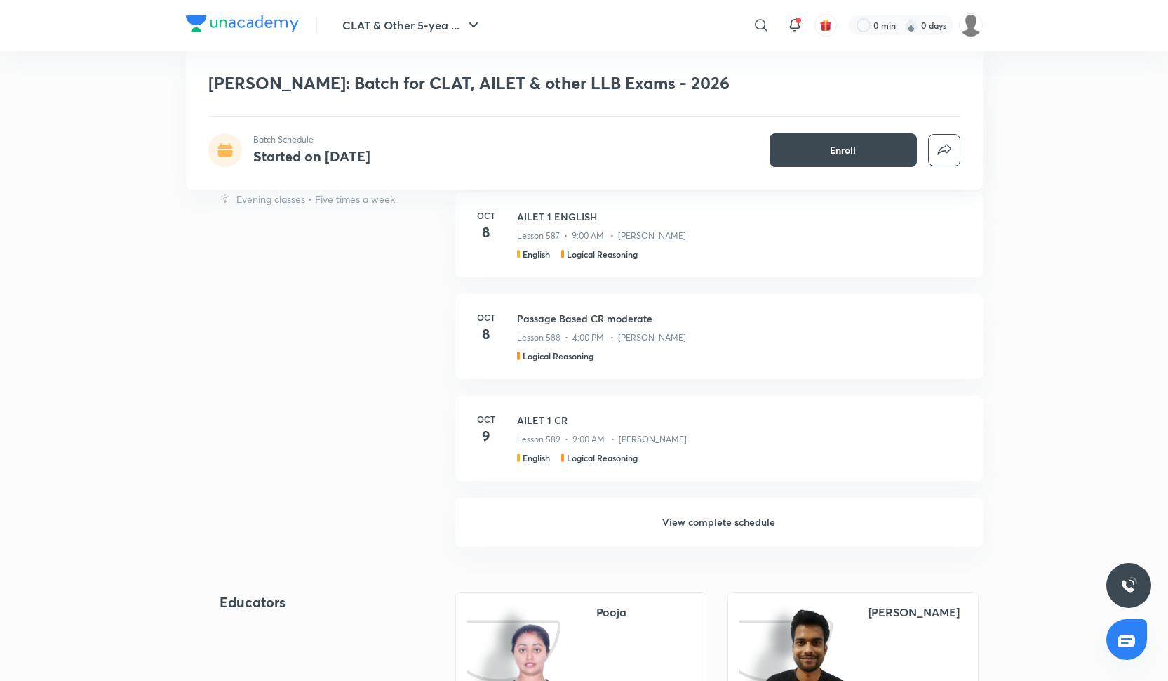
scroll to position [1208, 0]
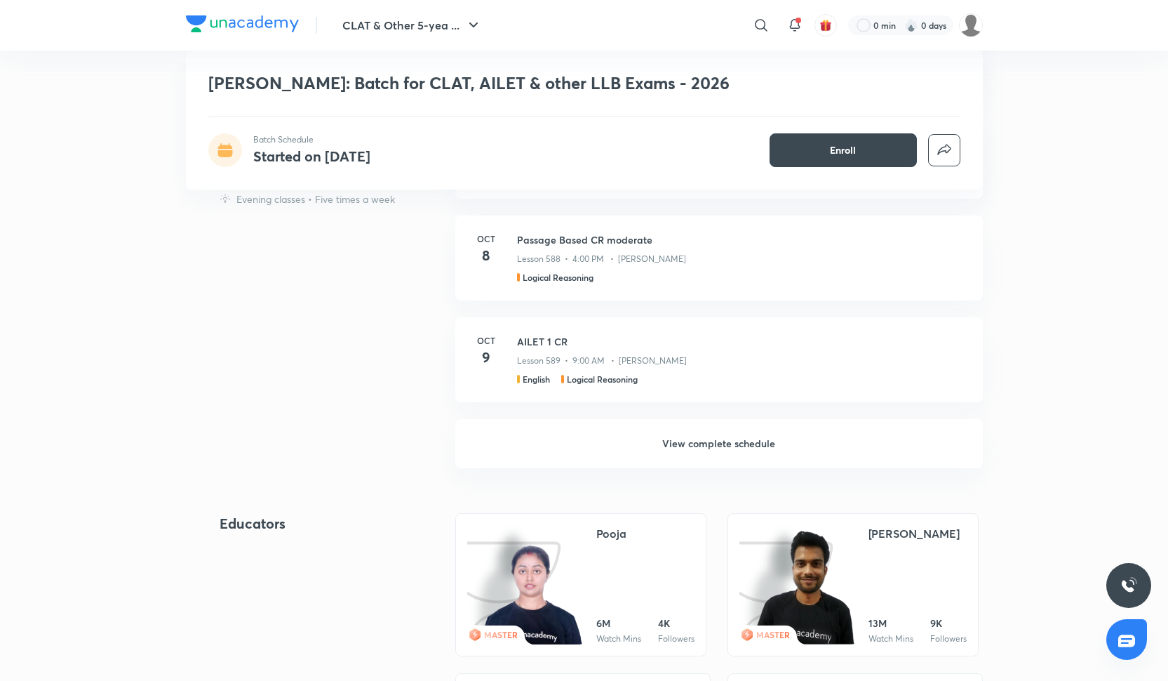
click at [709, 419] on h6 "View complete schedule" at bounding box center [719, 443] width 528 height 49
click at [634, 424] on h6 "View complete schedule" at bounding box center [719, 443] width 528 height 49
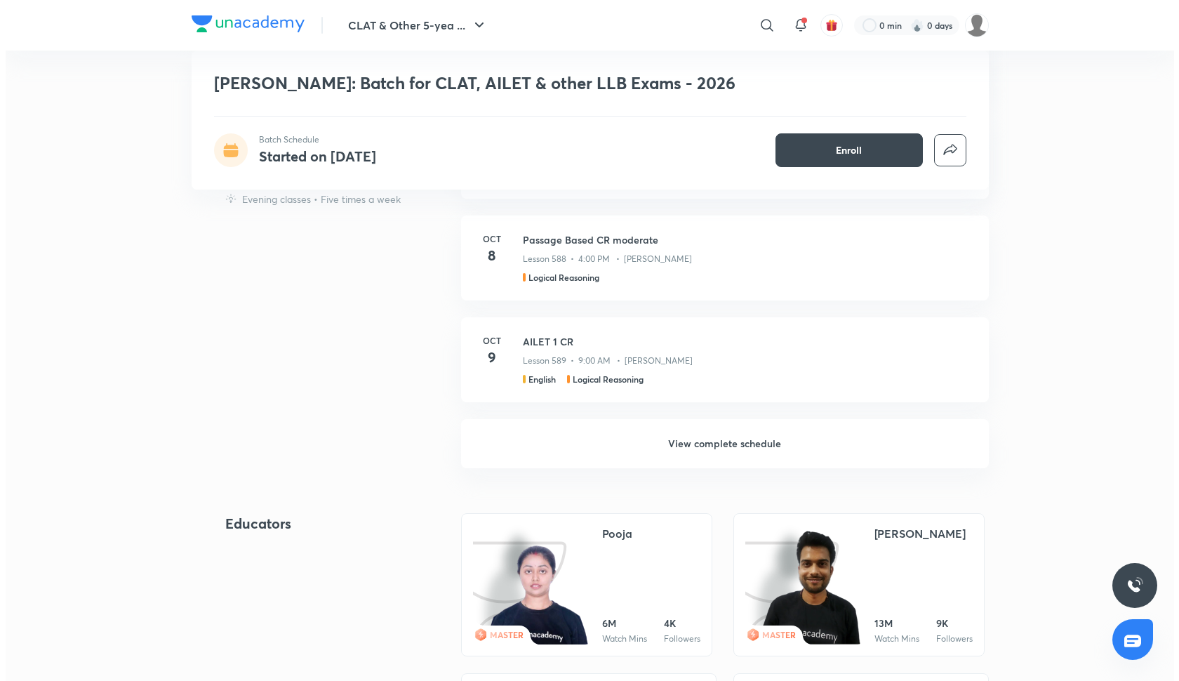
scroll to position [0, 0]
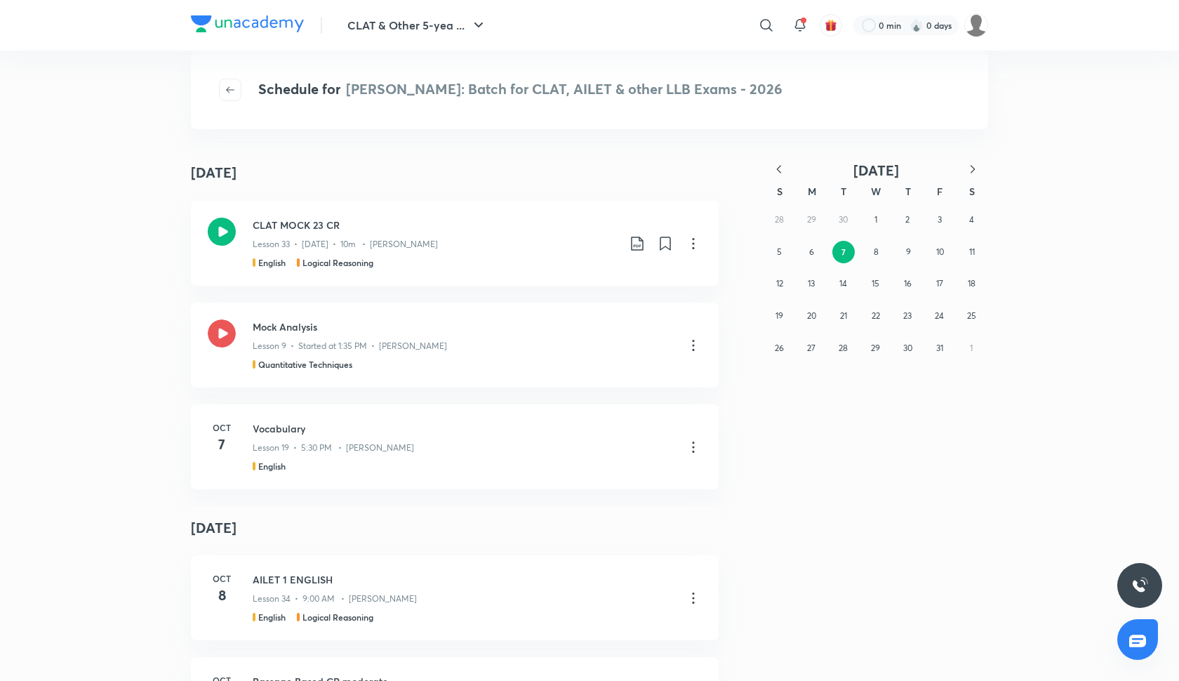
click at [782, 172] on icon "button" at bounding box center [779, 169] width 14 height 14
click at [780, 170] on icon "button" at bounding box center [779, 169] width 14 height 14
click at [779, 170] on icon "button" at bounding box center [779, 169] width 14 height 14
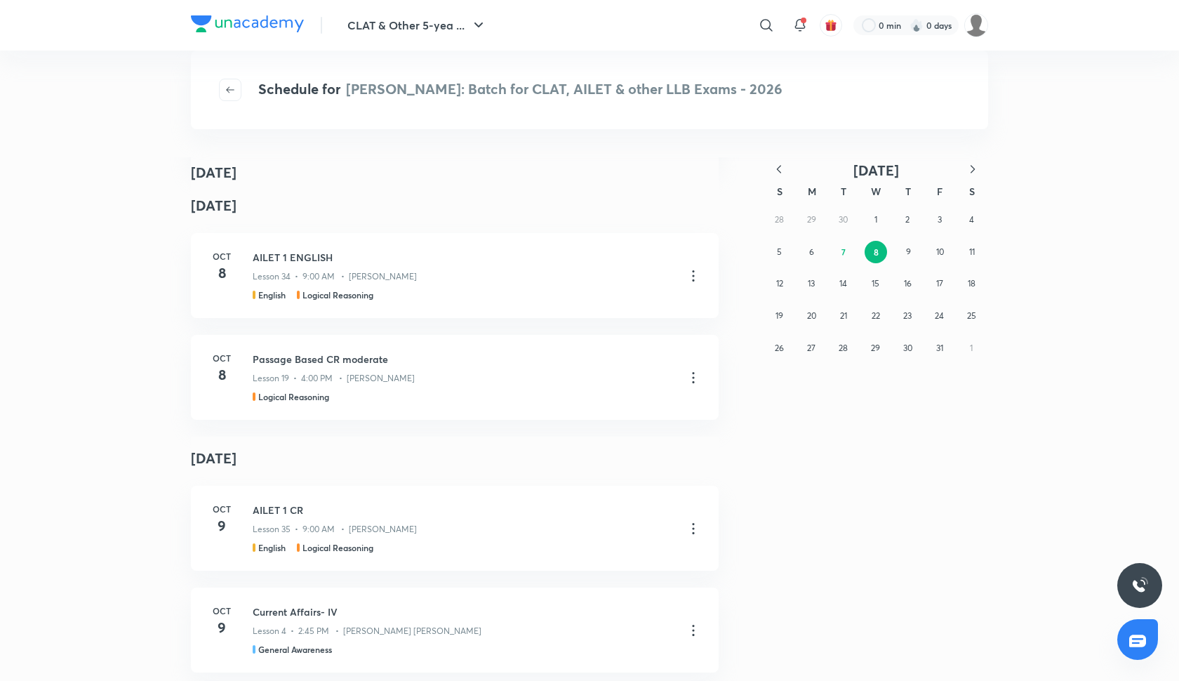
scroll to position [320, 0]
click at [883, 253] on button "8" at bounding box center [875, 252] width 22 height 22
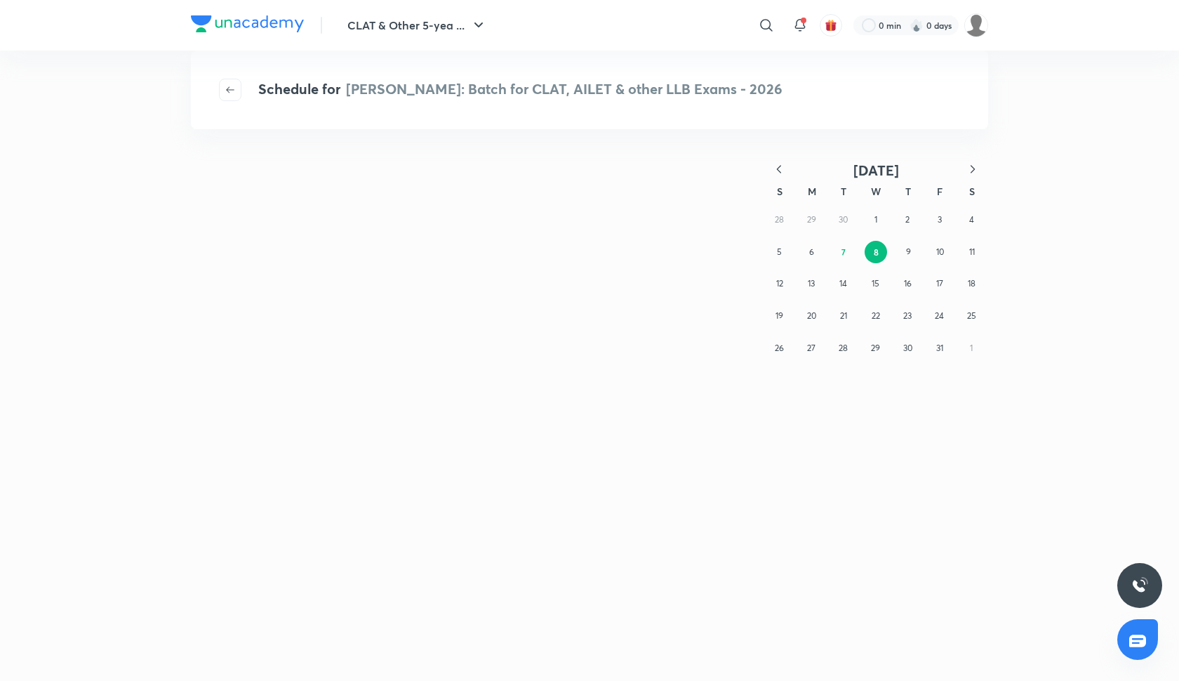
click at [784, 171] on icon "button" at bounding box center [779, 169] width 14 height 14
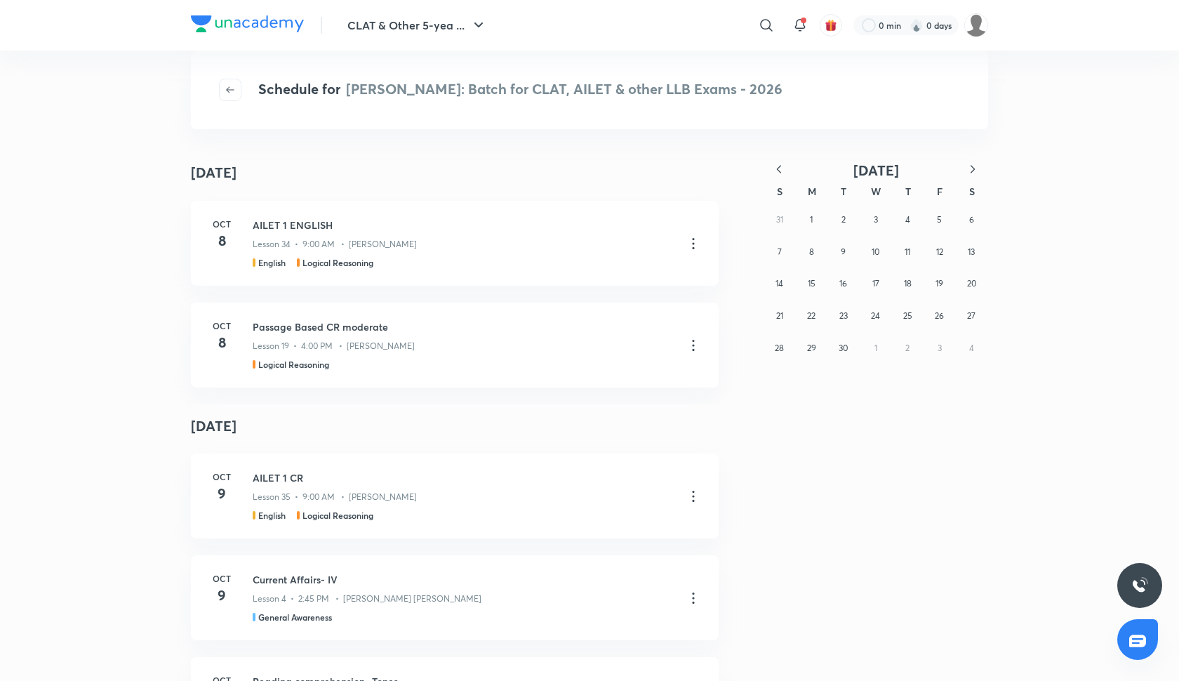
click at [863, 250] on div "31 1 2 3 4 5 6 7 8 9 10 11 12 13 14 15 16 17 18 19 20 21 22 23 24 25 26 27 28 2…" at bounding box center [875, 283] width 225 height 160
click at [883, 253] on button "10" at bounding box center [875, 252] width 22 height 22
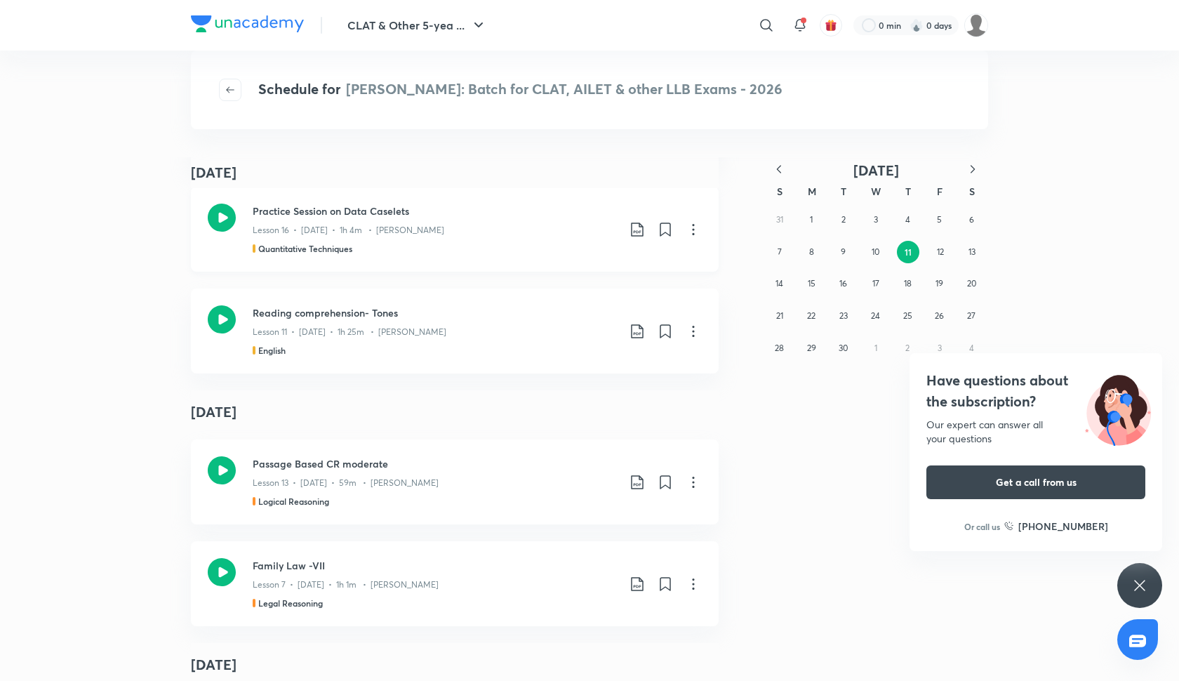
scroll to position [466, 0]
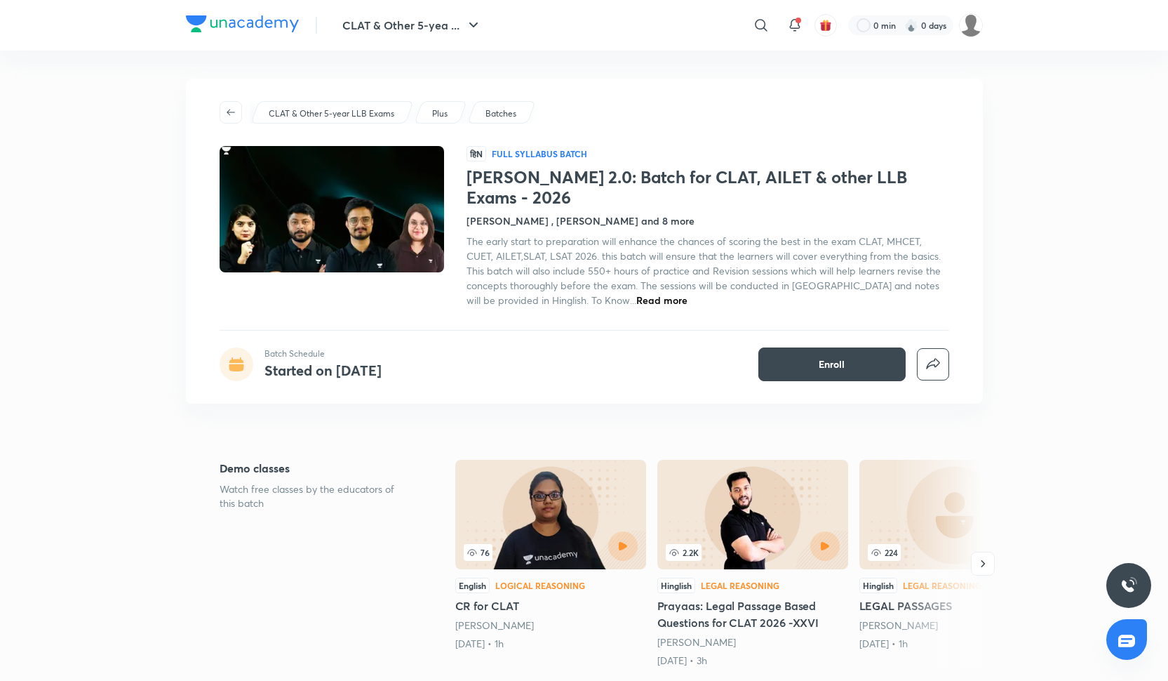
click at [617, 213] on h4 "[PERSON_NAME] , [PERSON_NAME] and 8 more" at bounding box center [581, 220] width 228 height 15
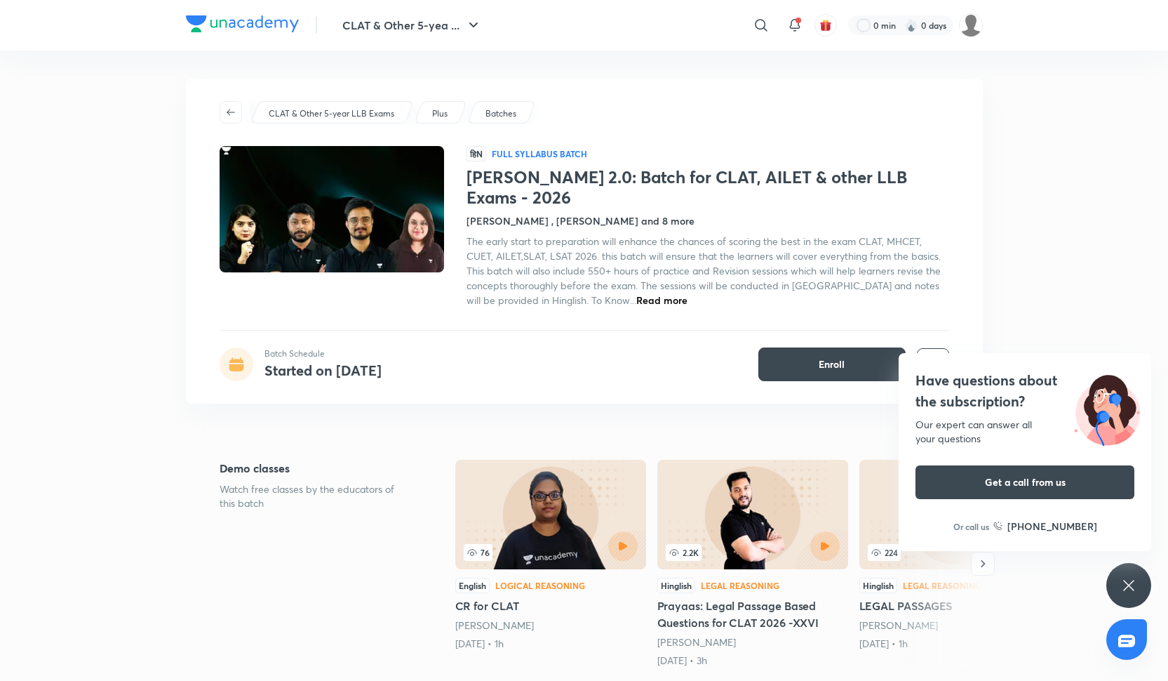
click at [636, 293] on span "Read more" at bounding box center [661, 299] width 51 height 13
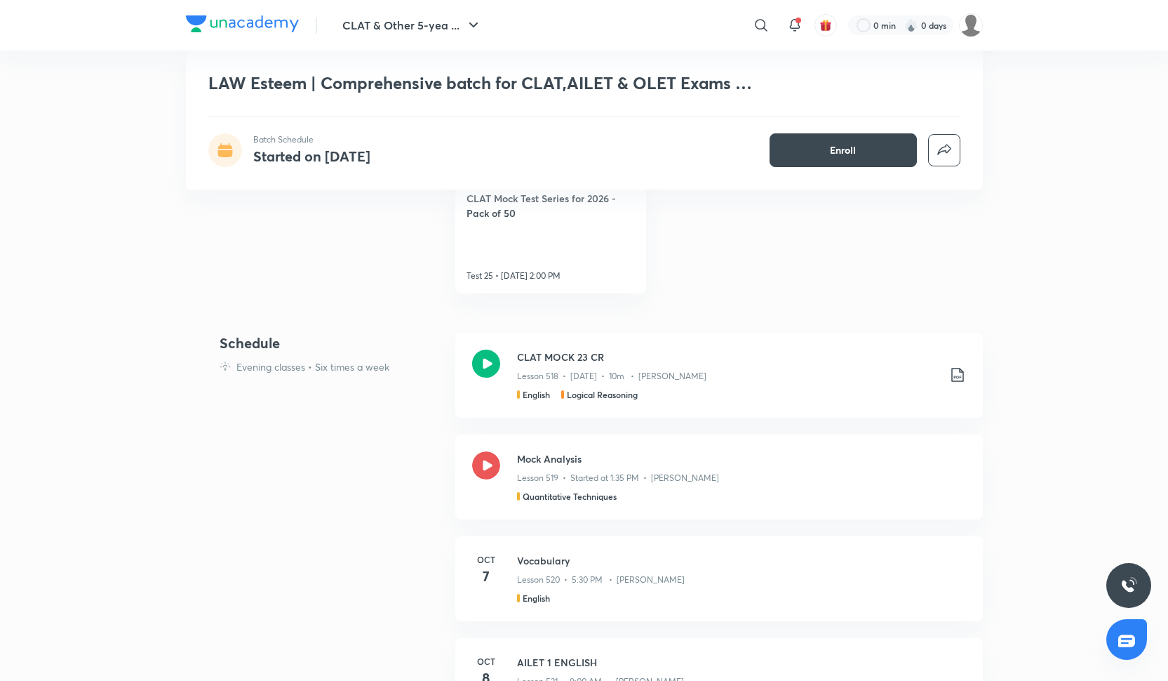
scroll to position [724, 0]
